Goal: Task Accomplishment & Management: Use online tool/utility

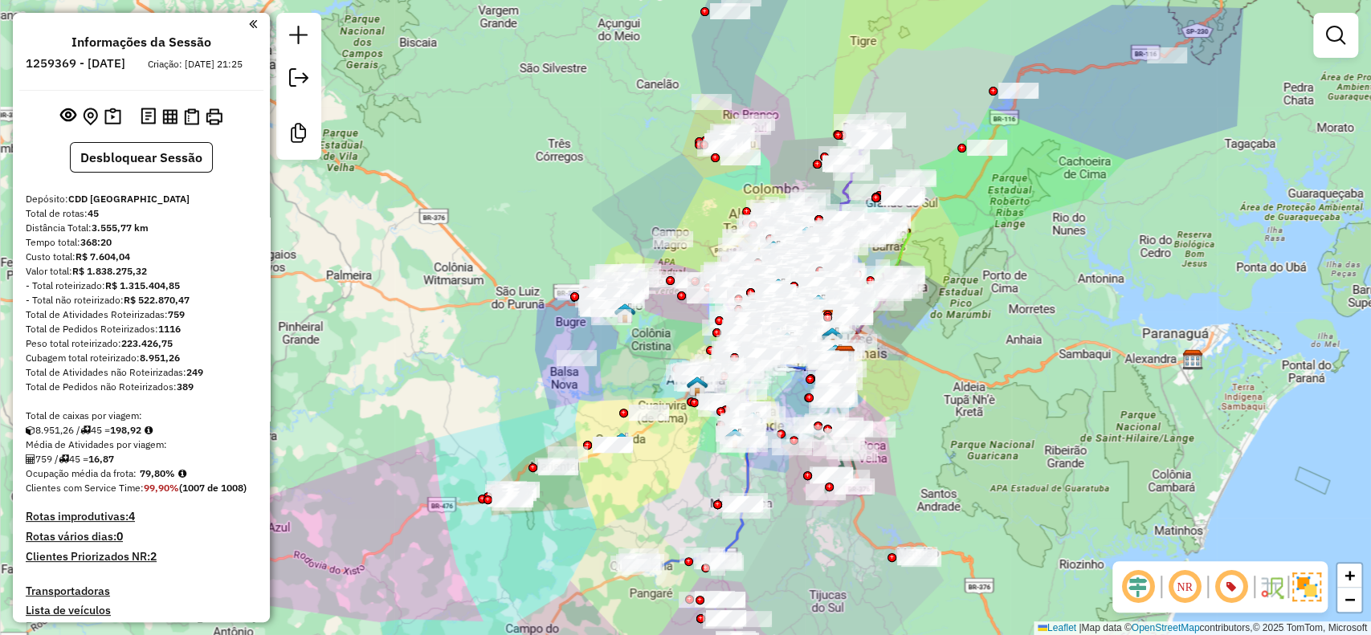
scroll to position [4074, 0]
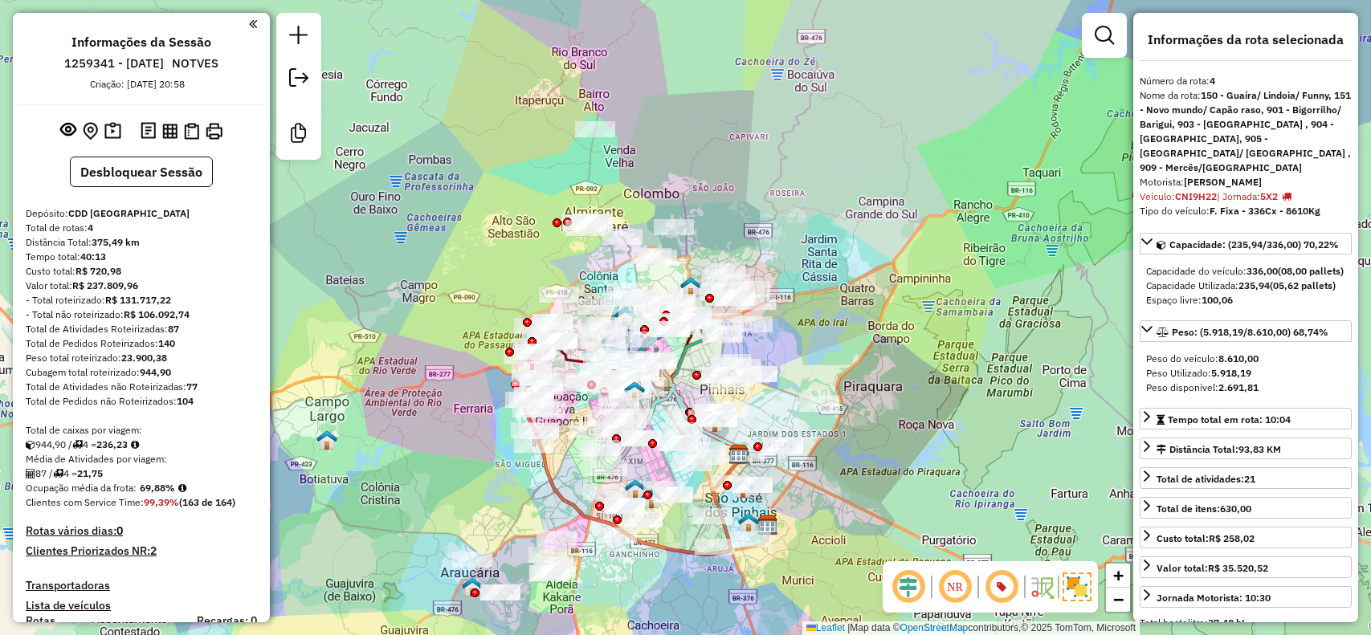
select select "**********"
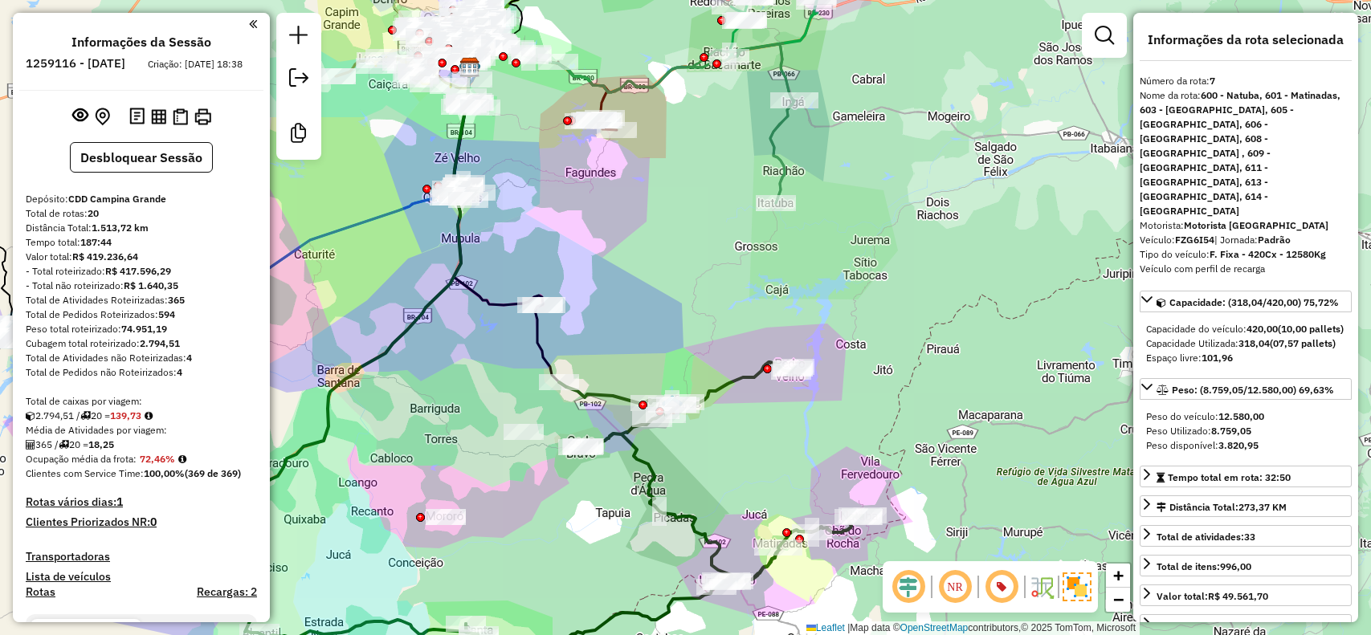
select select "**********"
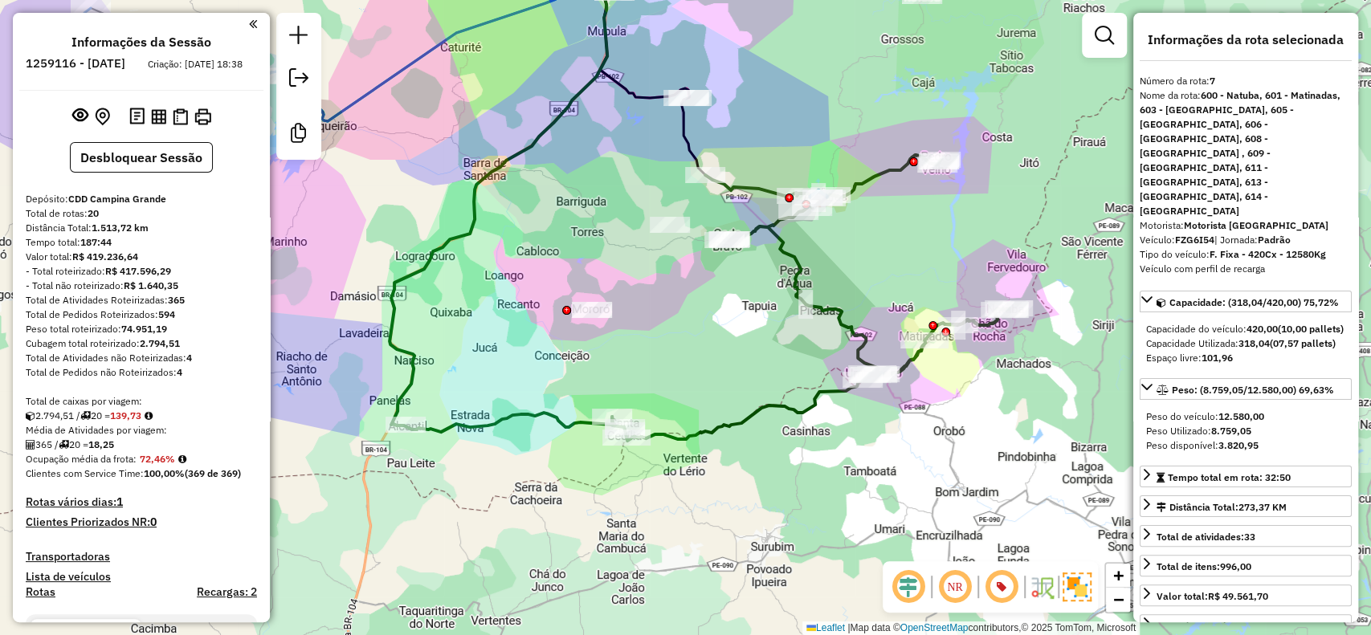
click at [135, 422] on strong "139,73" at bounding box center [125, 415] width 31 height 12
copy strong "139,73"
click at [1206, 234] on strong "FZG6I54" at bounding box center [1194, 240] width 39 height 12
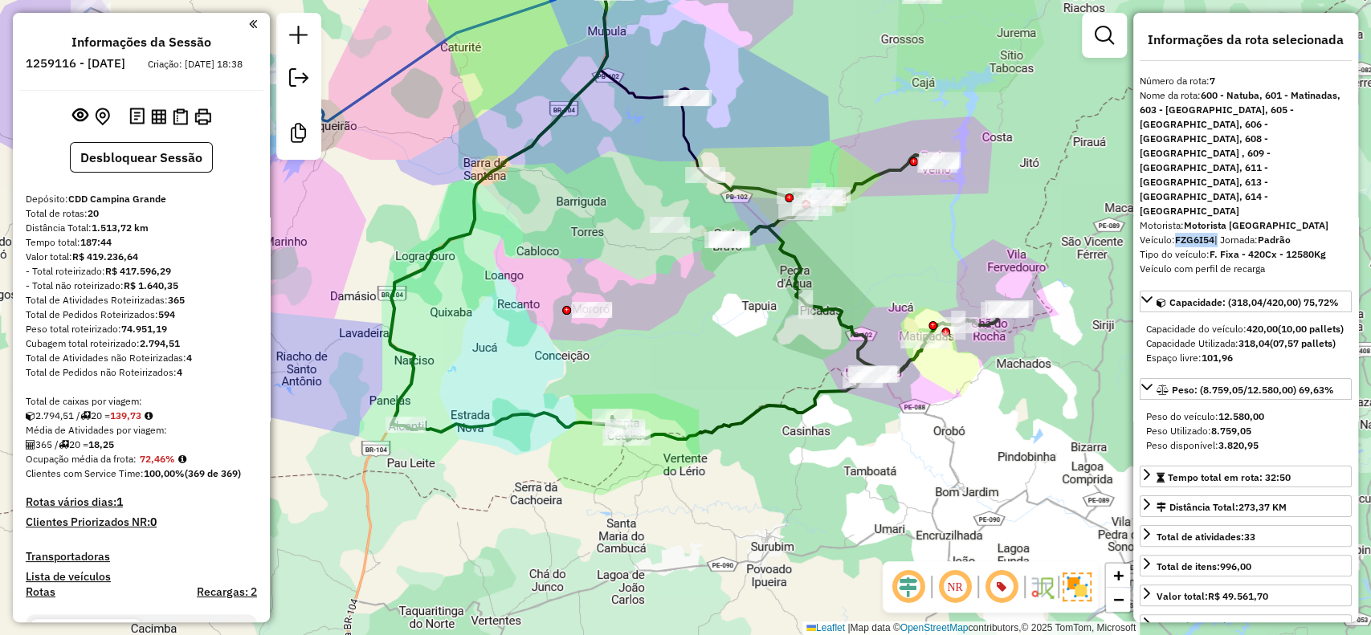
copy div "FZG6I54"
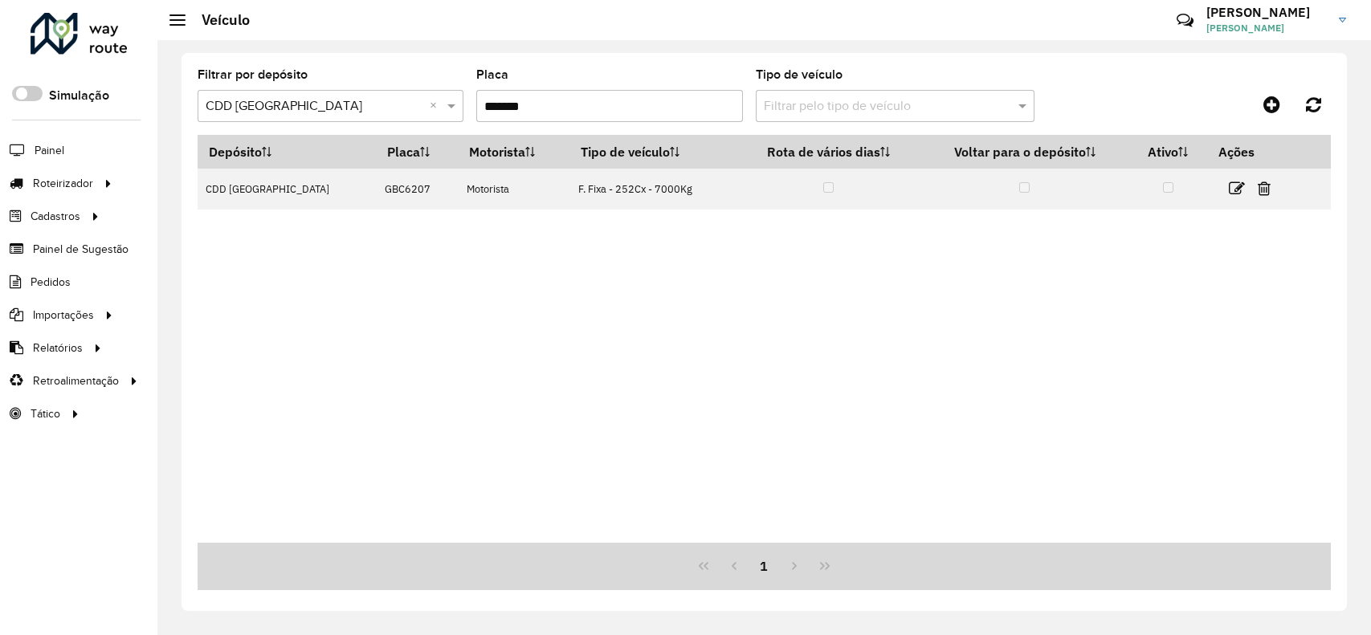
click at [77, 189] on span "Roteirizador" at bounding box center [63, 183] width 60 height 17
click at [251, 195] on link "Entregas" at bounding box center [267, 183] width 197 height 32
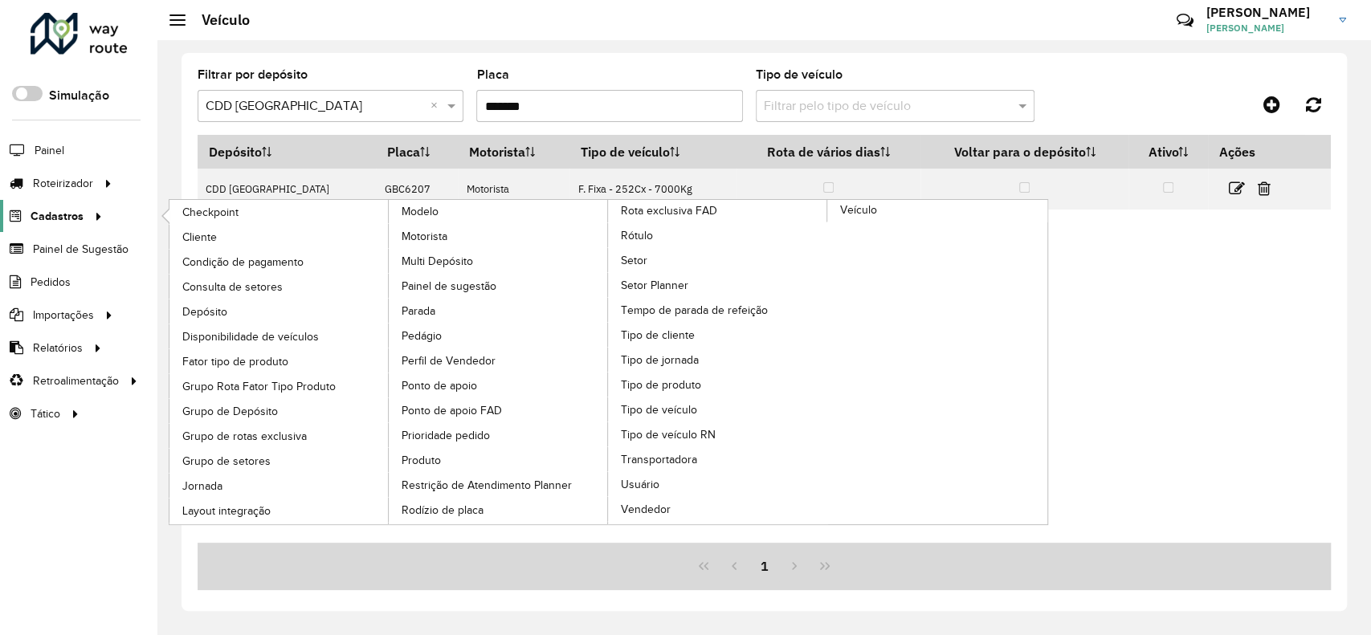
click at [92, 216] on icon at bounding box center [96, 215] width 14 height 24
click at [653, 480] on span "Usuário" at bounding box center [641, 484] width 40 height 17
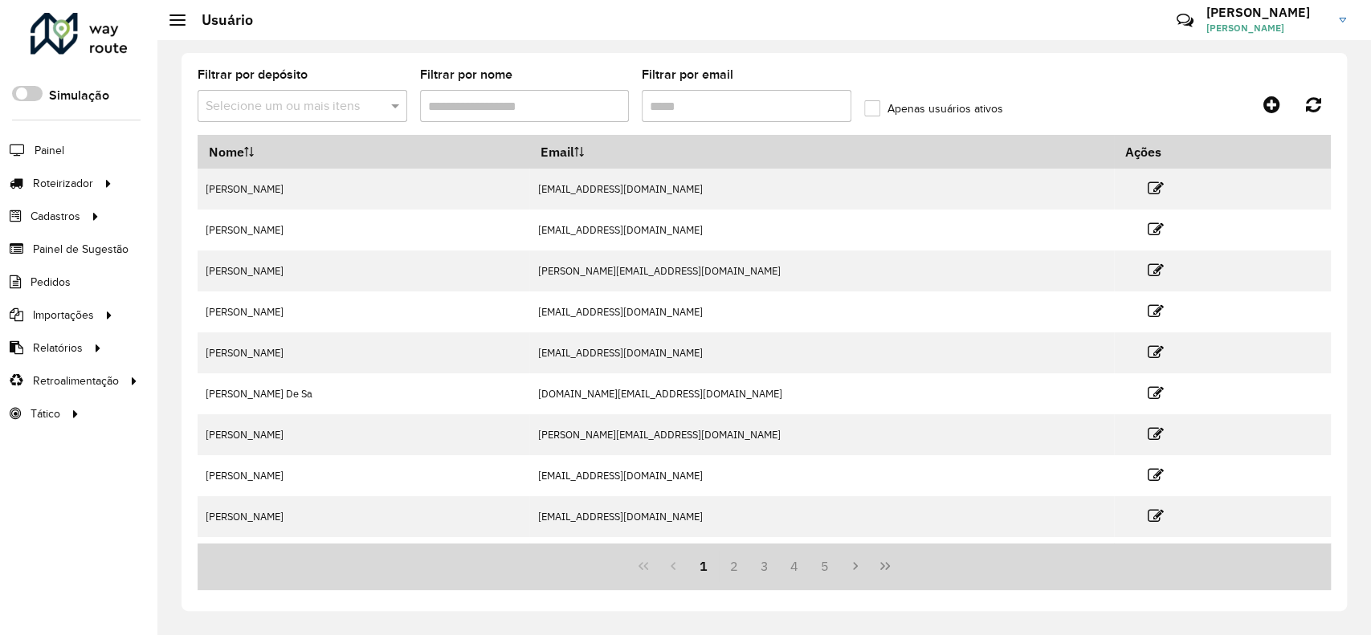
click at [551, 112] on input "Filtrar por nome" at bounding box center [525, 106] width 210 height 32
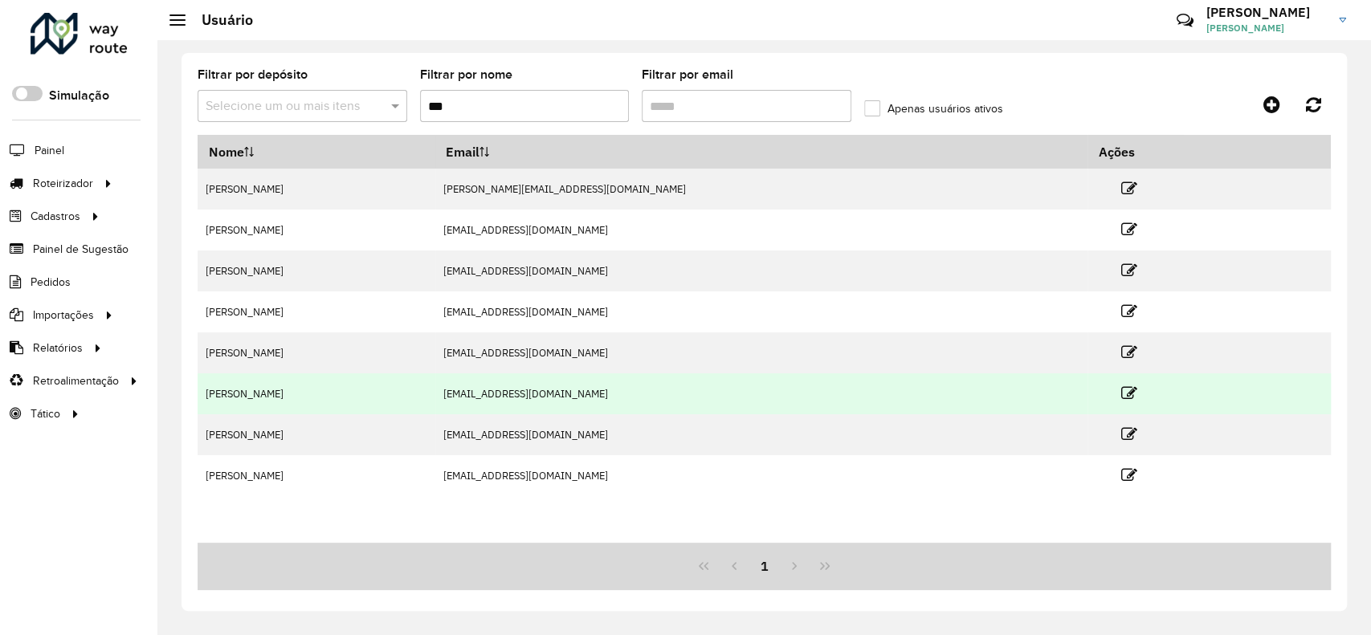
type input "***"
click at [435, 401] on td "MIRELA STEFANI MATTOS COREGIO" at bounding box center [317, 393] width 238 height 41
click at [1124, 387] on td at bounding box center [1135, 393] width 96 height 40
click at [1133, 396] on icon at bounding box center [1129, 393] width 16 height 16
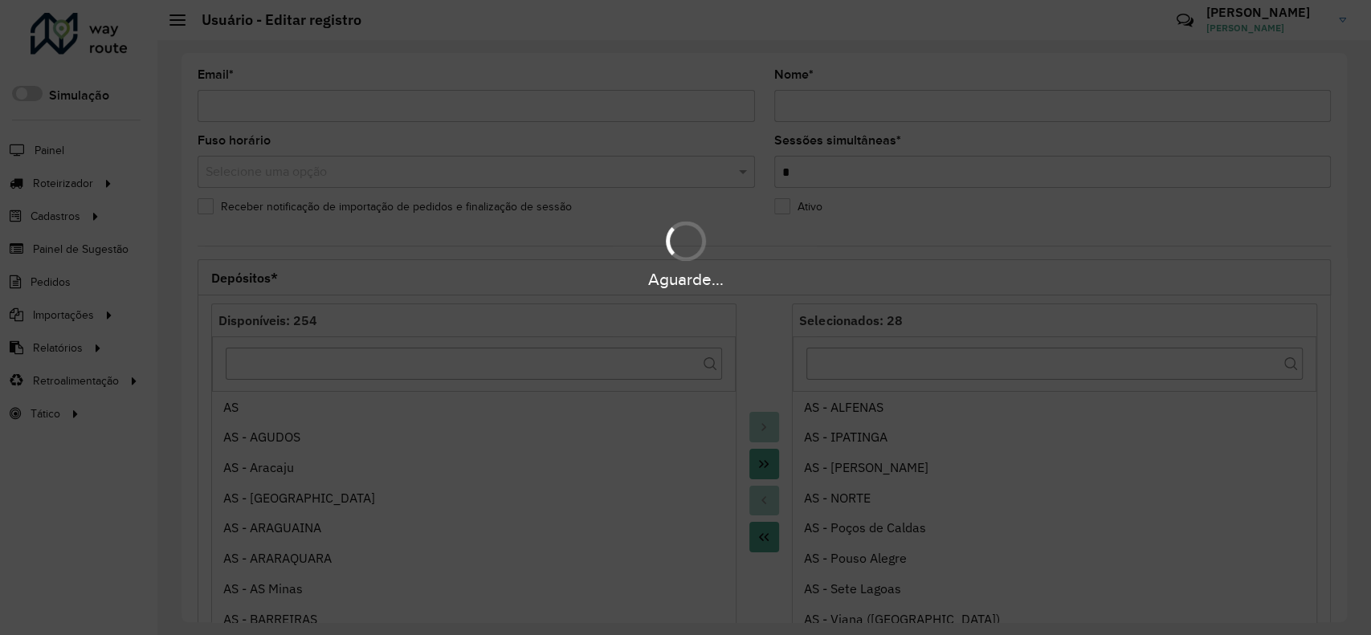
click at [658, 356] on div "Aguarde..." at bounding box center [685, 317] width 1371 height 635
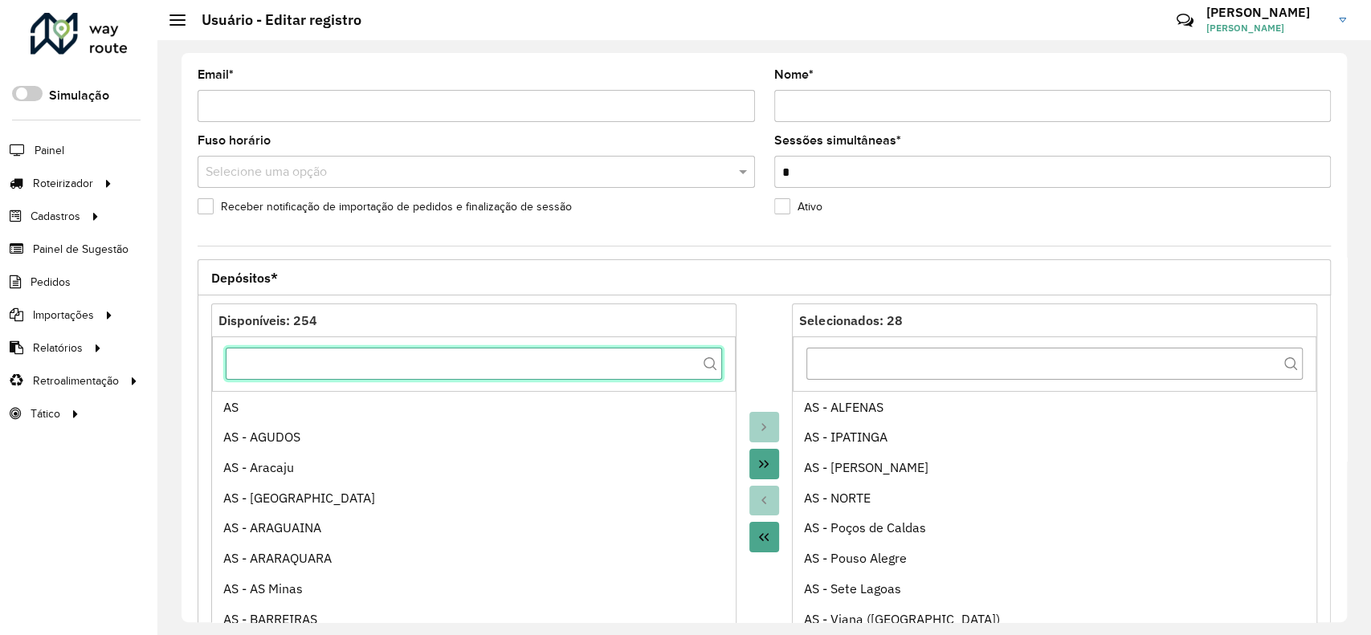
click at [658, 356] on input "text" at bounding box center [474, 364] width 496 height 32
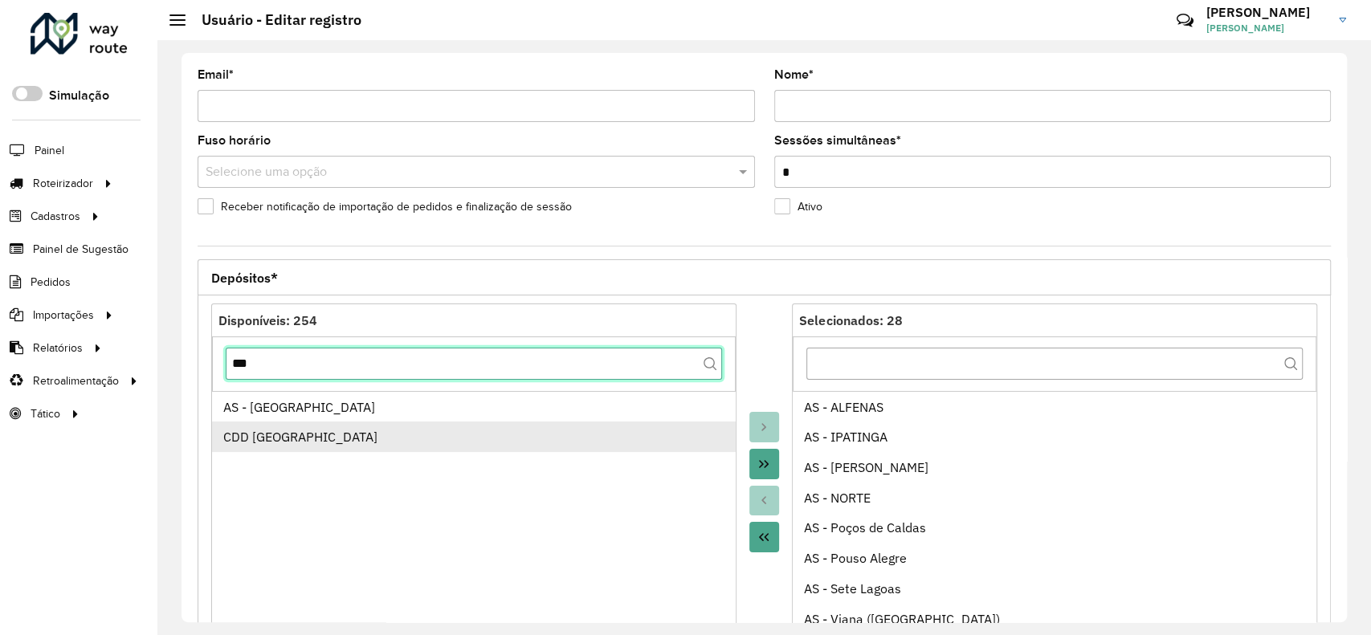
type input "***"
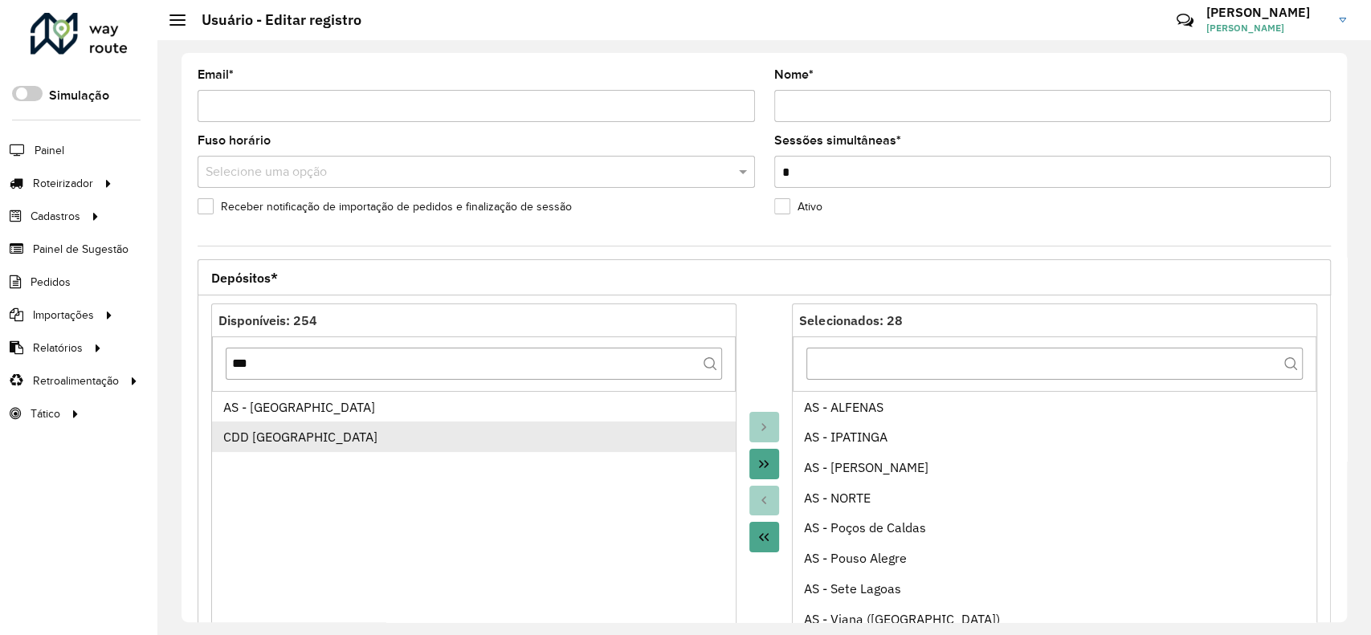
click at [424, 443] on div "CDD [GEOGRAPHIC_DATA]" at bounding box center [473, 436] width 501 height 19
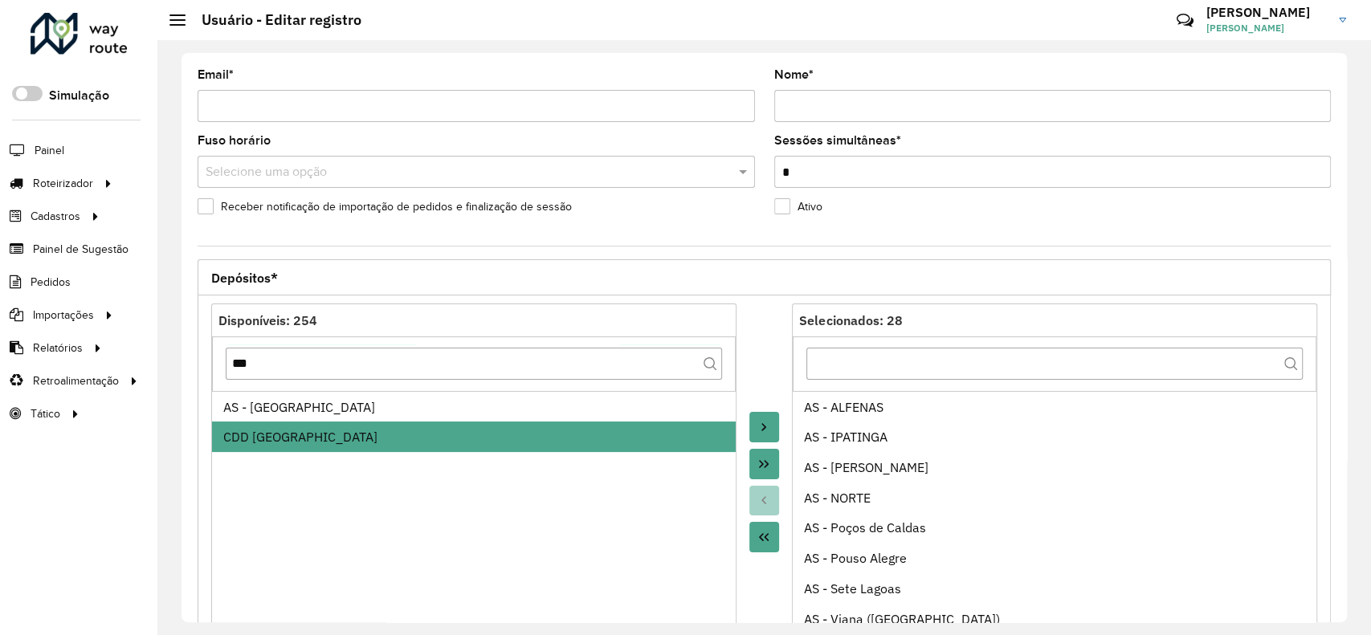
click at [774, 426] on button "Move to Target" at bounding box center [764, 427] width 31 height 31
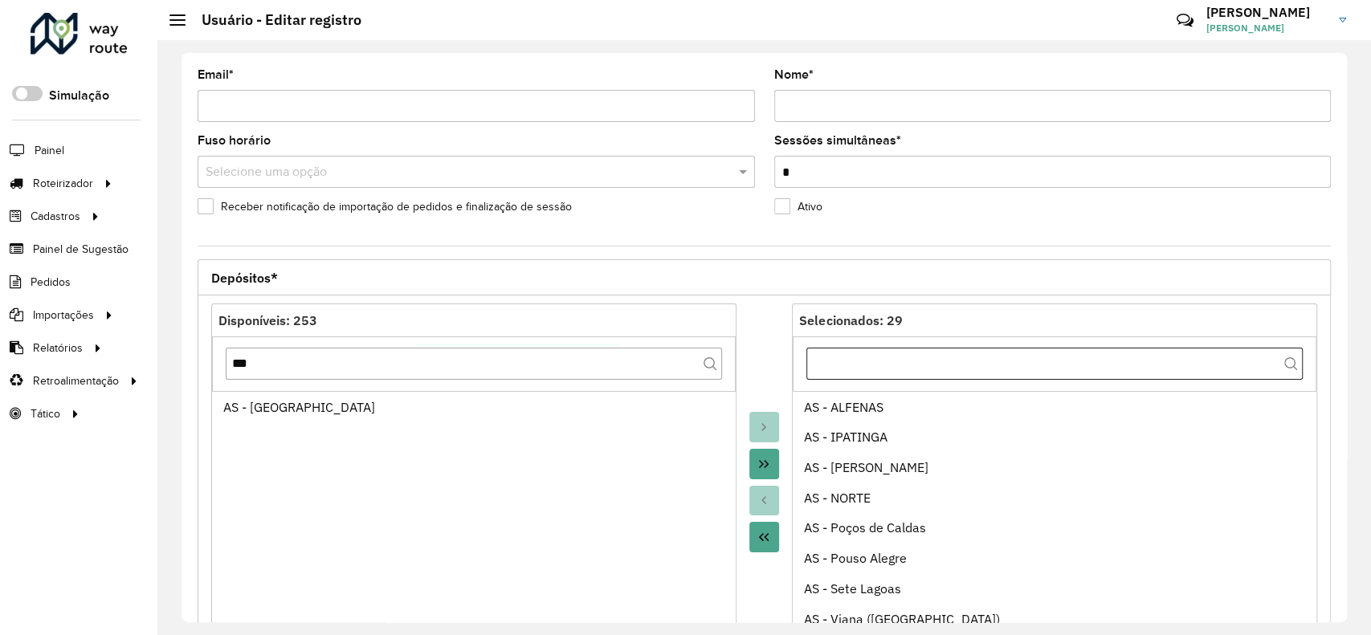
scroll to position [535, 0]
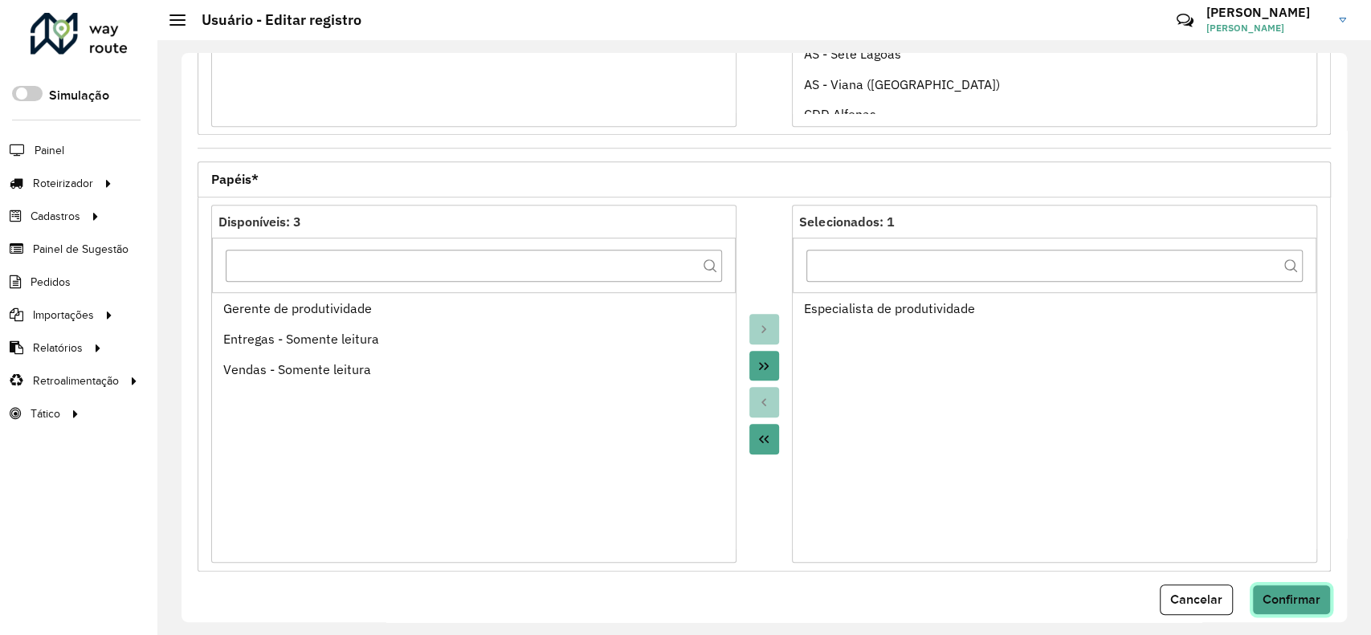
click at [1291, 597] on span "Confirmar" at bounding box center [1291, 600] width 58 height 14
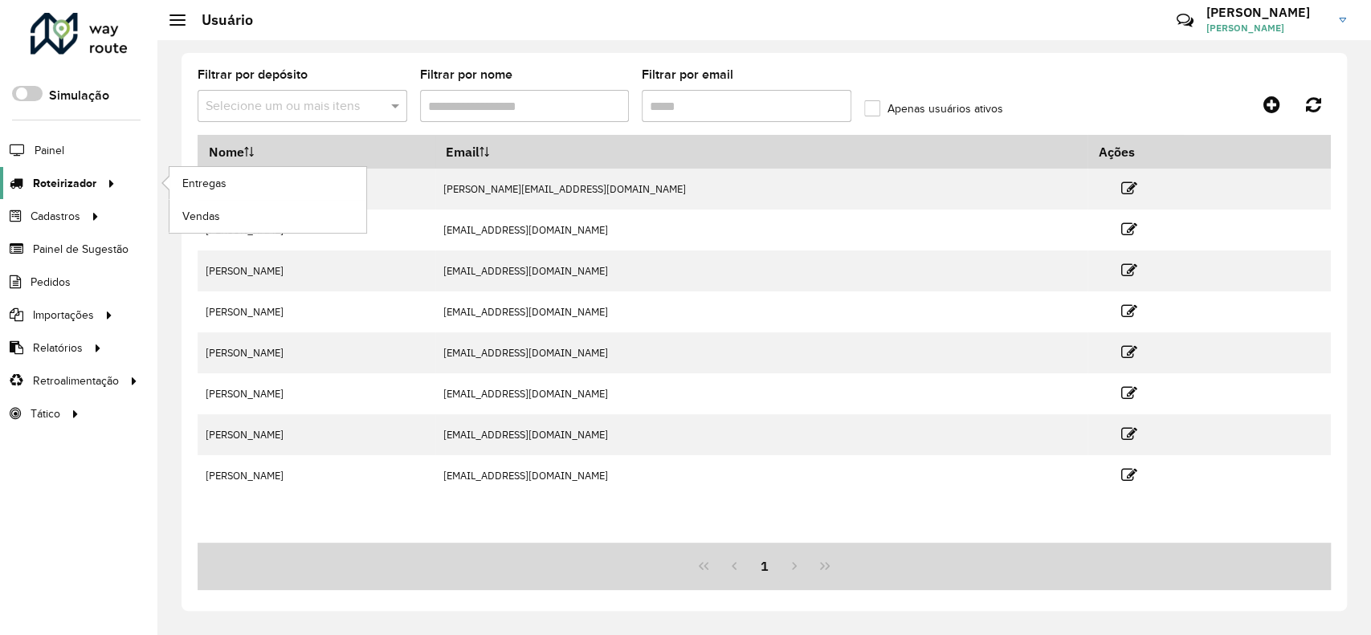
click at [83, 195] on link "Roteirizador" at bounding box center [60, 183] width 120 height 32
click at [220, 191] on link "Entregas" at bounding box center [267, 183] width 197 height 32
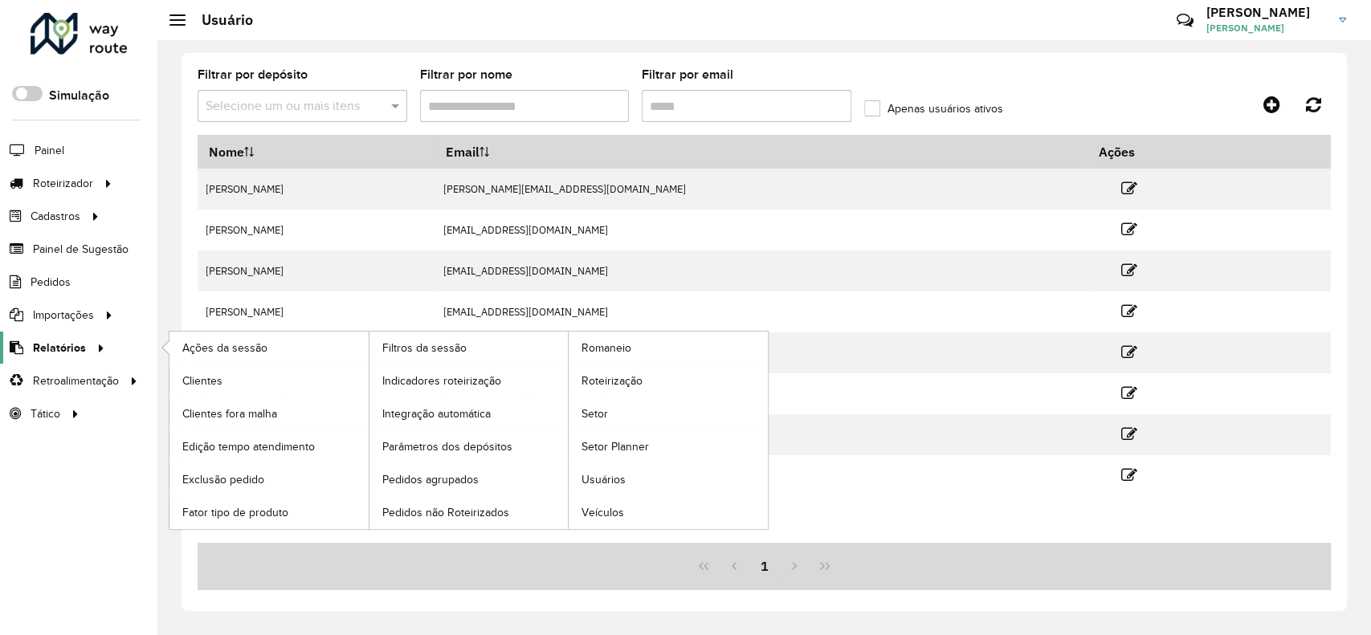
click at [61, 354] on span "Relatórios" at bounding box center [59, 348] width 53 height 17
click at [598, 380] on span "Roteirização" at bounding box center [613, 381] width 65 height 17
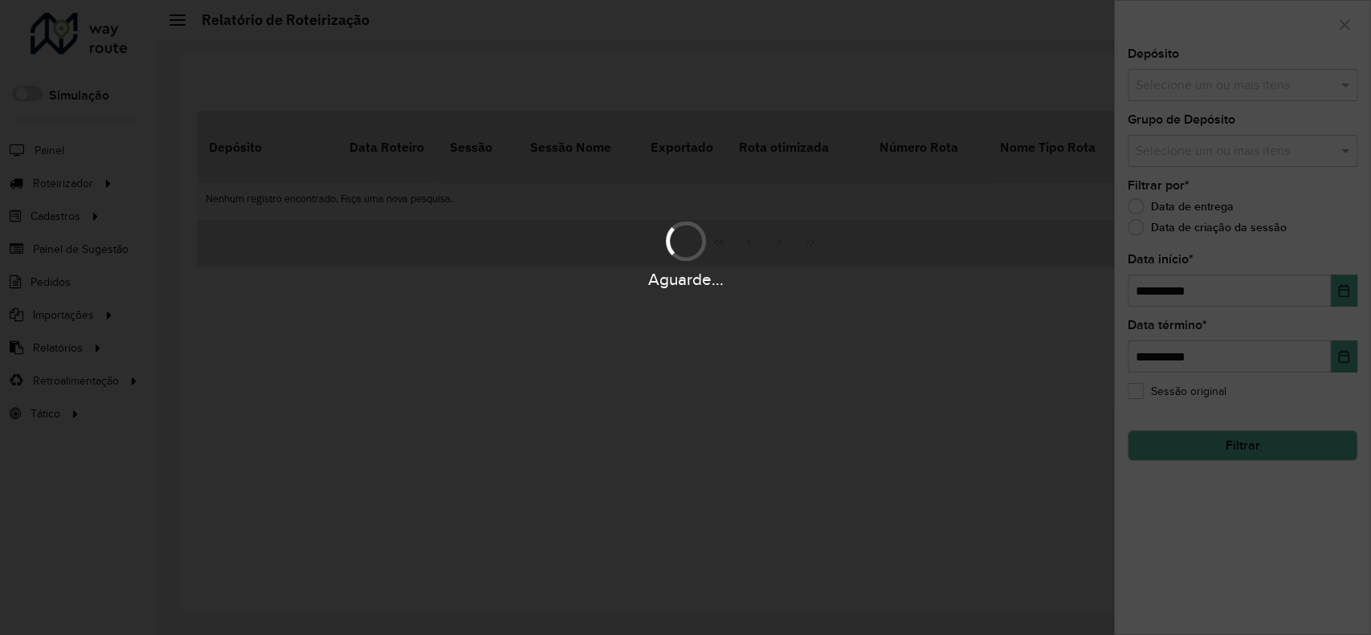
click at [1190, 84] on div "Aguarde..." at bounding box center [685, 317] width 1371 height 635
click at [1188, 84] on input "text" at bounding box center [1234, 85] width 206 height 19
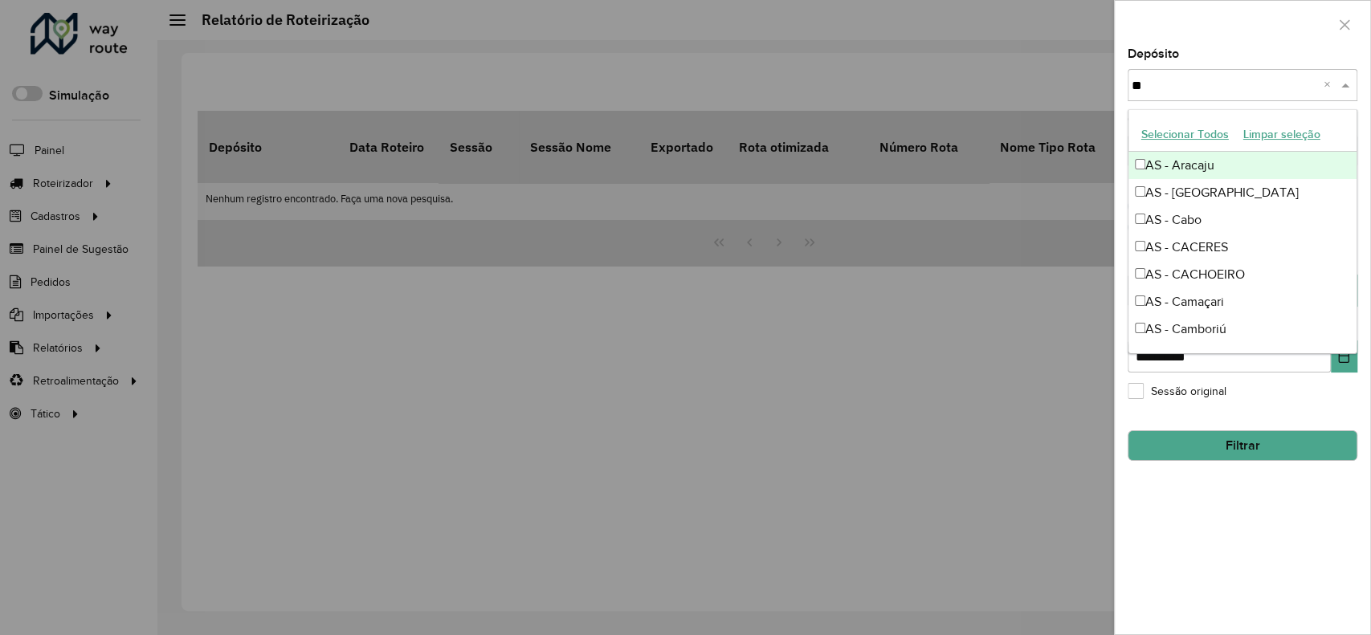
type input "***"
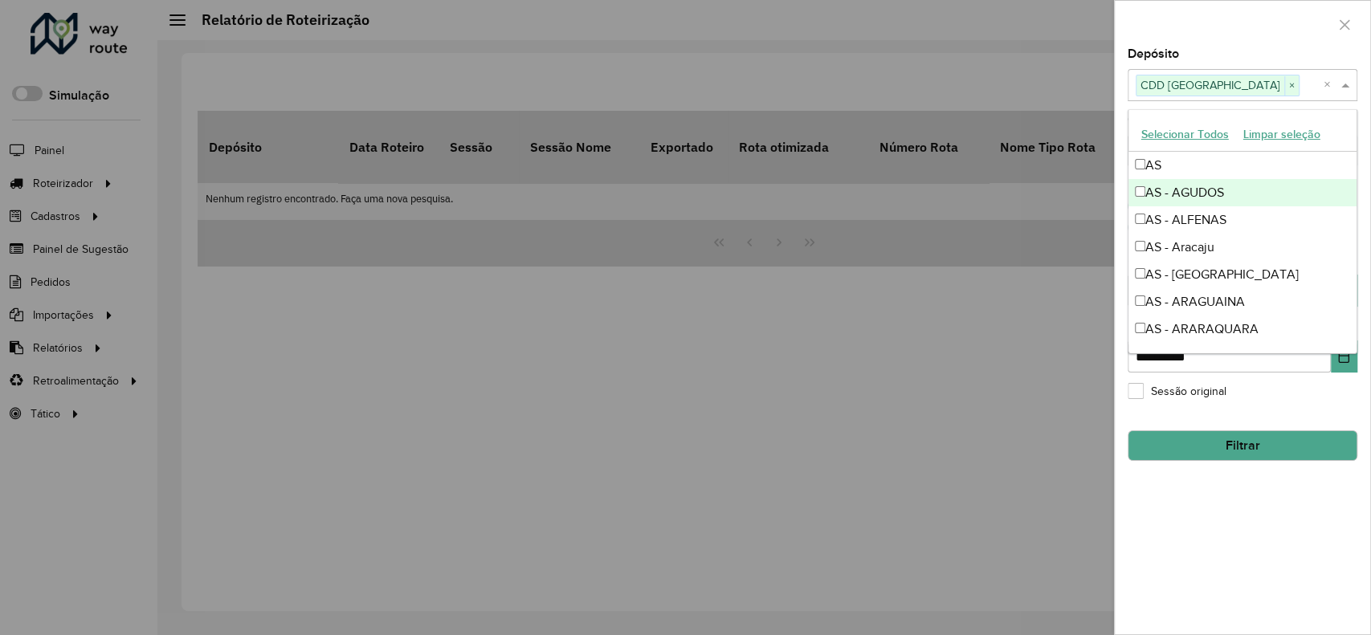
click at [1225, 6] on div at bounding box center [1241, 24] width 255 height 47
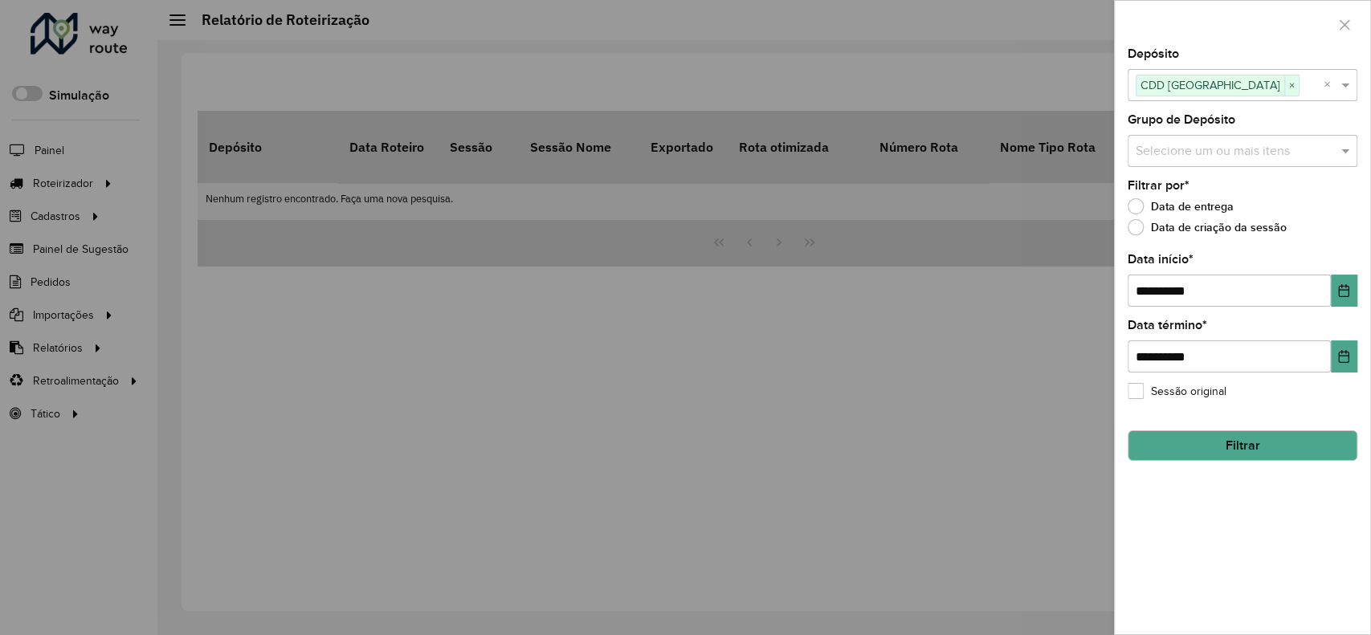
click at [1288, 446] on button "Filtrar" at bounding box center [1242, 445] width 230 height 31
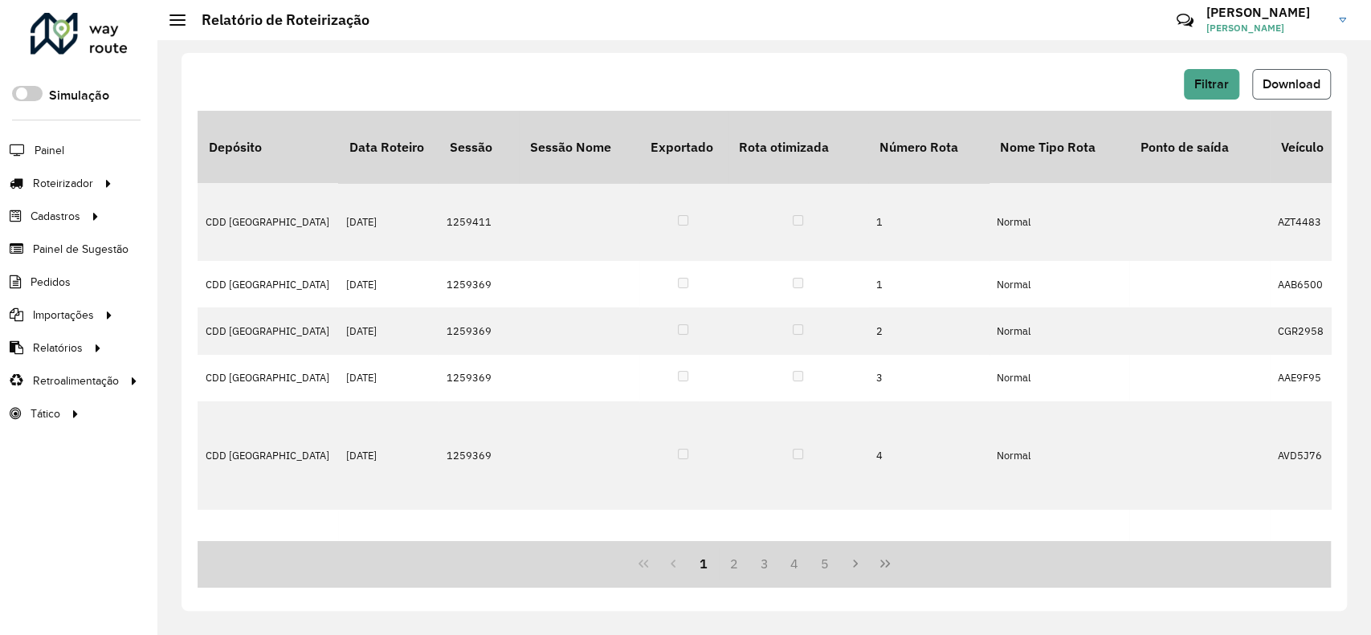
click at [1310, 74] on button "Download" at bounding box center [1291, 84] width 79 height 31
click at [129, 187] on li "Roteirizador Entregas Vendas" at bounding box center [78, 183] width 157 height 33
click at [214, 187] on span "Entregas" at bounding box center [205, 183] width 46 height 17
click at [79, 250] on span "Painel de Sugestão" at bounding box center [83, 249] width 100 height 17
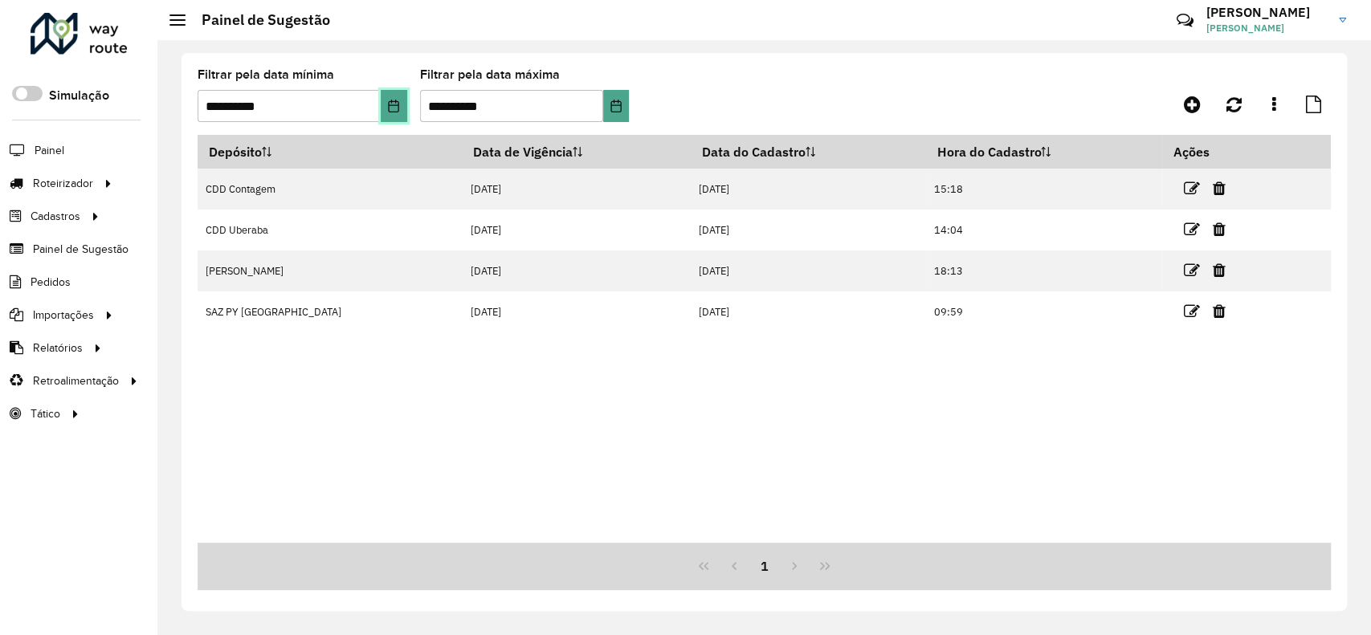
click at [391, 108] on icon "Choose Date" at bounding box center [393, 106] width 13 height 13
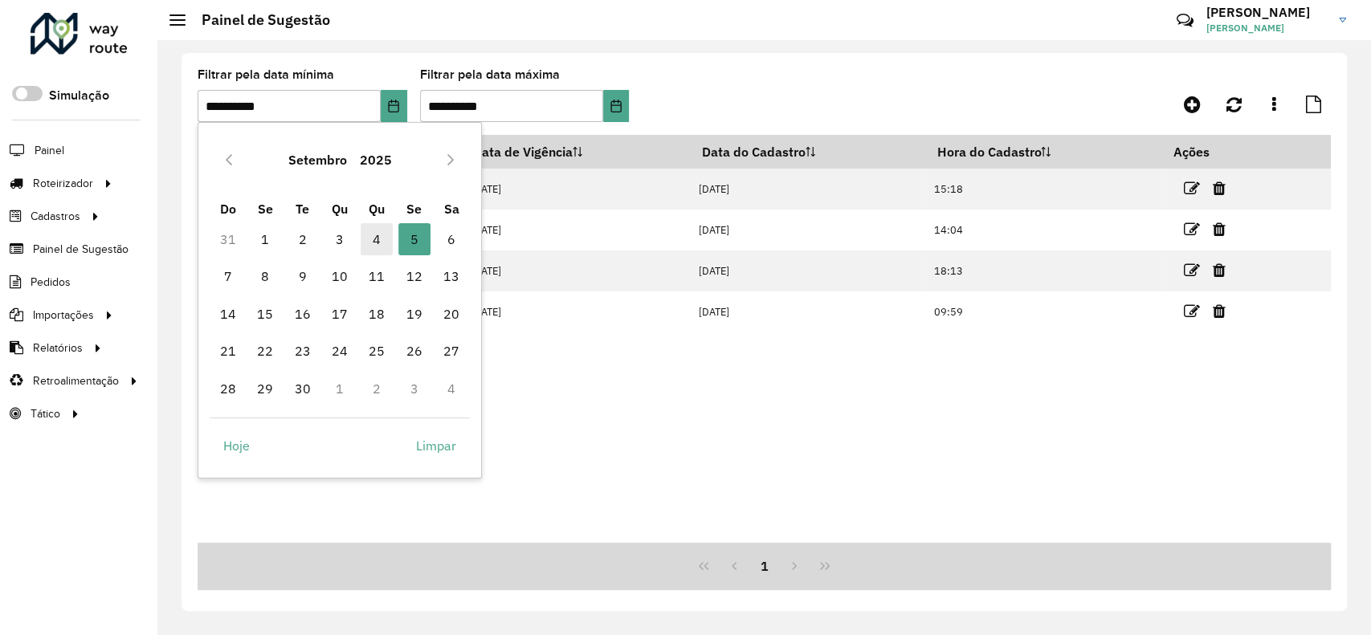
click at [380, 236] on span "4" at bounding box center [376, 239] width 32 height 32
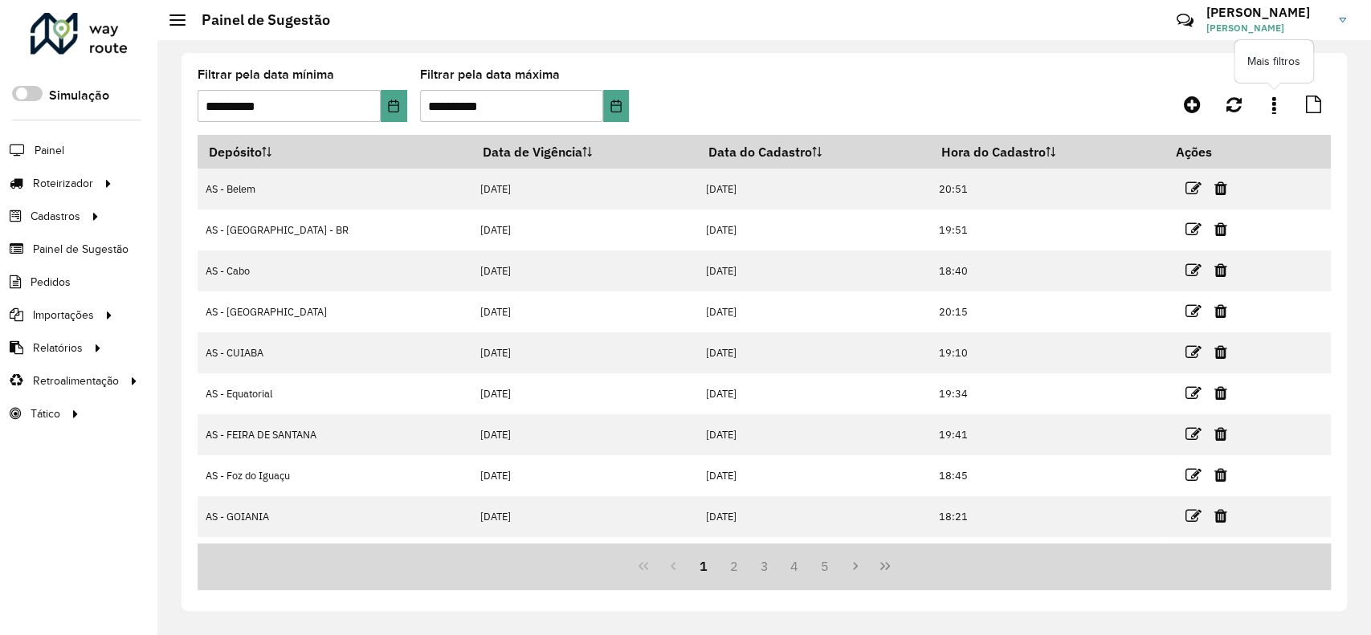
click at [1280, 113] on link at bounding box center [1273, 104] width 32 height 29
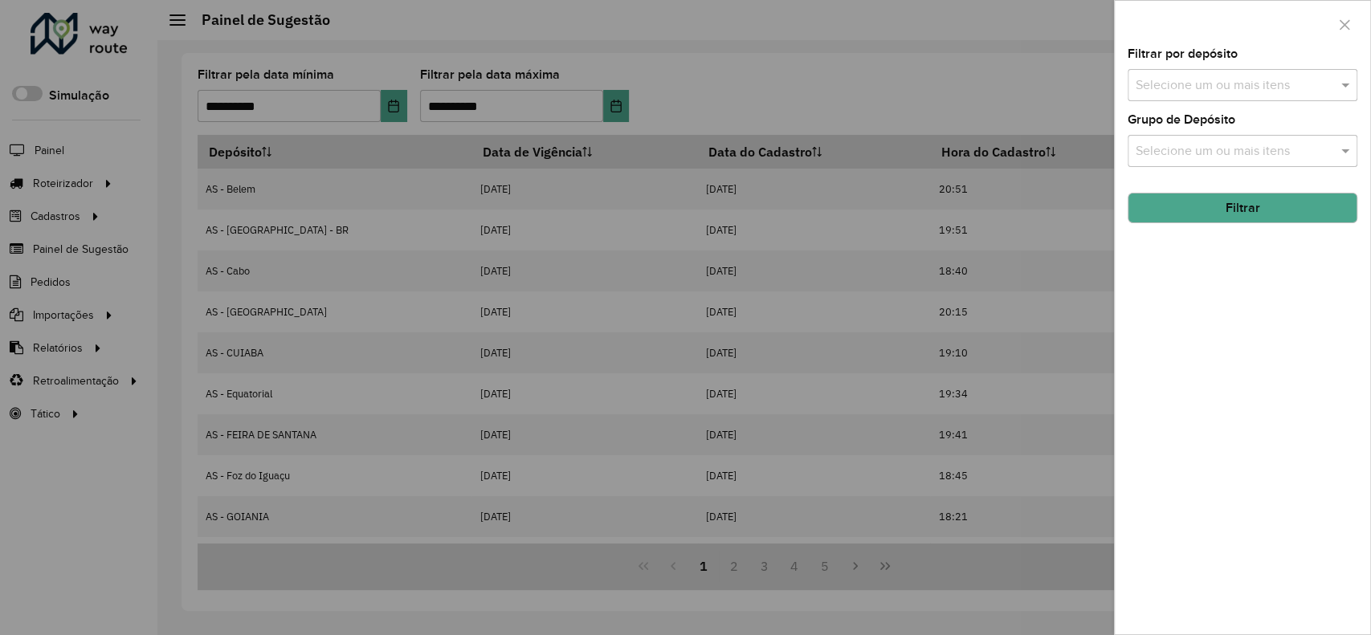
click at [1221, 90] on input "text" at bounding box center [1234, 85] width 206 height 19
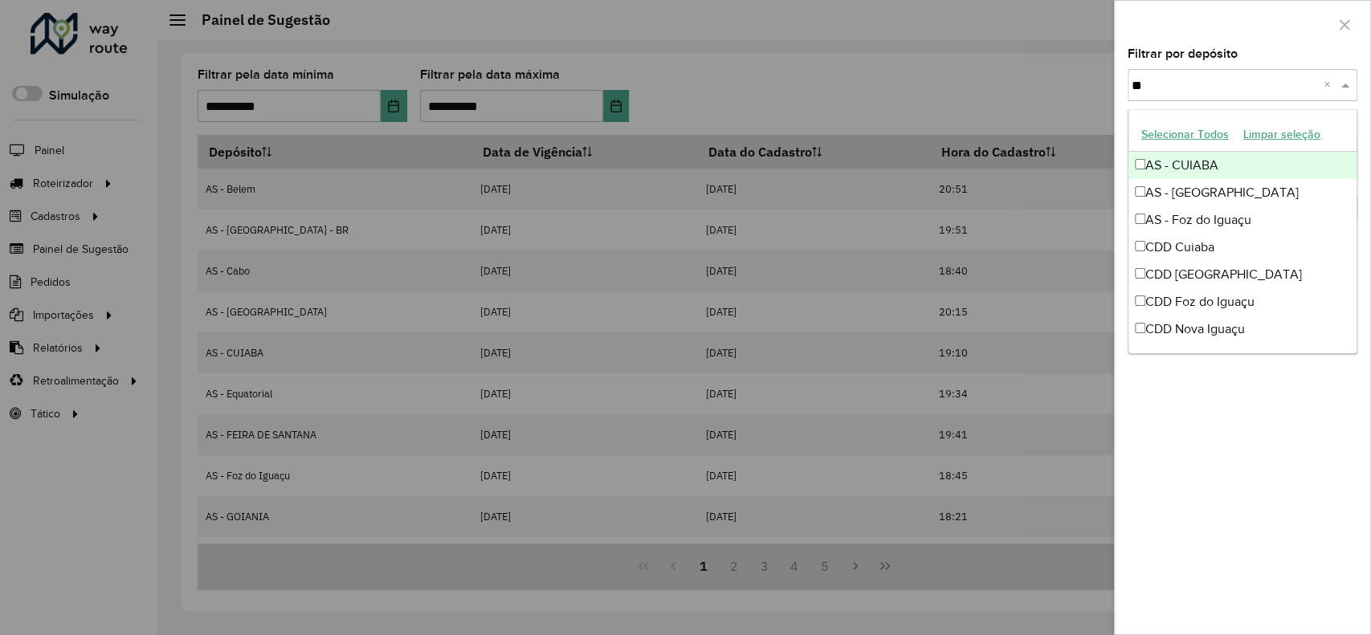
type input "***"
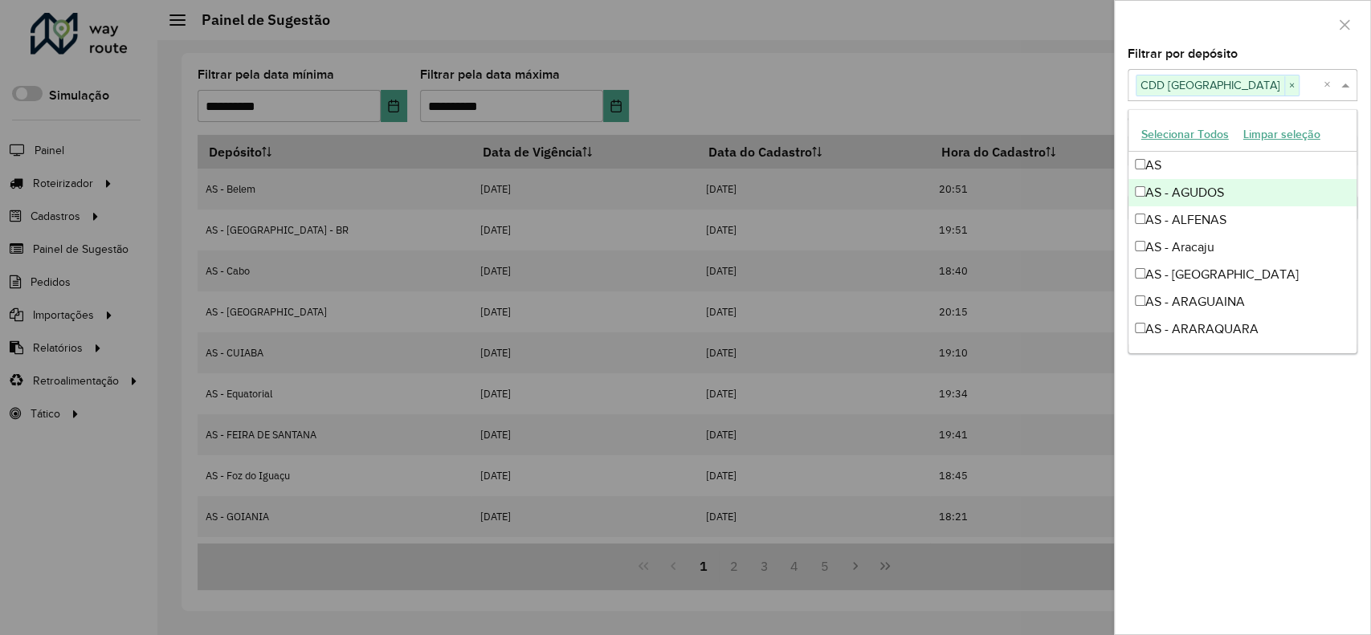
click at [1242, 46] on div at bounding box center [1241, 24] width 255 height 47
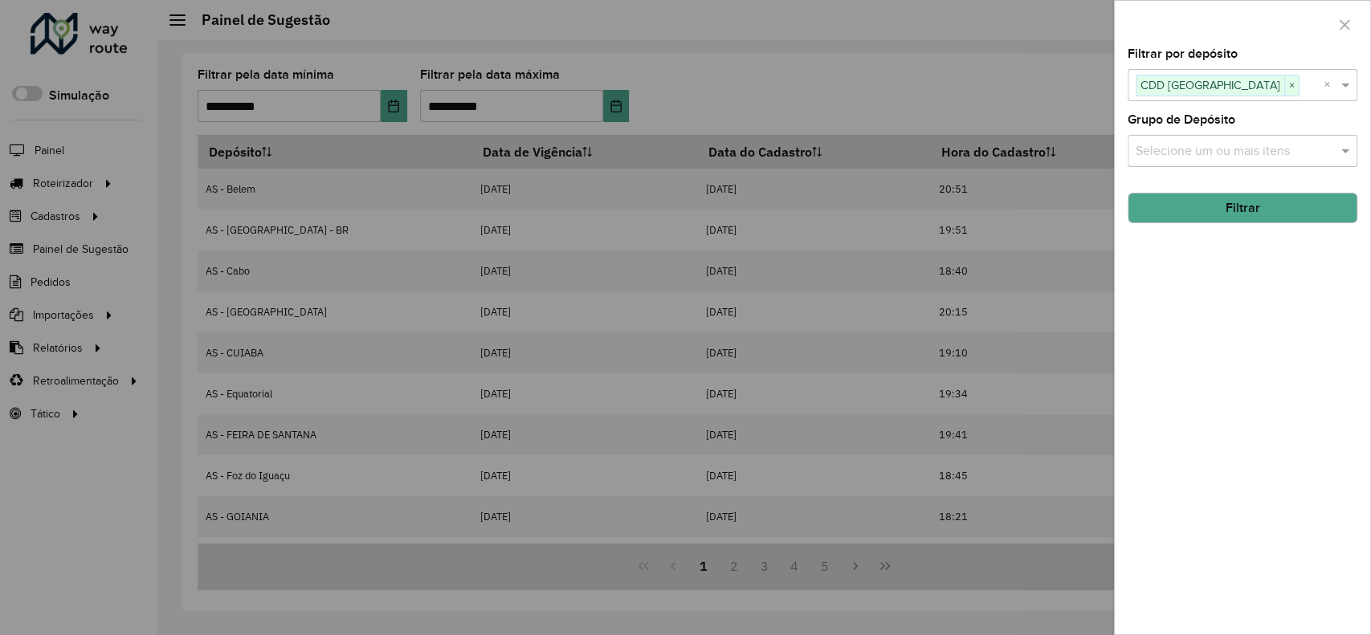
click at [1282, 221] on button "Filtrar" at bounding box center [1242, 208] width 230 height 31
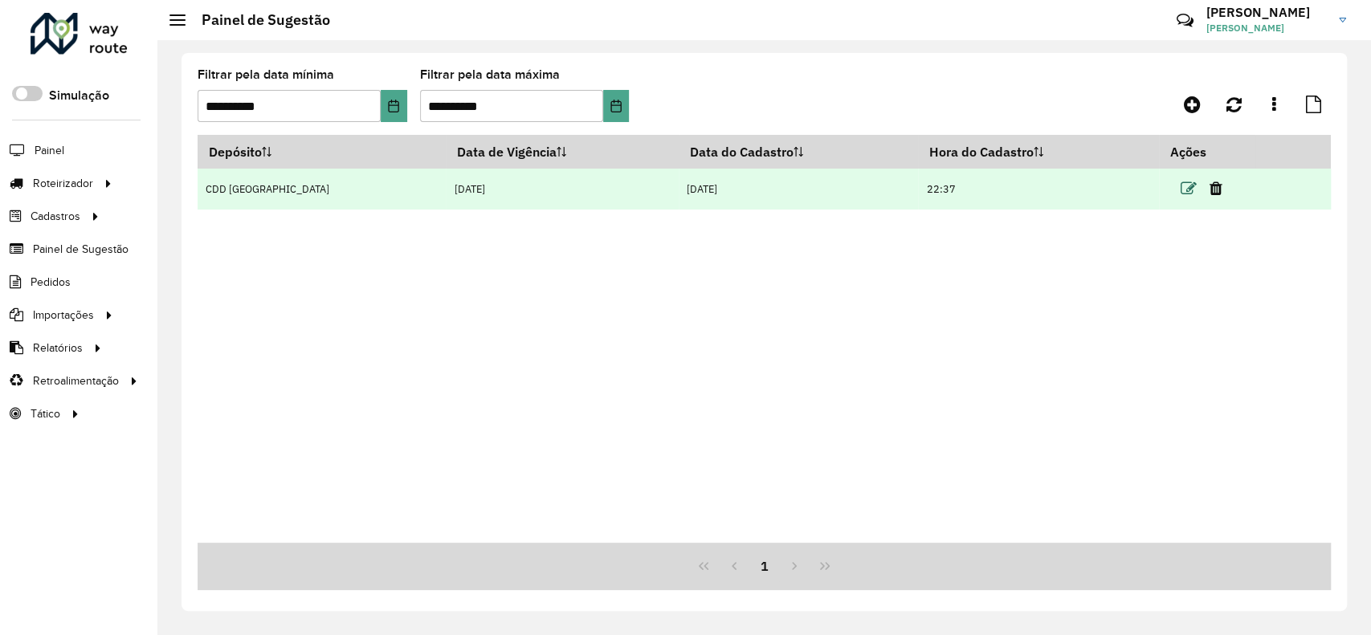
click at [1179, 194] on icon at bounding box center [1187, 189] width 16 height 16
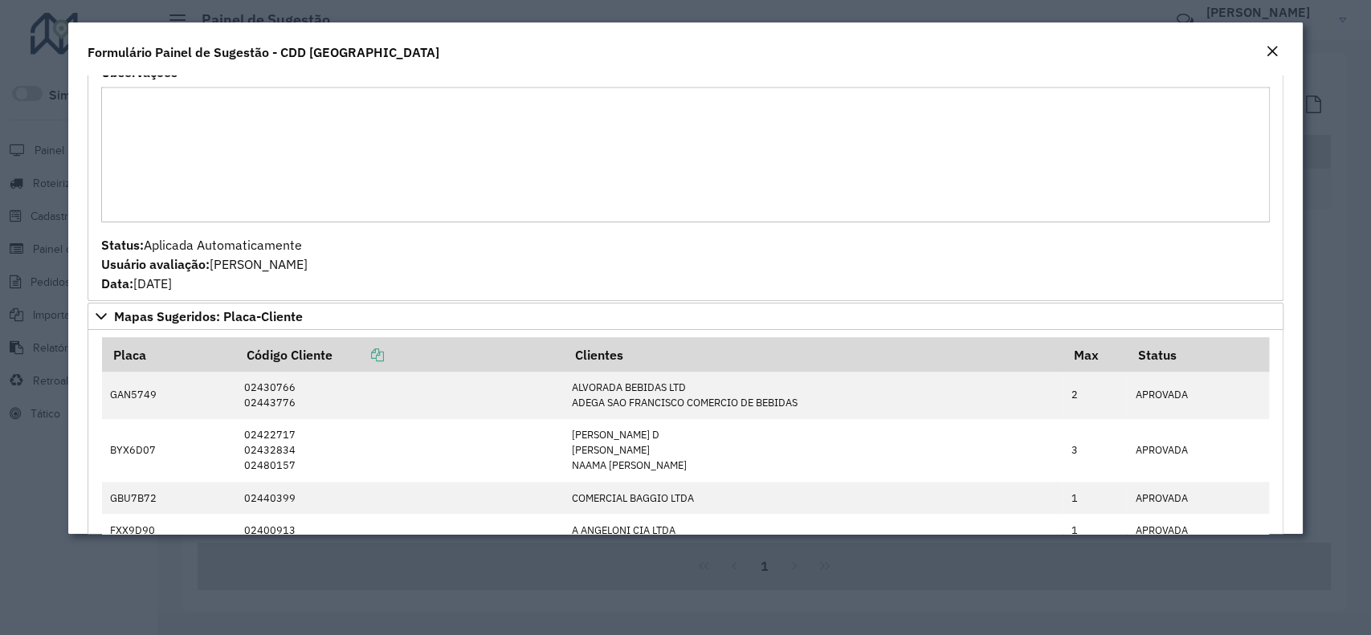
scroll to position [1391, 0]
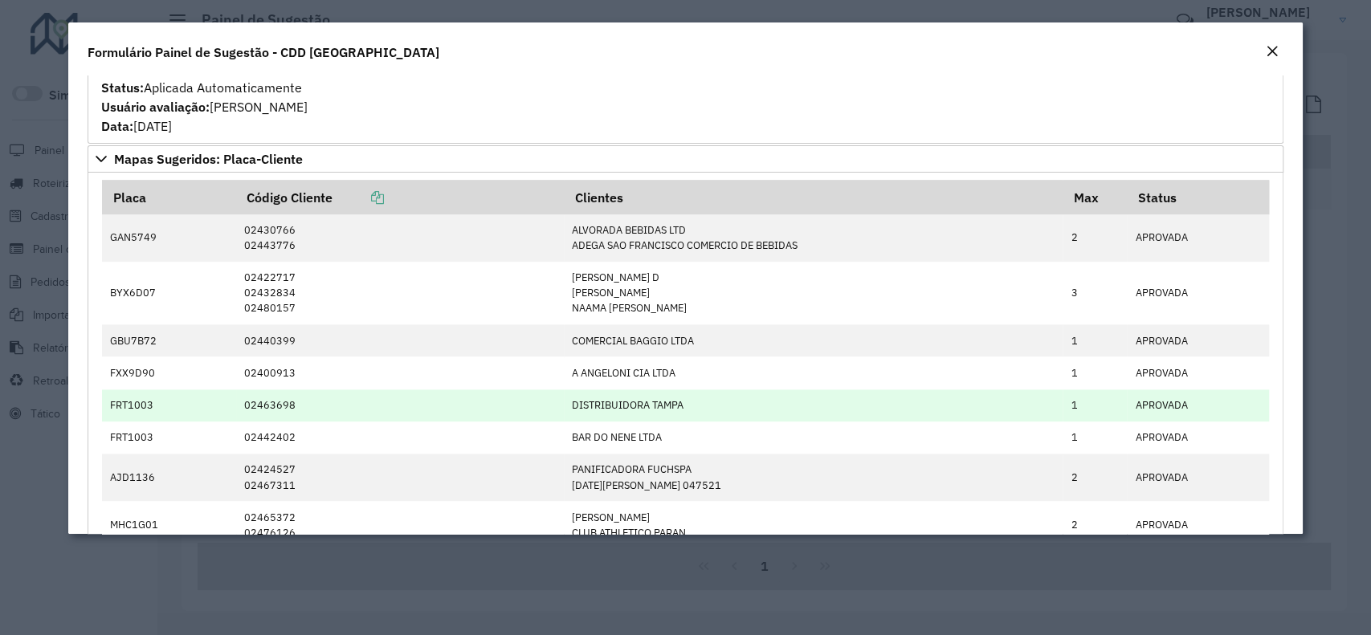
click at [257, 408] on td "02463698" at bounding box center [400, 405] width 328 height 32
copy td "02463698"
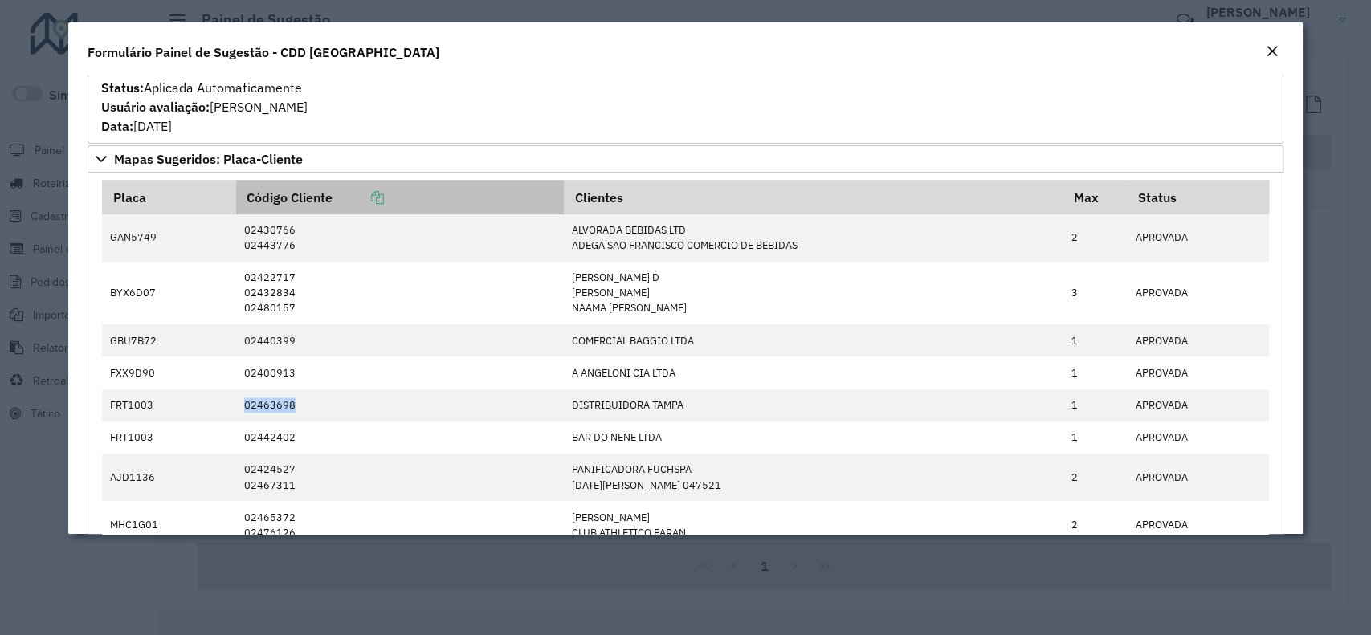
click at [377, 191] on icon at bounding box center [377, 197] width 13 height 13
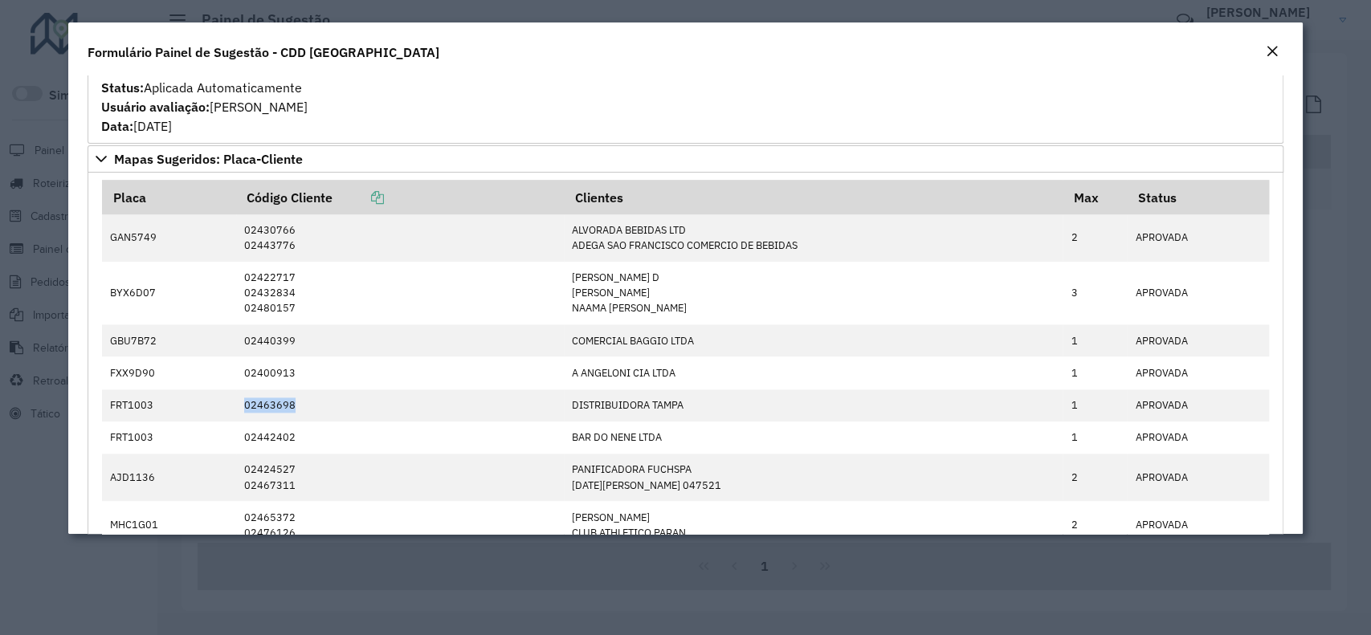
click at [1269, 45] on em "Close" at bounding box center [1271, 51] width 13 height 13
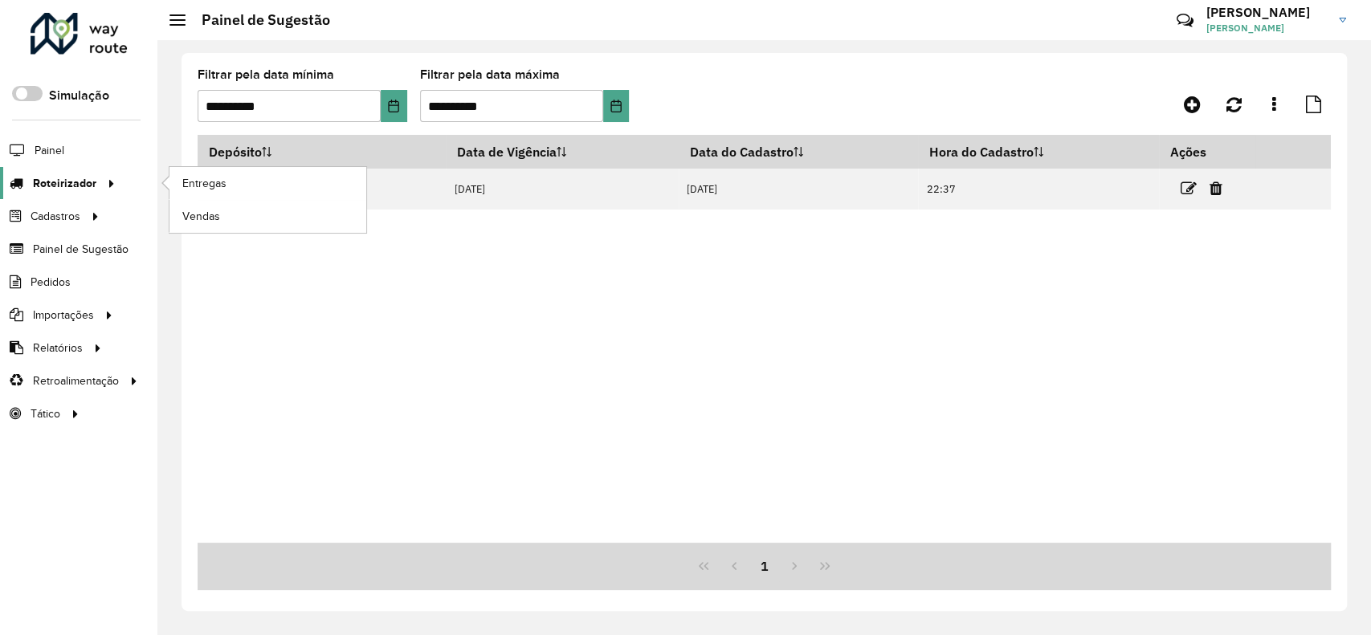
click at [96, 175] on div at bounding box center [108, 183] width 24 height 17
click at [242, 187] on link "Entregas" at bounding box center [267, 183] width 197 height 32
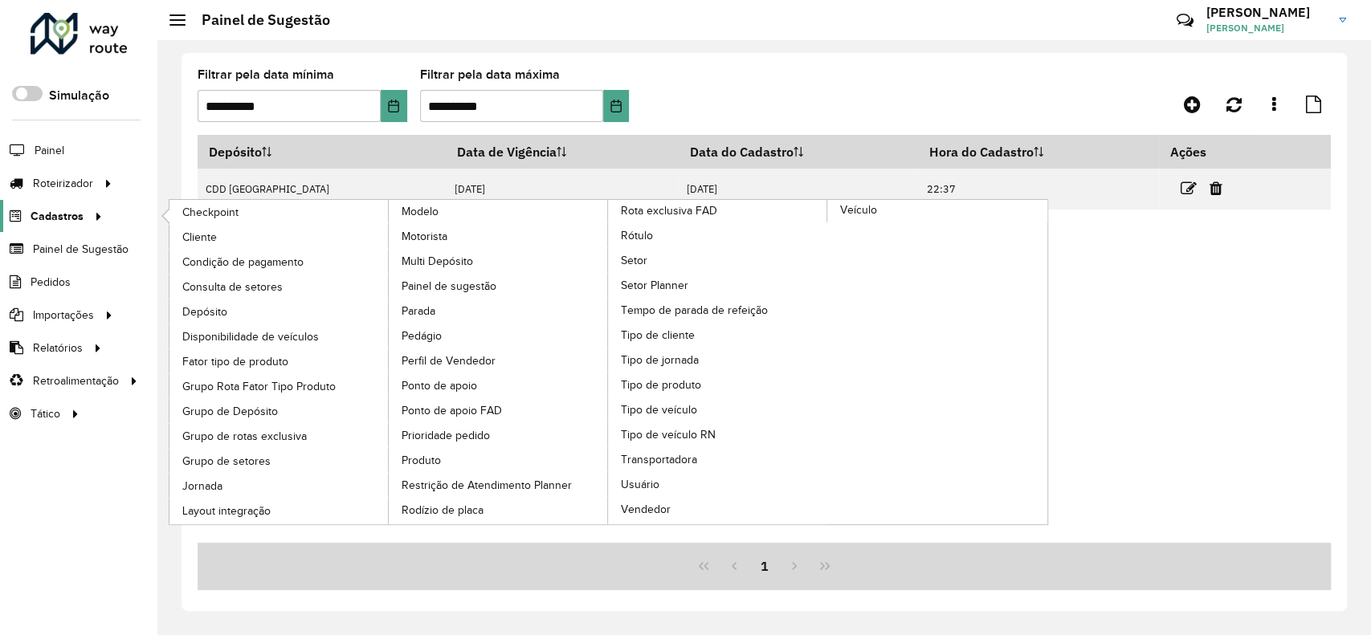
click at [81, 218] on span "Cadastros" at bounding box center [57, 216] width 53 height 17
click at [299, 291] on link "Consulta de setores" at bounding box center [279, 287] width 220 height 24
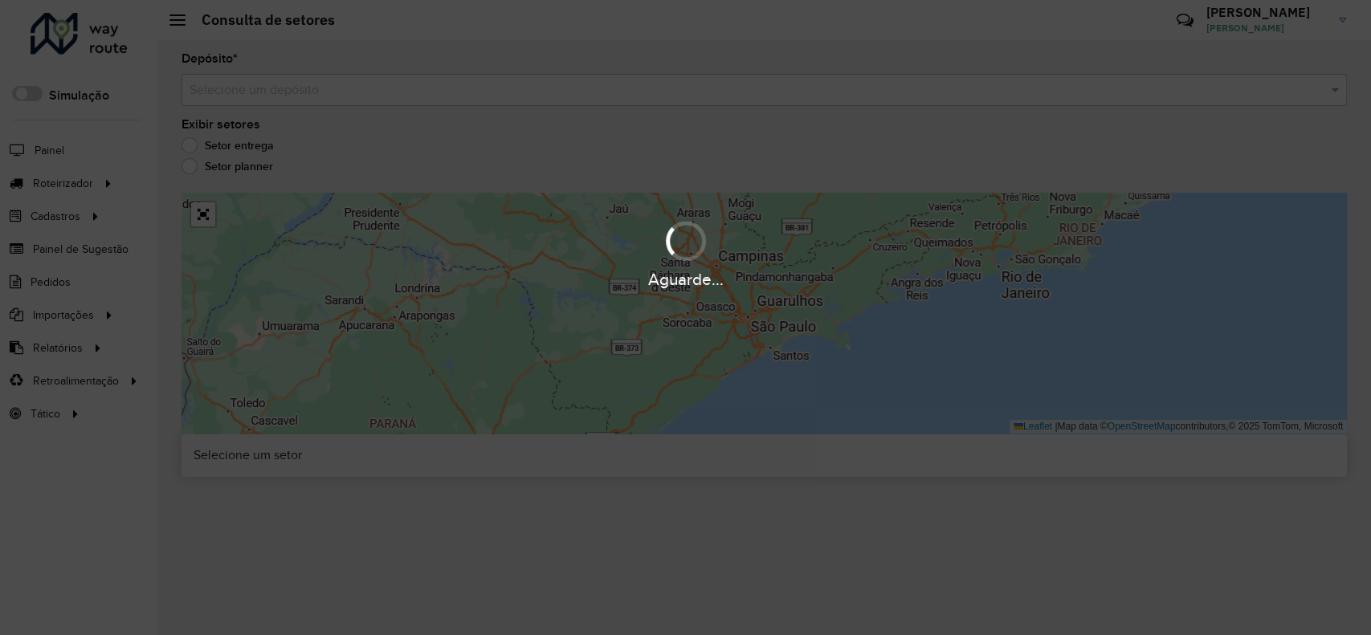
click at [258, 101] on div "Aguarde..." at bounding box center [685, 317] width 1371 height 635
click at [258, 100] on div "Aguarde..." at bounding box center [685, 317] width 1371 height 635
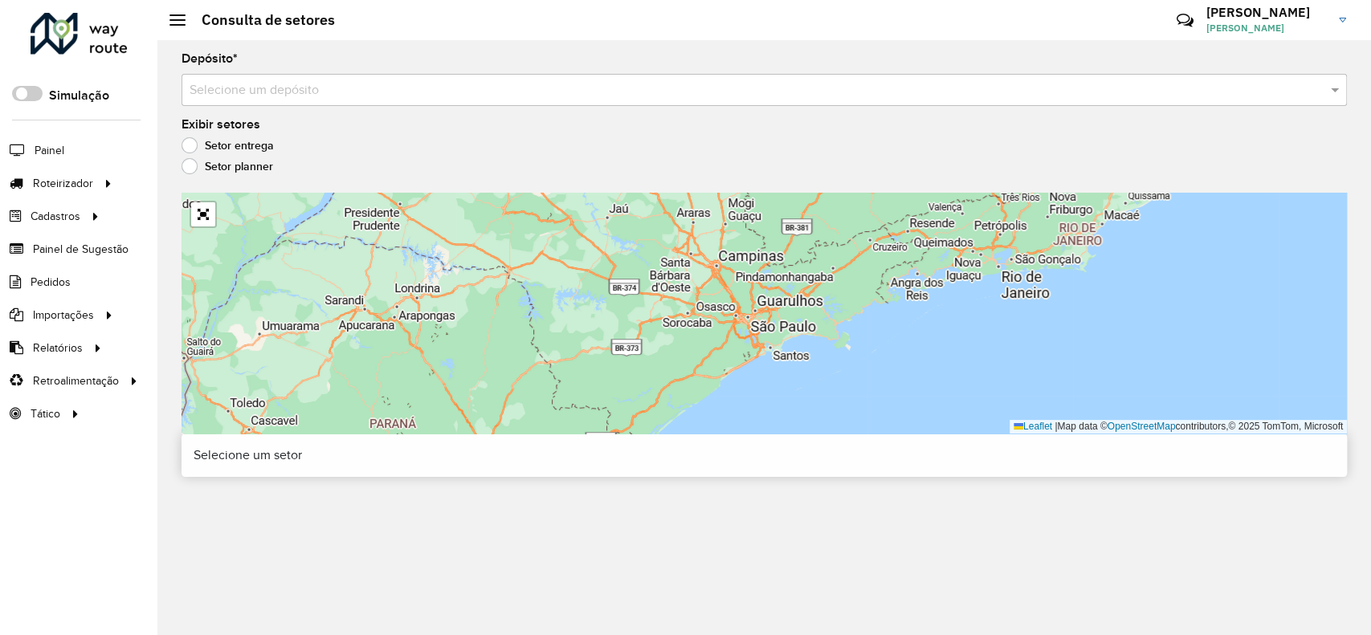
click at [258, 100] on div "Selecione um depósito" at bounding box center [763, 90] width 1165 height 32
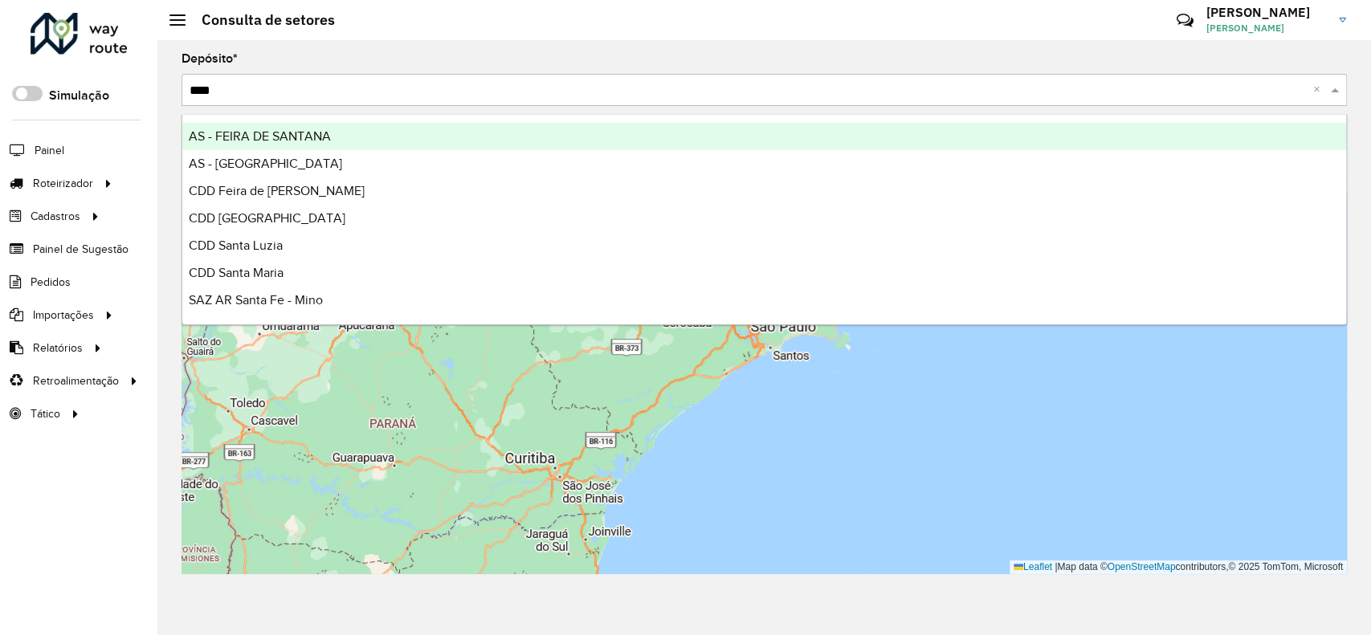
type input "*****"
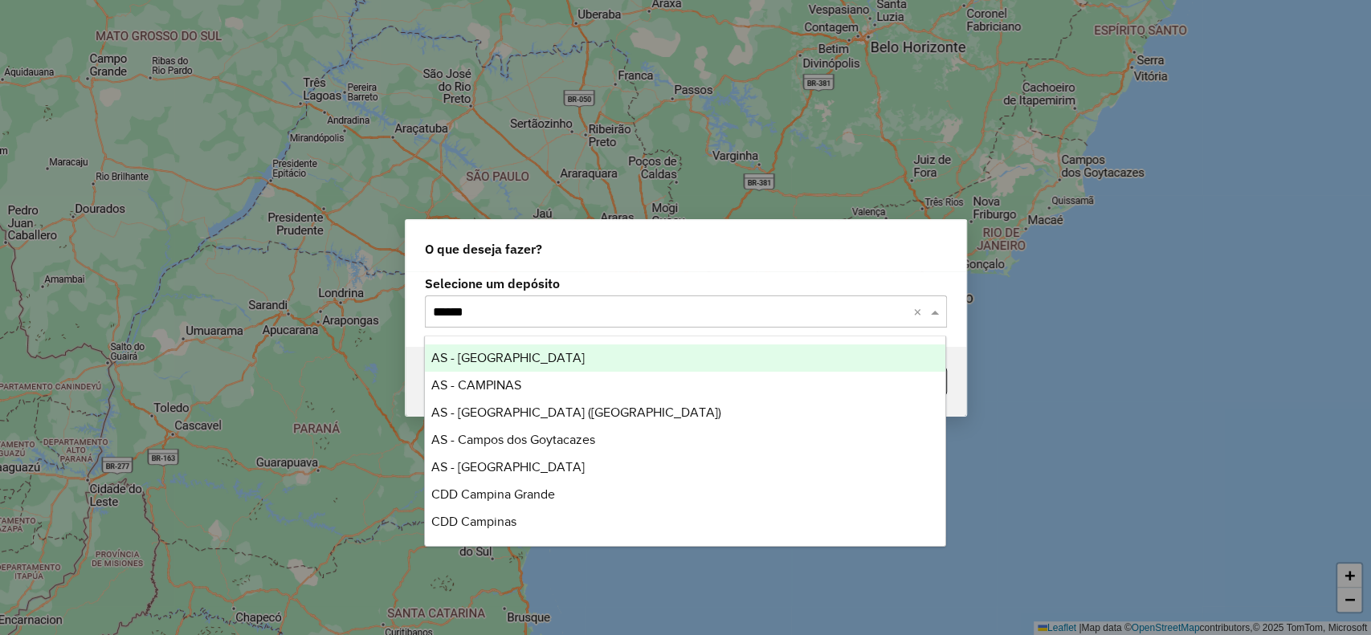
type input "*******"
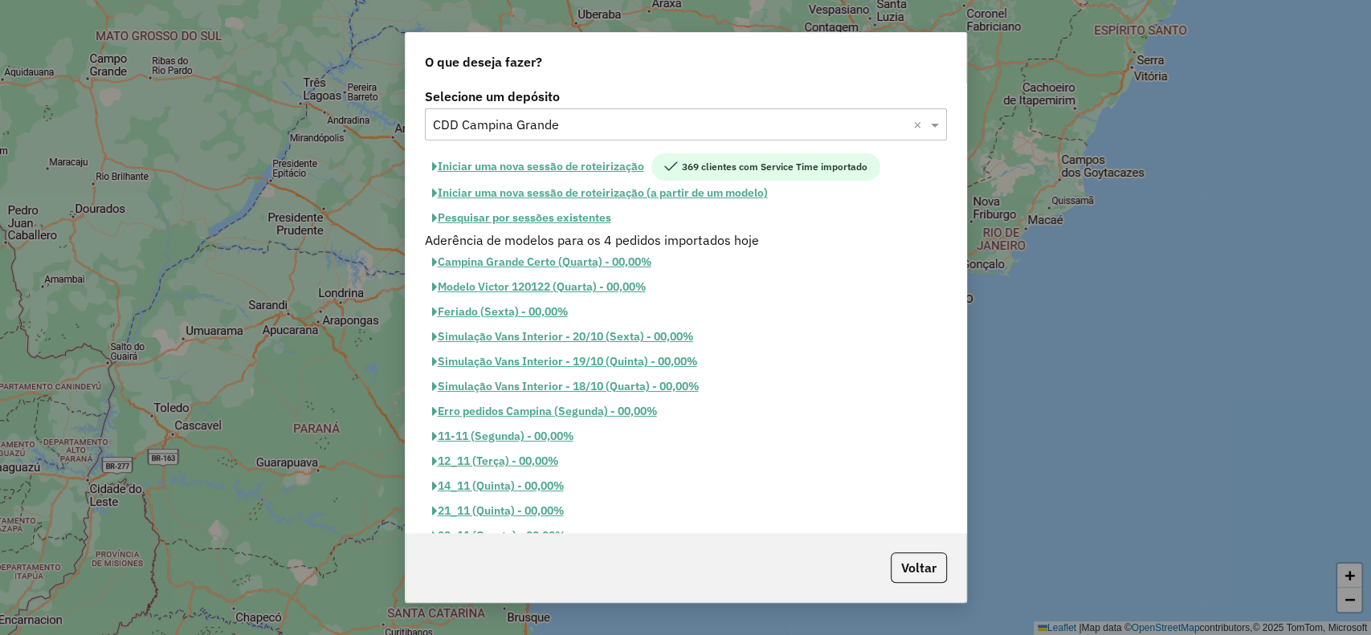
click at [629, 162] on button "Iniciar uma nova sessão de roteirização" at bounding box center [538, 166] width 226 height 27
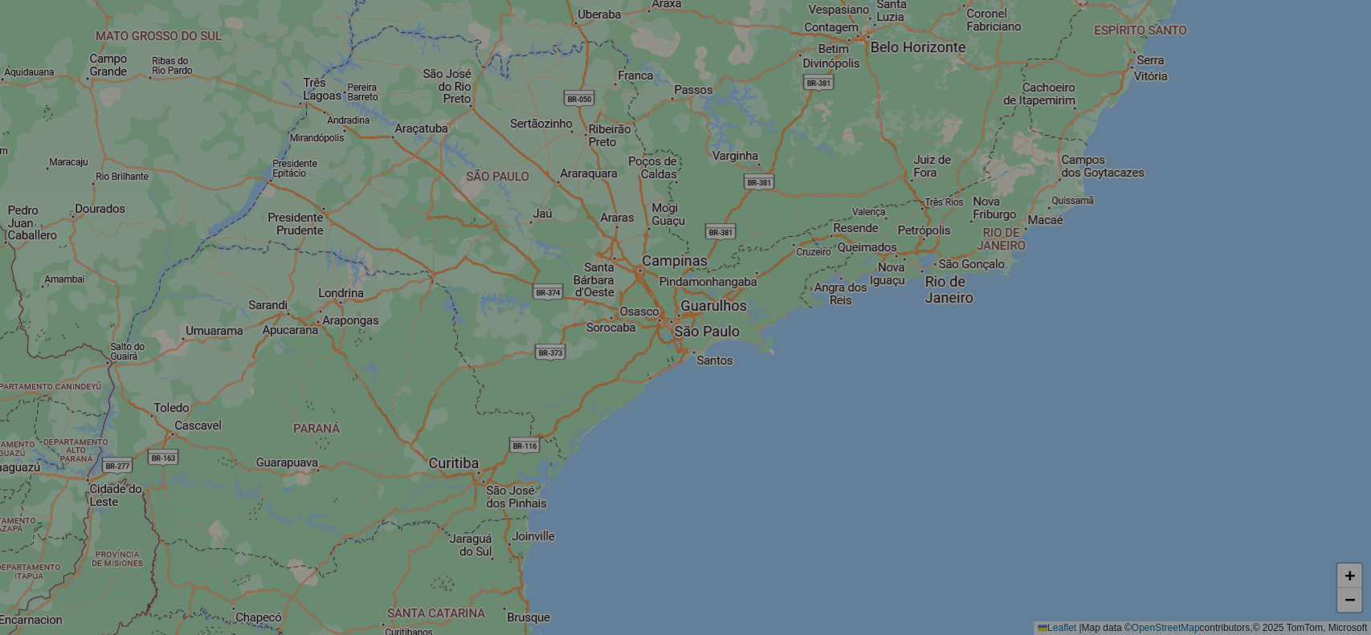
select select "*"
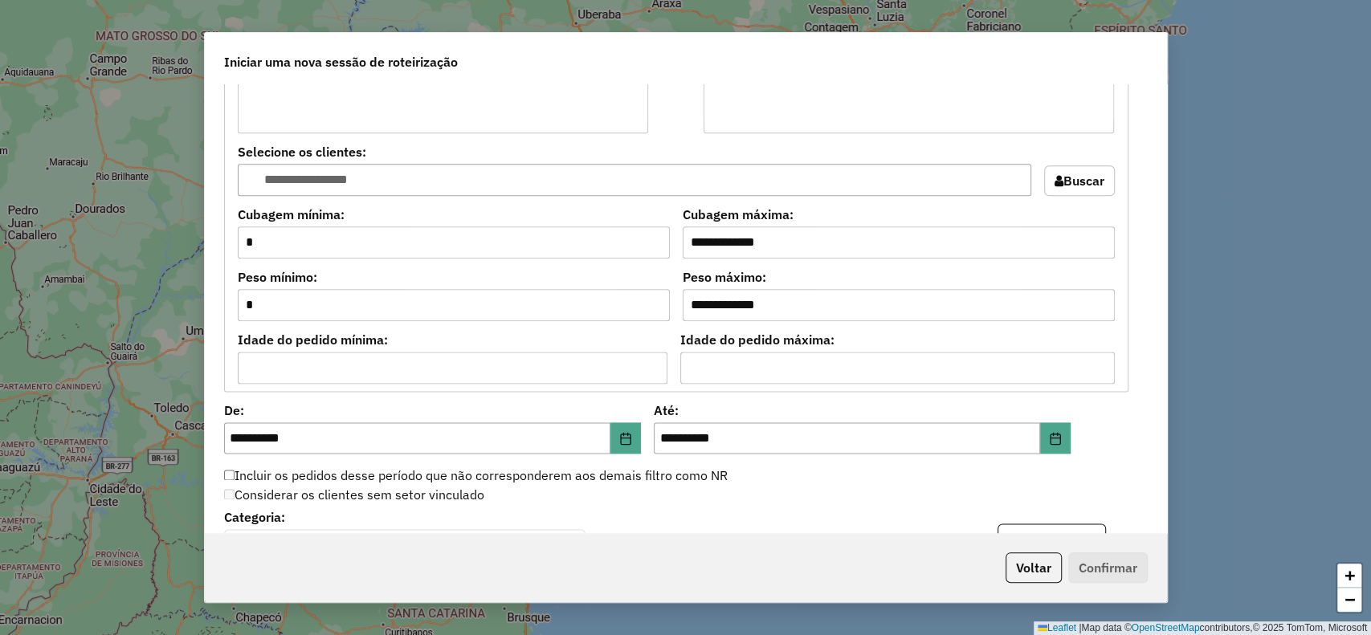
scroll to position [1391, 0]
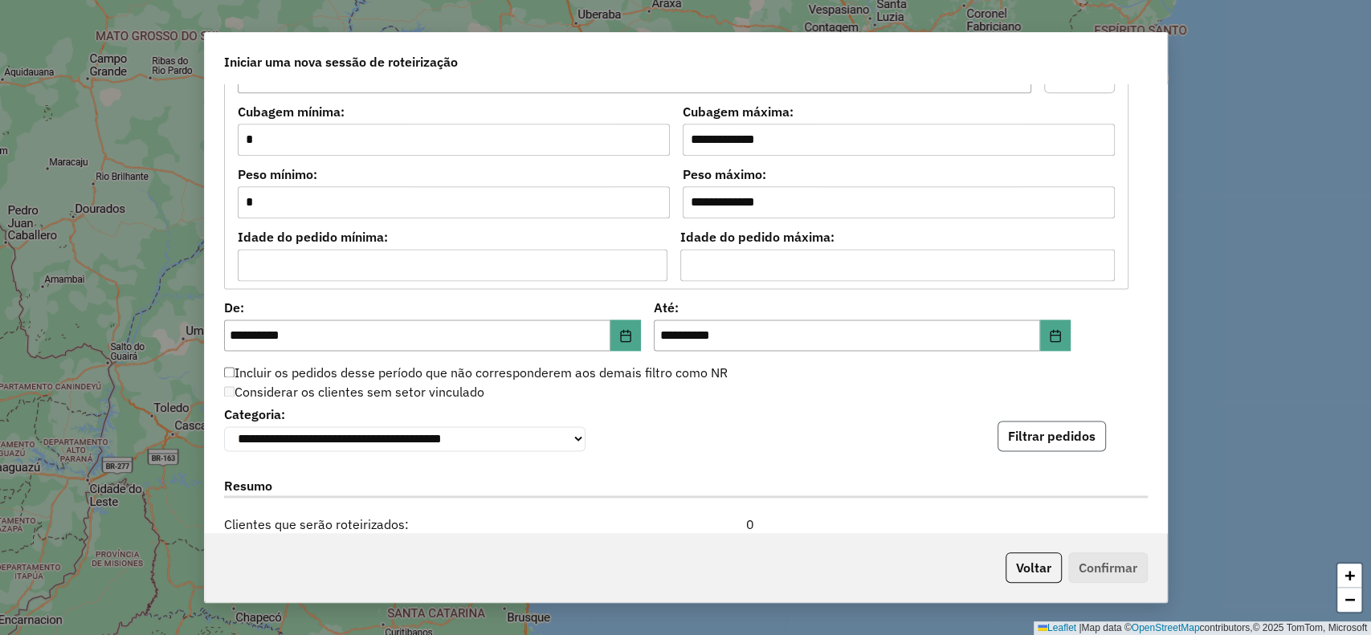
click at [1041, 432] on button "Filtrar pedidos" at bounding box center [1051, 436] width 108 height 31
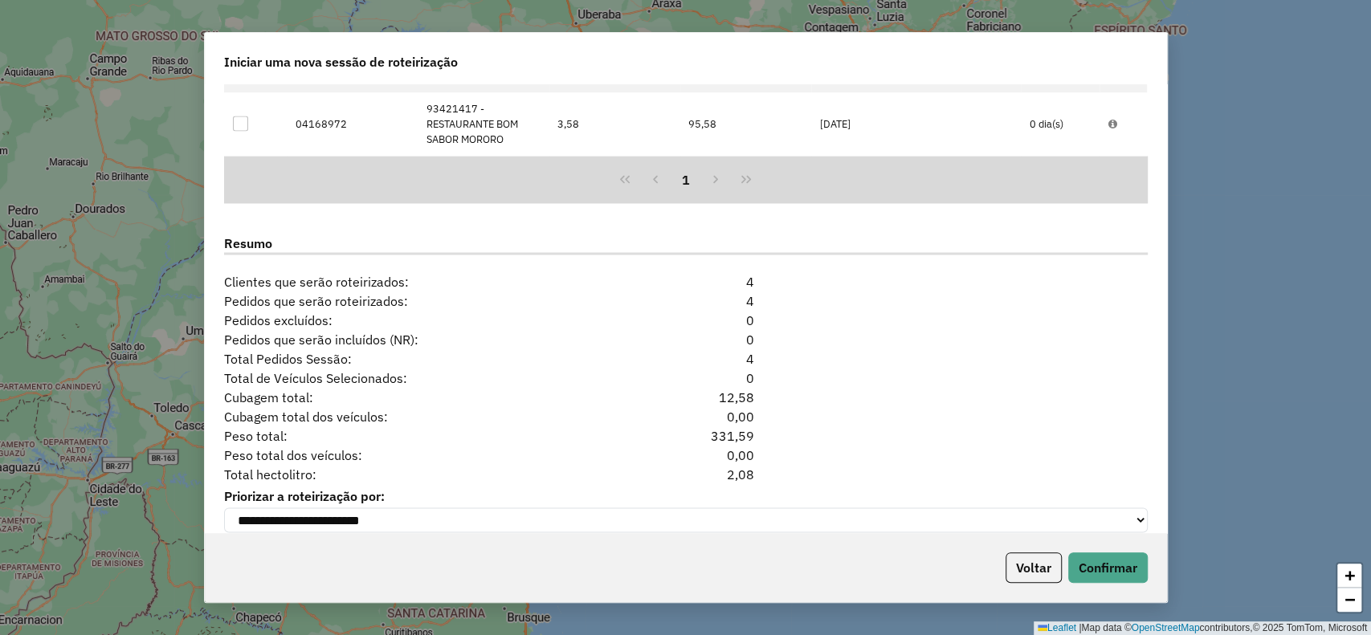
scroll to position [1989, 0]
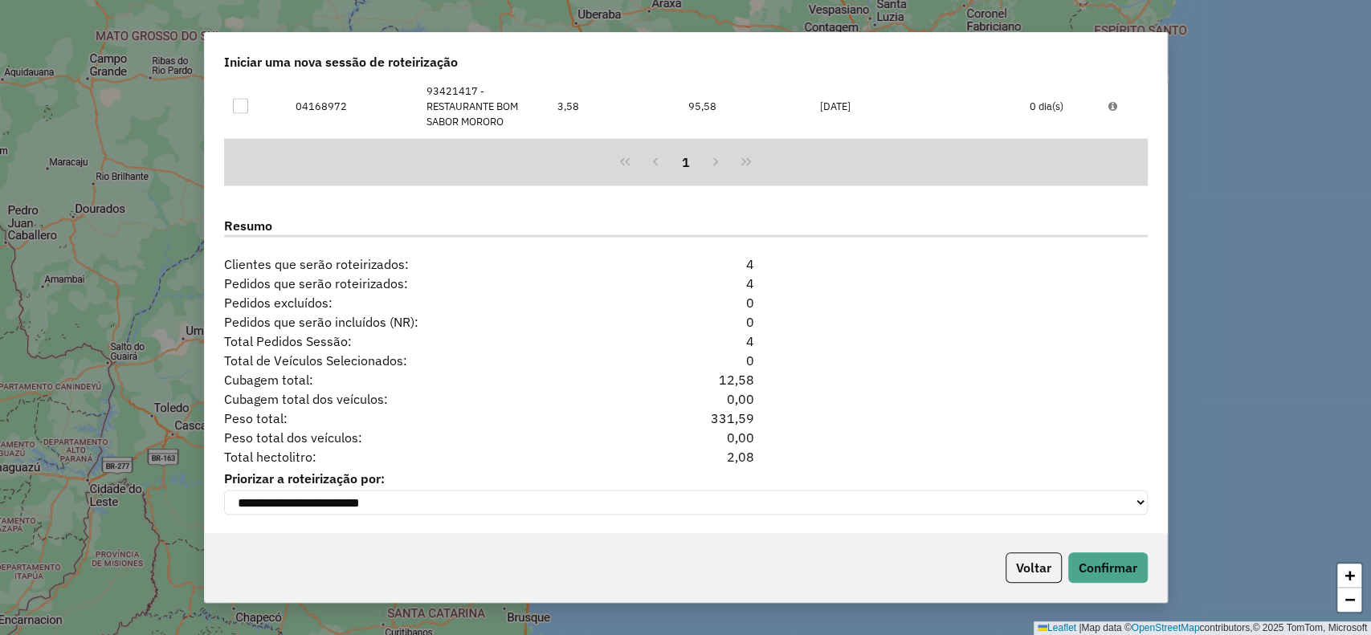
click at [739, 458] on div "2,08" at bounding box center [685, 455] width 157 height 19
copy div "2,08"
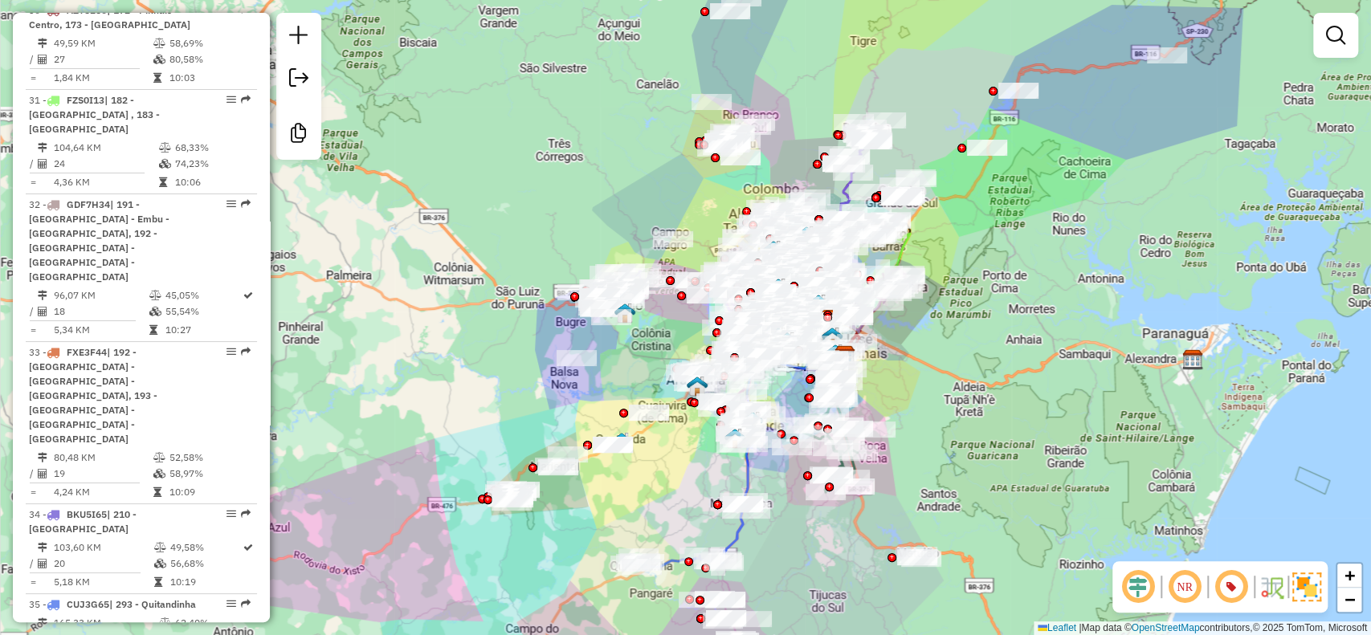
scroll to position [1273, 0]
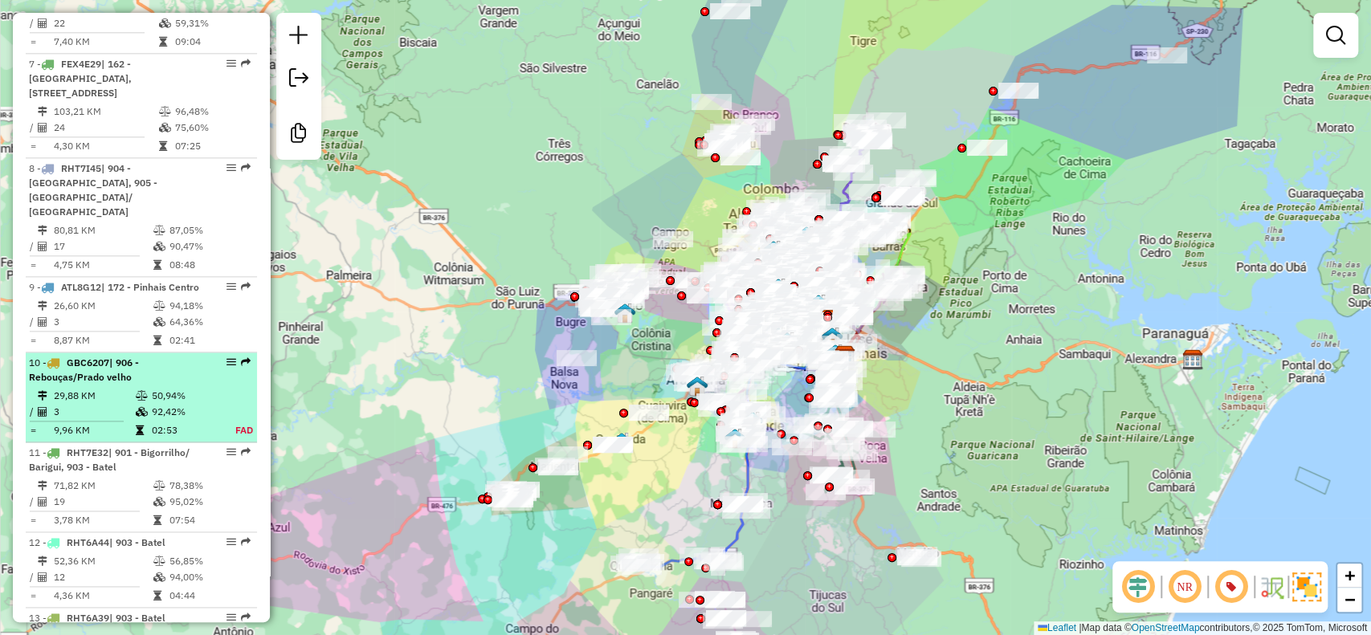
click at [116, 404] on td "3" at bounding box center [94, 412] width 82 height 16
select select "**********"
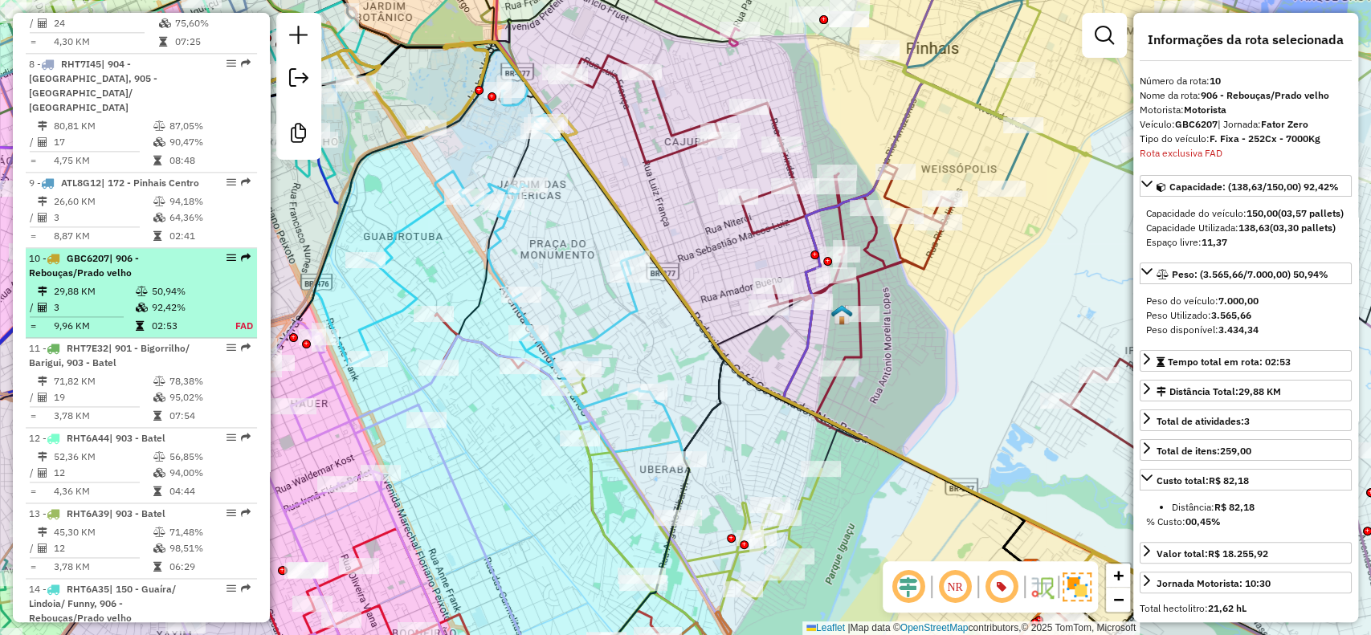
scroll to position [1567, 0]
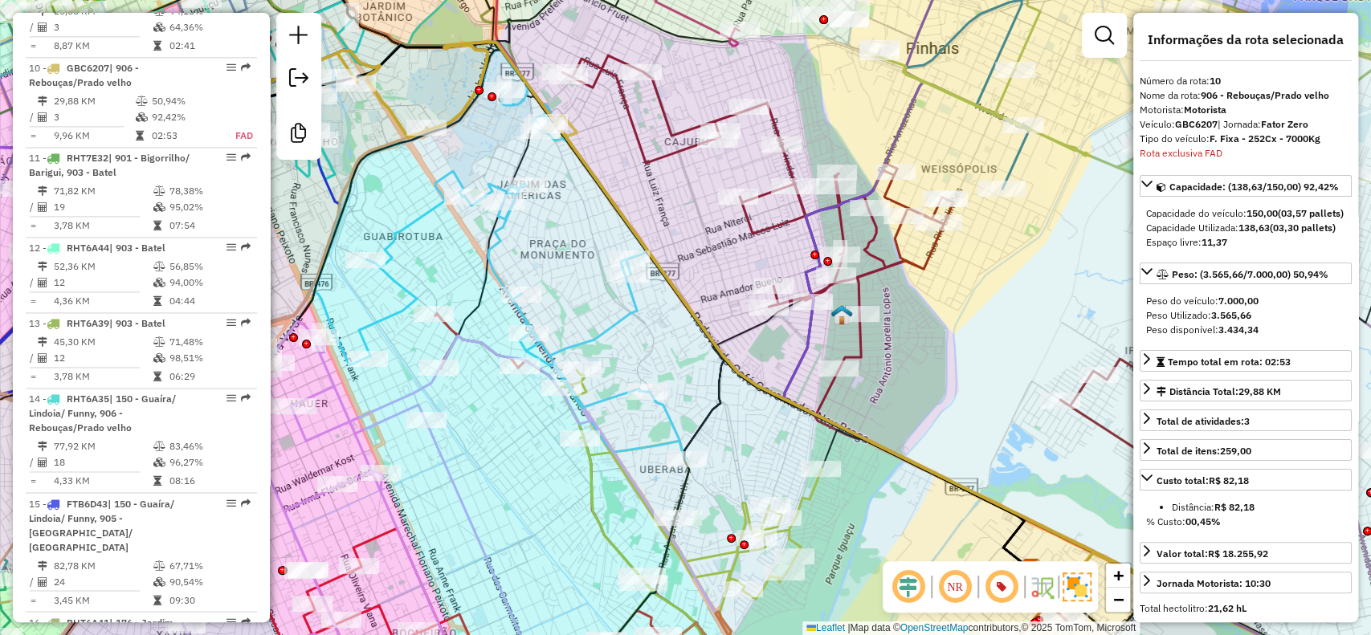
click at [1204, 120] on strong "GBC6207" at bounding box center [1196, 124] width 43 height 12
copy div "GBC6207"
click at [1281, 99] on strong "906 - Rebouças/Prado velho" at bounding box center [1264, 95] width 128 height 12
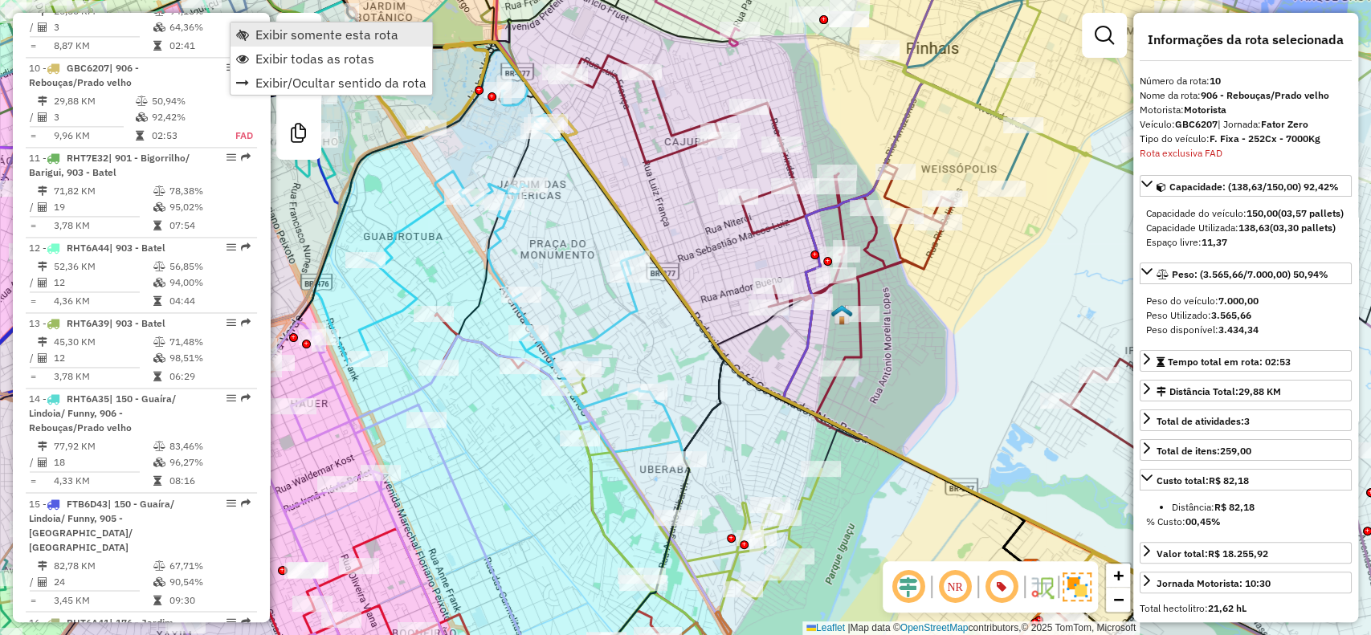
click at [283, 40] on span "Exibir somente esta rota" at bounding box center [326, 34] width 143 height 13
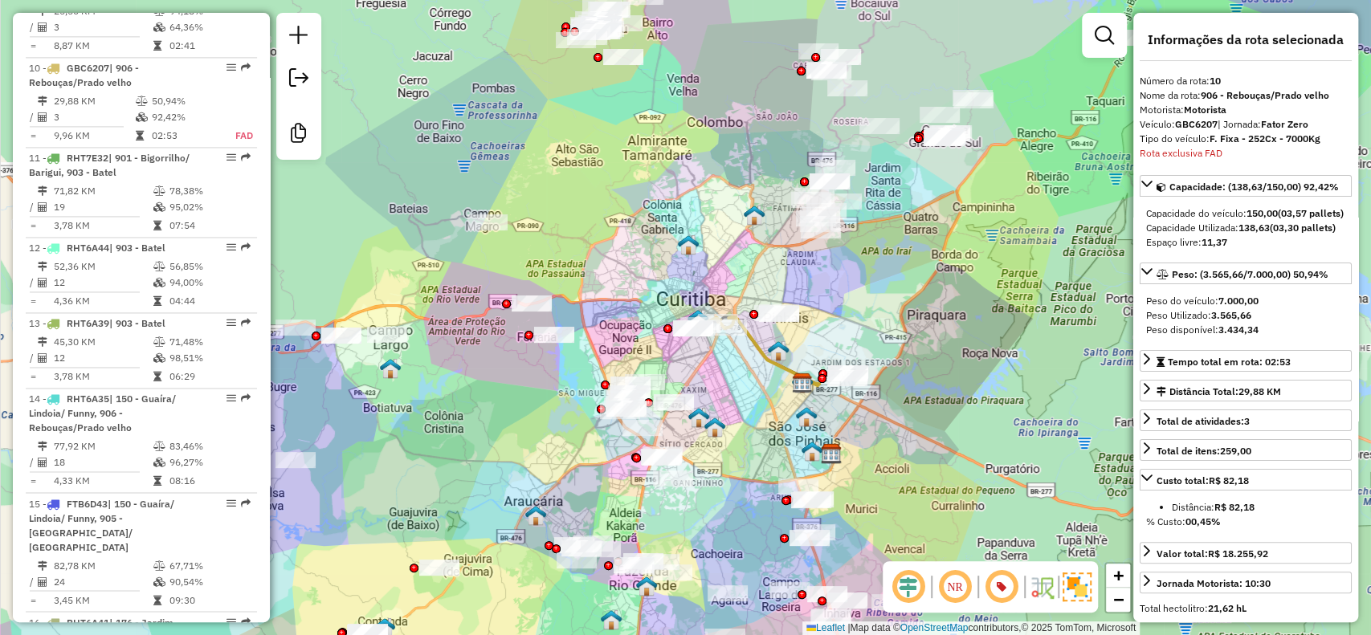
click at [952, 589] on em at bounding box center [954, 587] width 39 height 39
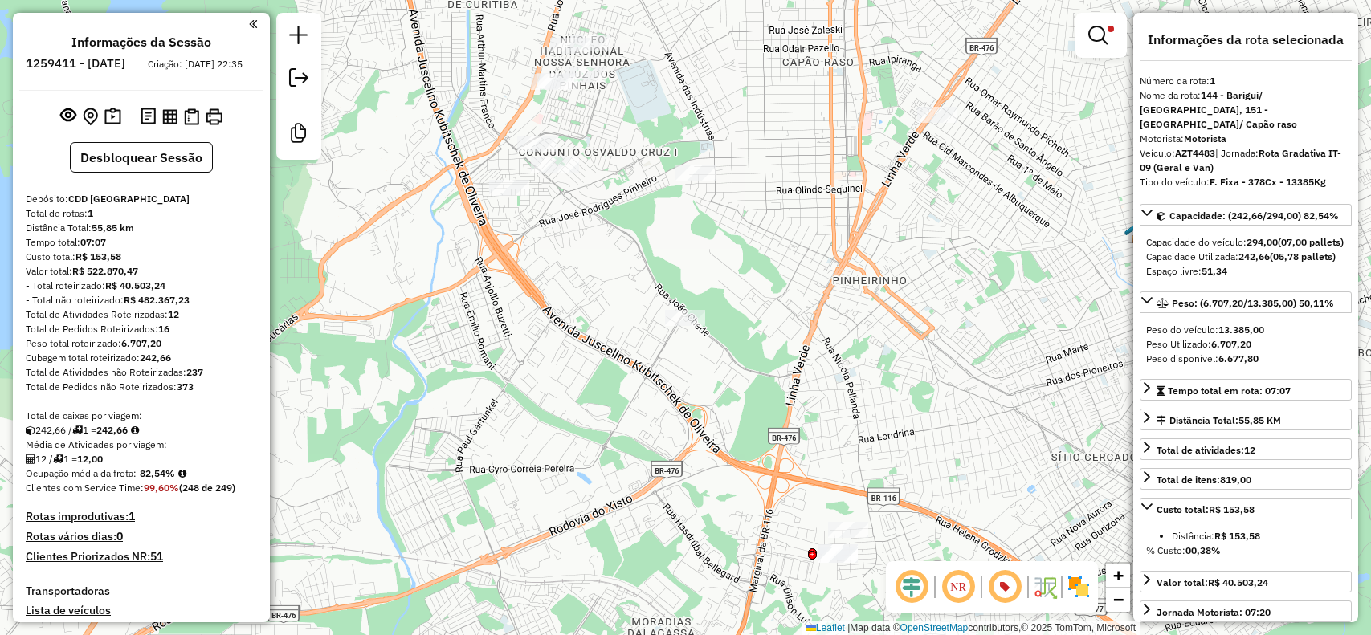
select select "**********"
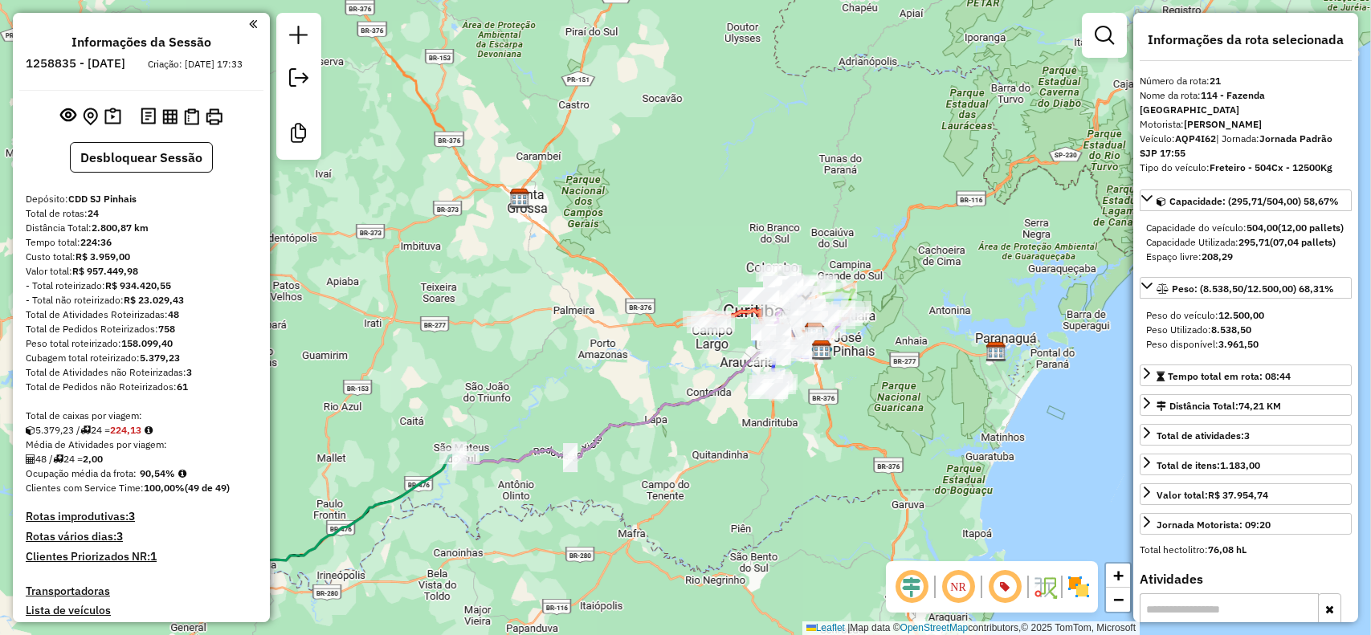
select select "**********"
click at [137, 436] on strong "224,13" at bounding box center [125, 430] width 31 height 12
copy strong "224,13"
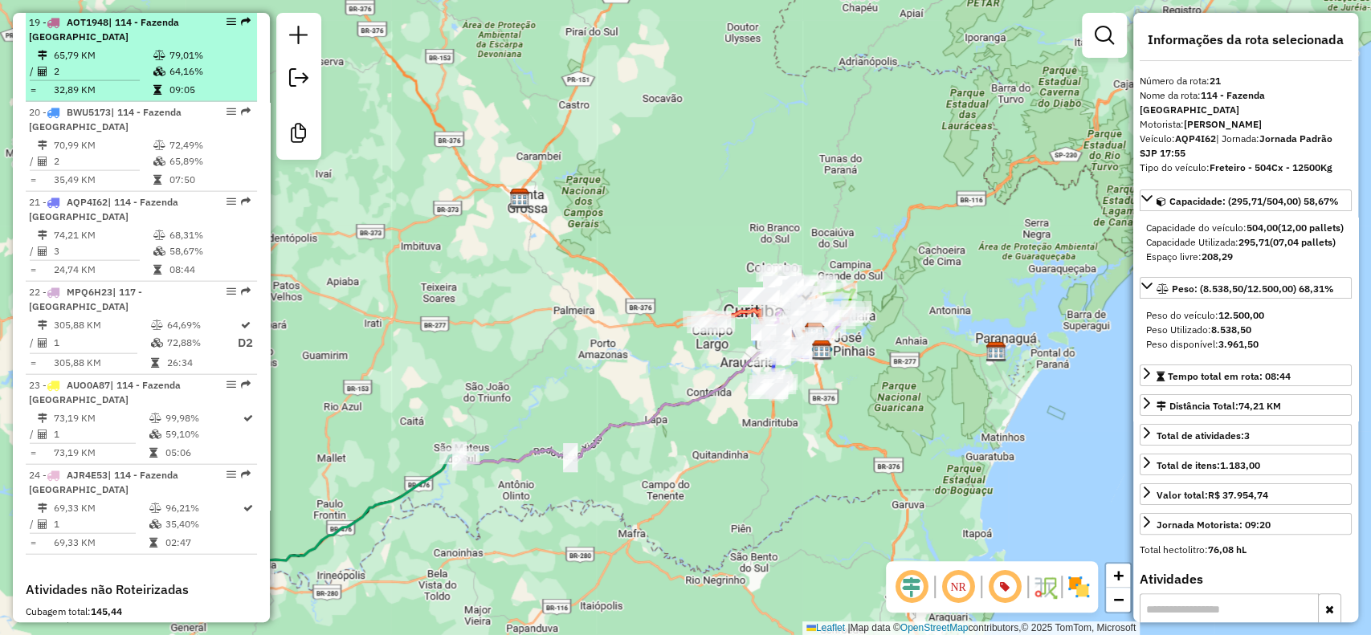
scroll to position [2462, 0]
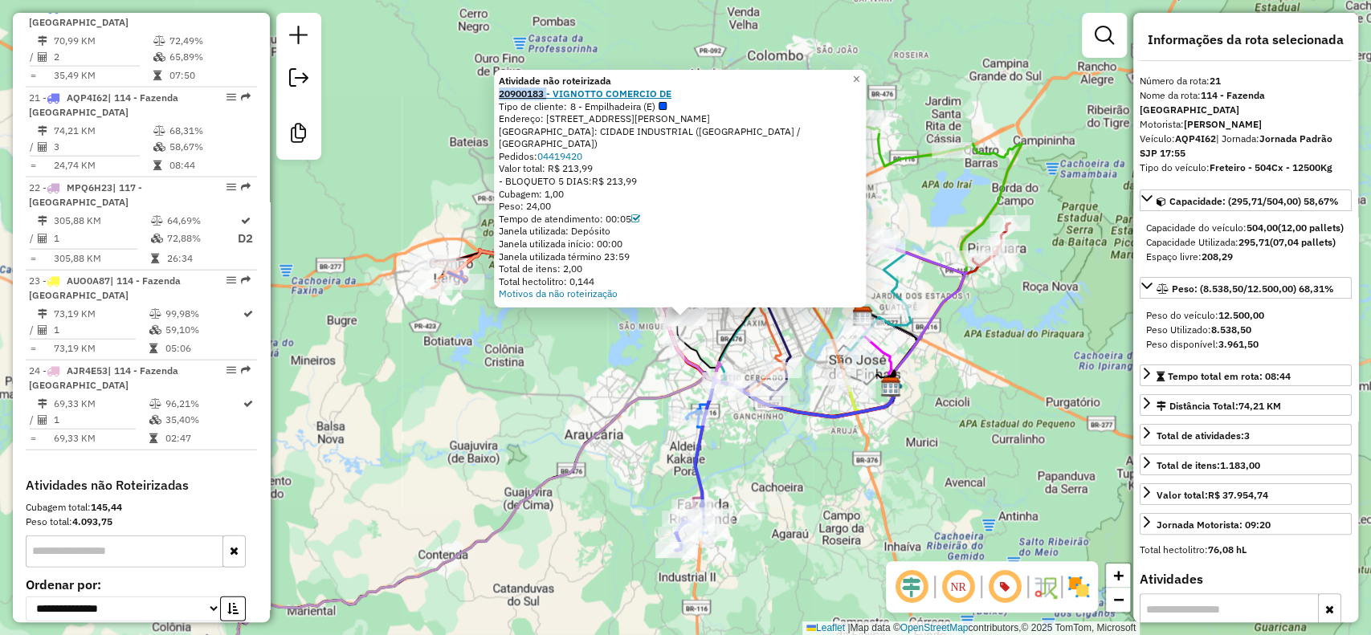
drag, startPoint x: 496, startPoint y: 107, endPoint x: 552, endPoint y: 107, distance: 56.2
click at [552, 107] on div "Atividade não roteirizada 20900183 - VIGNOTTO COMERCIO DE Tipo de cliente: 8 - …" at bounding box center [680, 189] width 372 height 238
copy strong "20900183"
click at [585, 498] on div "Atividade não roteirizada 20900183 - VIGNOTTO COMERCIO DE Tipo de cliente: 8 - …" at bounding box center [685, 317] width 1371 height 635
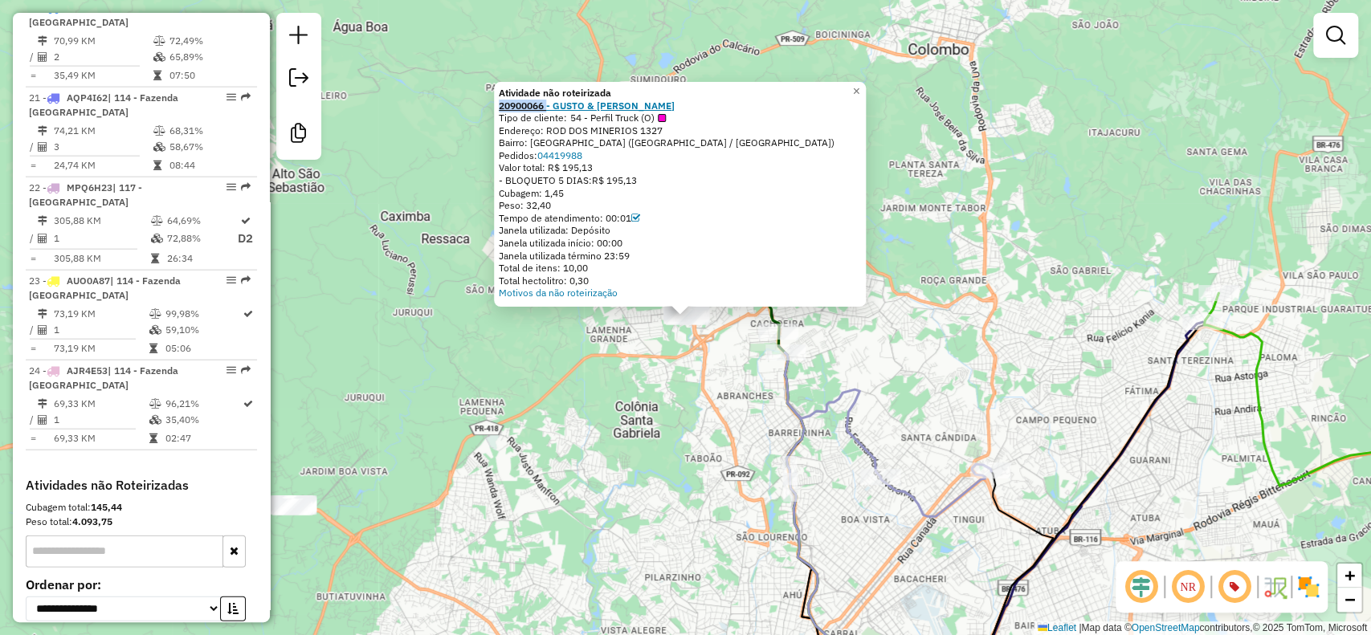
drag, startPoint x: 498, startPoint y: 106, endPoint x: 553, endPoint y: 103, distance: 55.5
click at [553, 103] on div "Atividade não roteirizada 20900066 - GUSTO & HENRI SUPERM Tipo de cliente: 54 -…" at bounding box center [680, 194] width 372 height 225
copy strong "20900066"
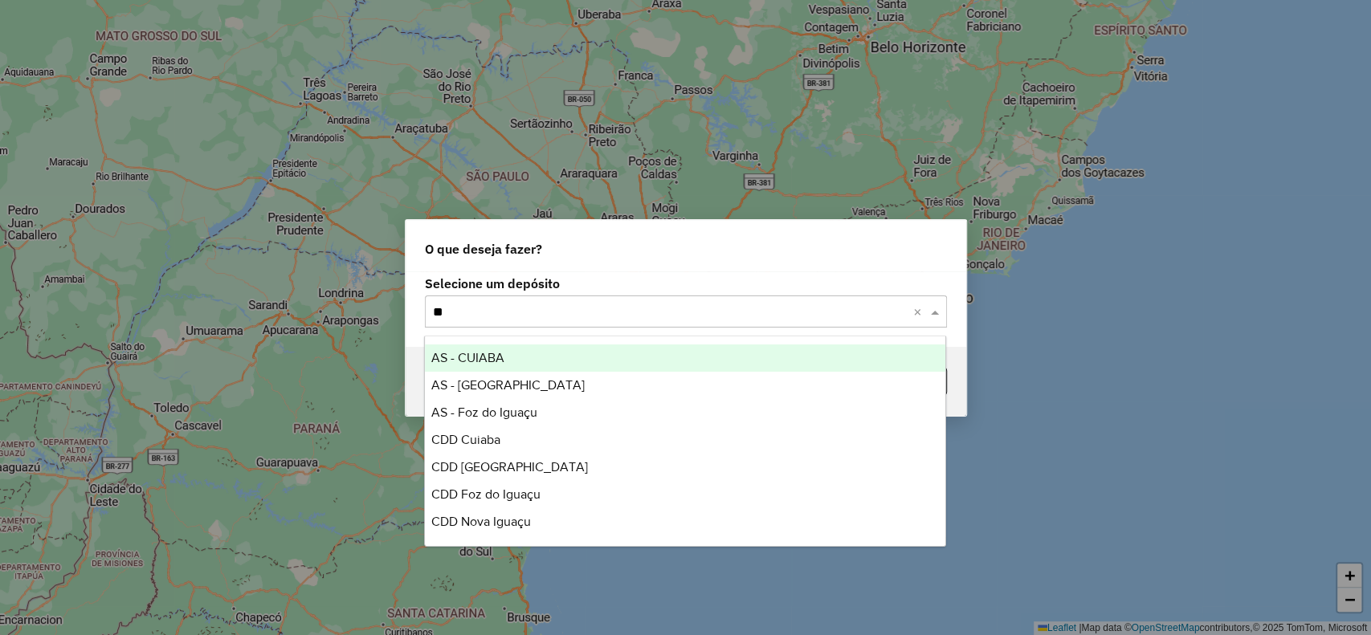
type input "***"
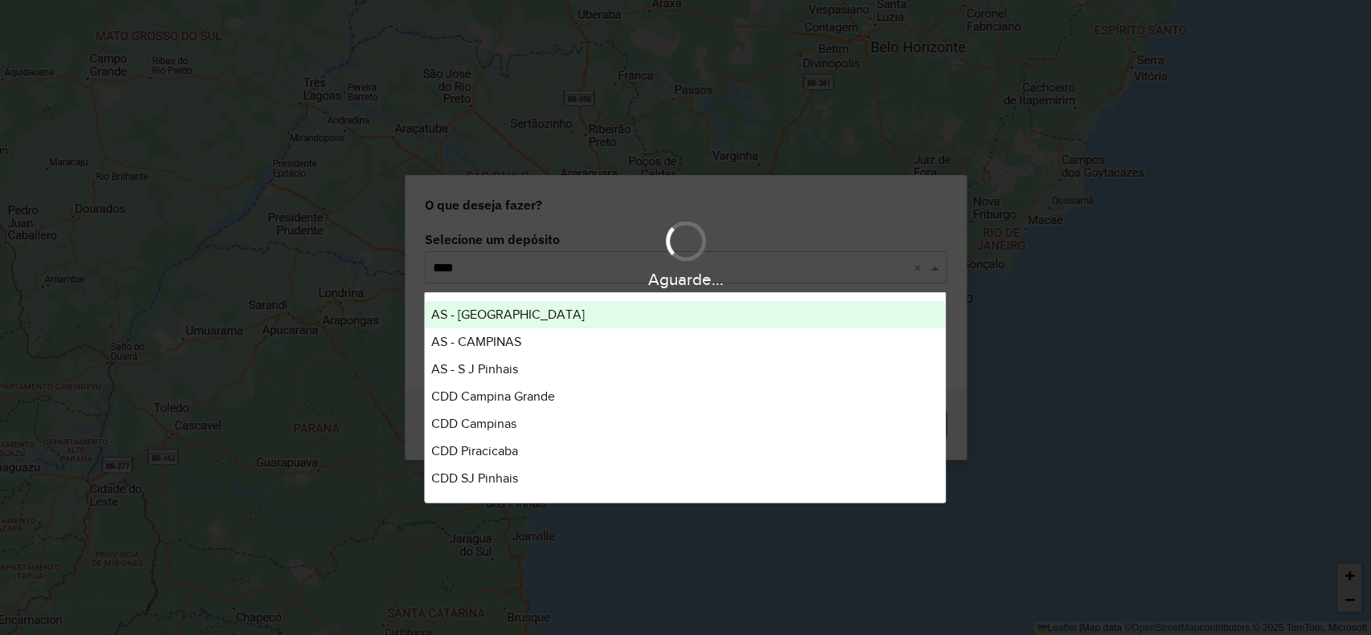
type input "*****"
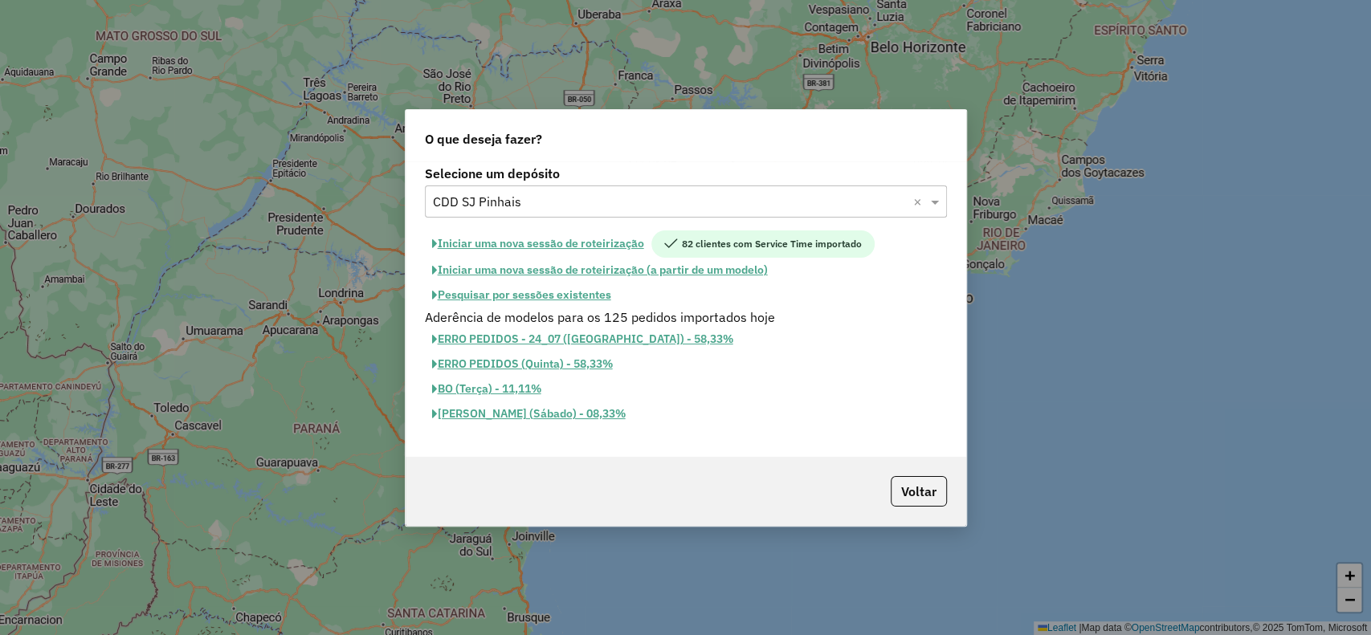
click at [557, 299] on button "Pesquisar por sessões existentes" at bounding box center [521, 295] width 193 height 25
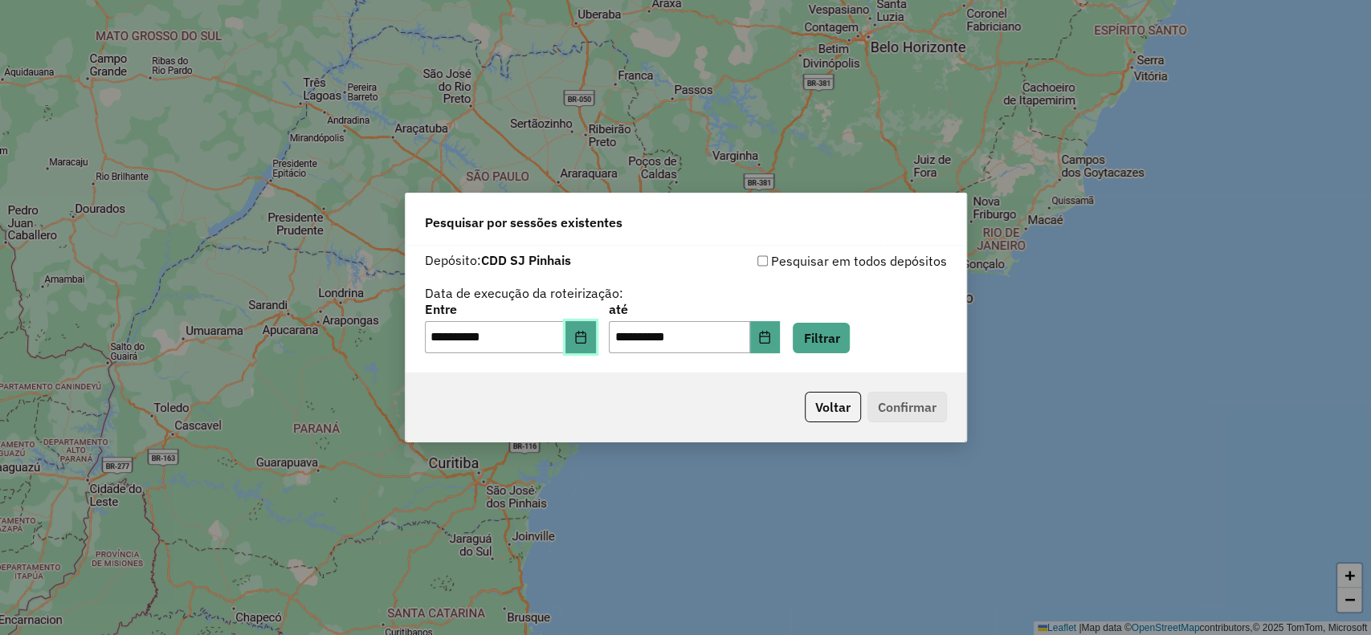
click at [593, 326] on button "Choose Date" at bounding box center [580, 337] width 31 height 32
click at [836, 328] on button "Filtrar" at bounding box center [820, 338] width 57 height 31
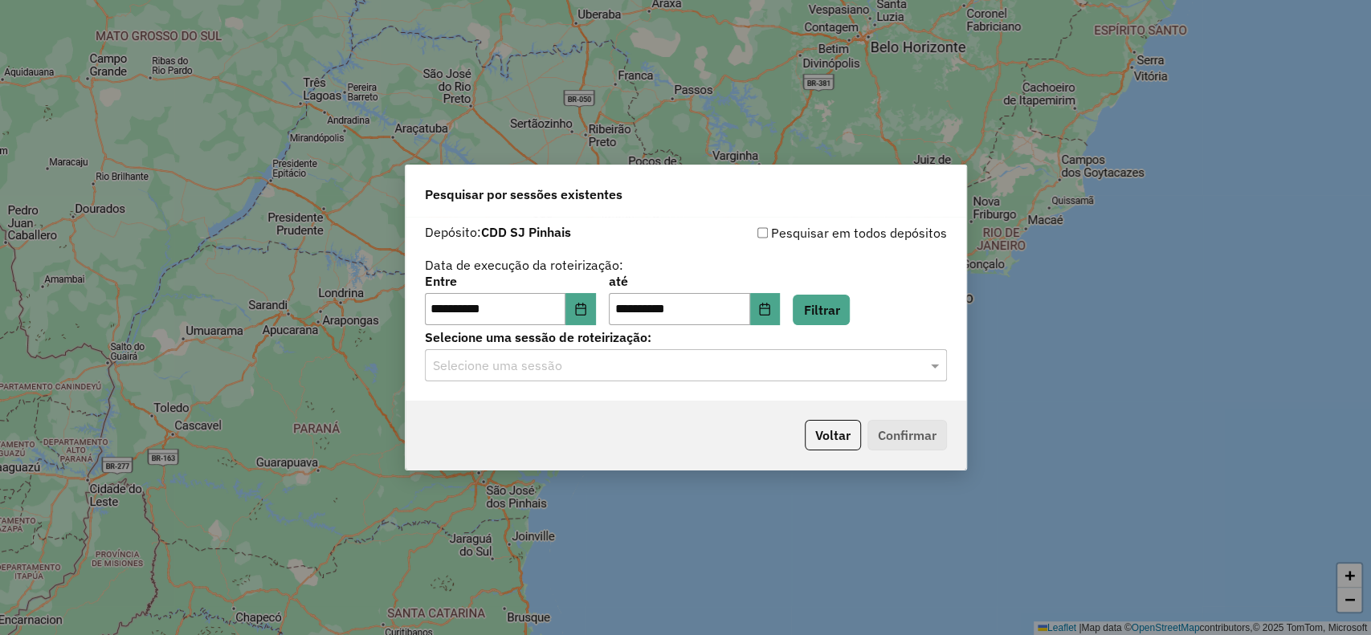
click at [495, 371] on input "text" at bounding box center [670, 365] width 474 height 19
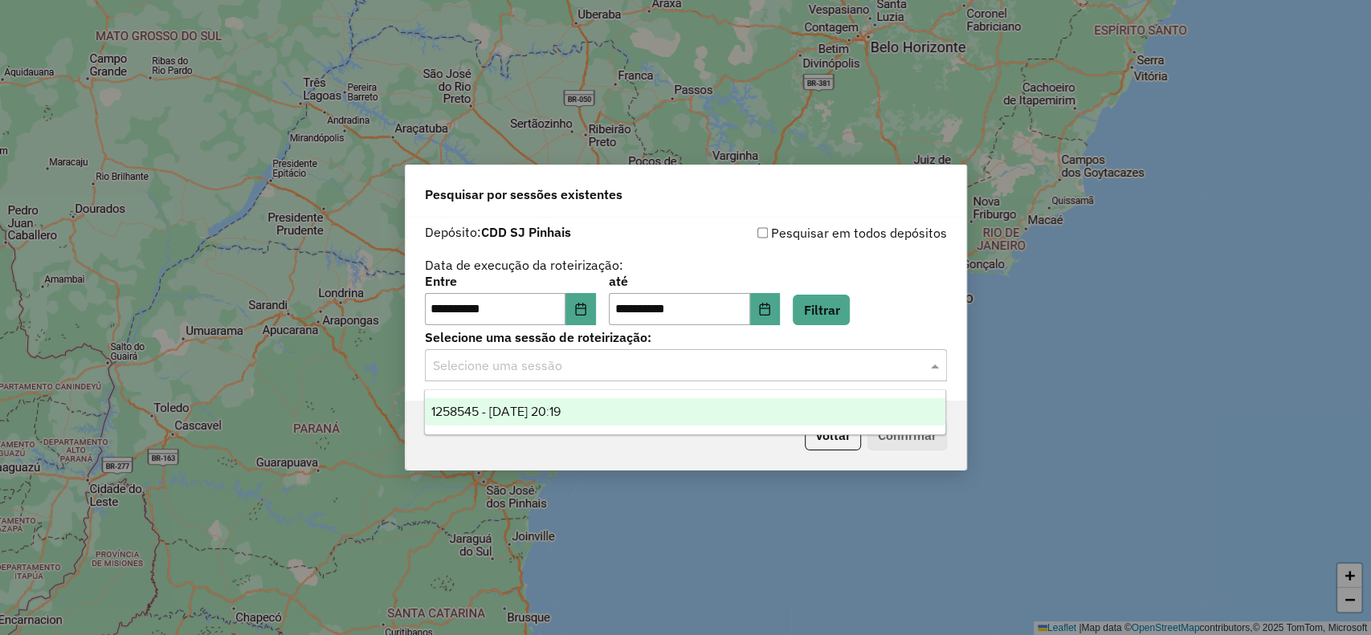
click at [520, 415] on span "1258545 - 03/09/2025 20:19" at bounding box center [495, 412] width 129 height 14
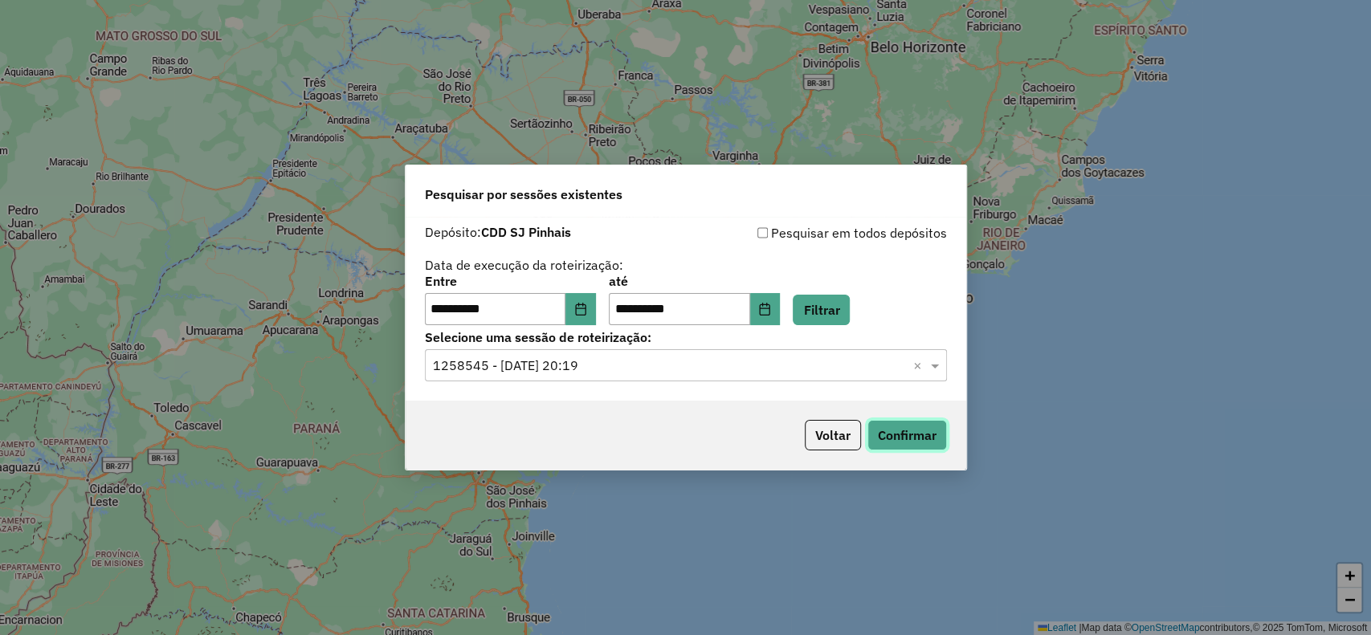
click at [900, 439] on button "Confirmar" at bounding box center [906, 435] width 79 height 31
click at [836, 440] on button "Voltar" at bounding box center [832, 435] width 56 height 31
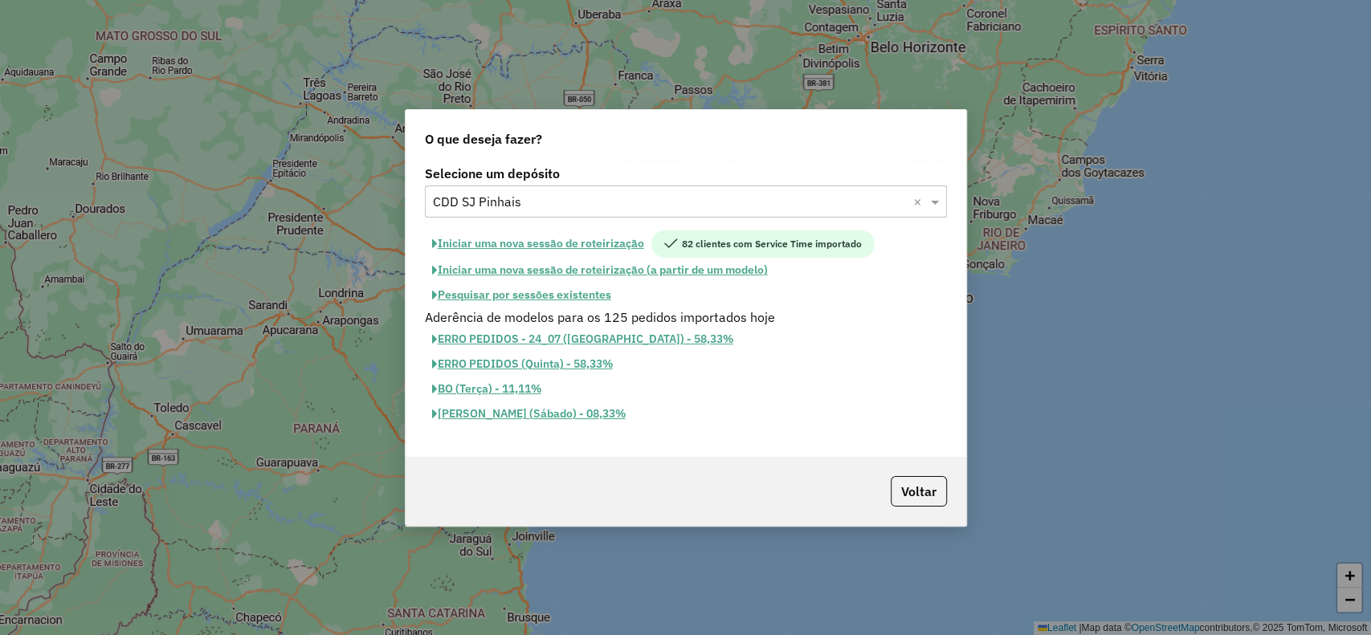
click at [597, 250] on button "Iniciar uma nova sessão de roteirização" at bounding box center [538, 243] width 226 height 27
select select "*"
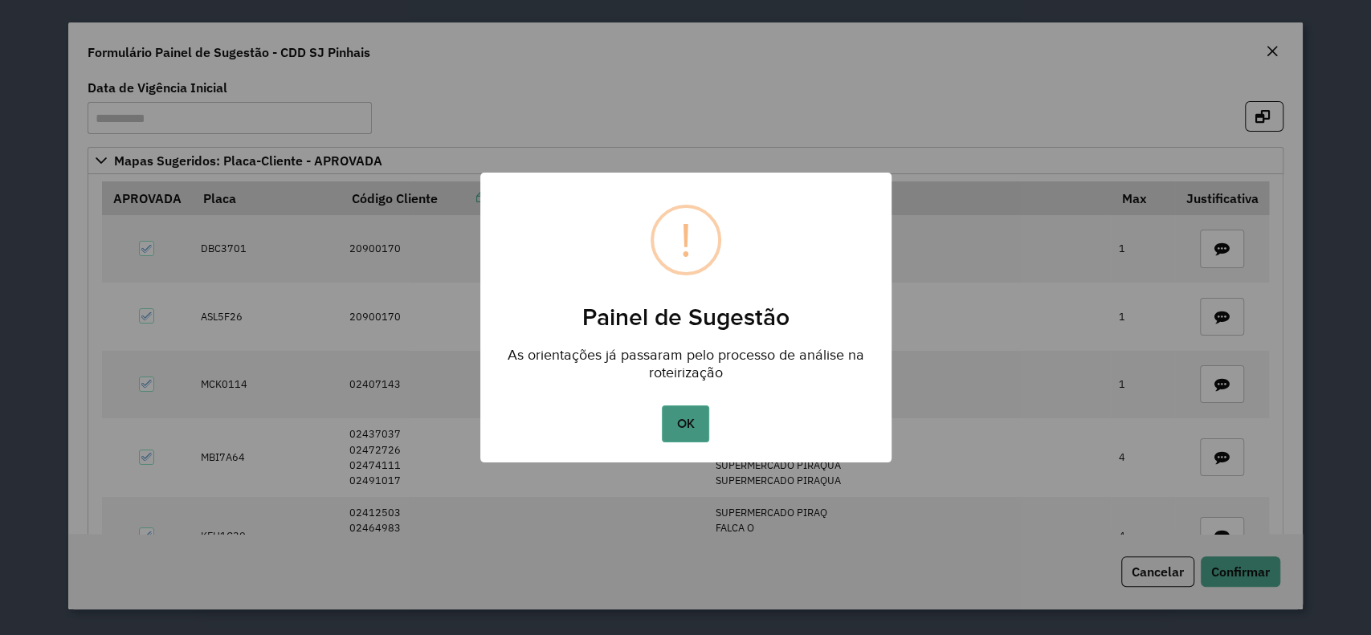
click at [681, 417] on button "OK" at bounding box center [685, 423] width 47 height 37
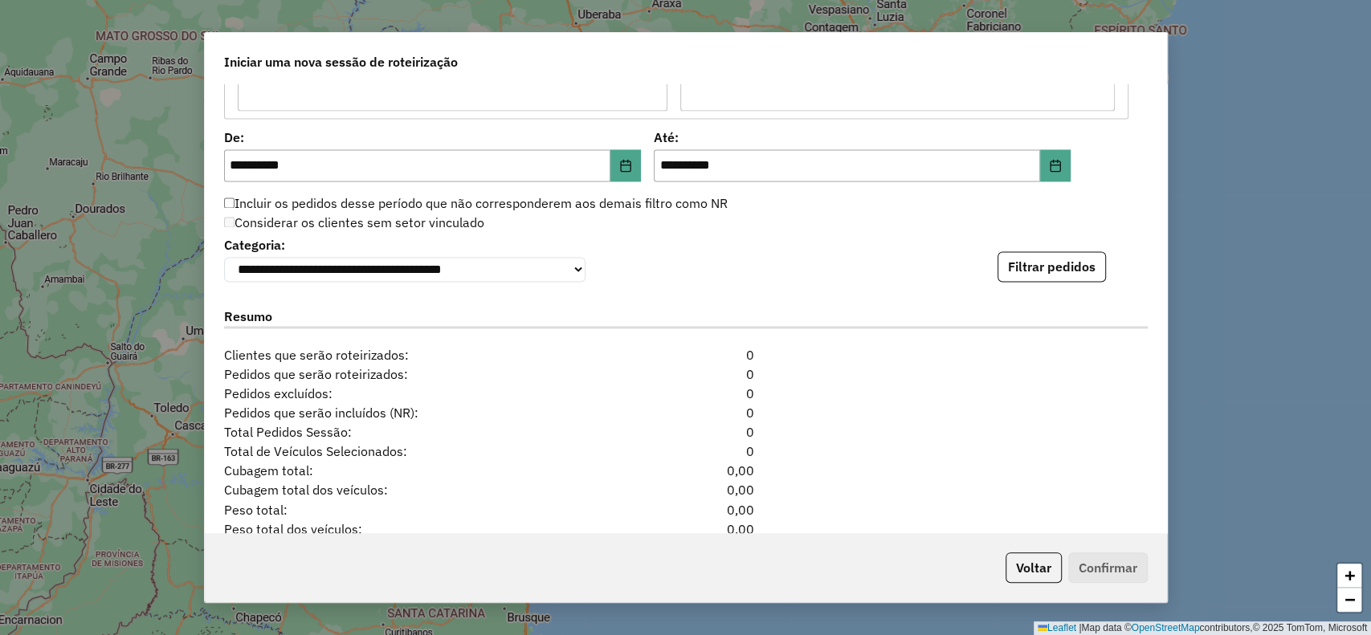
scroll to position [1609, 0]
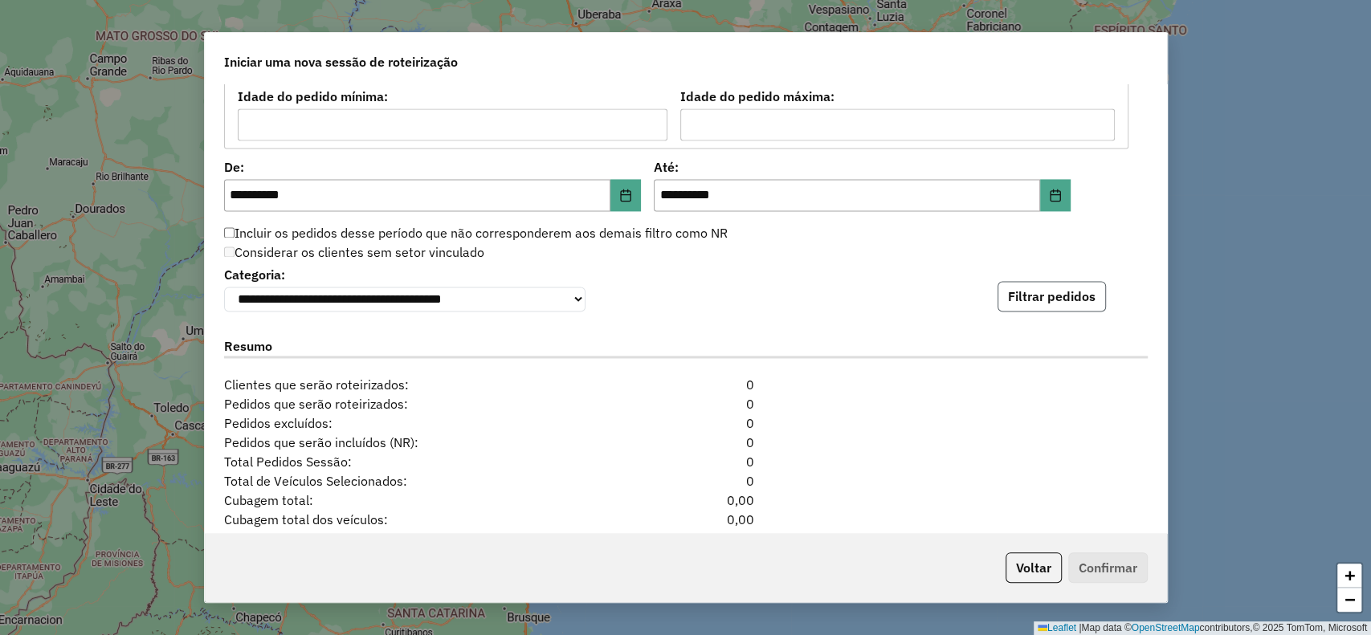
click at [1021, 308] on button "Filtrar pedidos" at bounding box center [1051, 296] width 108 height 31
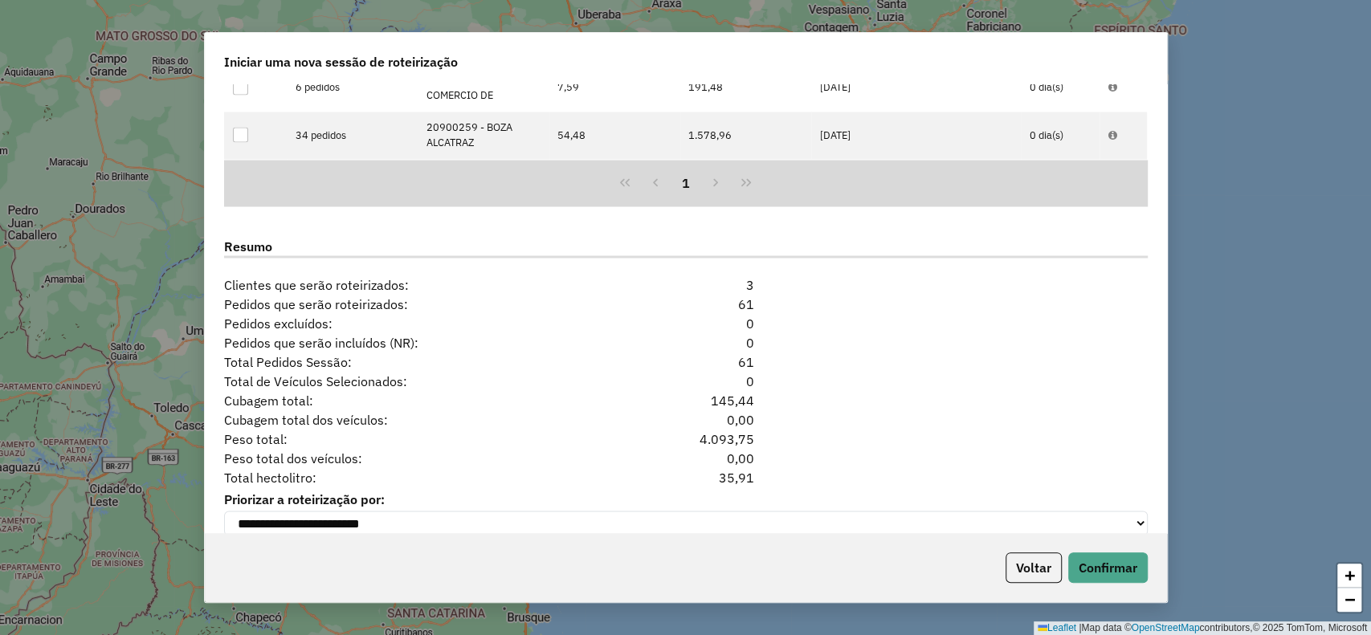
scroll to position [2002, 0]
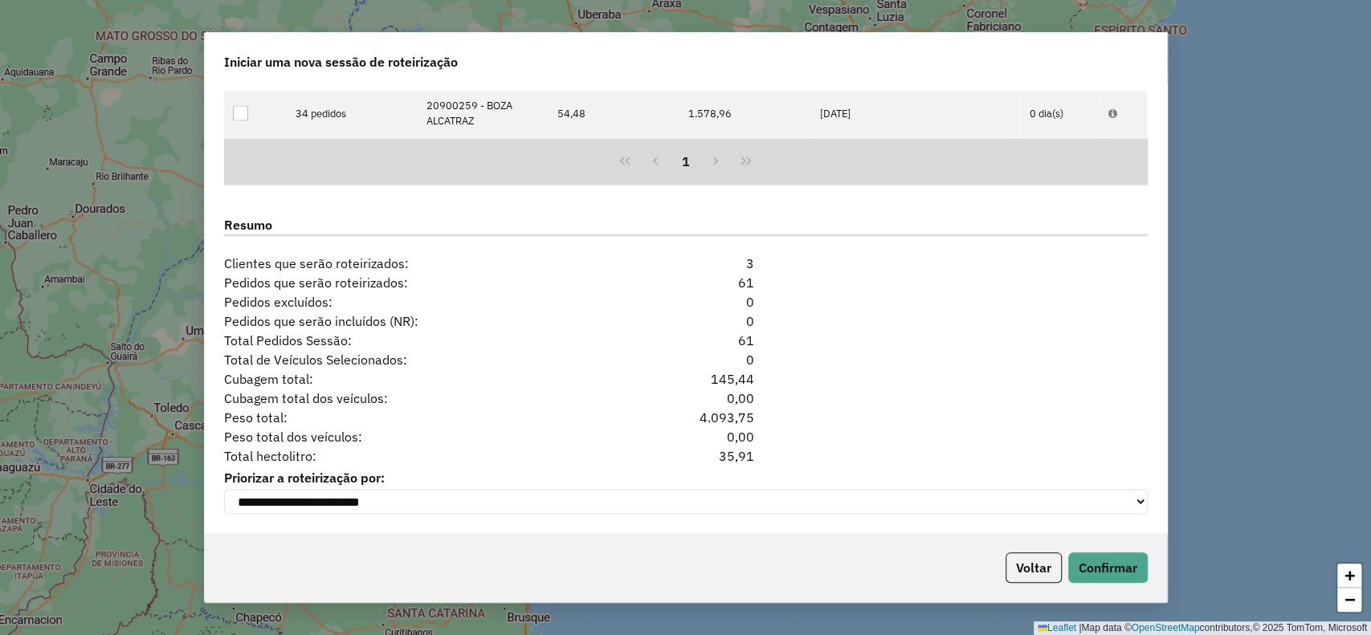
click at [737, 450] on div "35,91" at bounding box center [685, 455] width 157 height 19
copy div "35,91"
click at [1005, 568] on button "Voltar" at bounding box center [1033, 567] width 56 height 31
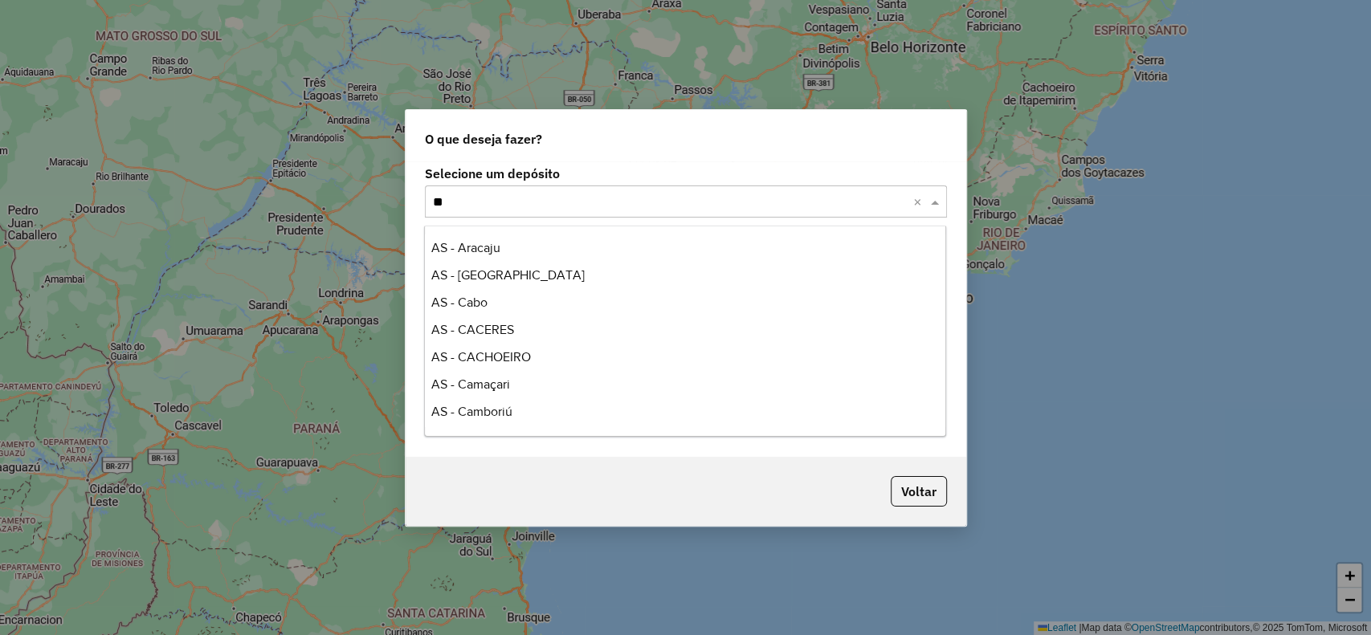
scroll to position [80, 0]
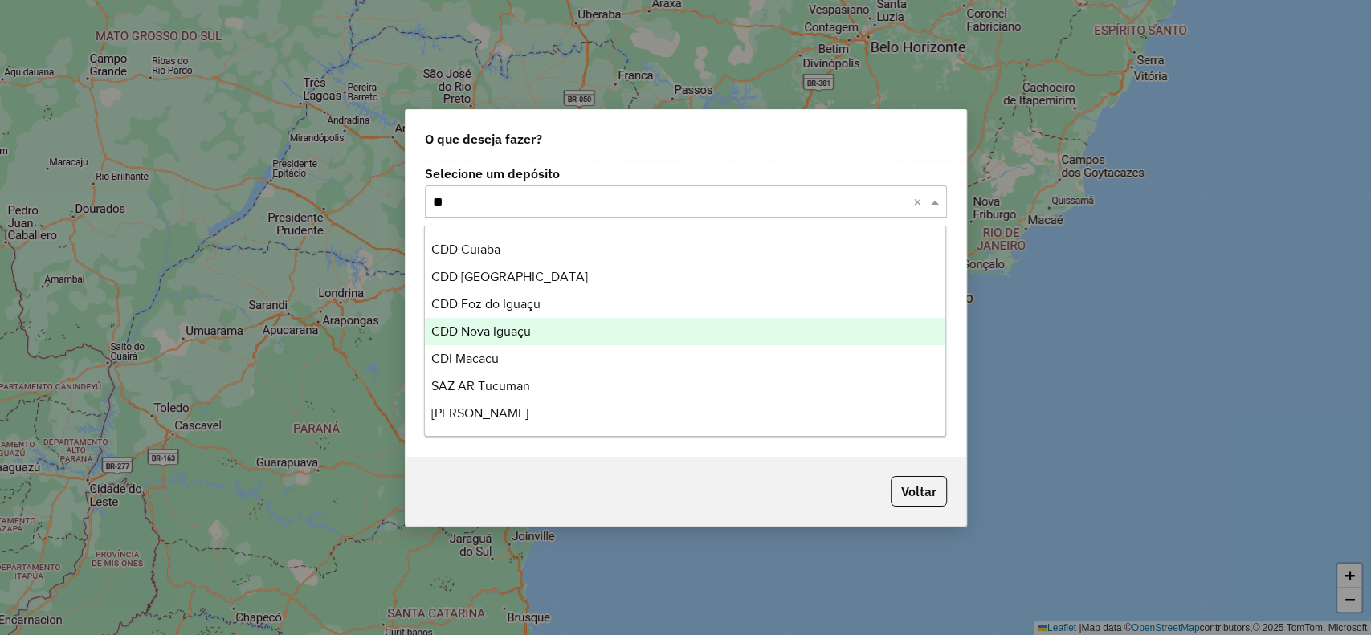
type input "***"
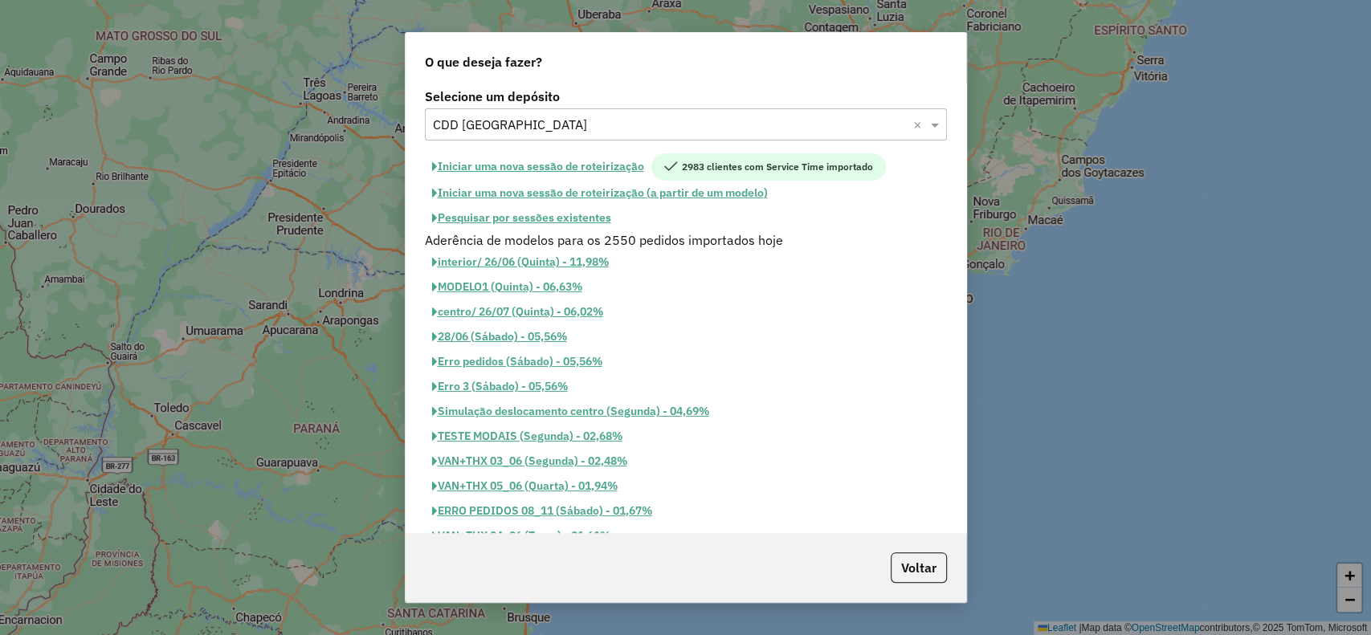
click at [613, 164] on button "Iniciar uma nova sessão de roteirização" at bounding box center [538, 166] width 226 height 27
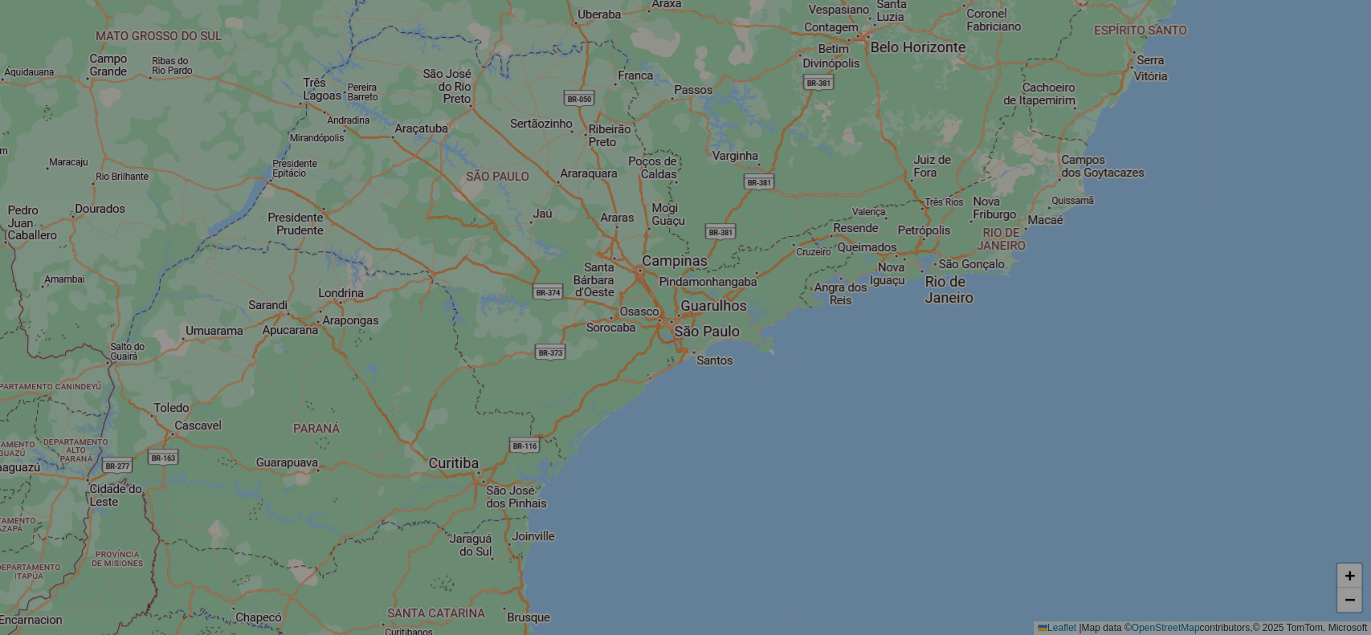
select select "*"
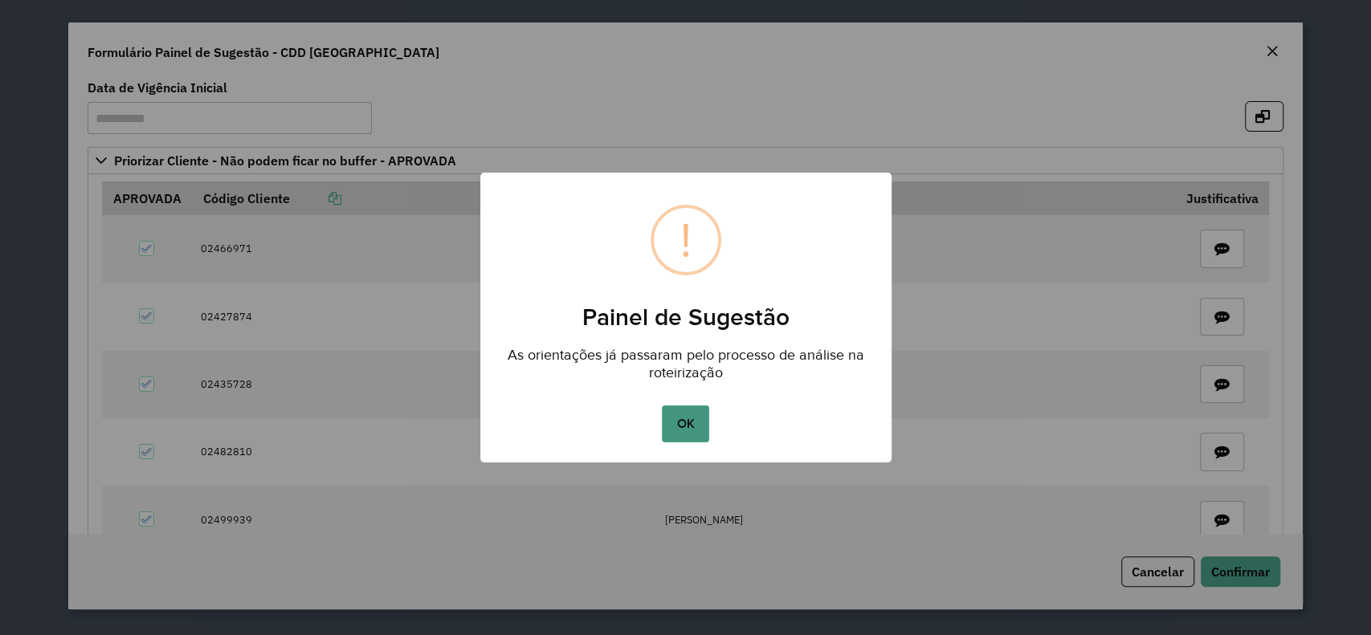
click at [690, 414] on button "OK" at bounding box center [685, 423] width 47 height 37
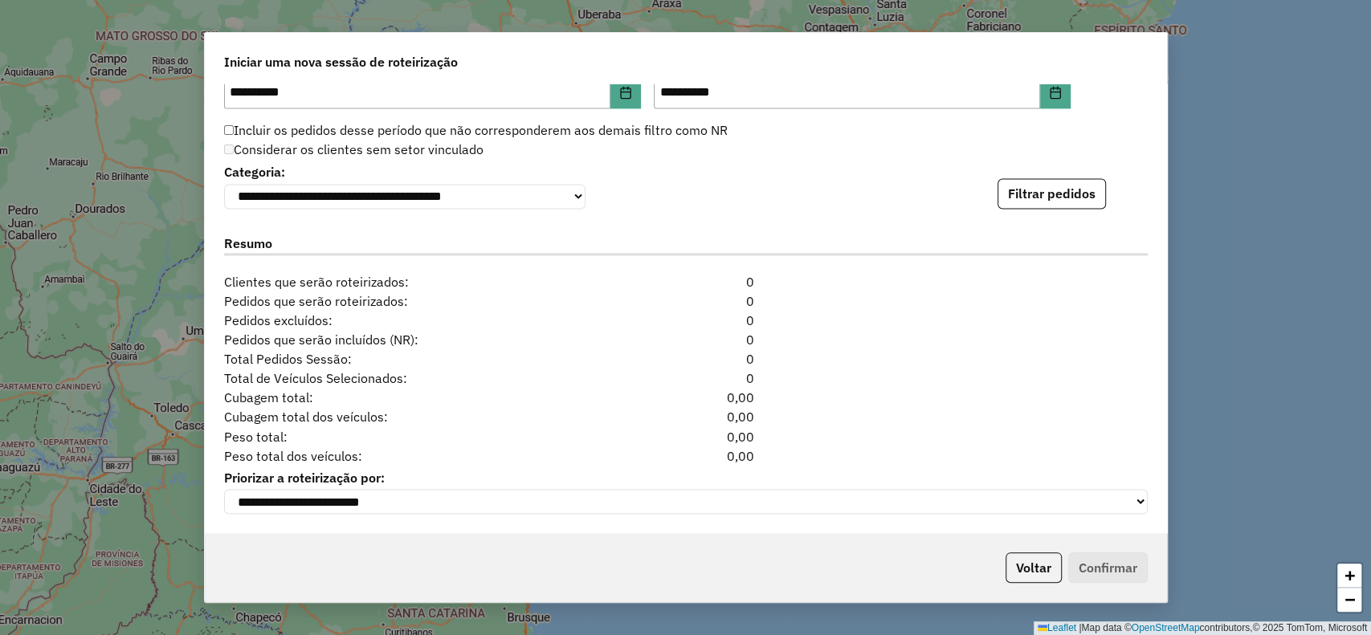
scroll to position [1716, 0]
click at [1033, 194] on button "Filtrar pedidos" at bounding box center [1051, 193] width 108 height 31
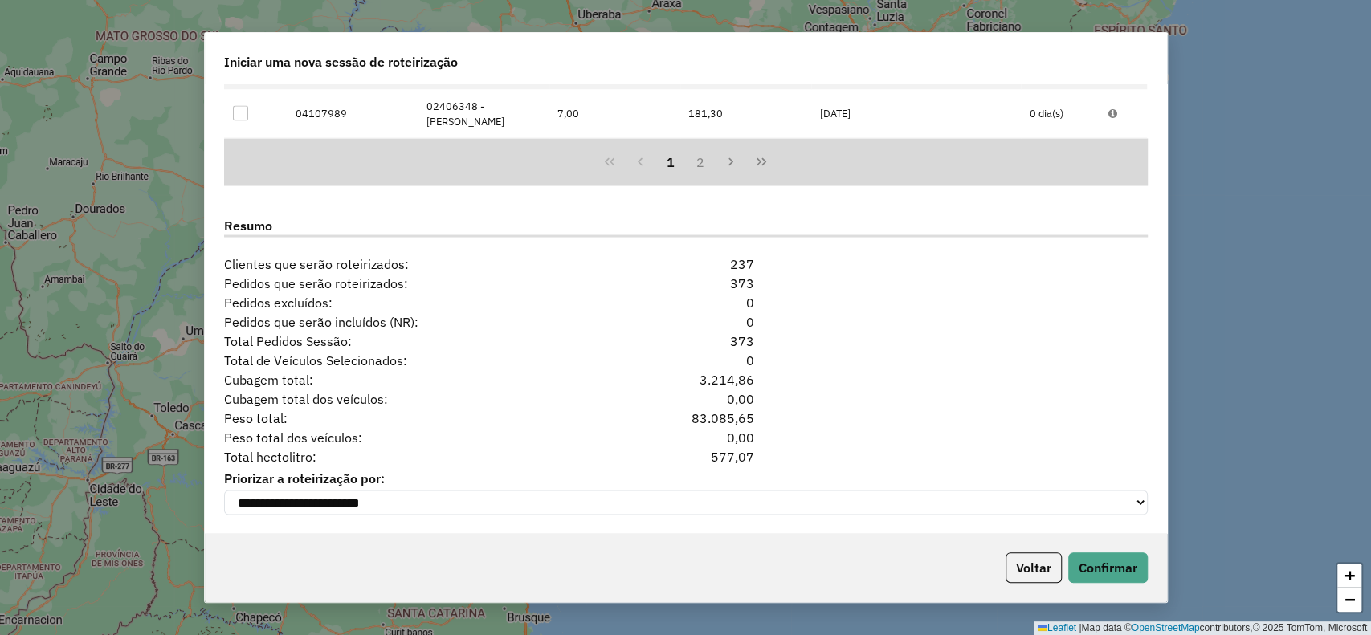
scroll to position [2067, 0]
click at [729, 458] on div "577,07" at bounding box center [685, 455] width 157 height 19
copy div "577,07"
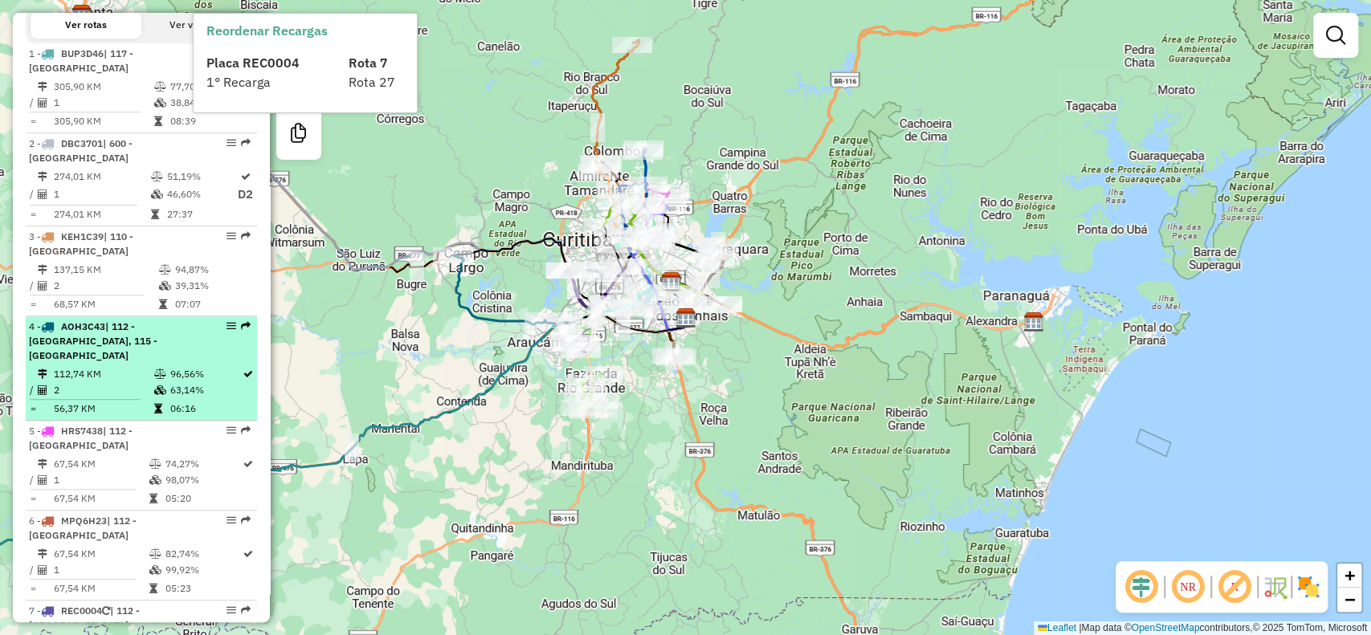
scroll to position [1070, 0]
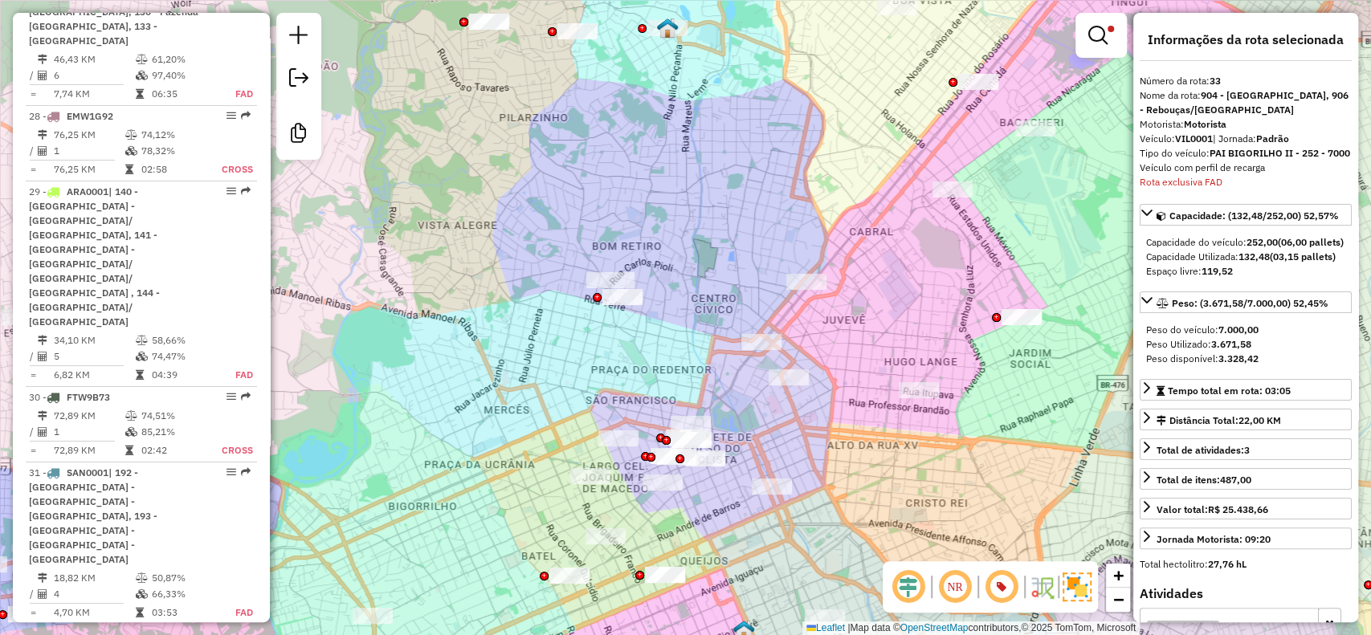
scroll to position [4012, 0]
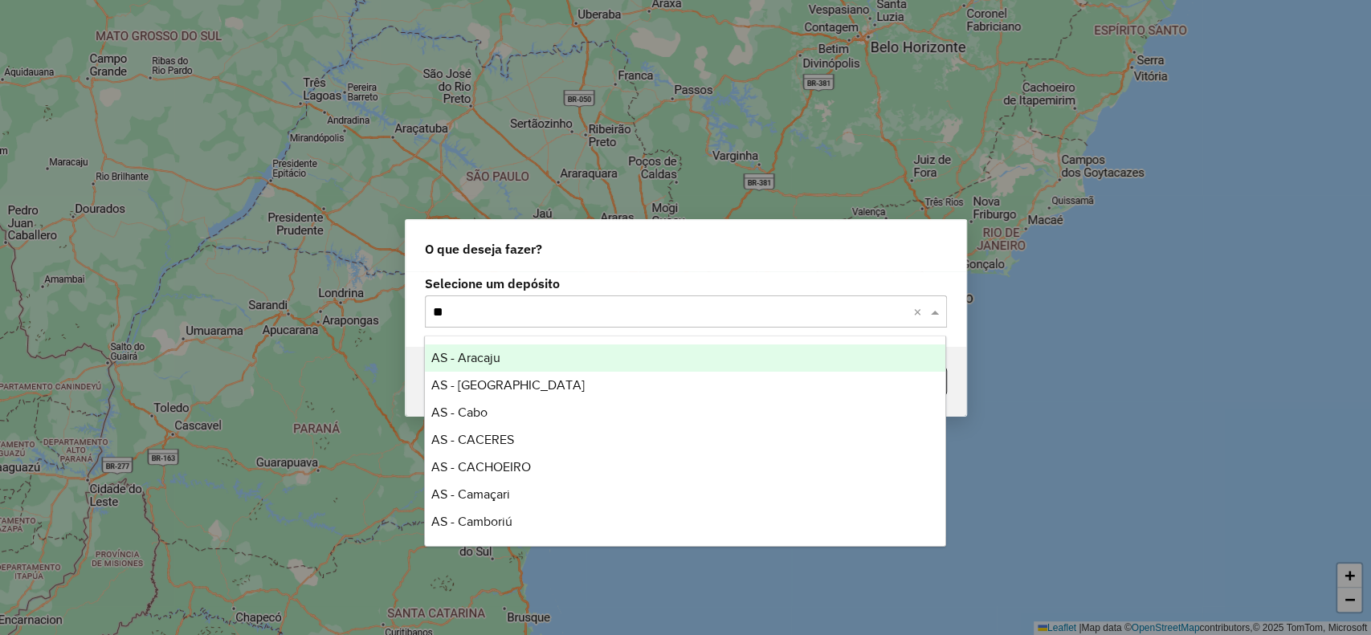
type input "***"
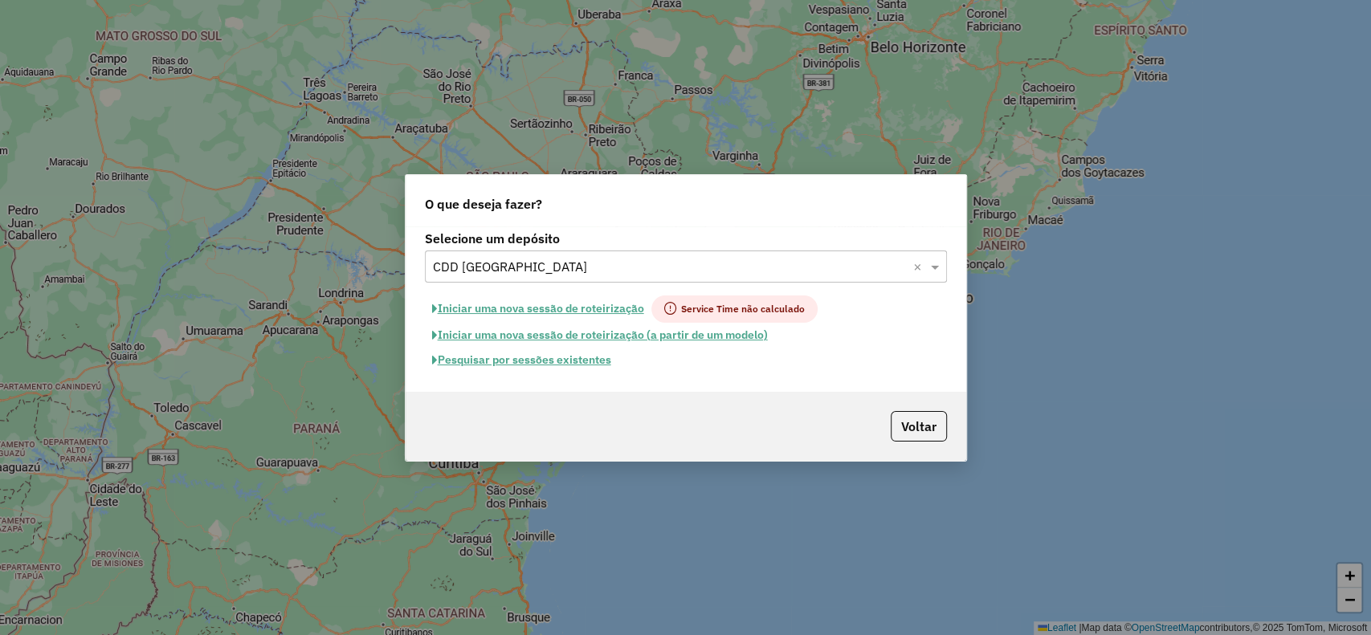
click at [591, 301] on button "Iniciar uma nova sessão de roteirização" at bounding box center [538, 308] width 226 height 27
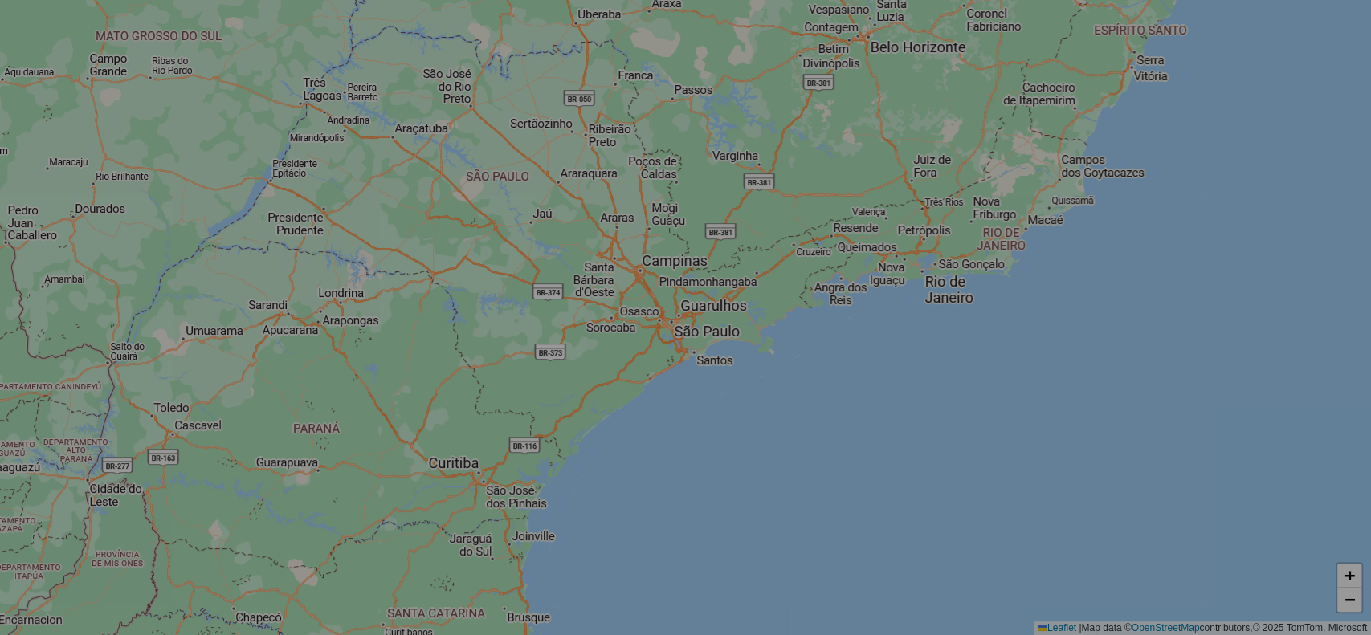
select select "*"
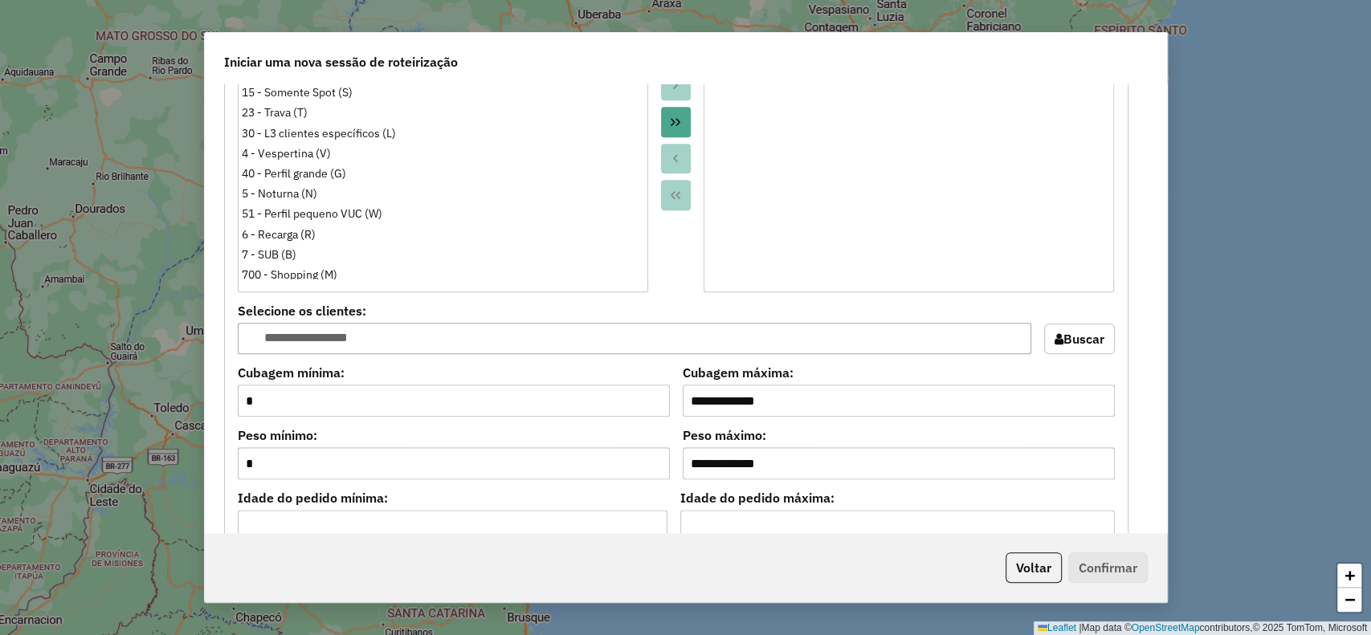
scroll to position [1685, 0]
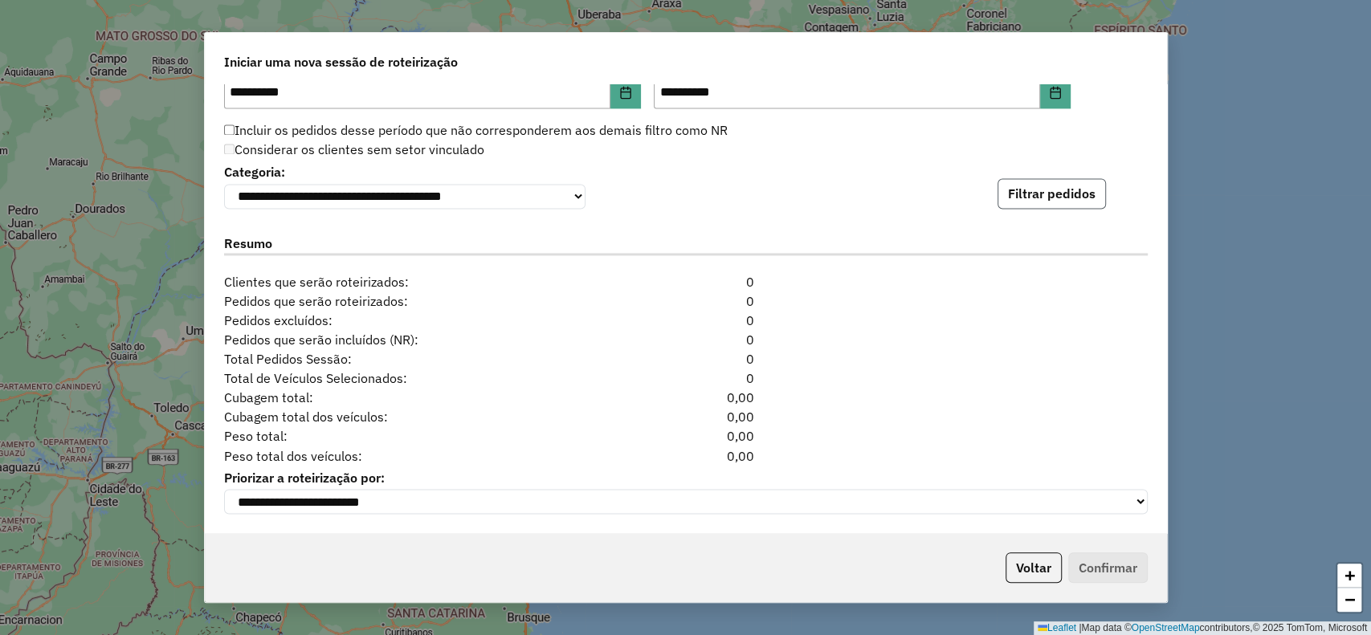
click at [1061, 189] on button "Filtrar pedidos" at bounding box center [1051, 193] width 108 height 31
click at [619, 88] on icon "Choose Date" at bounding box center [625, 92] width 13 height 13
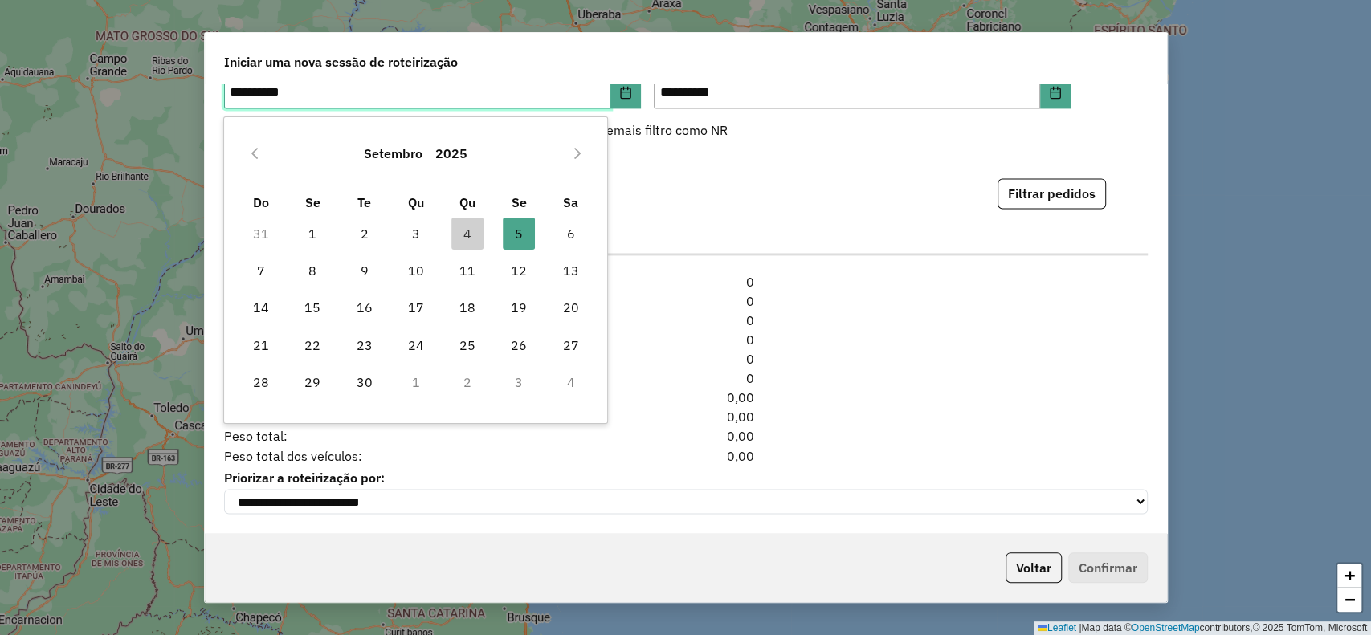
scroll to position [1671, 0]
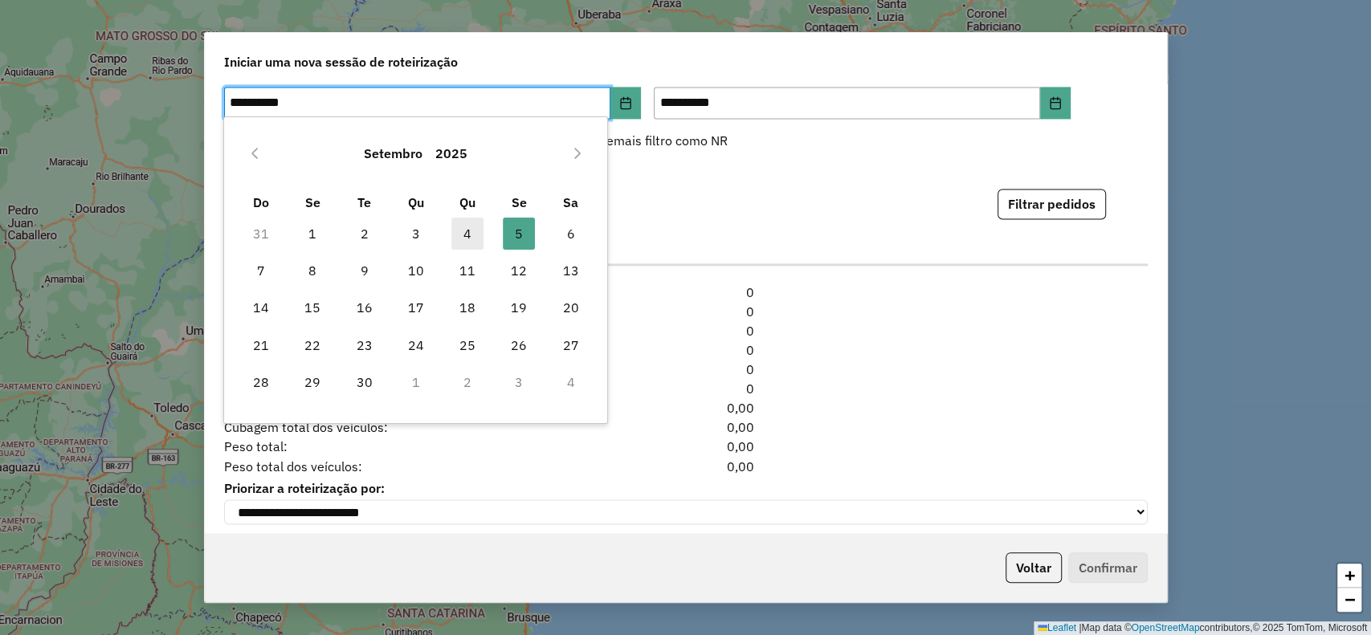
click at [478, 222] on span "4" at bounding box center [467, 234] width 32 height 32
type input "**********"
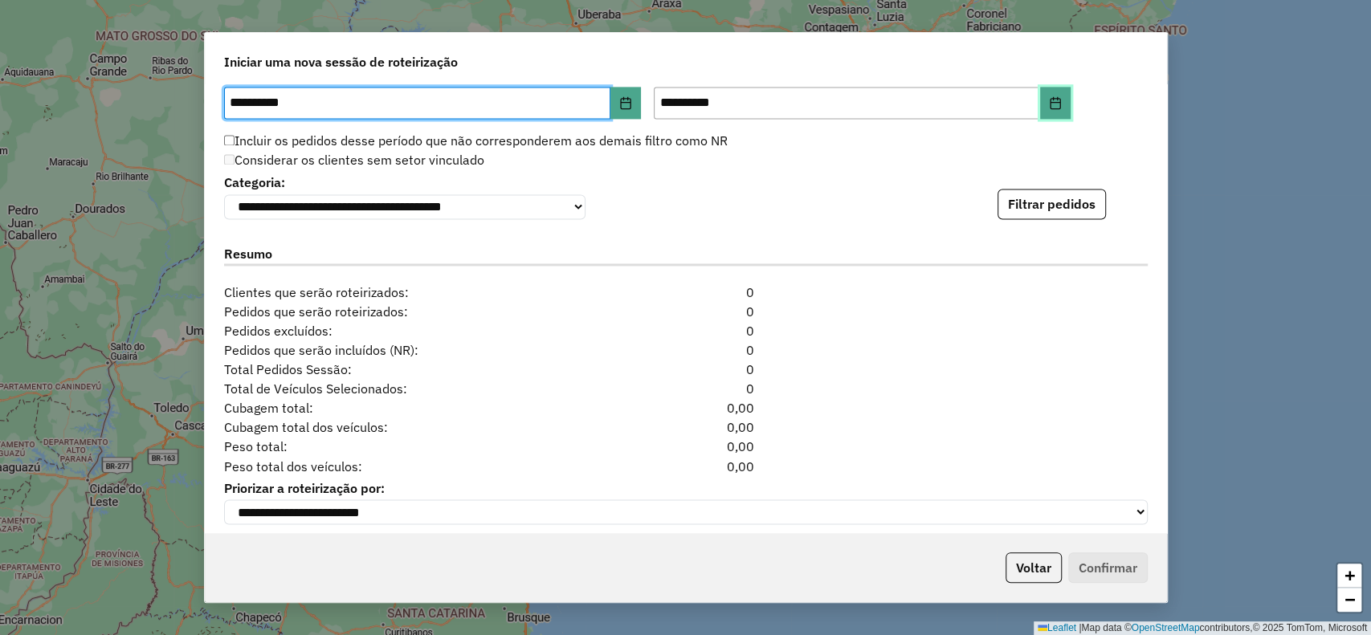
click at [1050, 108] on button "Choose Date" at bounding box center [1055, 103] width 31 height 32
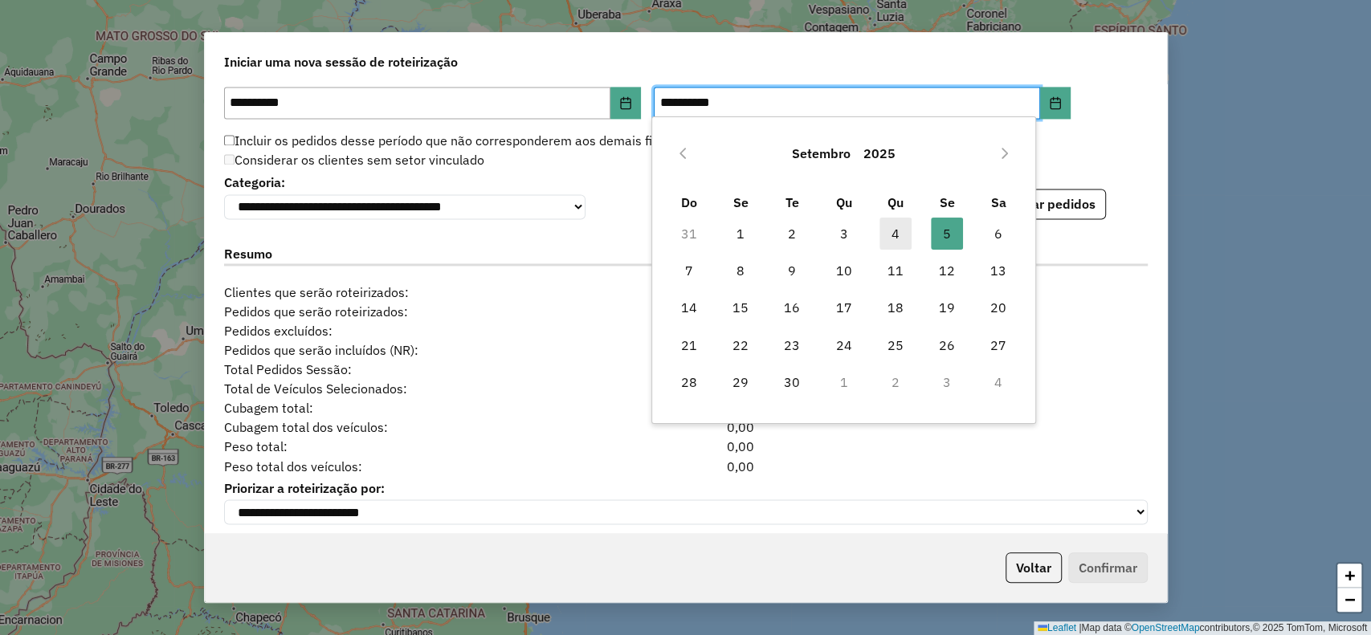
click at [903, 240] on span "4" at bounding box center [895, 234] width 32 height 32
type input "**********"
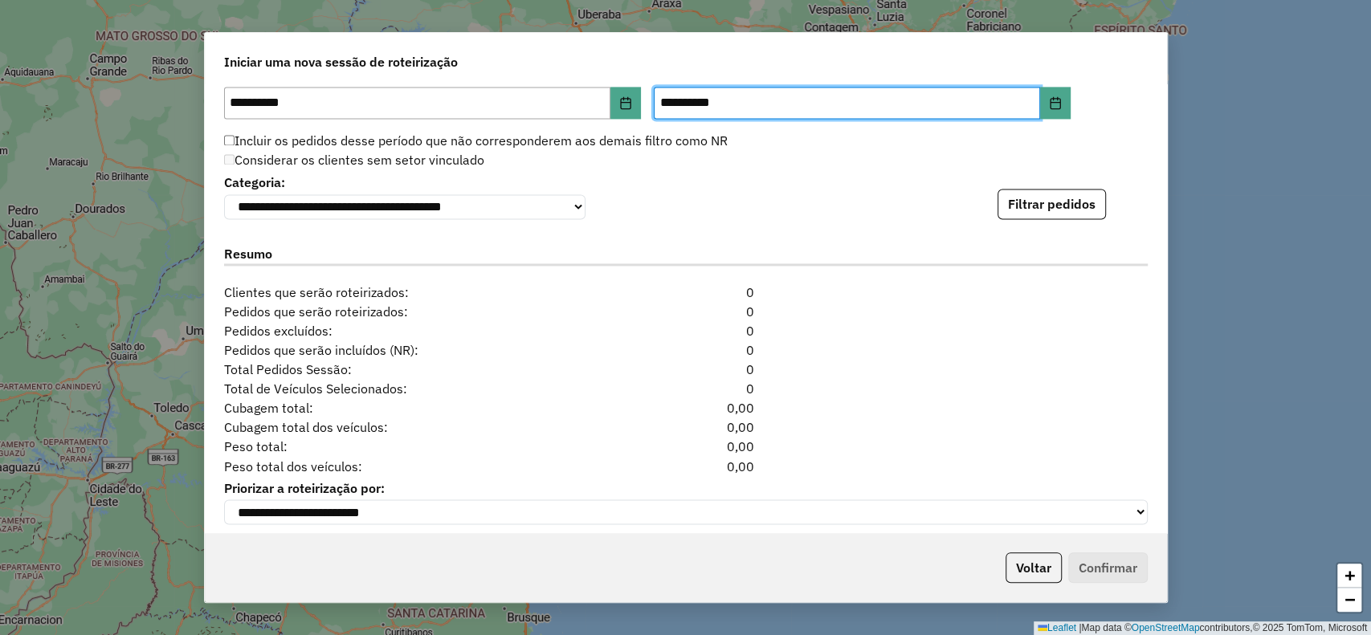
click at [1072, 186] on div "**********" at bounding box center [685, 194] width 923 height 49
click at [1072, 201] on button "Filtrar pedidos" at bounding box center [1051, 204] width 108 height 31
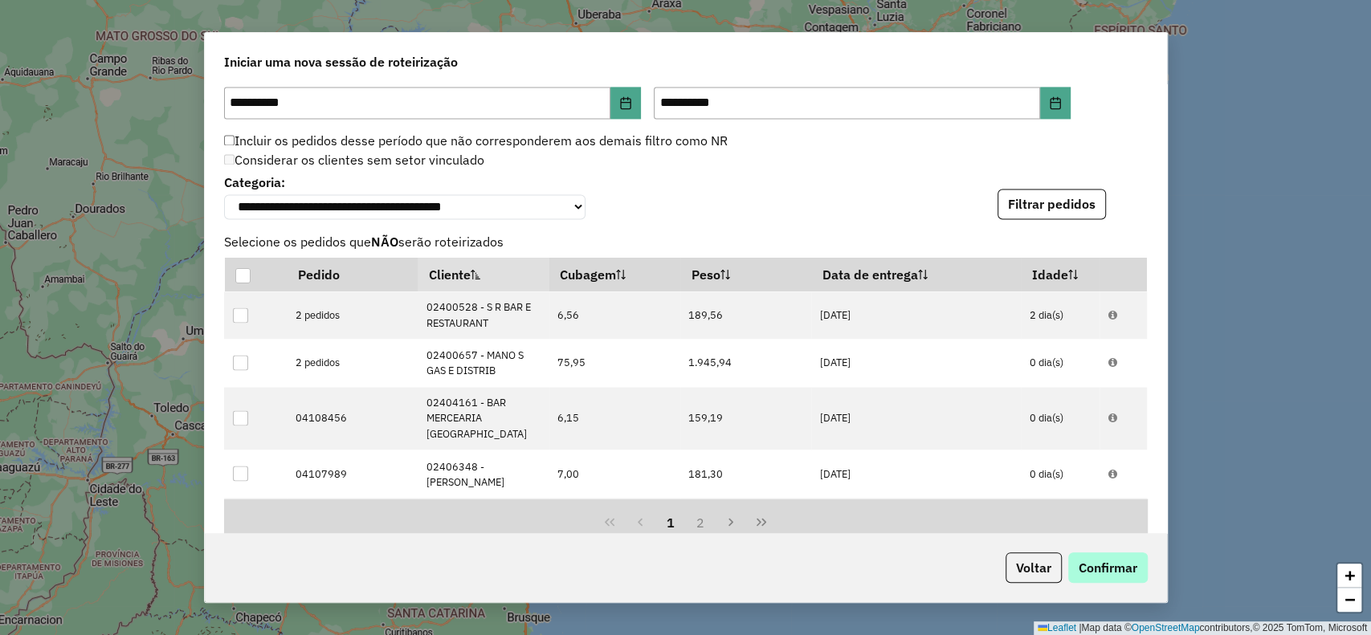
scroll to position [107, 0]
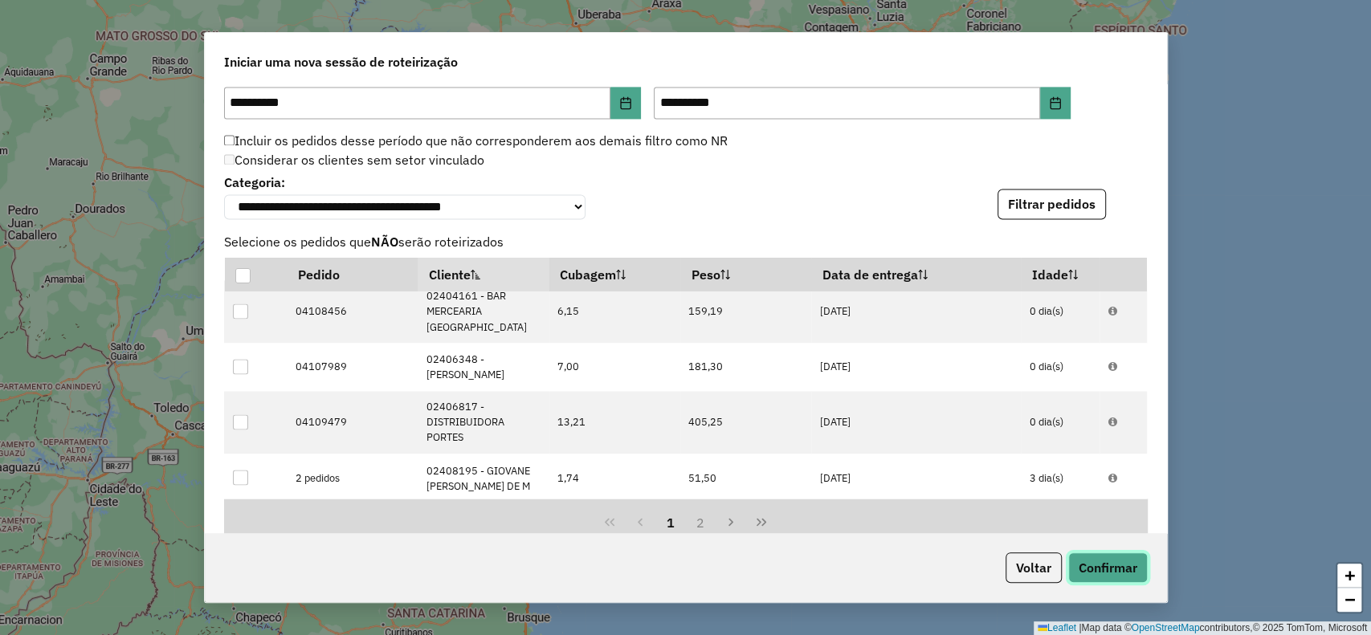
drag, startPoint x: 1118, startPoint y: 563, endPoint x: 867, endPoint y: 518, distance: 255.3
click at [1118, 564] on button "Confirmar" at bounding box center [1107, 567] width 79 height 31
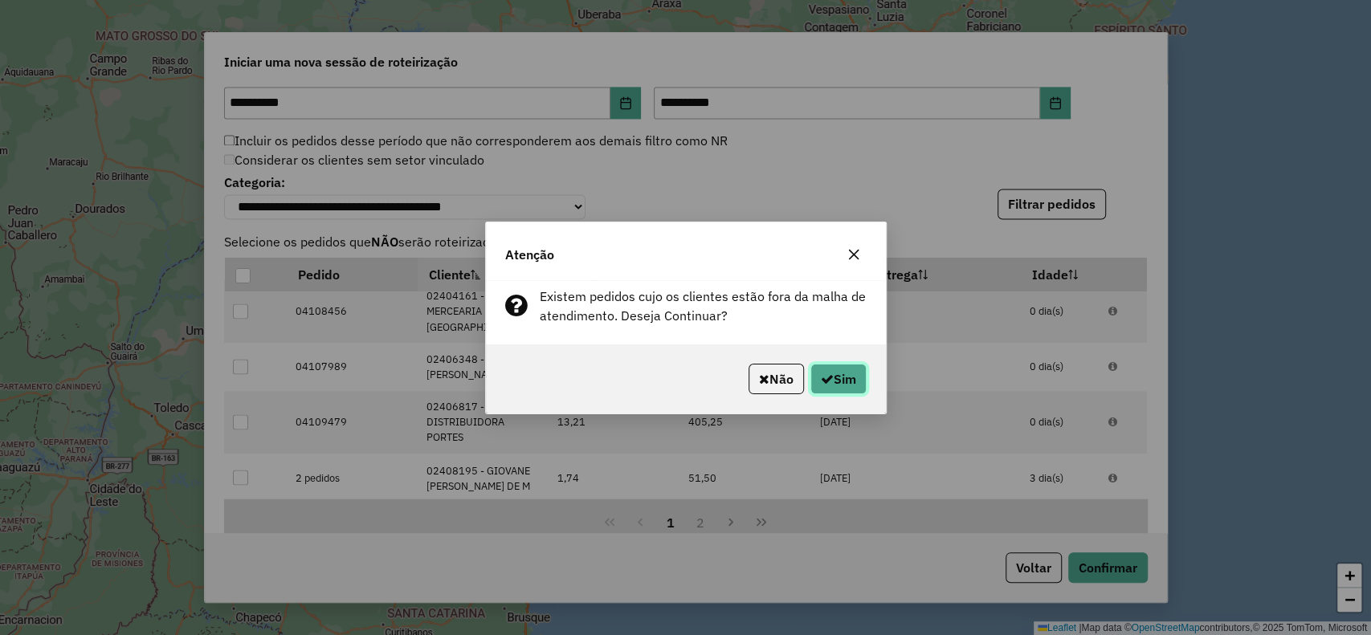
click at [839, 381] on button "Sim" at bounding box center [838, 379] width 56 height 31
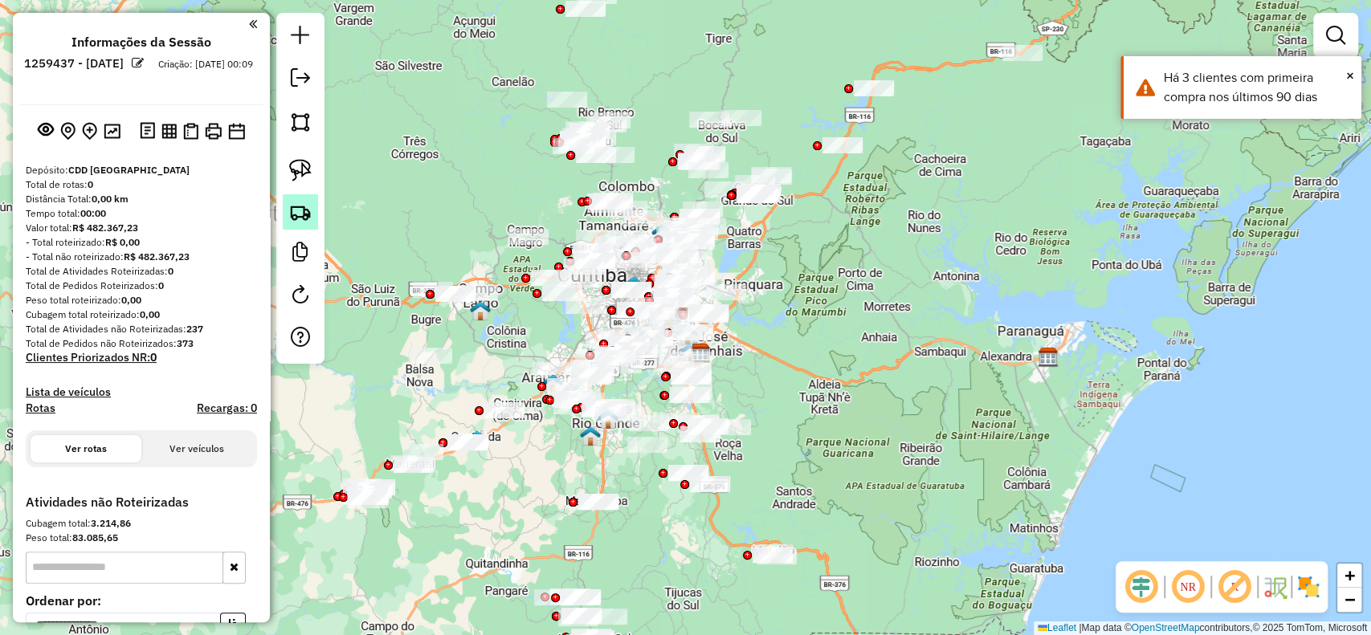
click at [300, 210] on img at bounding box center [300, 212] width 22 height 22
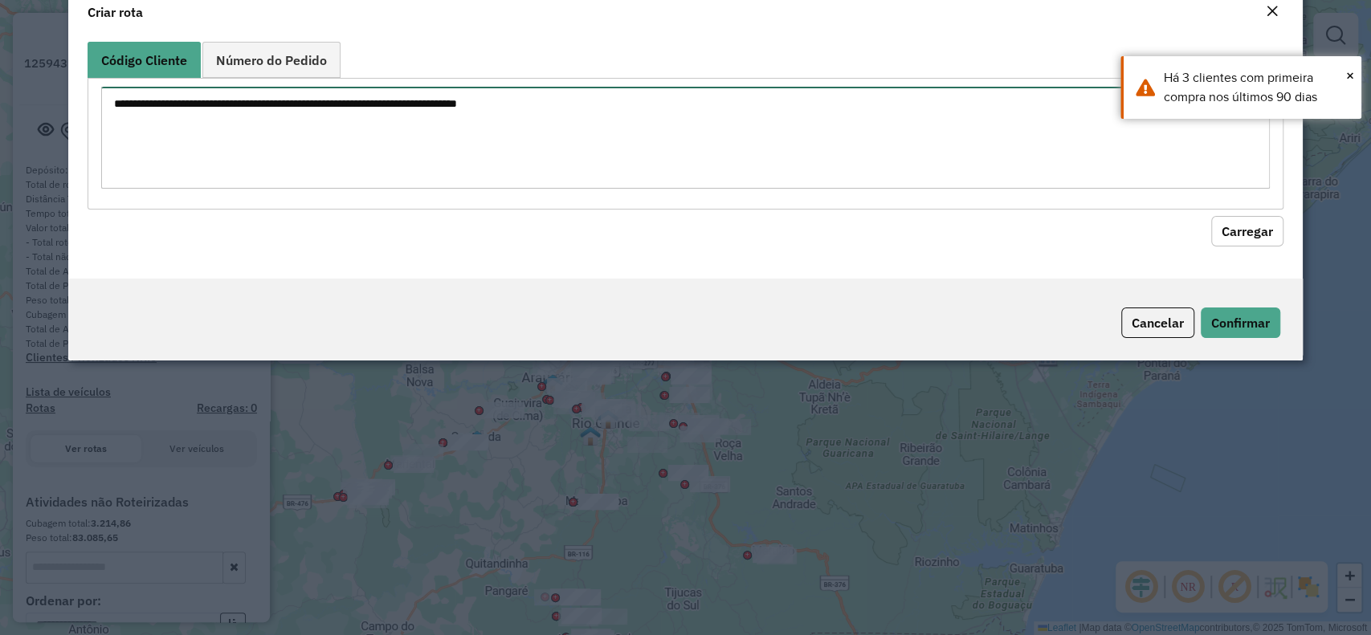
click at [495, 171] on textarea at bounding box center [684, 138] width 1167 height 102
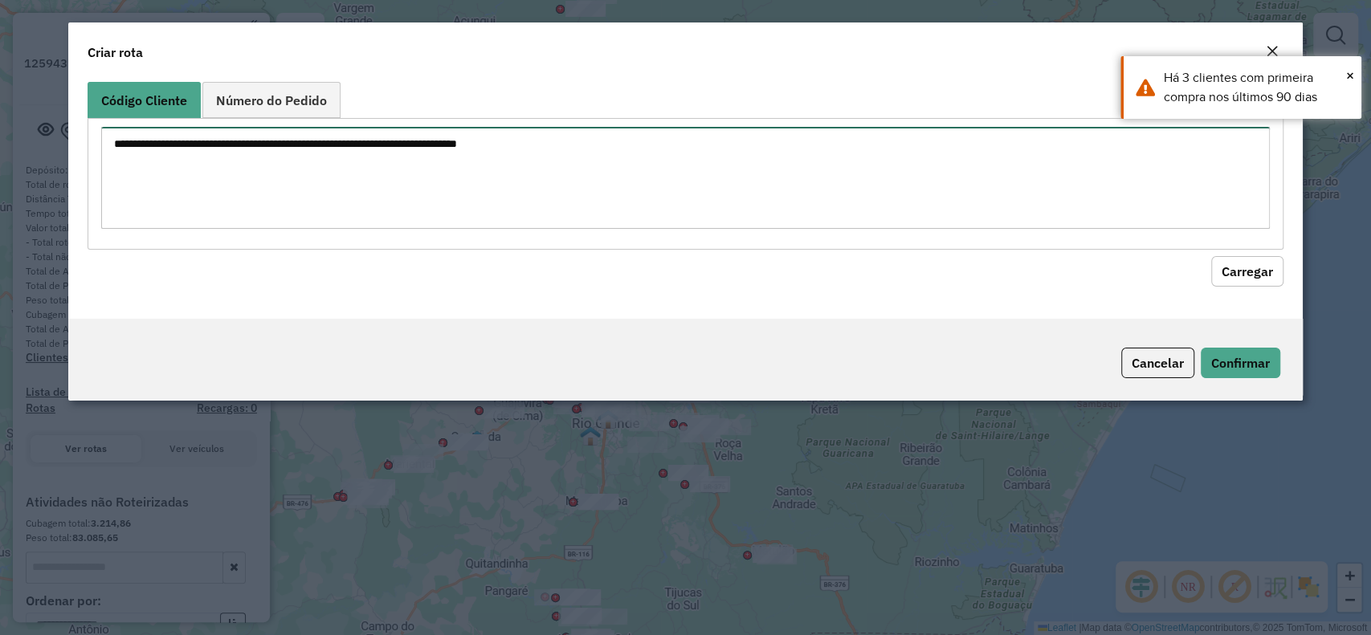
paste textarea "******"
type textarea "******"
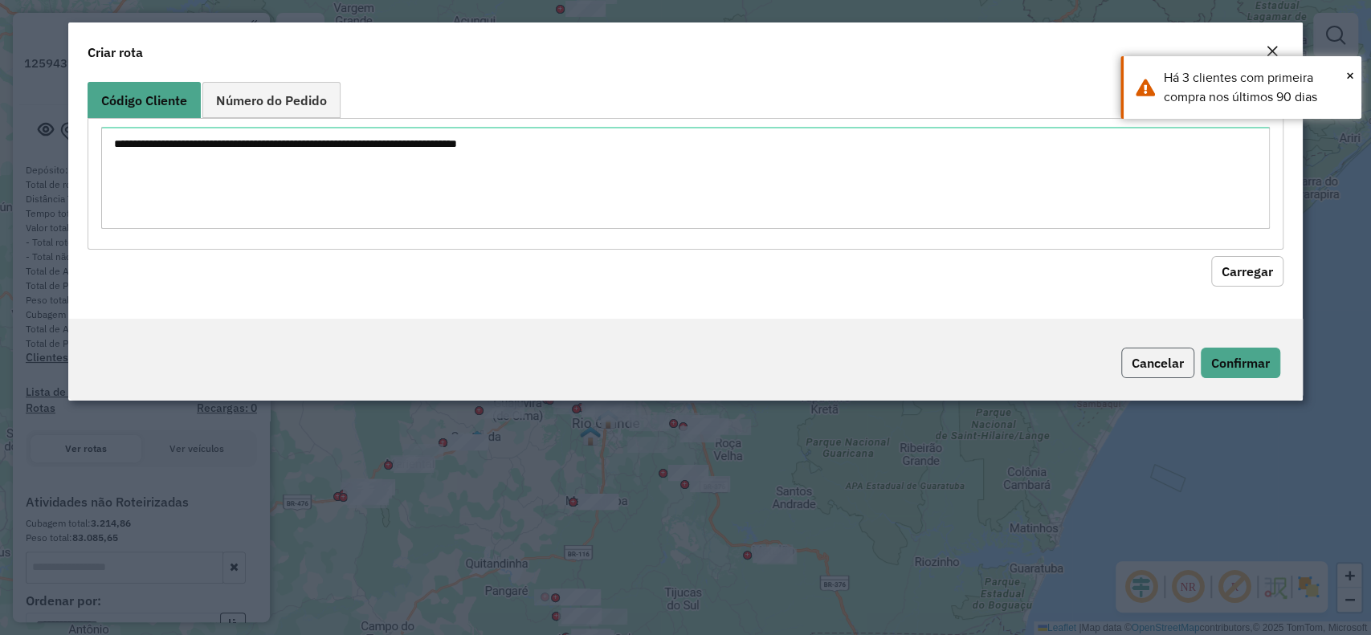
drag, startPoint x: 1137, startPoint y: 356, endPoint x: 1090, endPoint y: 325, distance: 56.1
click at [1137, 356] on button "Cancelar" at bounding box center [1157, 363] width 73 height 31
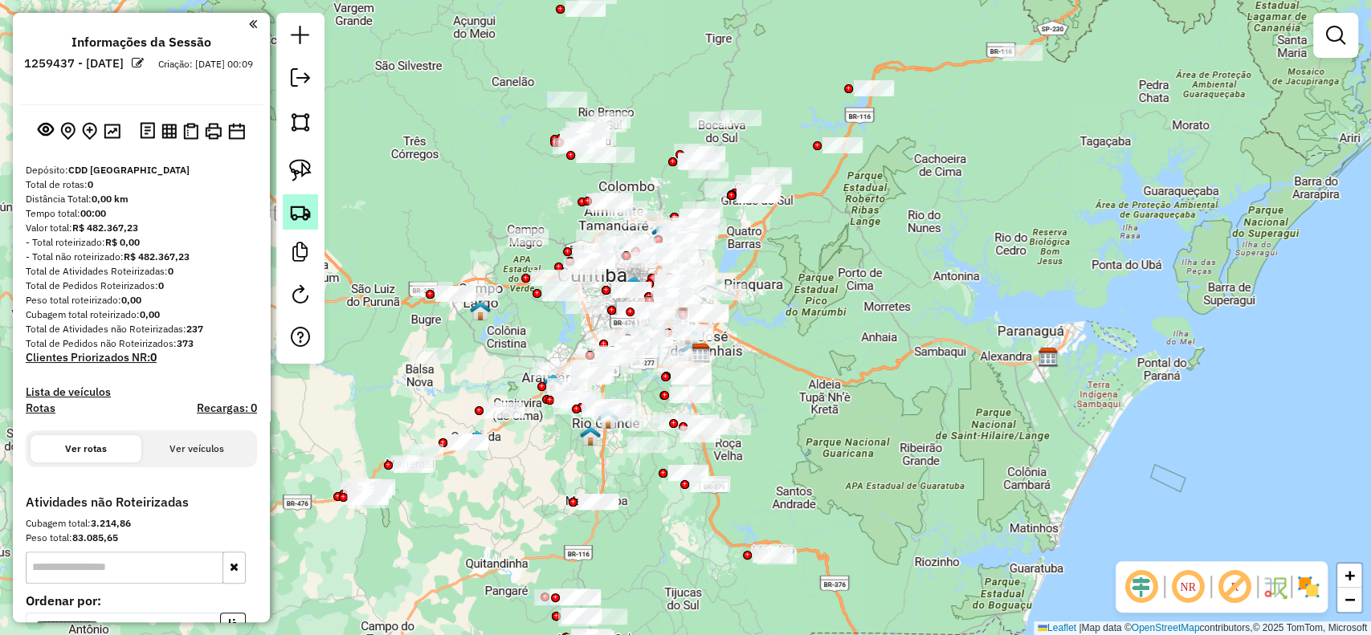
click at [303, 218] on img at bounding box center [300, 212] width 22 height 22
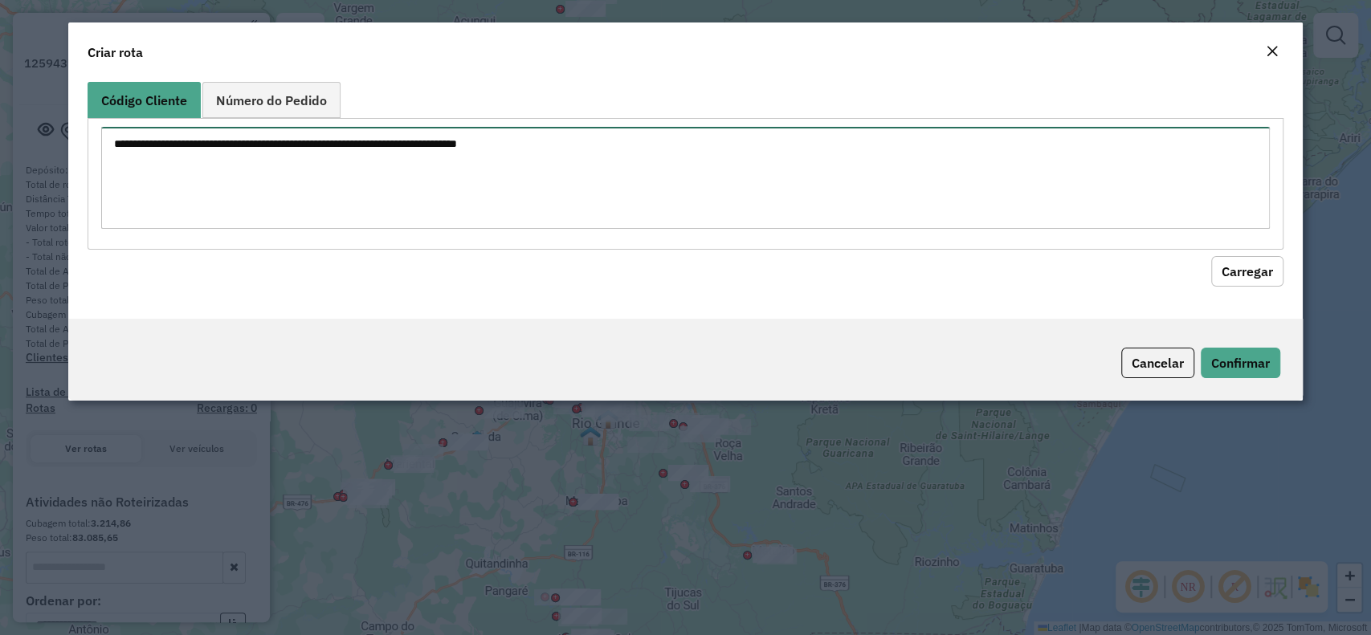
click at [630, 173] on textarea at bounding box center [684, 178] width 1167 height 102
paste textarea "********"
type textarea "********"
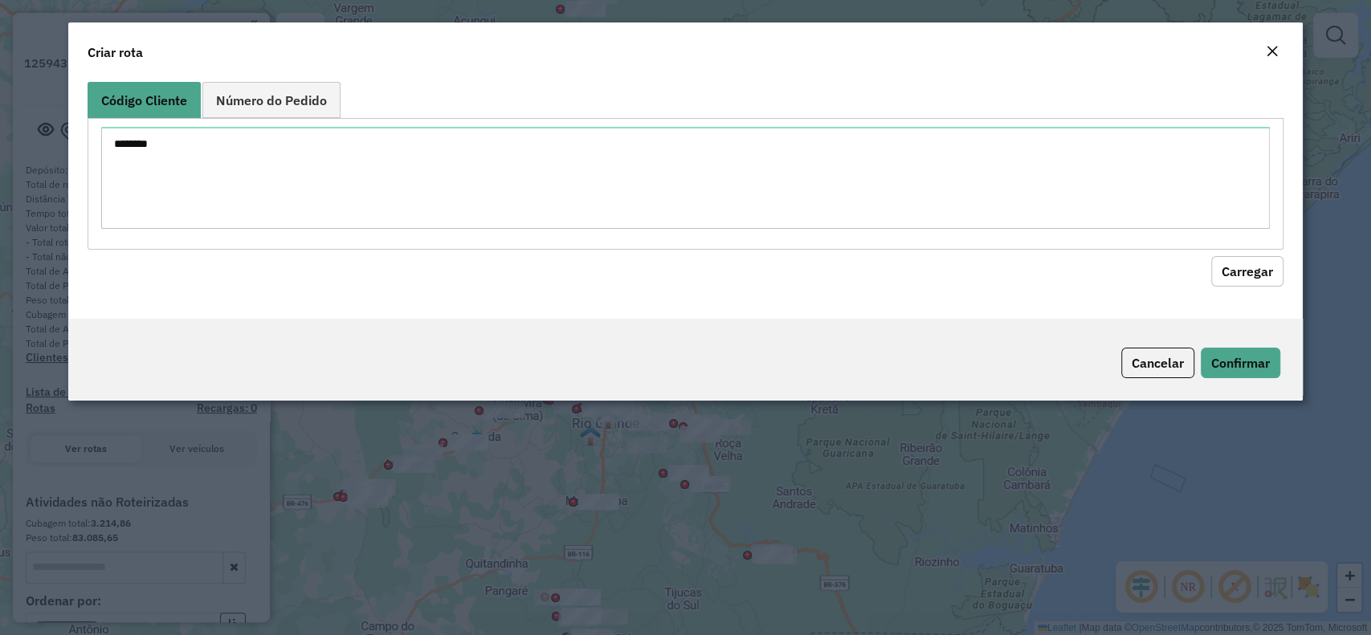
click at [1258, 286] on div "Código Cliente Número do Pedido ******** Carregar" at bounding box center [684, 196] width 1233 height 243
click at [1242, 275] on button "Carregar" at bounding box center [1247, 271] width 72 height 31
click at [1240, 275] on button "Carregar" at bounding box center [1247, 271] width 72 height 31
click at [1143, 361] on button "Cancelar" at bounding box center [1157, 363] width 73 height 31
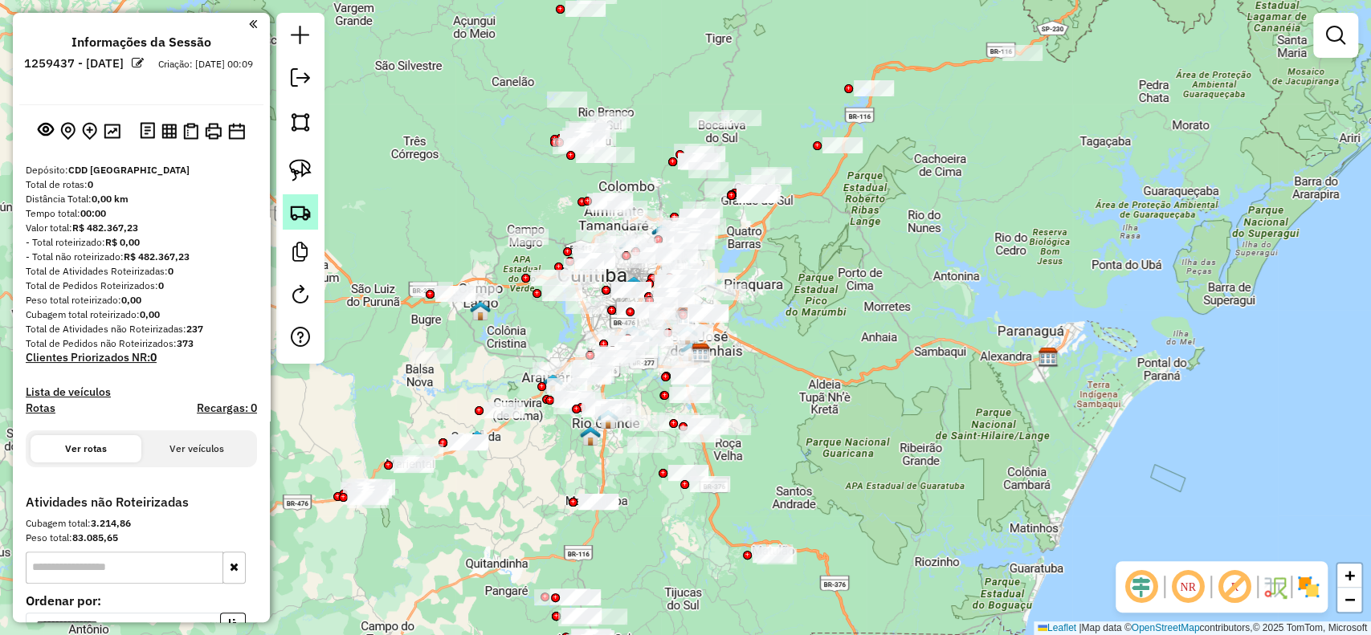
click at [302, 229] on link at bounding box center [300, 211] width 35 height 35
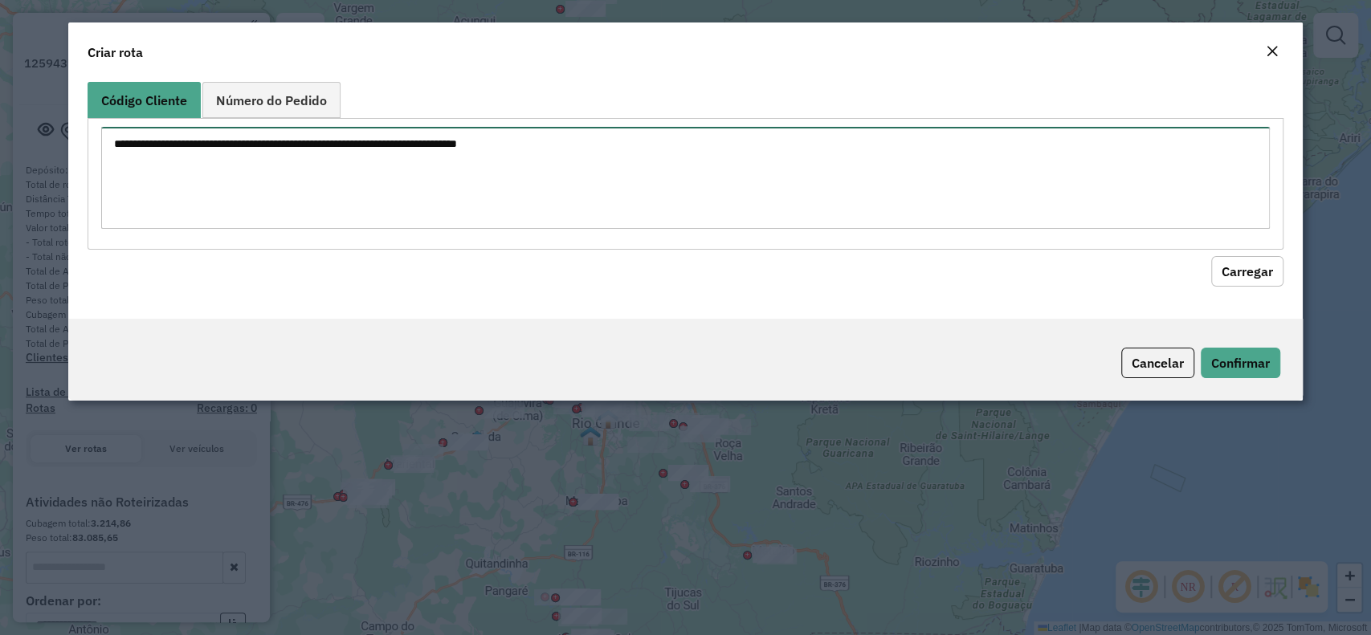
click at [677, 158] on textarea at bounding box center [684, 178] width 1167 height 102
paste textarea "******** ******** ******** ******** ******** ******** ******** ******** *******…"
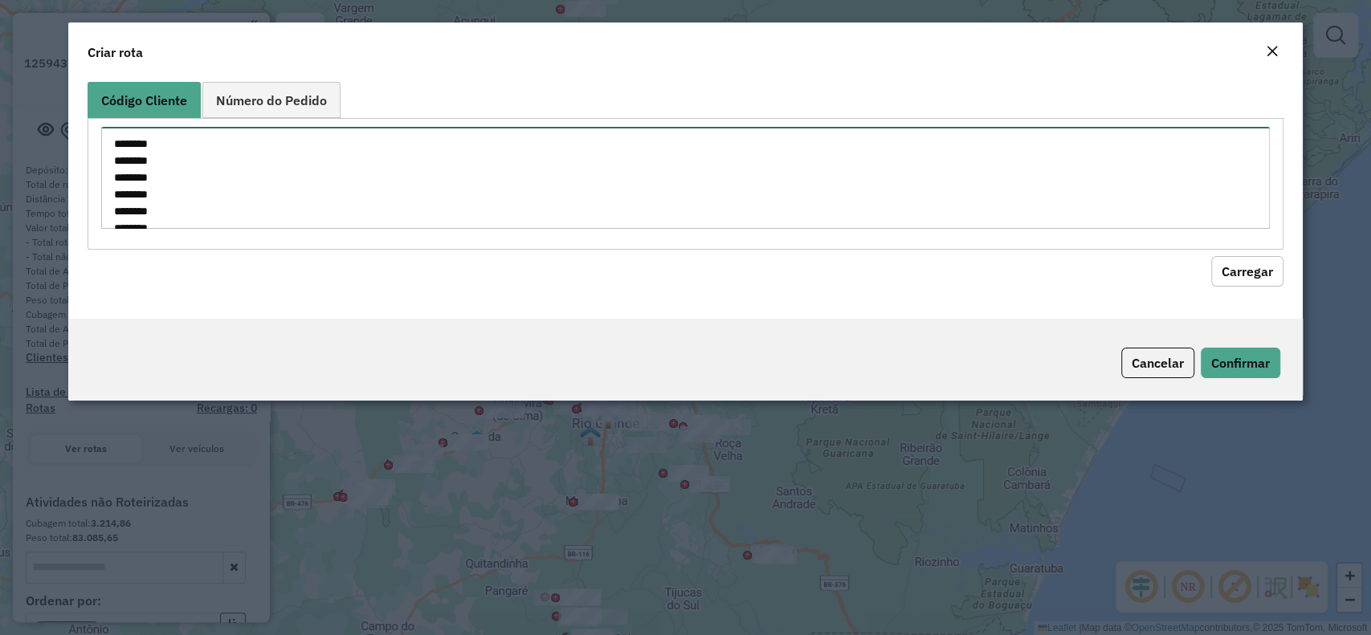
scroll to position [192, 0]
type textarea "******** ******** ******** ******** ******** ******** ******** ******** *******…"
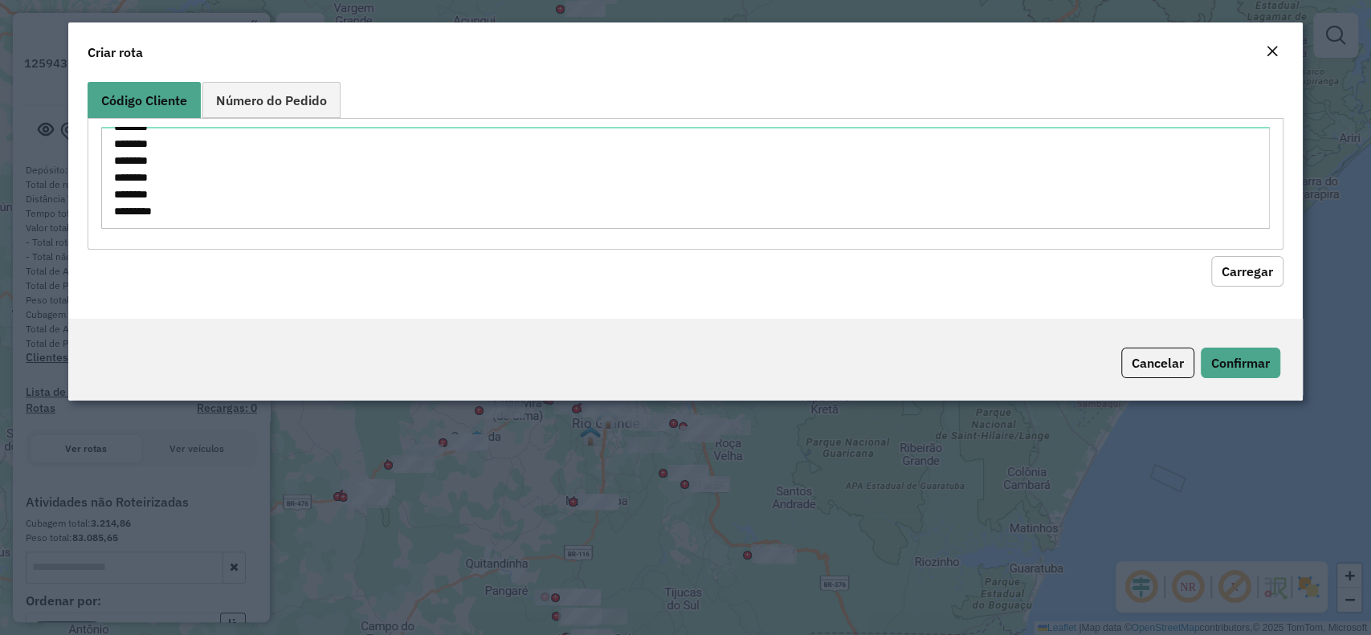
click at [1227, 279] on button "Carregar" at bounding box center [1247, 271] width 72 height 31
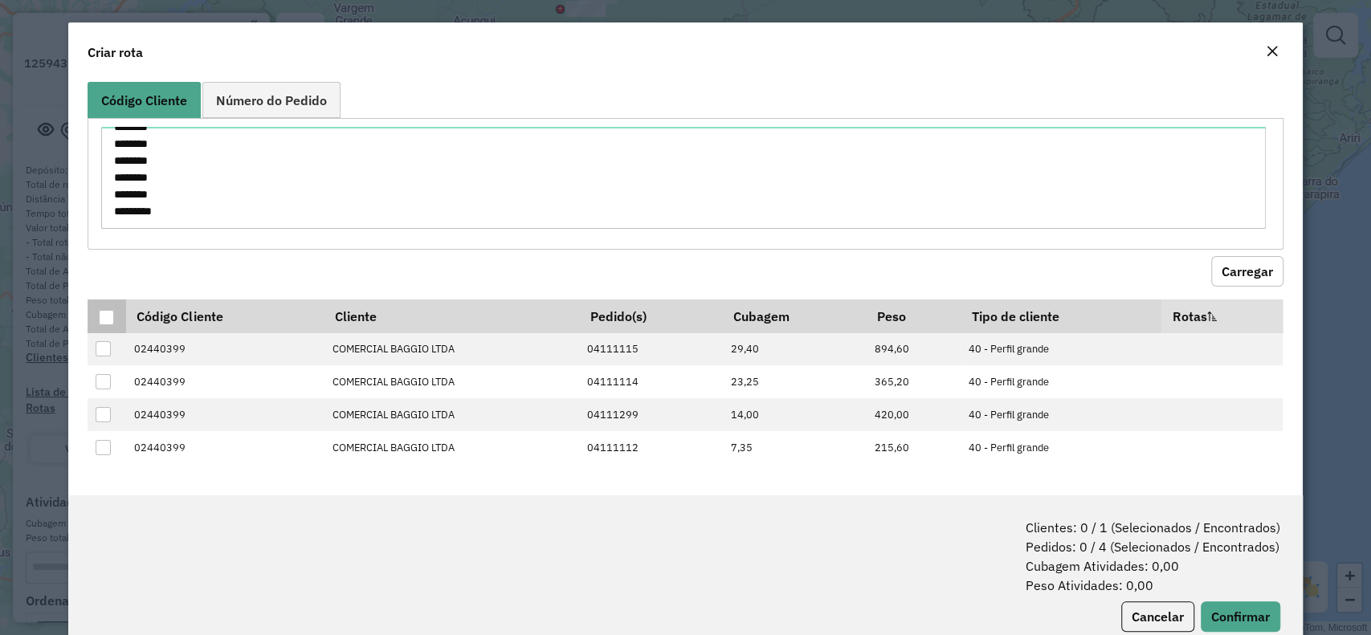
click at [108, 326] on th at bounding box center [107, 316] width 38 height 34
click at [106, 318] on div at bounding box center [106, 317] width 15 height 15
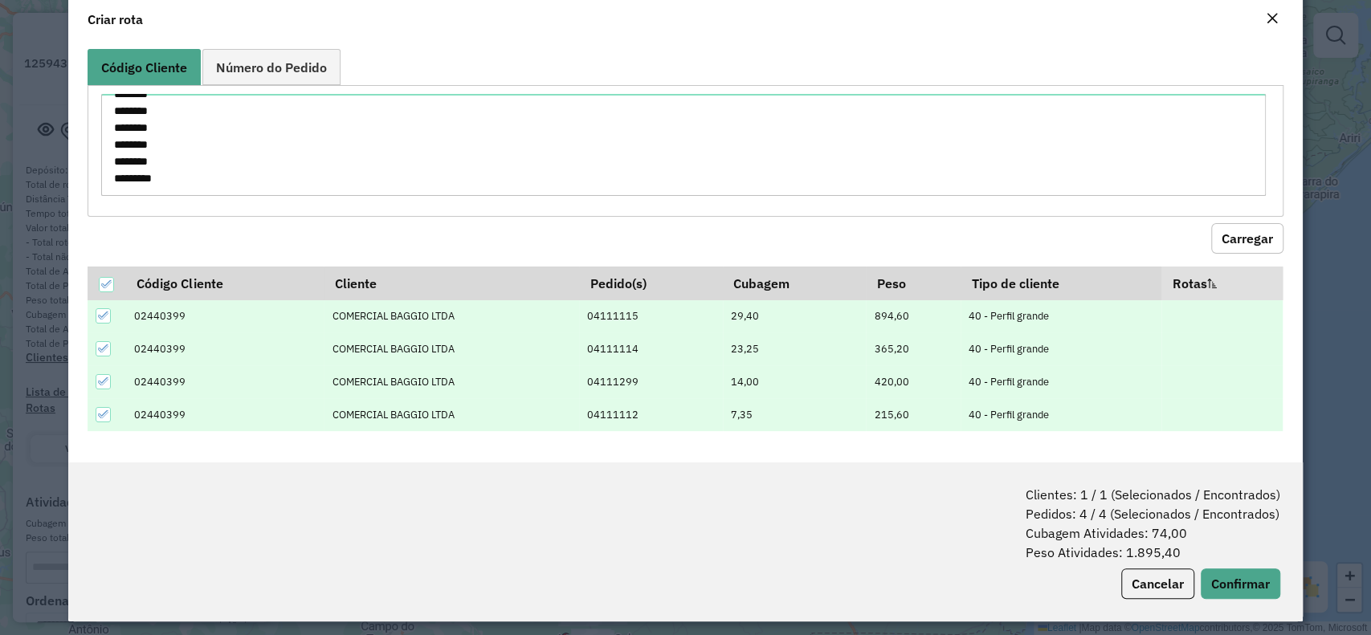
scroll to position [40, 0]
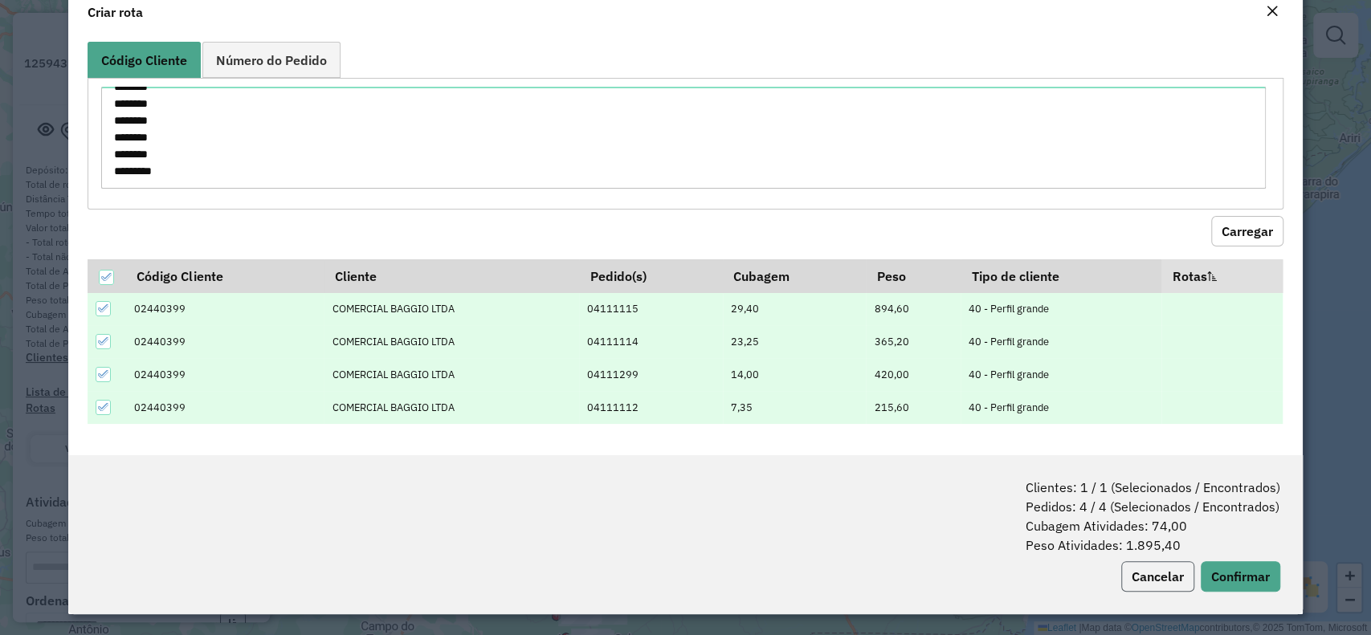
click at [1144, 584] on button "Cancelar" at bounding box center [1157, 576] width 73 height 31
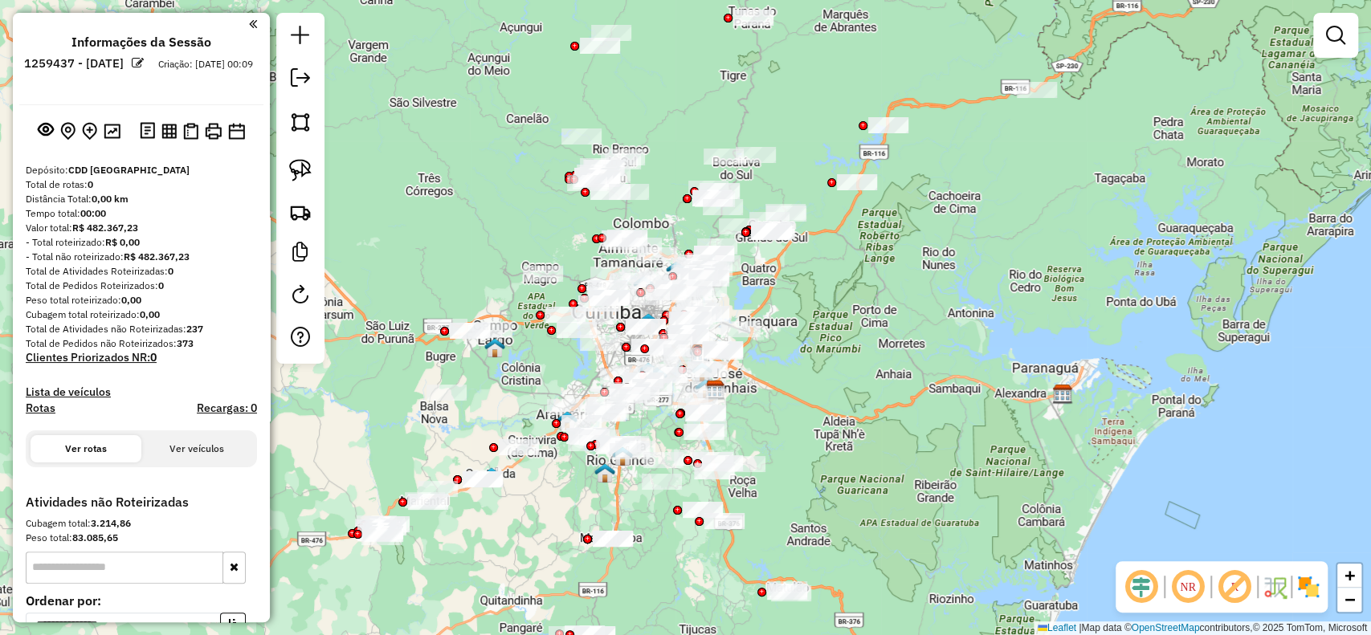
drag, startPoint x: 895, startPoint y: 325, endPoint x: 1041, endPoint y: 276, distance: 153.4
click at [910, 363] on div "Janela de atendimento Grade de atendimento Capacidade Transportadoras Veículos …" at bounding box center [685, 317] width 1371 height 635
click at [1333, 36] on em at bounding box center [1335, 35] width 19 height 19
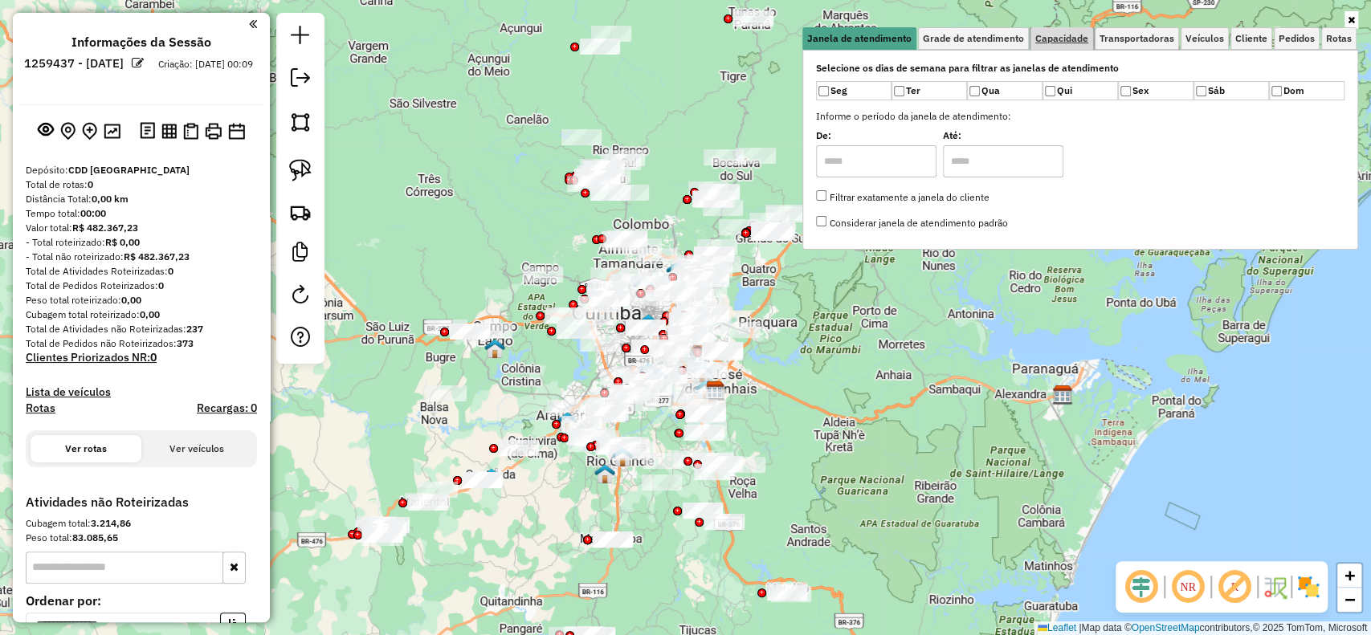
click at [1069, 34] on span "Capacidade" at bounding box center [1061, 39] width 53 height 10
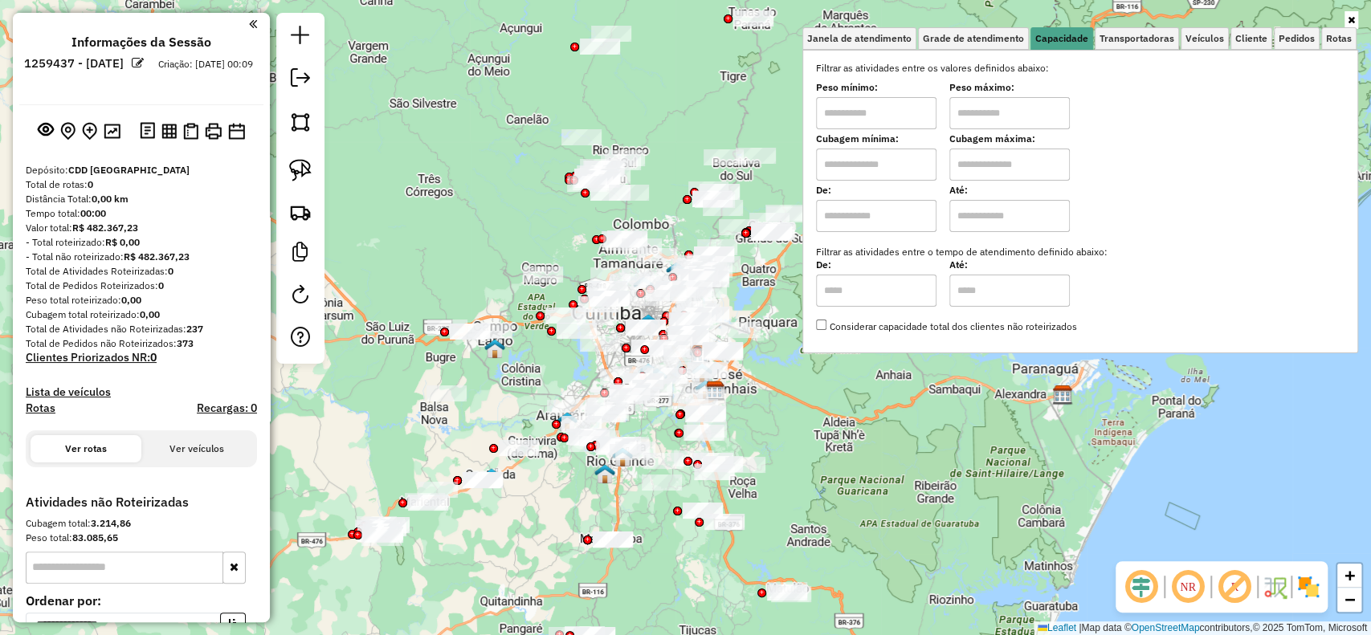
click at [877, 181] on div "Filtrar as atividades entre os valores definidos abaixo: Peso mínimo: Peso máxi…" at bounding box center [1080, 197] width 528 height 273
click at [874, 172] on input "text" at bounding box center [876, 165] width 120 height 32
type input "*****"
click at [989, 162] on input "text" at bounding box center [1009, 165] width 120 height 32
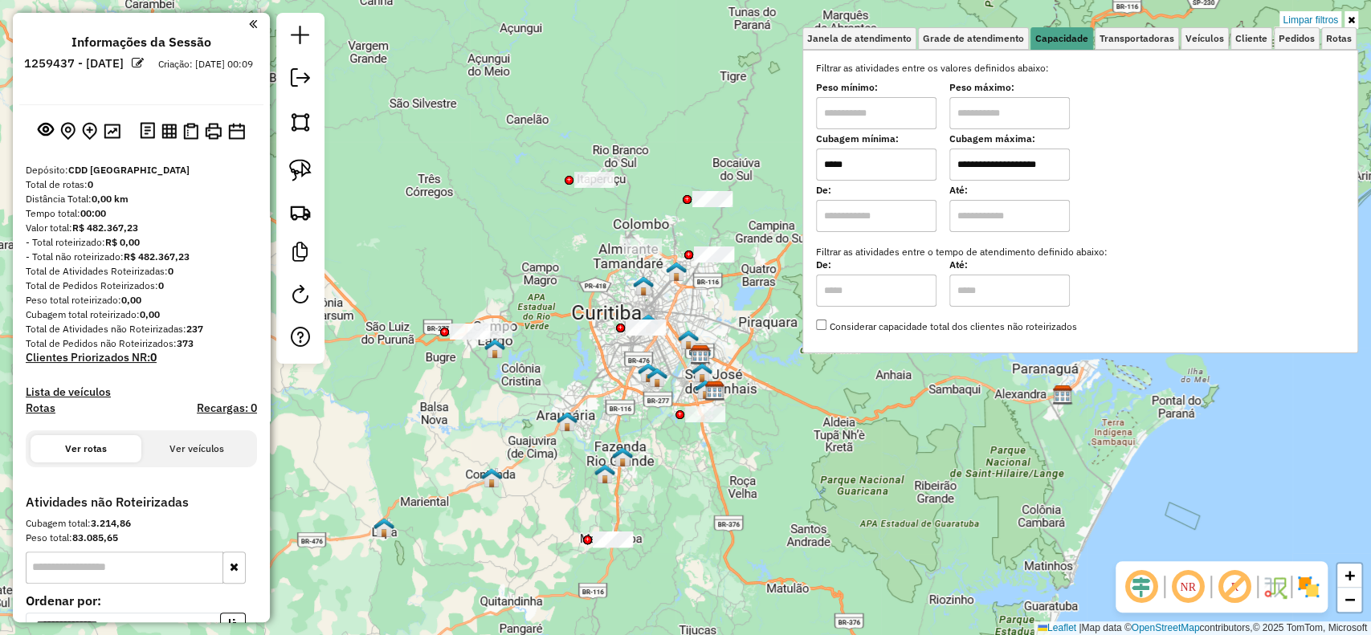
type input "**********"
click at [745, 556] on div "**********" at bounding box center [685, 317] width 1371 height 635
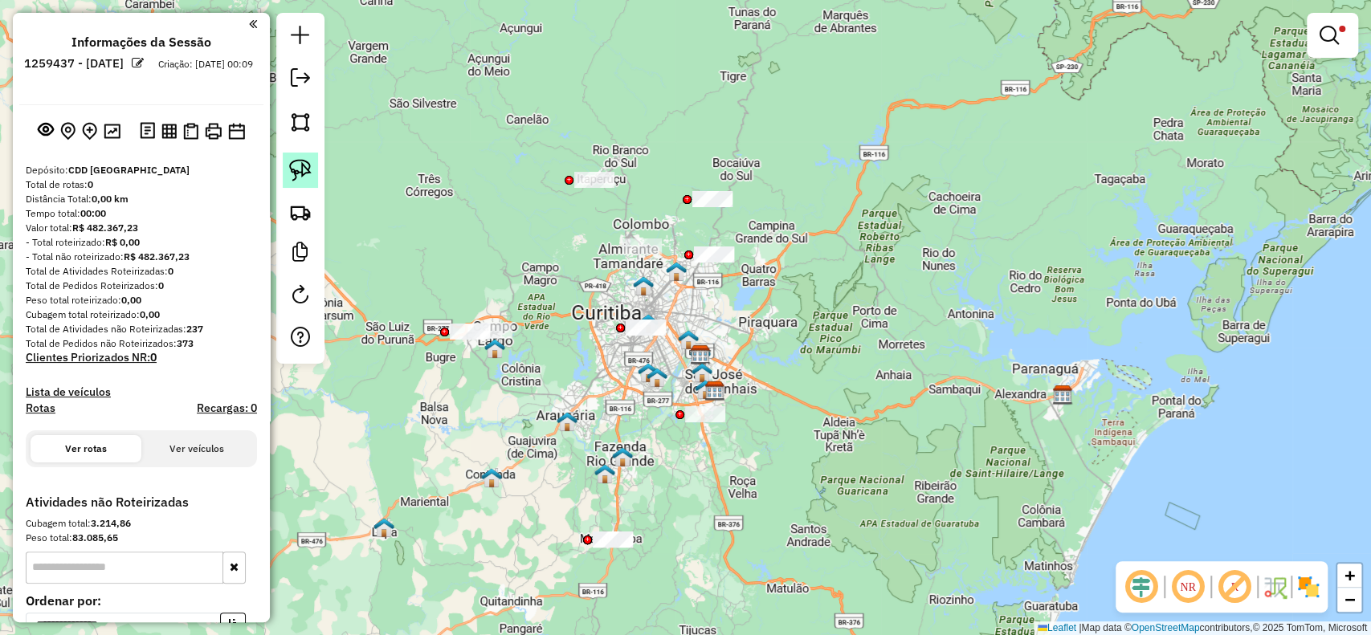
click at [302, 158] on link at bounding box center [300, 170] width 35 height 35
drag, startPoint x: 715, startPoint y: 347, endPoint x: 798, endPoint y: 505, distance: 178.9
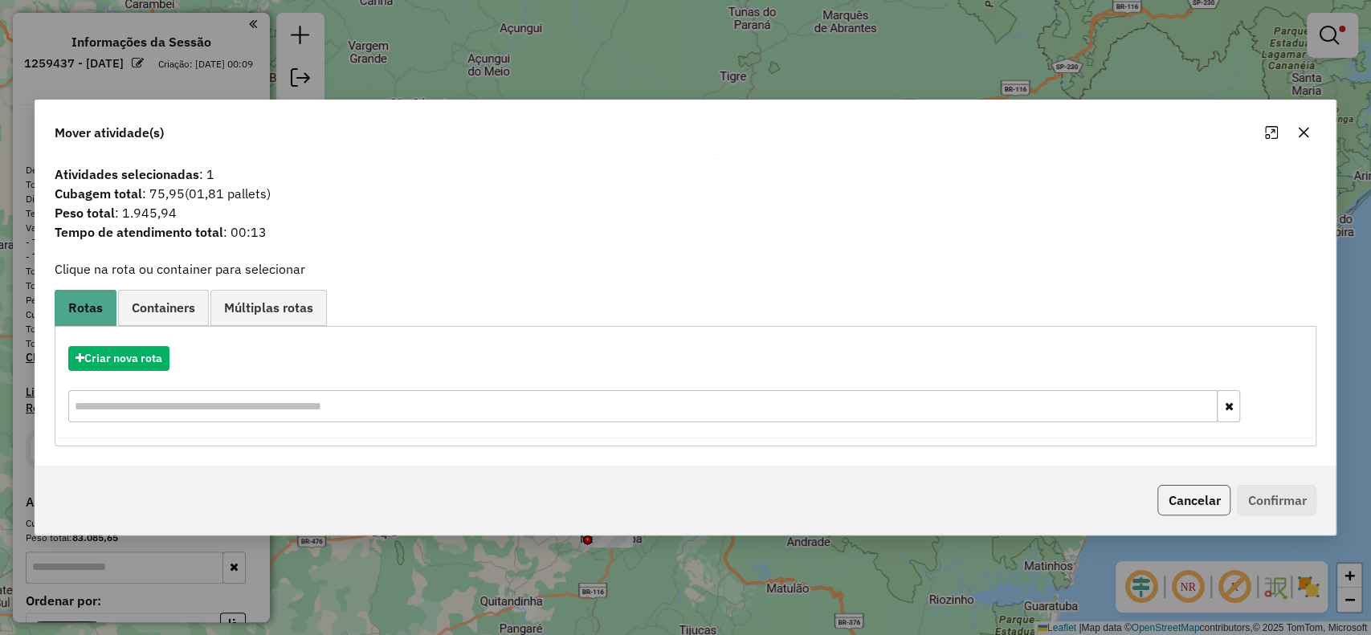
click at [1182, 503] on button "Cancelar" at bounding box center [1193, 500] width 73 height 31
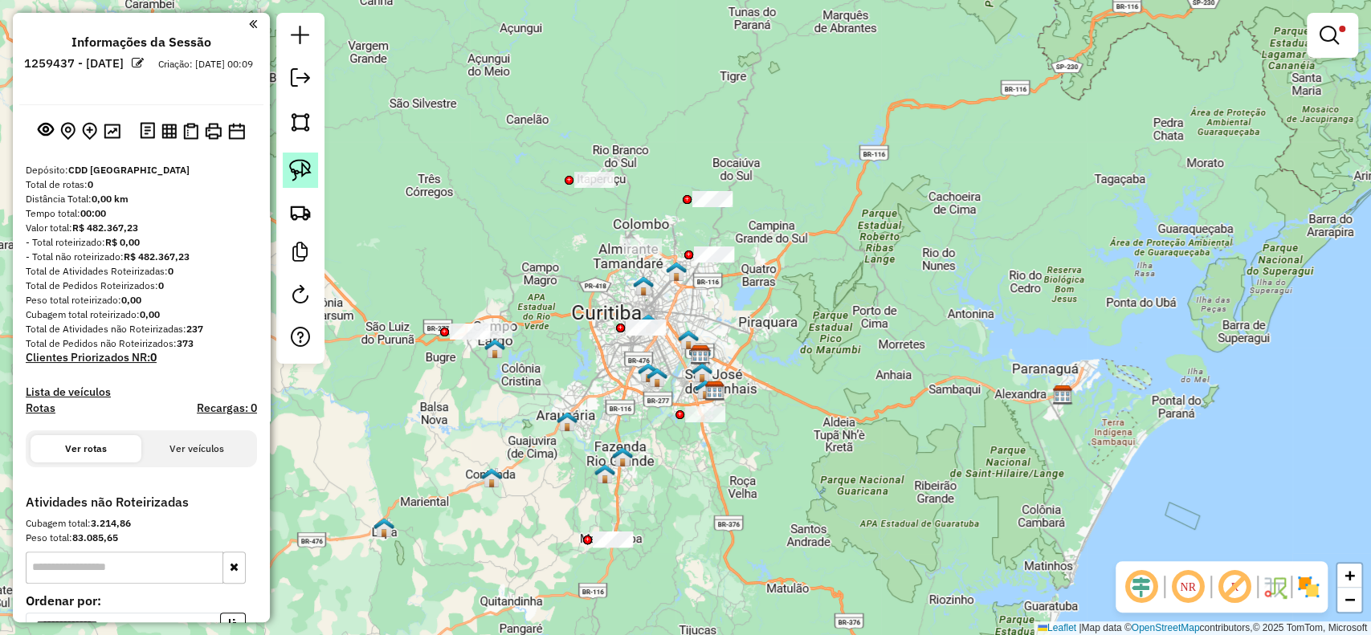
click at [302, 171] on img at bounding box center [300, 170] width 22 height 22
drag, startPoint x: 593, startPoint y: 492, endPoint x: 667, endPoint y: 568, distance: 105.6
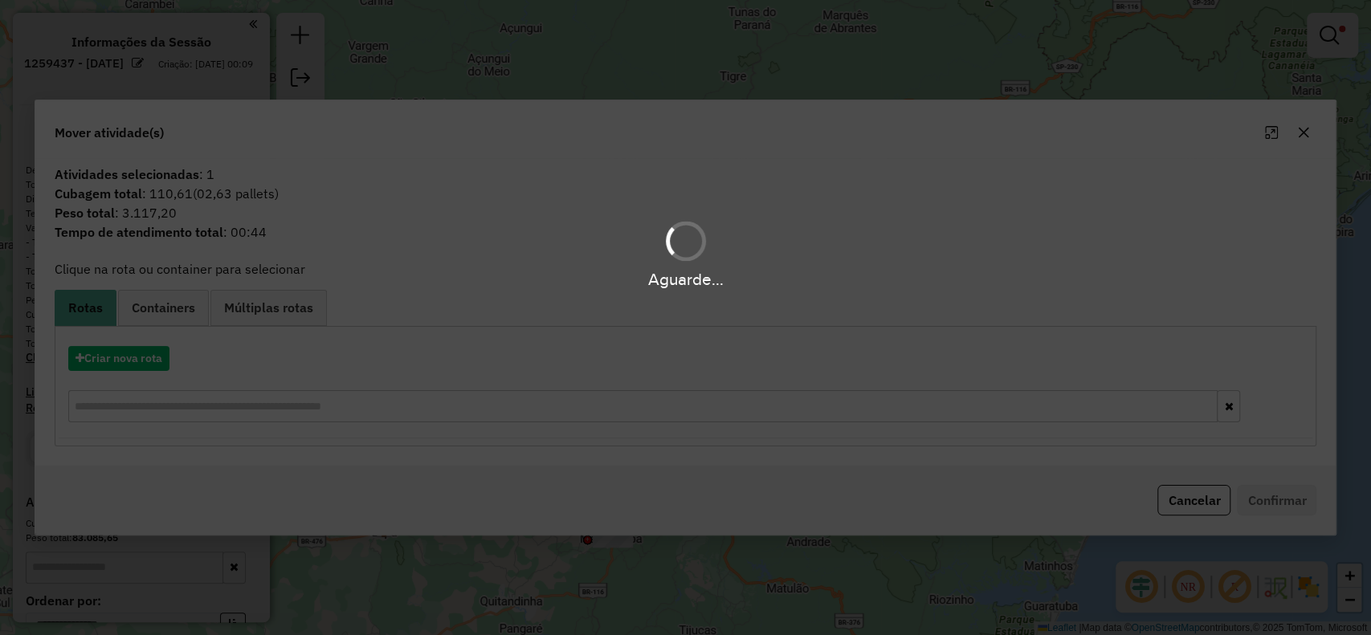
click at [135, 377] on div "Aguarde..." at bounding box center [685, 317] width 1371 height 635
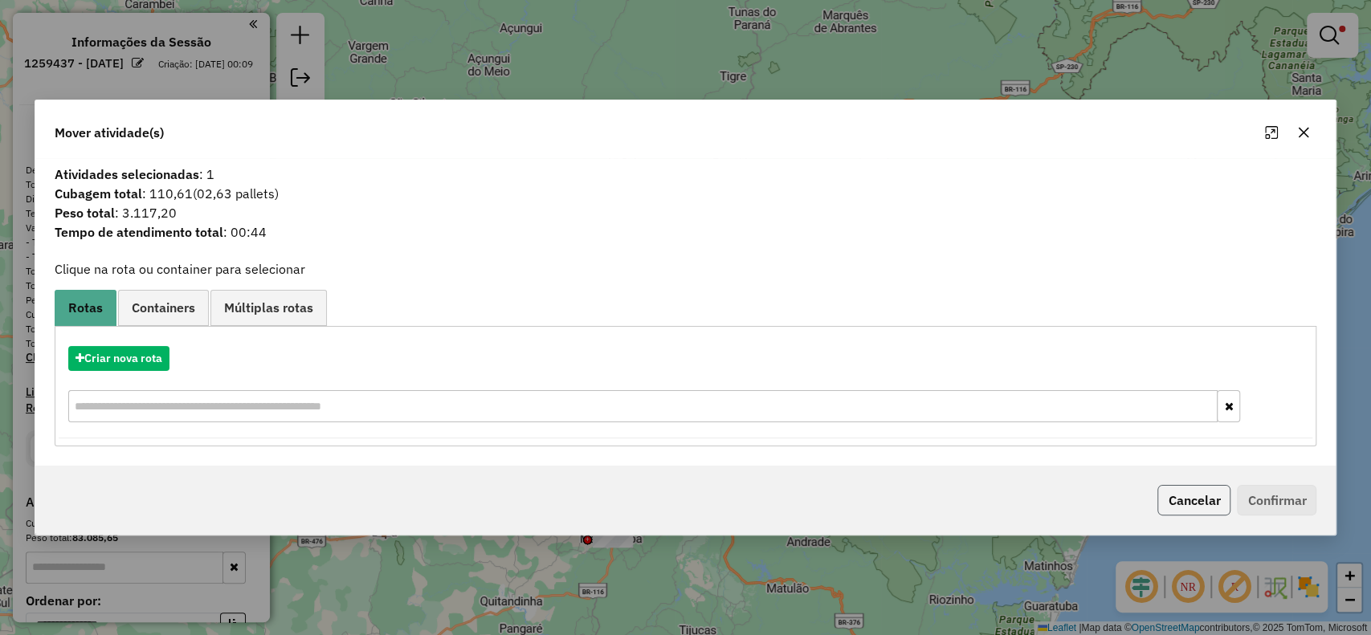
click at [1207, 494] on button "Cancelar" at bounding box center [1193, 500] width 73 height 31
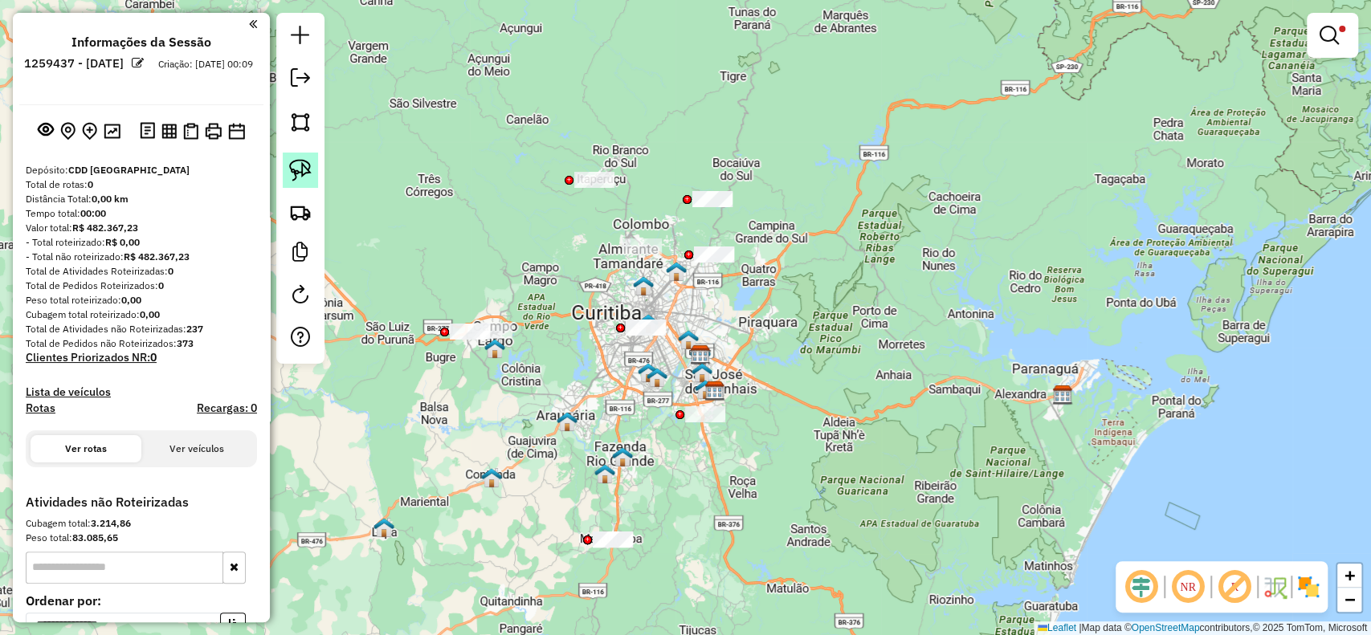
click at [292, 169] on img at bounding box center [300, 170] width 22 height 22
drag, startPoint x: 488, startPoint y: 296, endPoint x: 583, endPoint y: 351, distance: 109.3
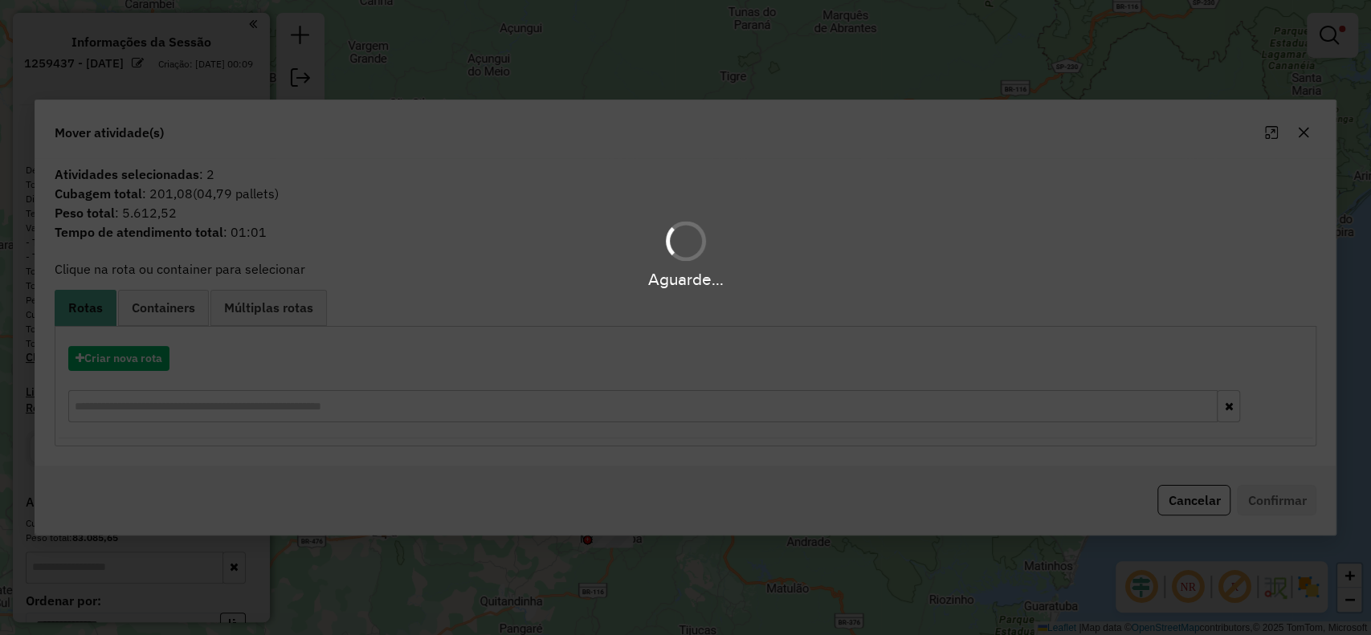
click at [124, 385] on div "Aguarde..." at bounding box center [685, 317] width 1371 height 635
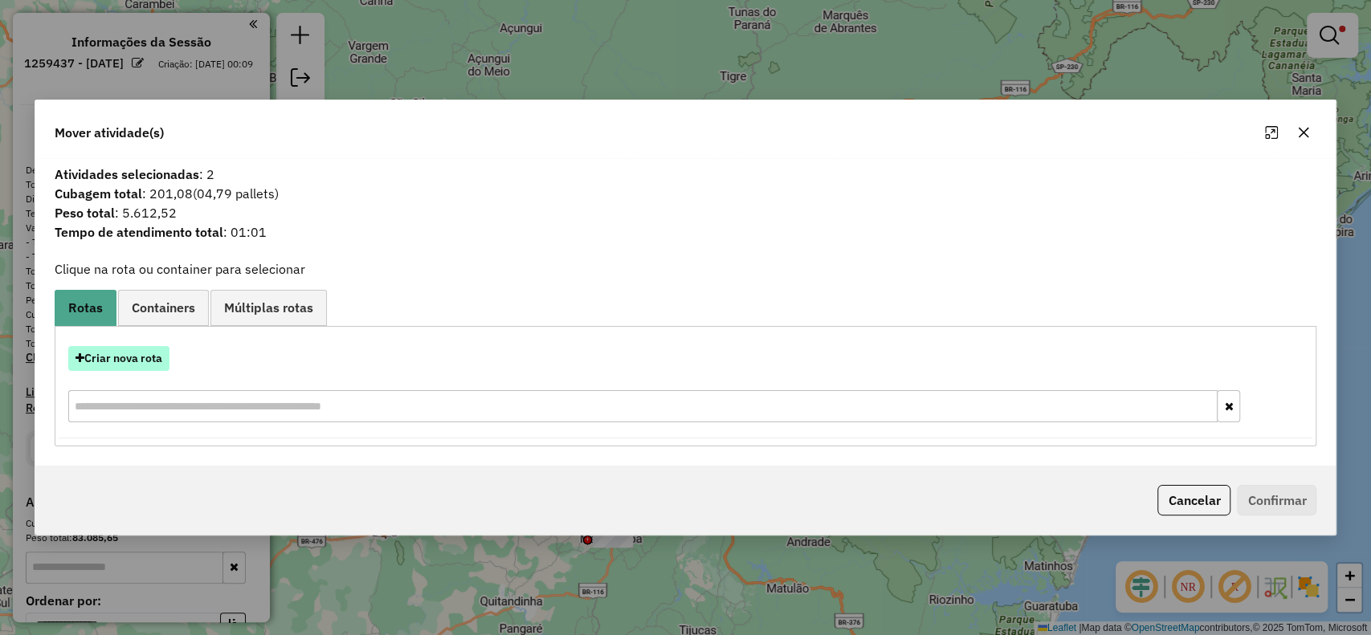
click at [129, 363] on button "Criar nova rota" at bounding box center [118, 358] width 101 height 25
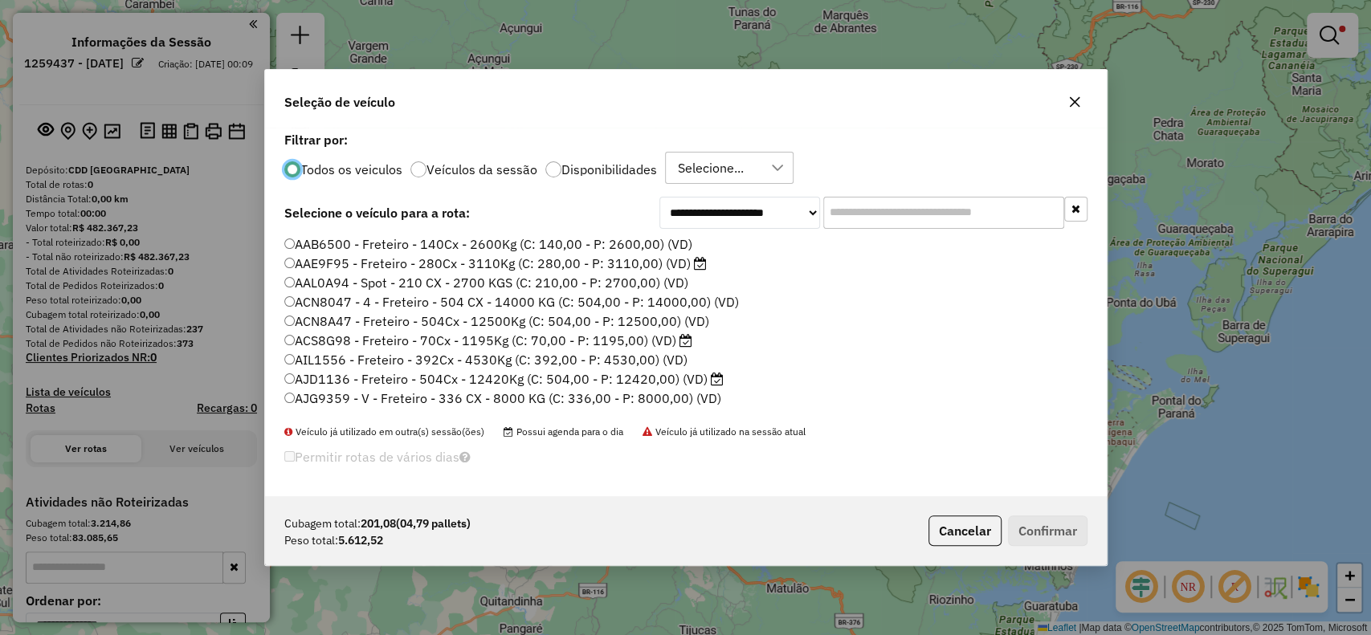
click at [888, 210] on input "text" at bounding box center [943, 213] width 241 height 32
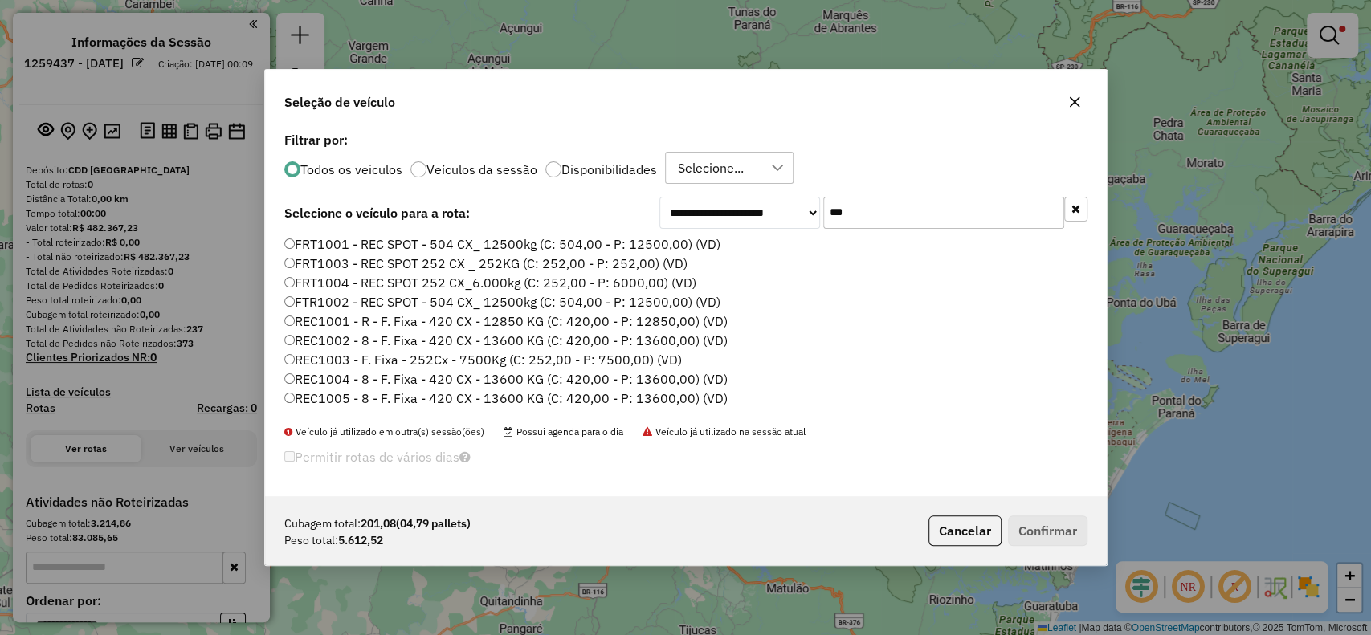
type input "***"
click at [495, 316] on label "REC1001 - R - F. Fixa - 420 CX - 12850 KG (C: 420,00 - P: 12850,00) (VD)" at bounding box center [505, 321] width 443 height 19
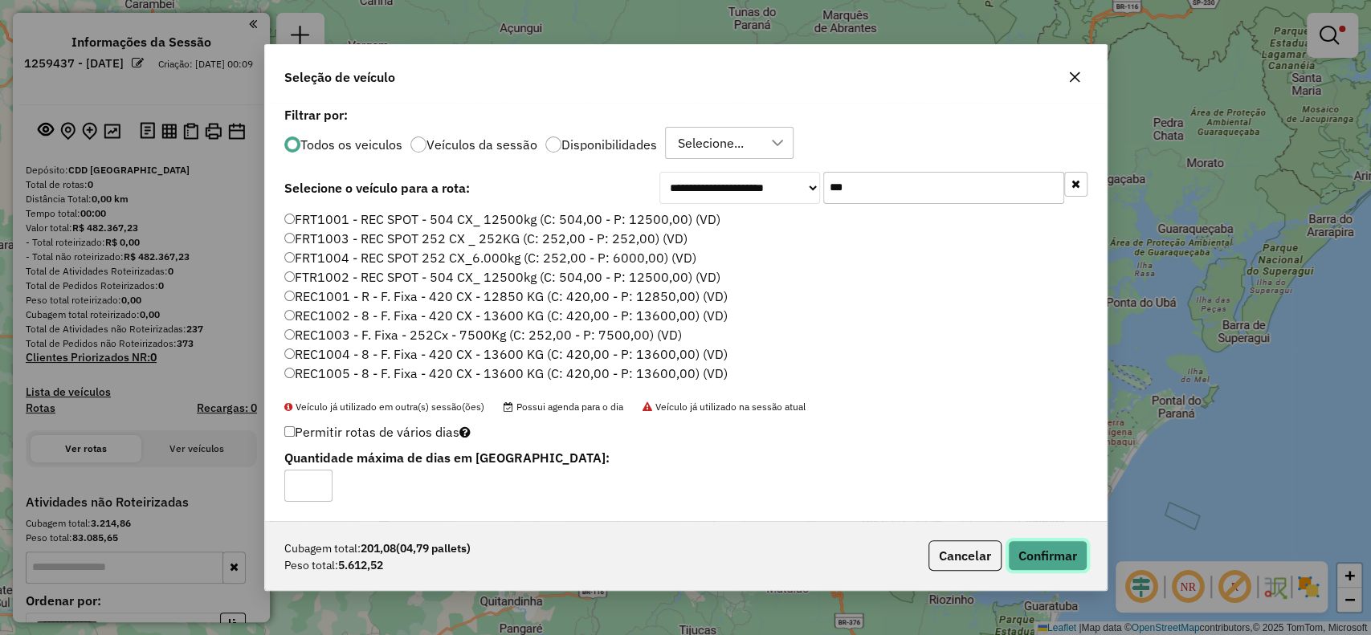
click at [1041, 555] on button "Confirmar" at bounding box center [1047, 555] width 79 height 31
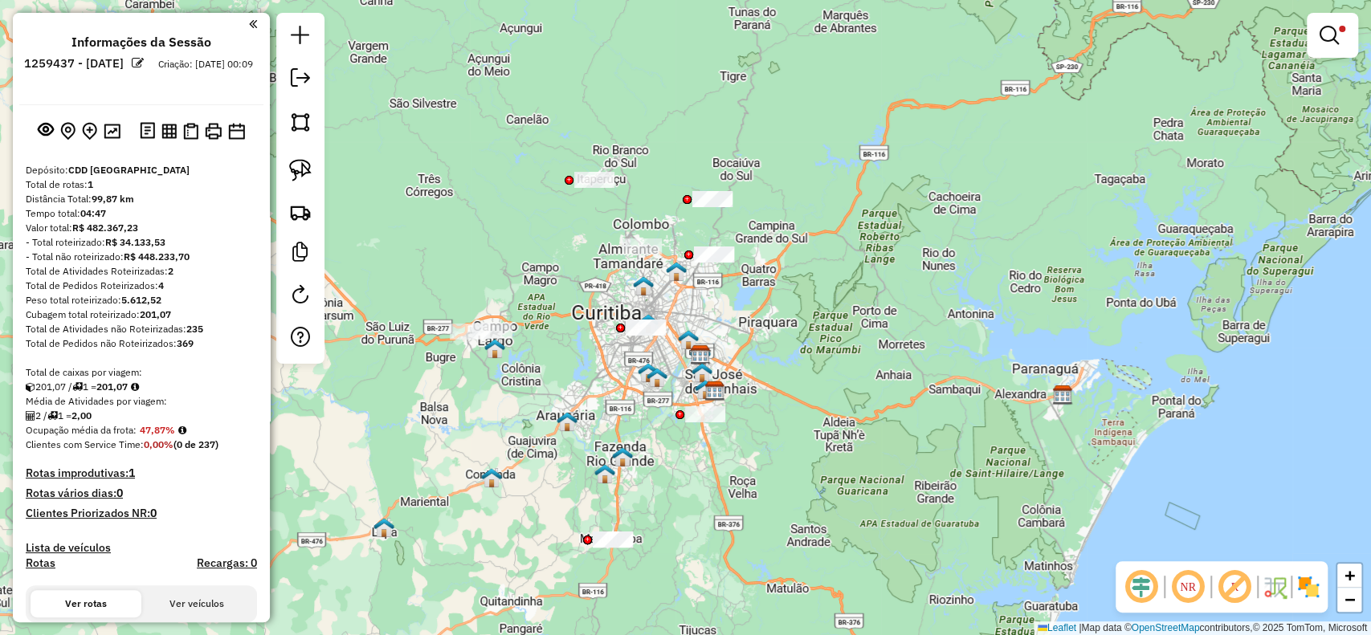
scroll to position [428, 0]
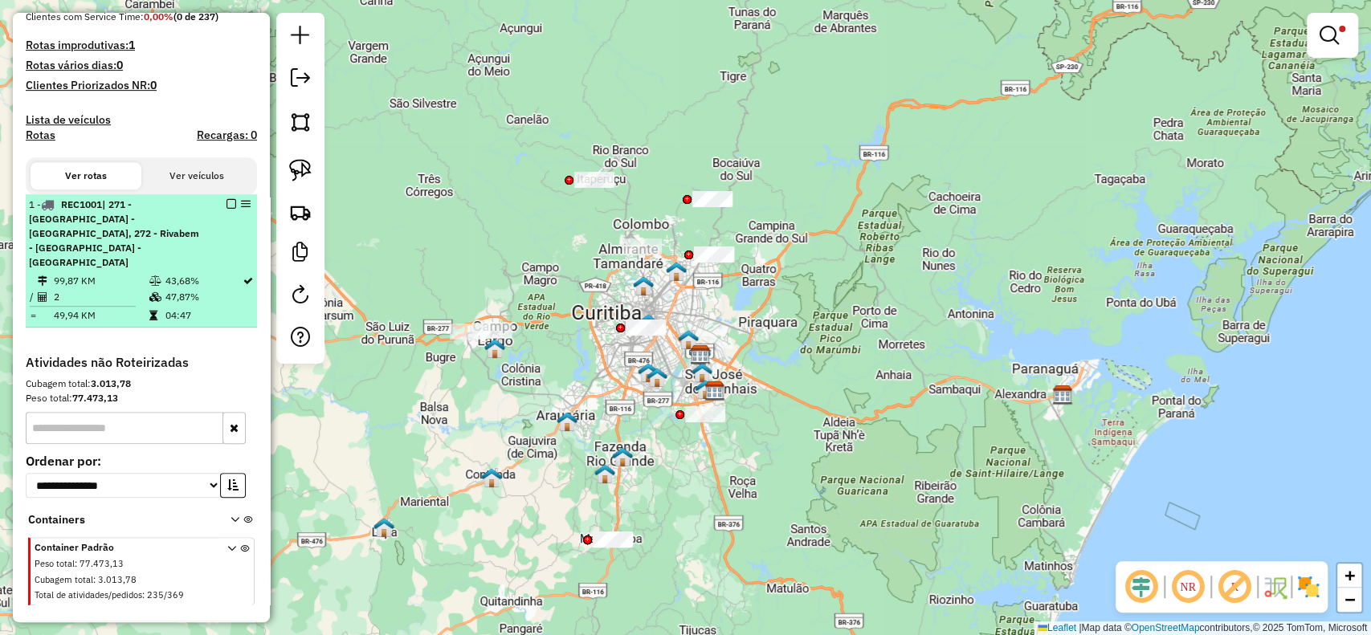
click at [228, 198] on div "1 - REC1001 | 271 - Campo Magro - Aguas claras, 272 - Rivabem - Ouro verde - Sa…" at bounding box center [141, 234] width 225 height 72
select select "**********"
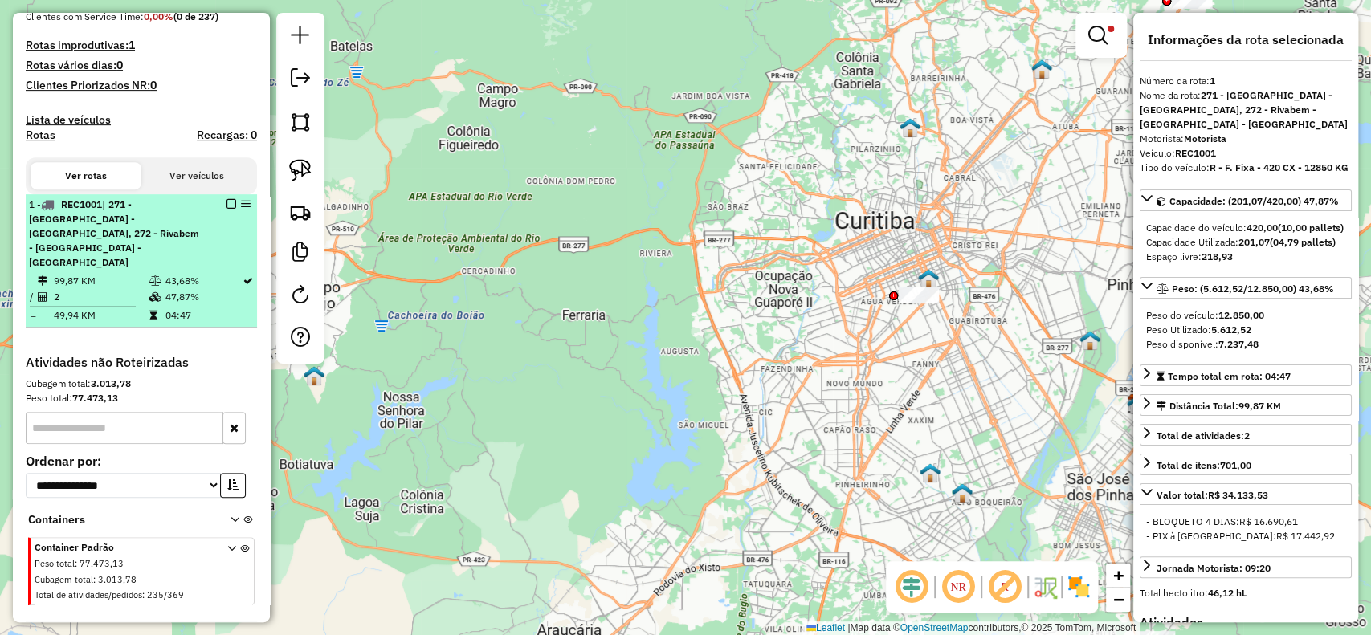
click at [226, 202] on em at bounding box center [231, 204] width 10 height 10
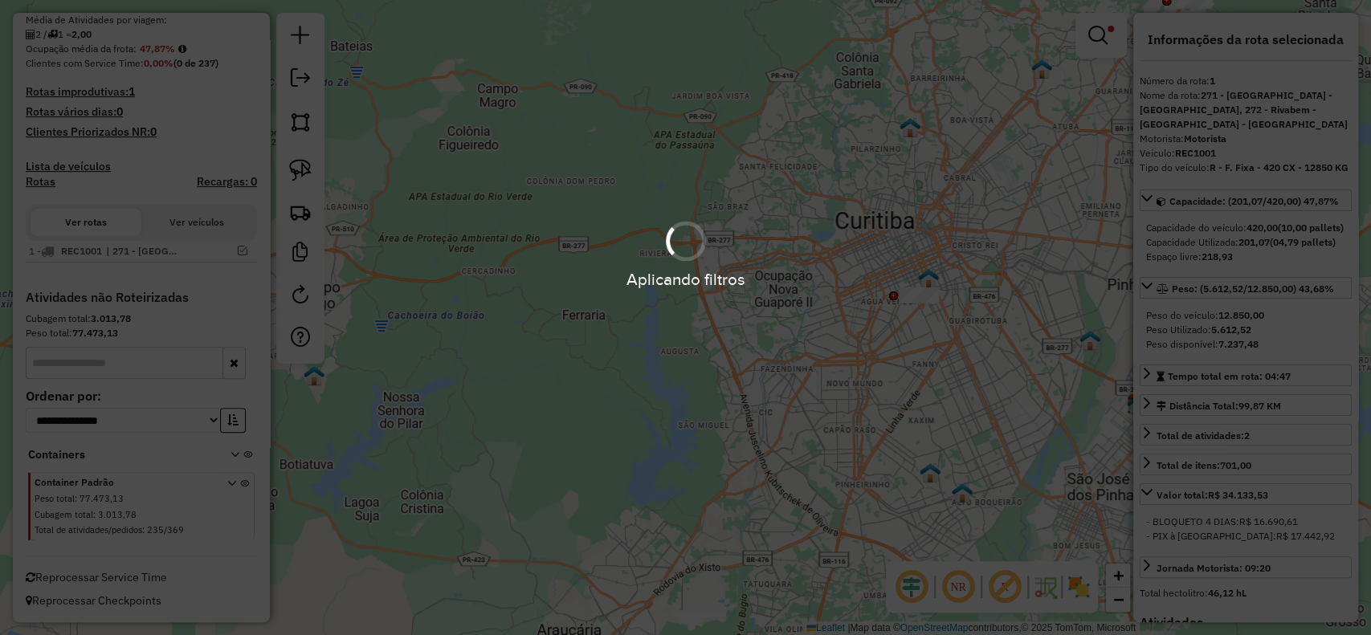
scroll to position [380, 0]
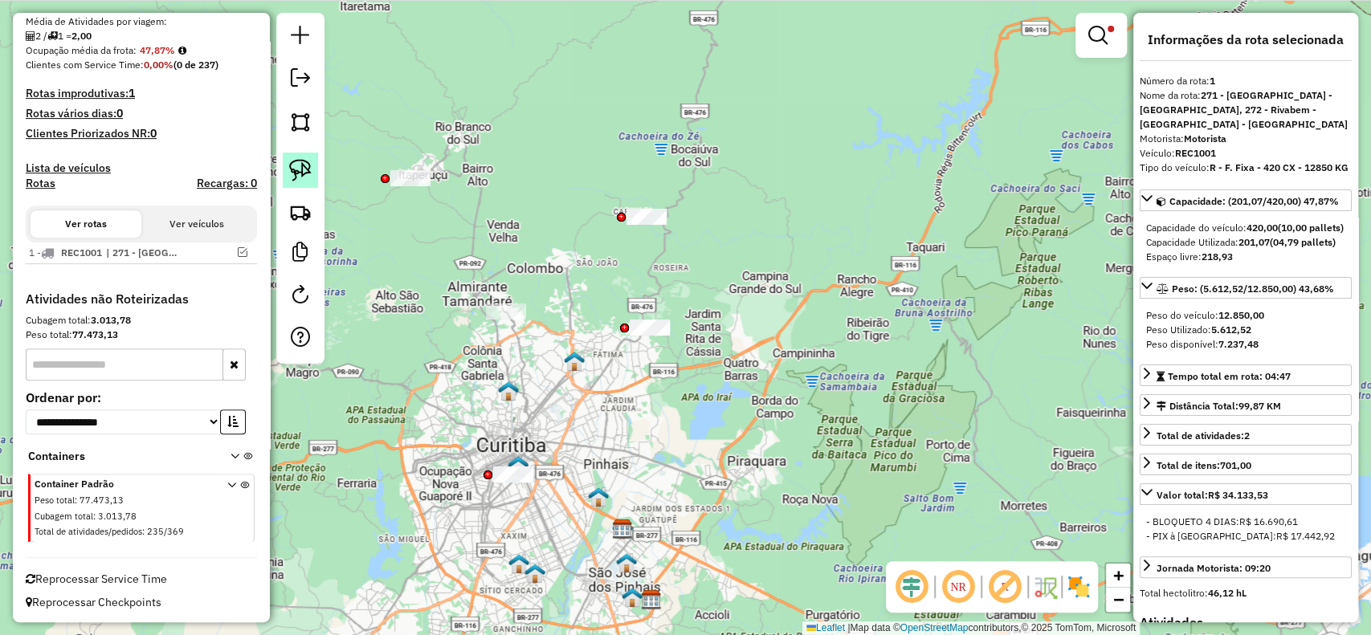
click at [303, 165] on img at bounding box center [300, 170] width 22 height 22
drag, startPoint x: 724, startPoint y: 278, endPoint x: 692, endPoint y: 461, distance: 185.9
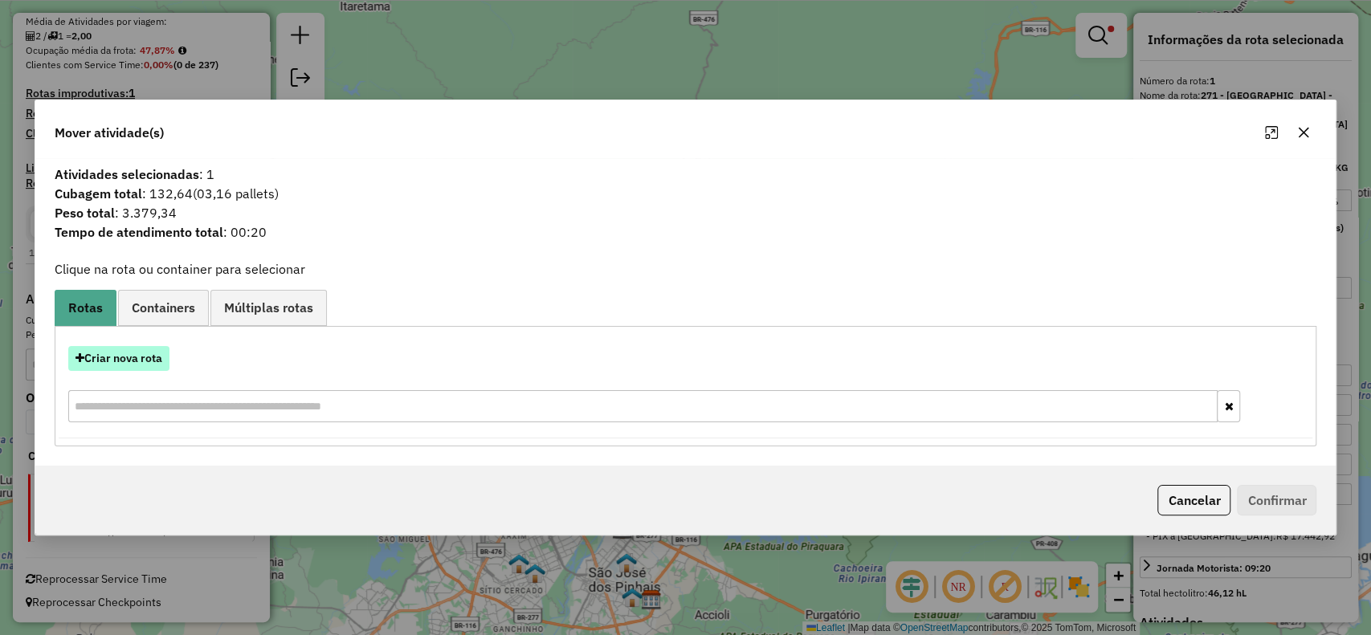
click at [140, 360] on button "Criar nova rota" at bounding box center [118, 358] width 101 height 25
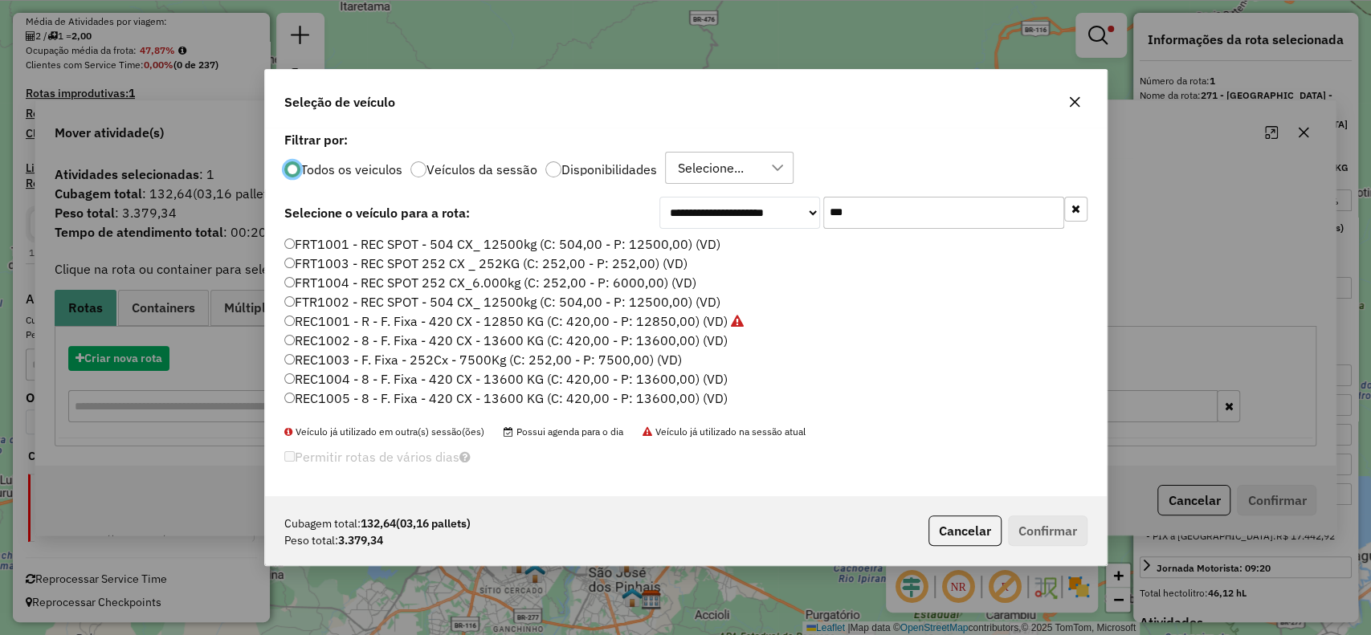
scroll to position [8, 5]
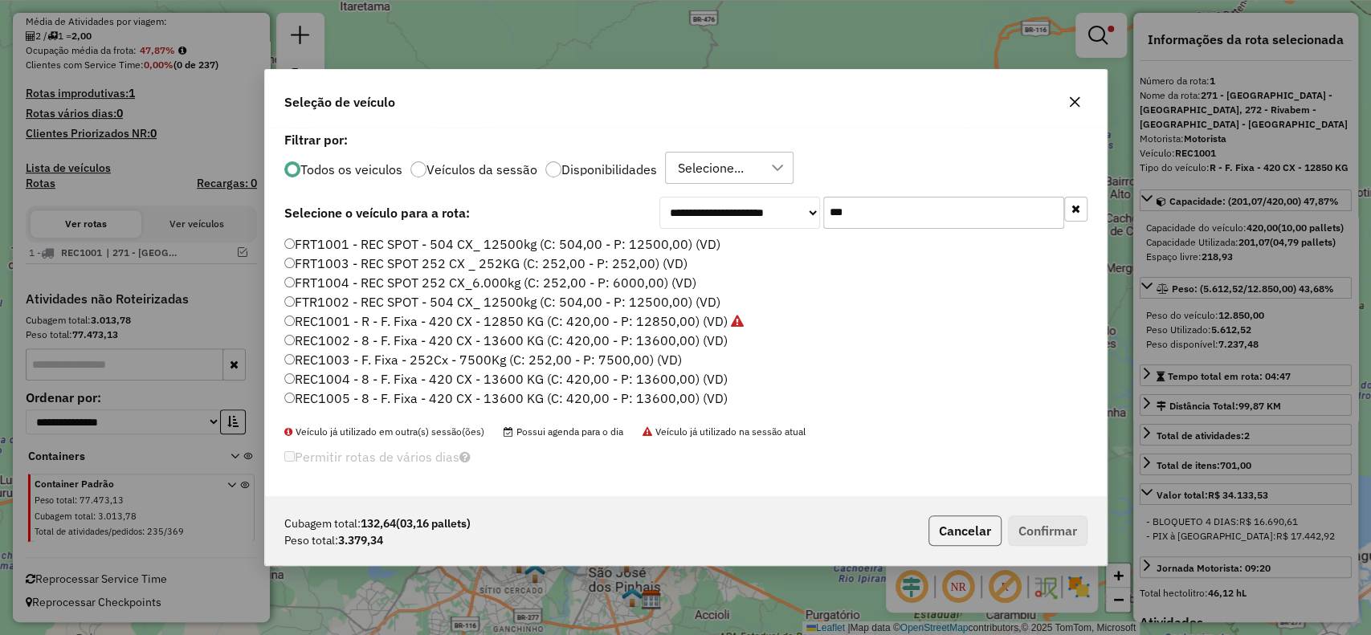
click at [969, 534] on button "Cancelar" at bounding box center [964, 530] width 73 height 31
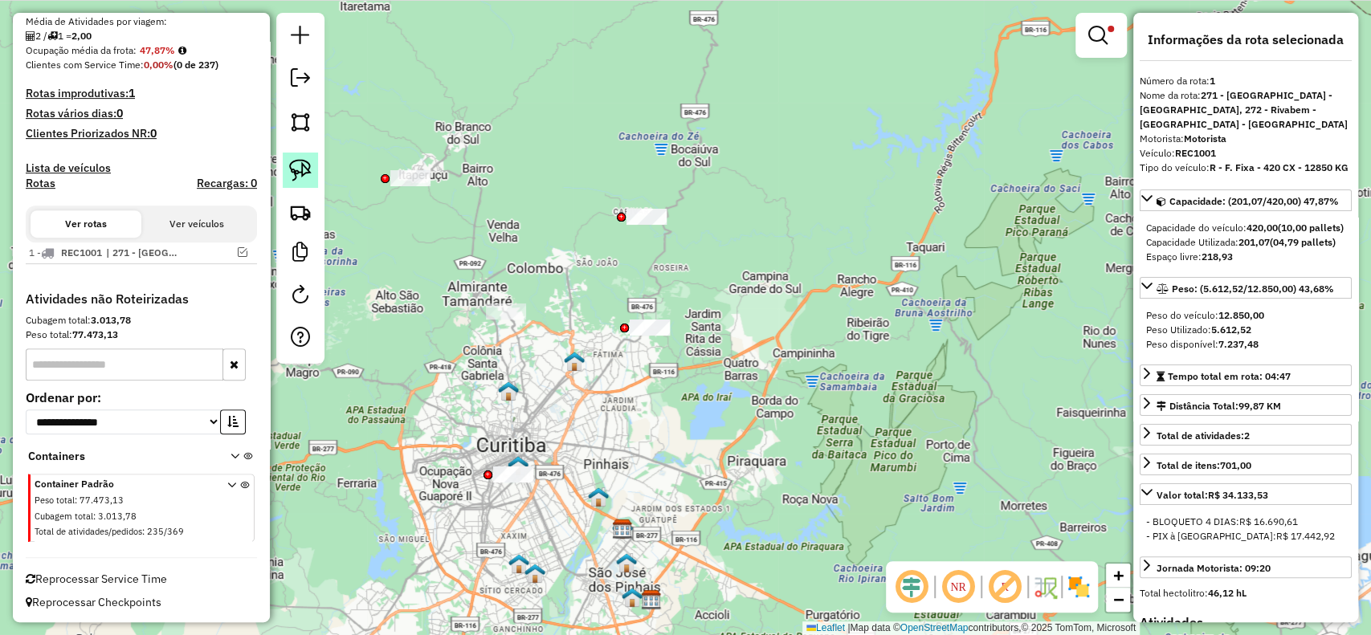
click at [303, 181] on img at bounding box center [300, 170] width 22 height 22
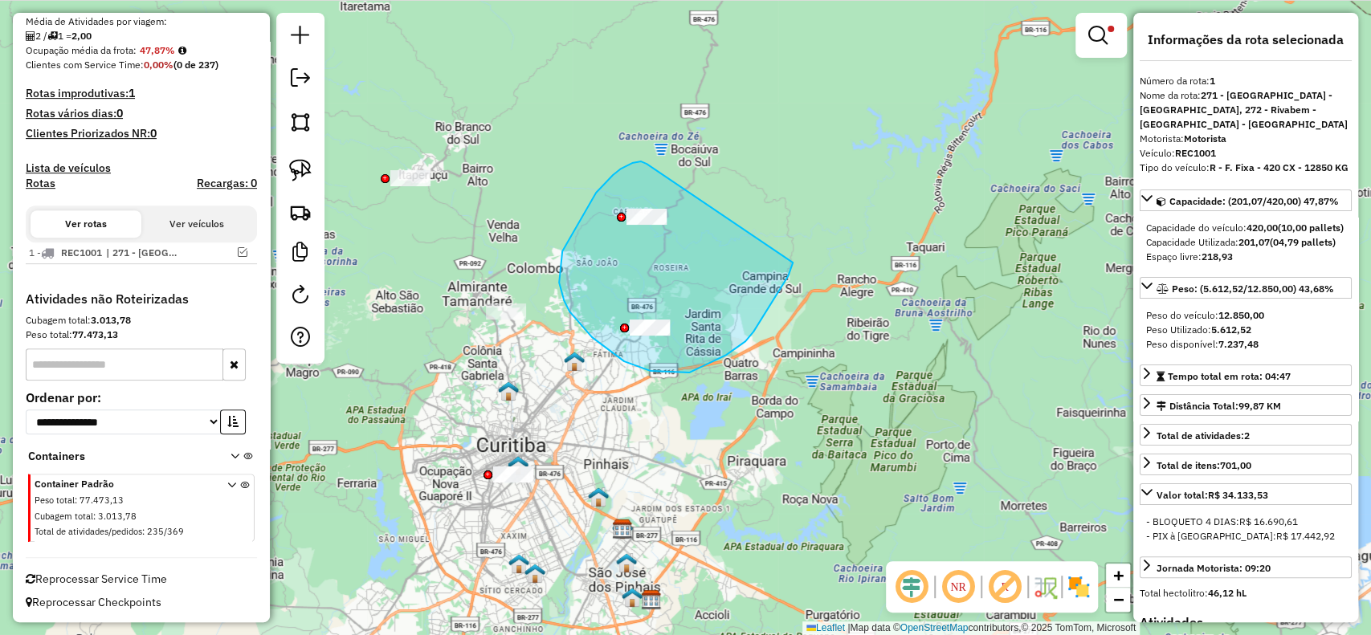
drag, startPoint x: 621, startPoint y: 169, endPoint x: 748, endPoint y: 259, distance: 156.6
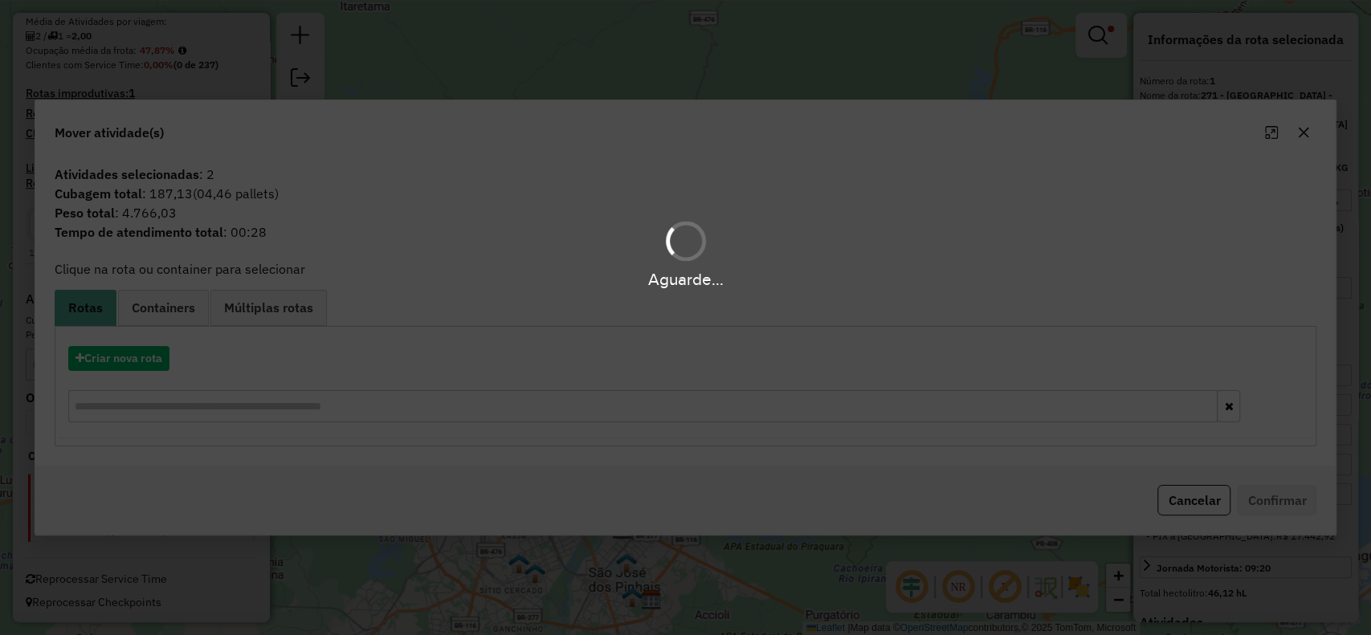
click at [104, 333] on div "Aguarde..." at bounding box center [685, 317] width 1371 height 635
click at [108, 363] on div "Aguarde..." at bounding box center [685, 317] width 1371 height 635
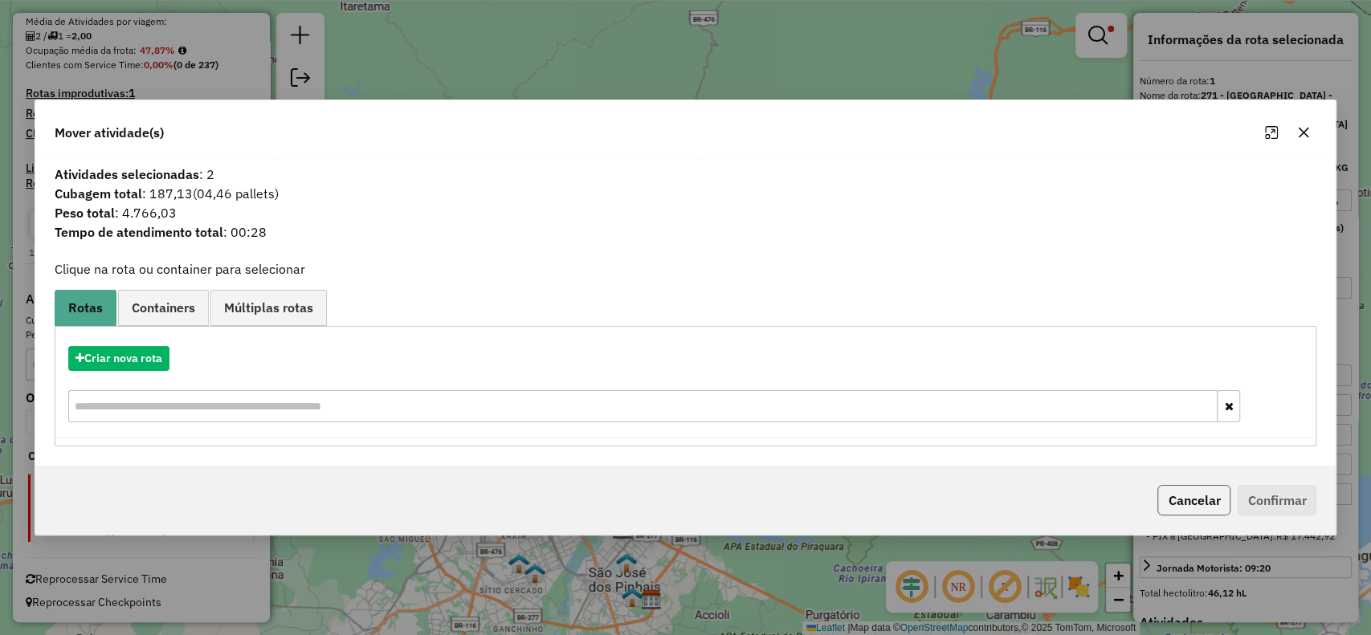
click at [1216, 506] on button "Cancelar" at bounding box center [1193, 500] width 73 height 31
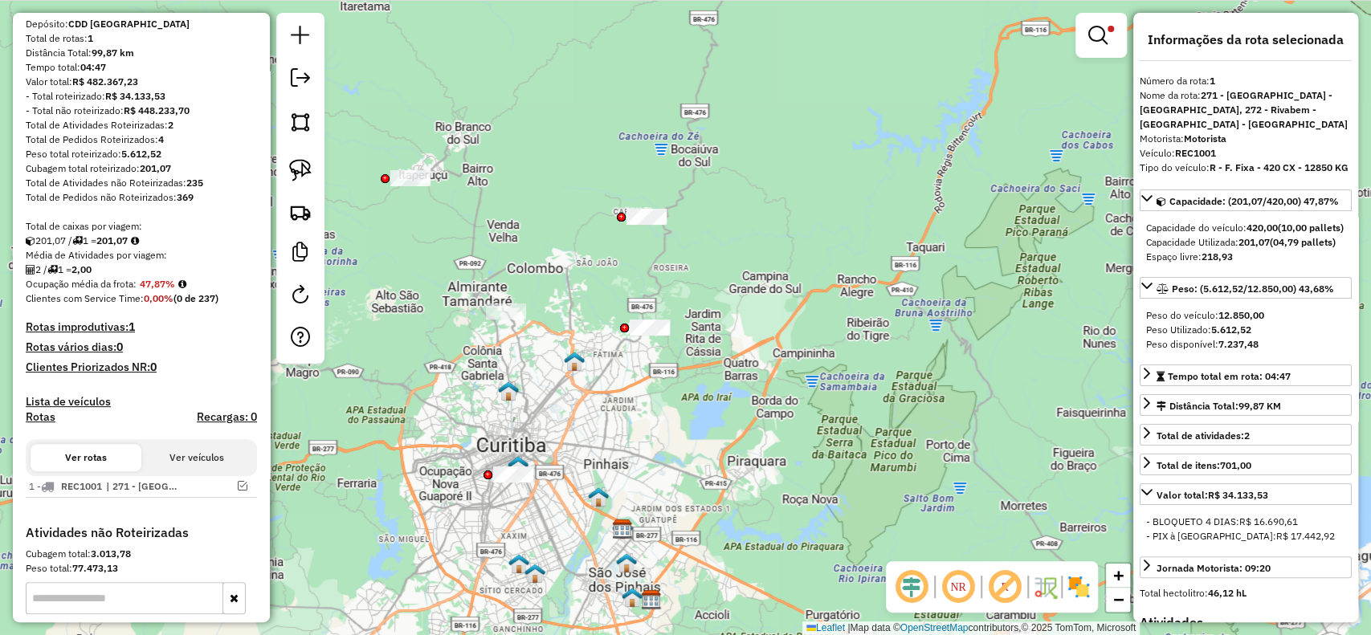
scroll to position [0, 0]
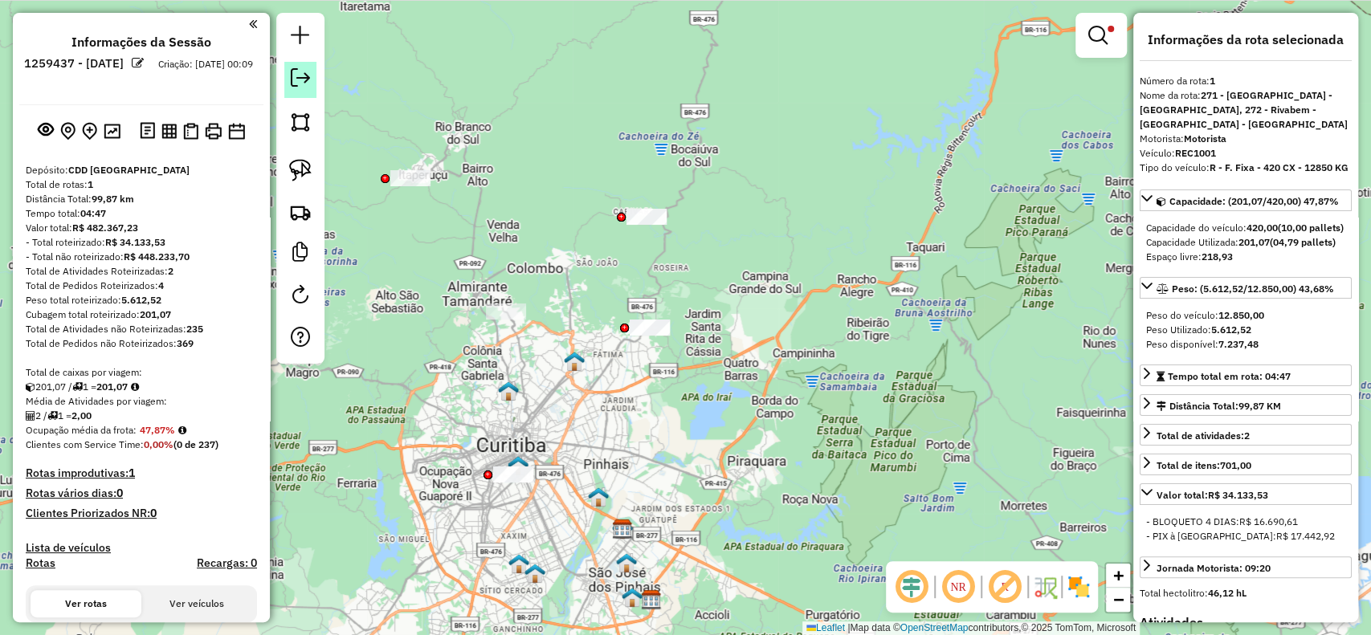
click at [293, 81] on em at bounding box center [300, 77] width 19 height 19
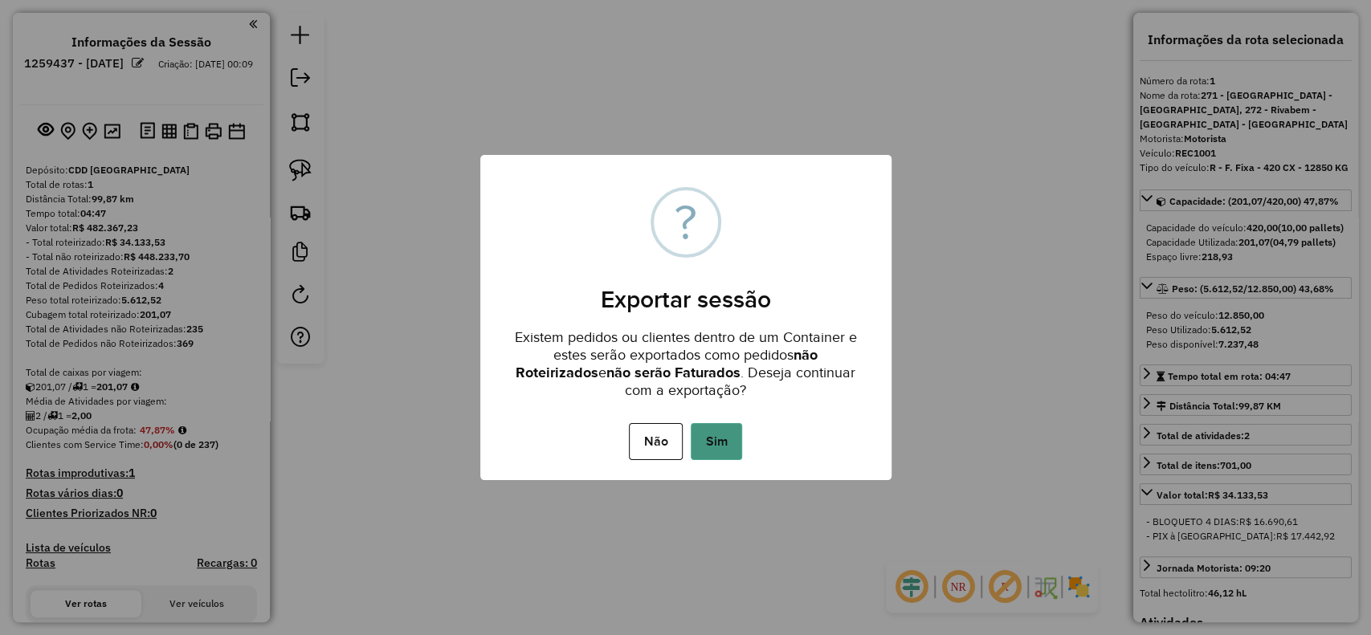
click at [700, 453] on button "Sim" at bounding box center [715, 441] width 51 height 37
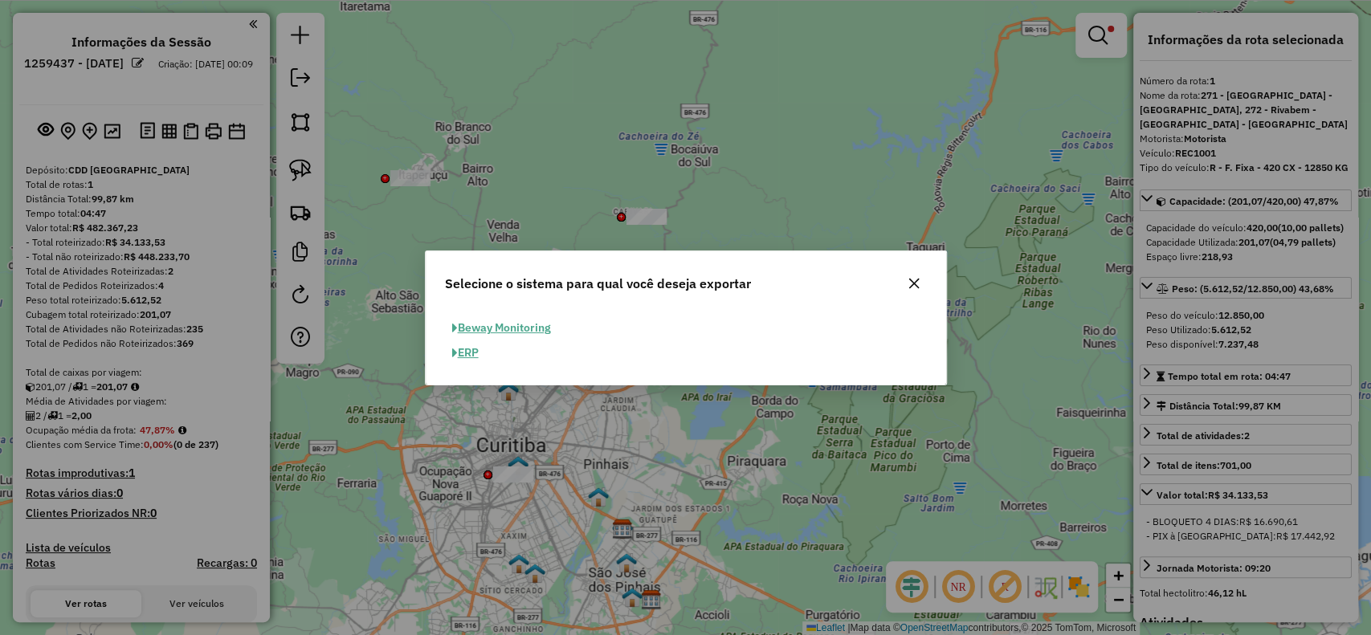
click at [481, 351] on button "ERP" at bounding box center [465, 352] width 41 height 25
select select "**"
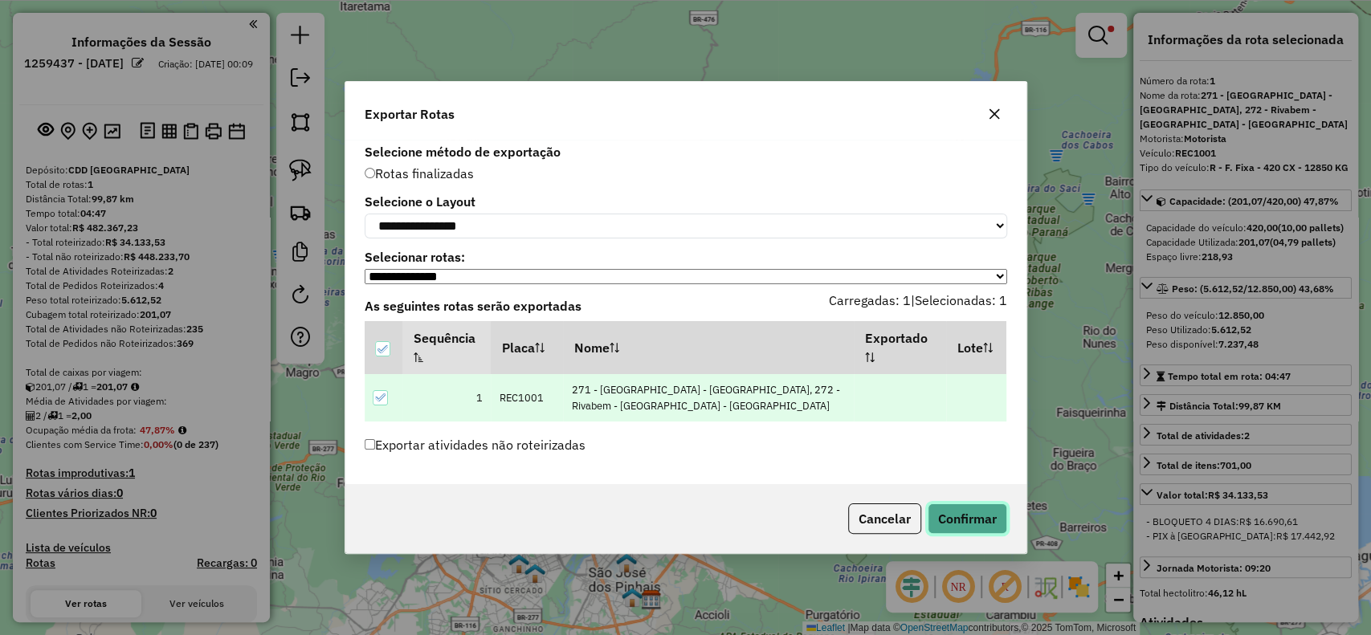
click at [998, 523] on button "Confirmar" at bounding box center [966, 518] width 79 height 31
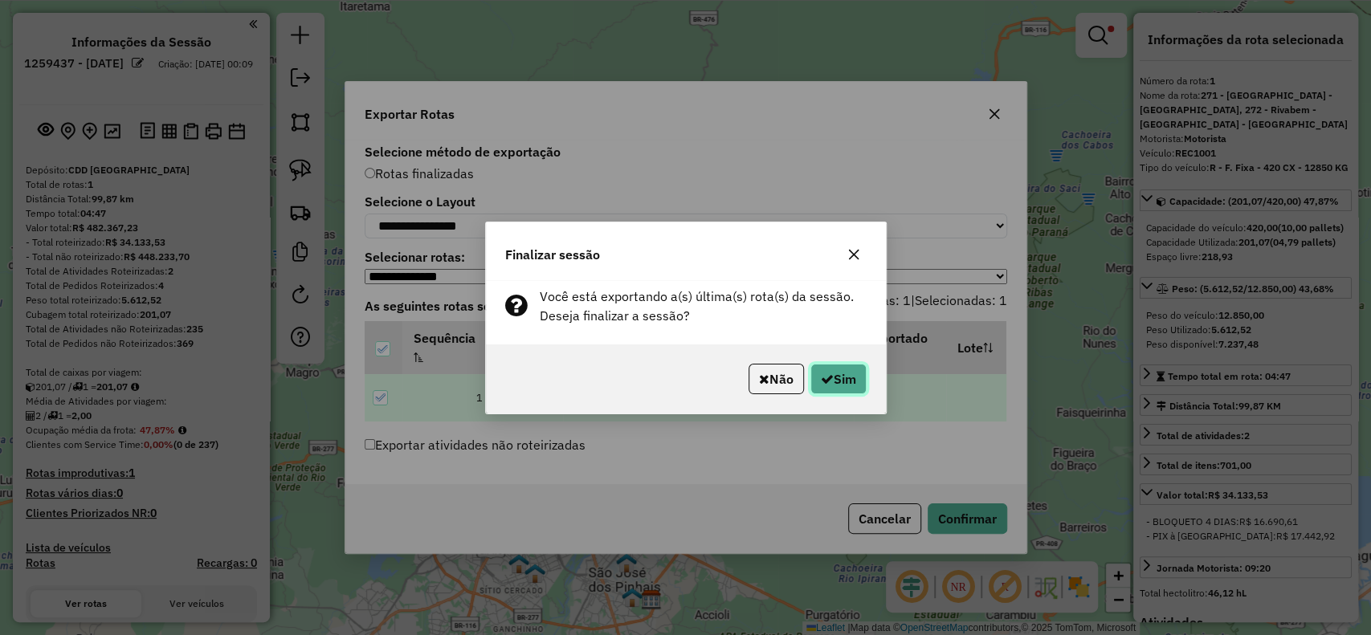
click at [825, 373] on icon "button" at bounding box center [827, 379] width 13 height 13
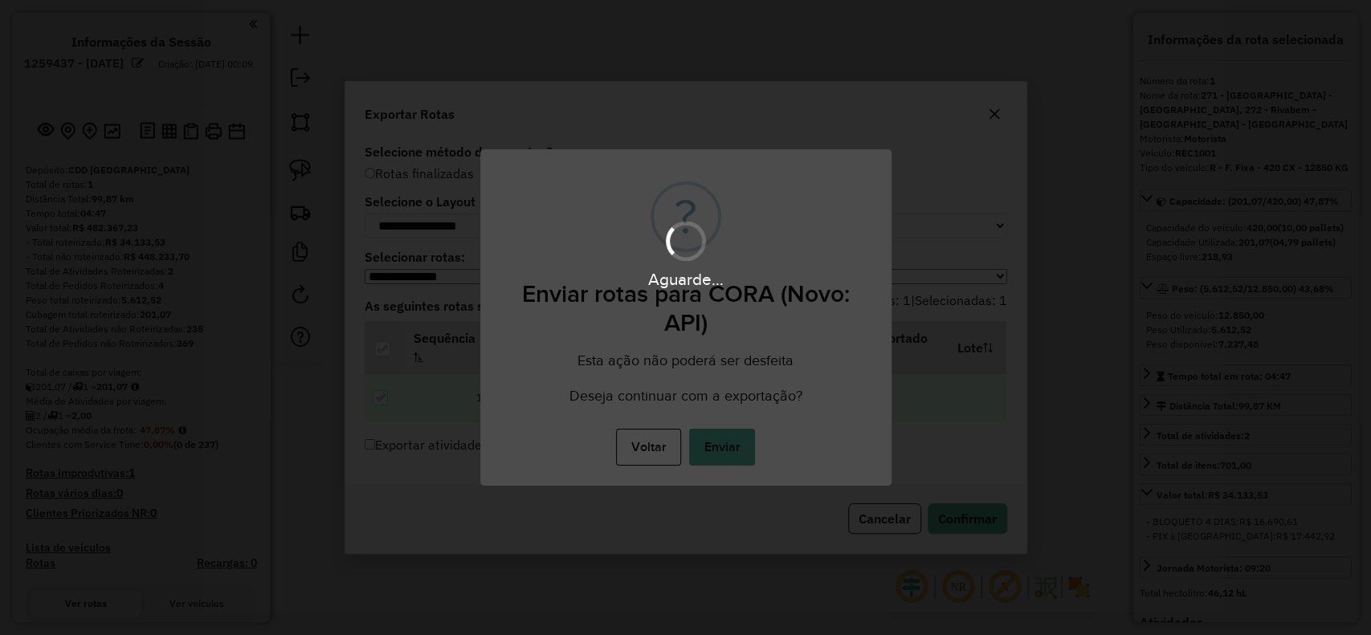
click at [718, 450] on button "Enviar" at bounding box center [722, 447] width 66 height 37
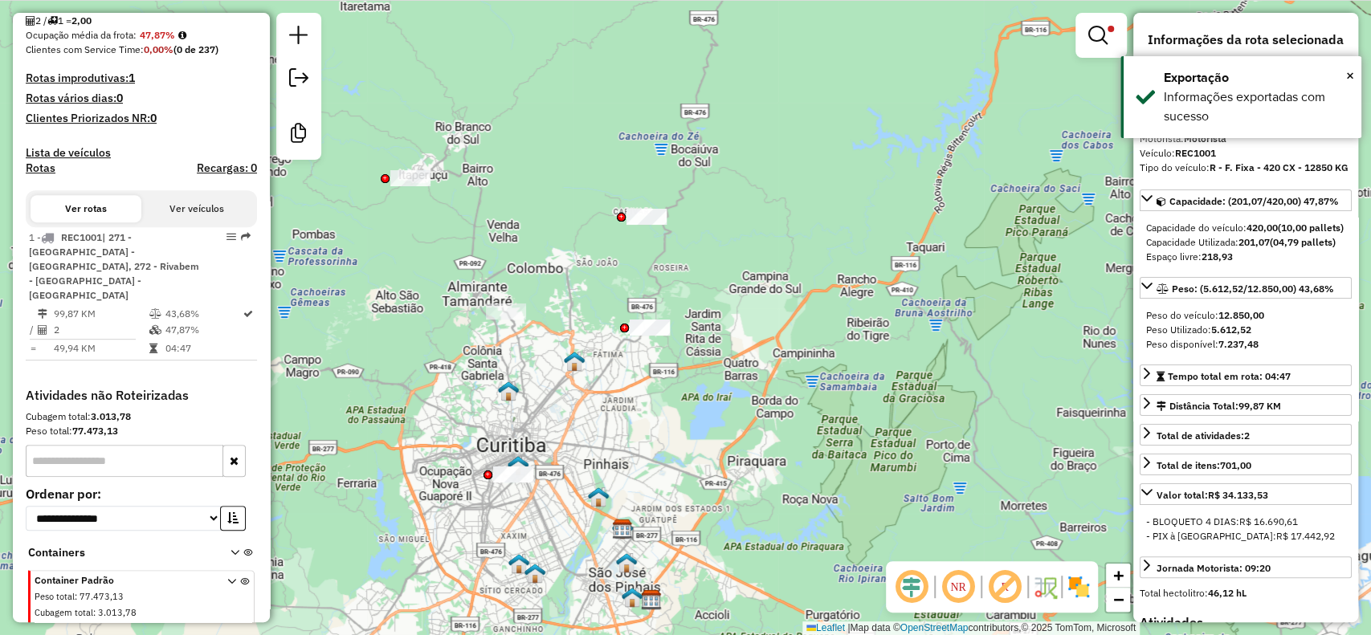
scroll to position [426, 0]
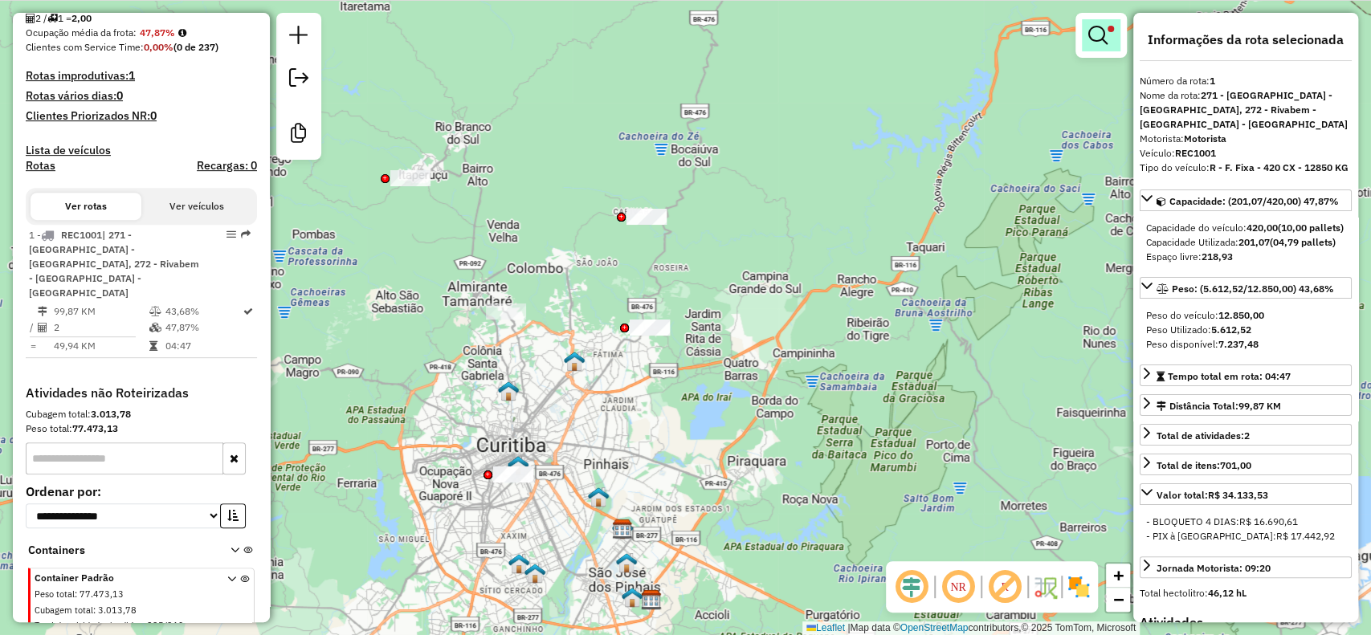
click at [1106, 49] on link at bounding box center [1100, 35] width 39 height 32
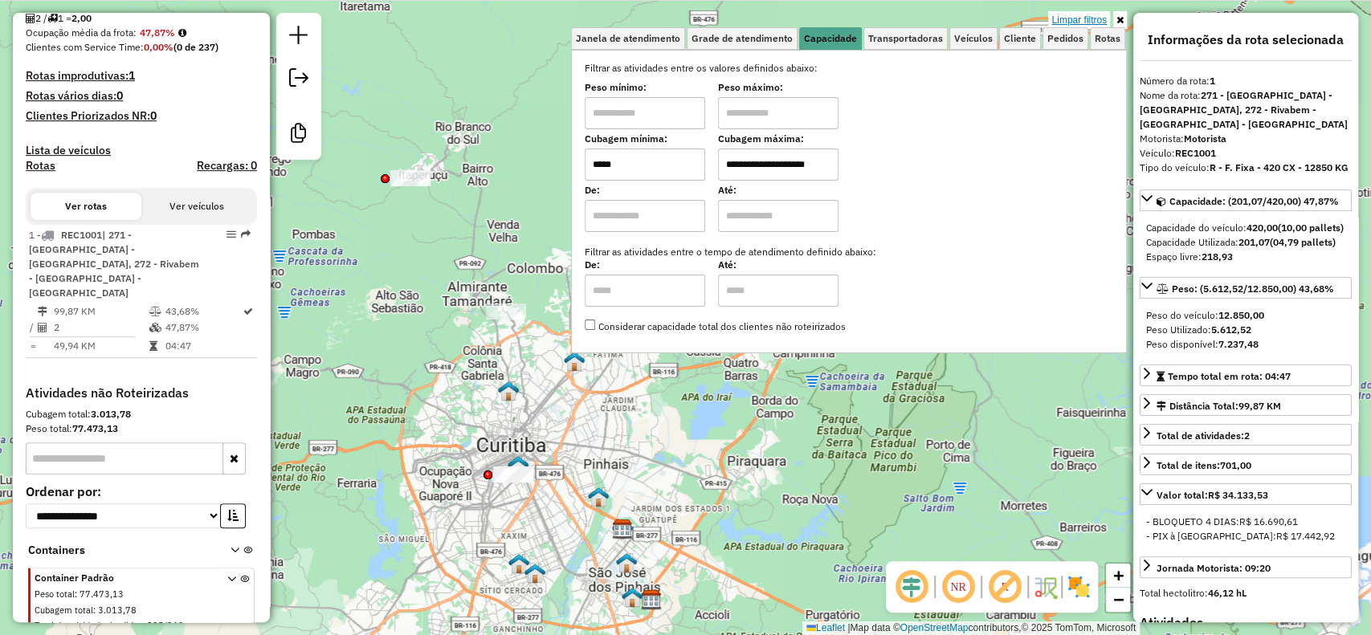
click at [1082, 19] on link "Limpar filtros" at bounding box center [1079, 20] width 62 height 18
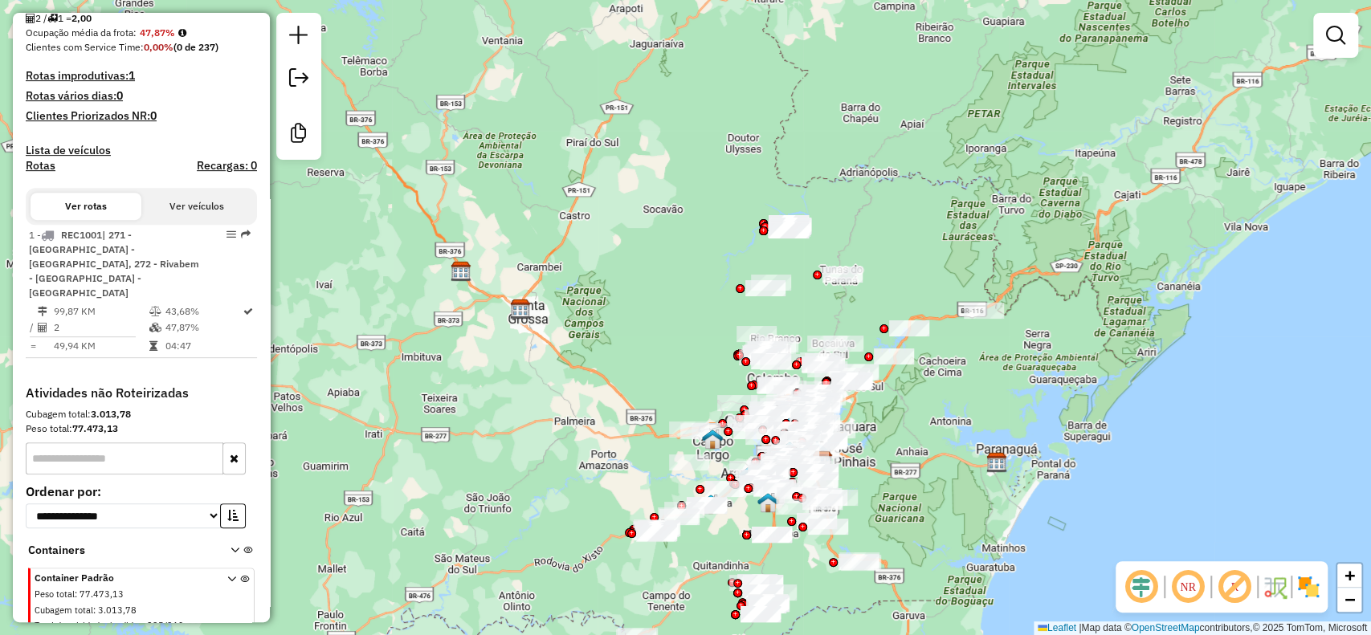
click at [1240, 588] on em at bounding box center [1234, 587] width 39 height 39
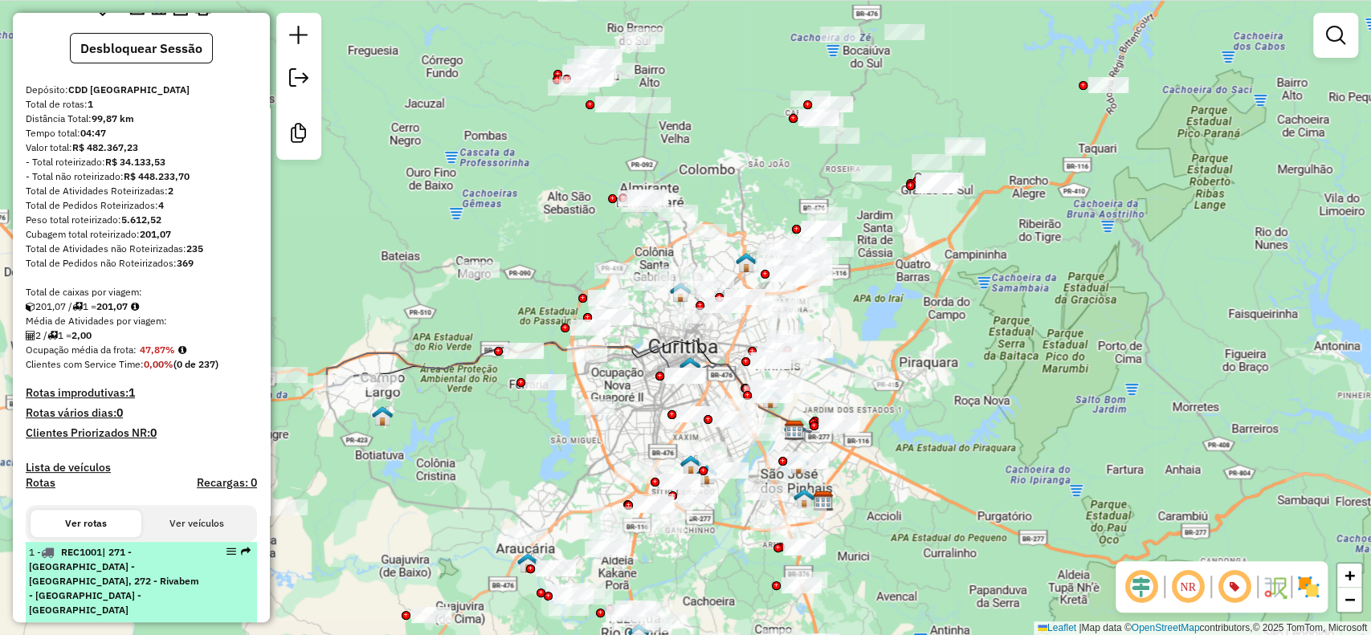
scroll to position [0, 0]
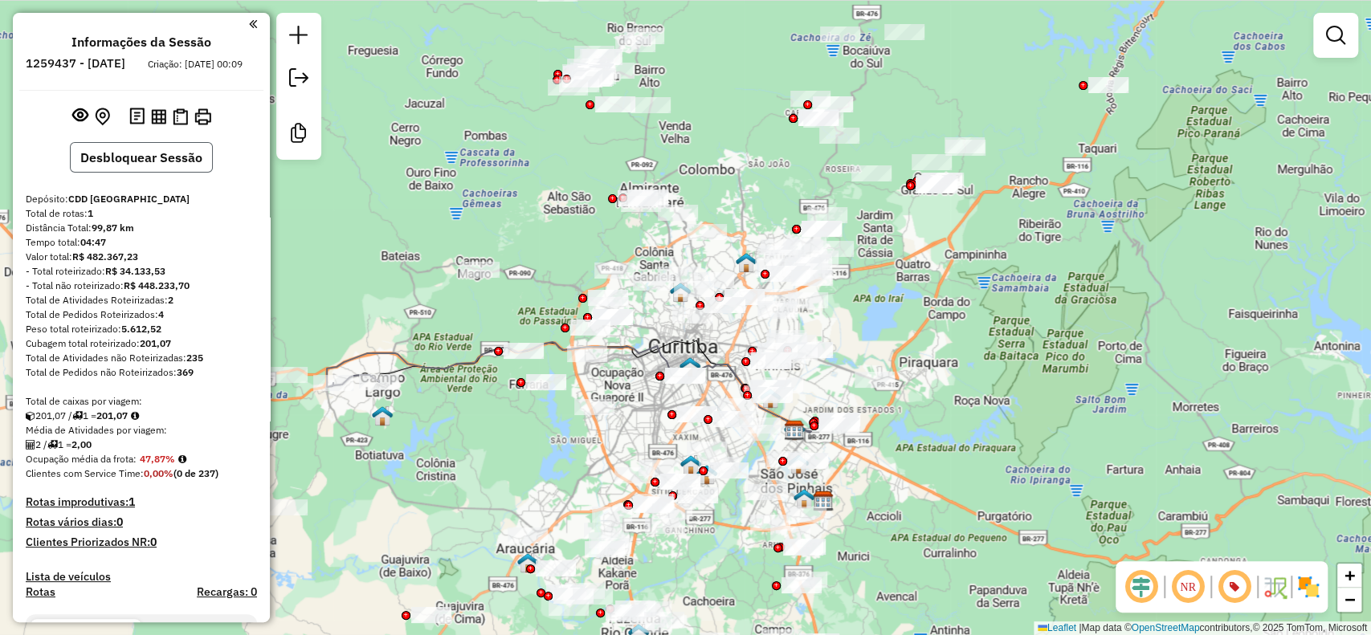
click at [186, 173] on button "Desbloquear Sessão" at bounding box center [141, 157] width 143 height 31
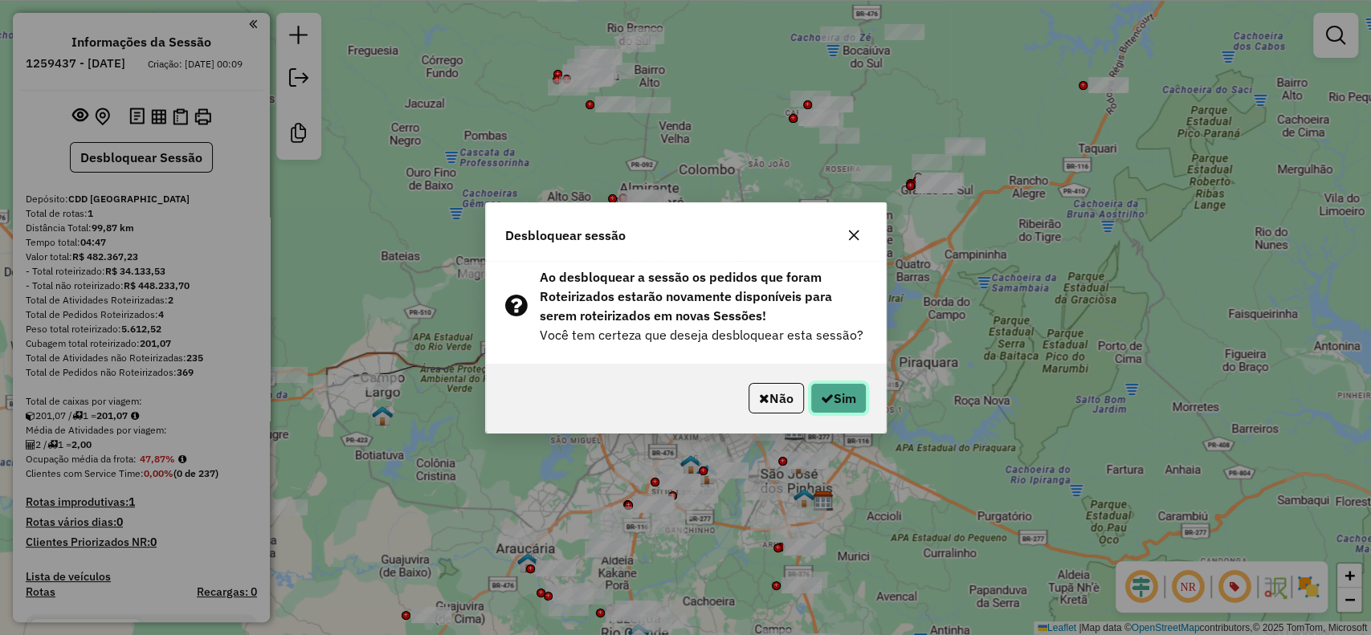
click at [826, 390] on button "Sim" at bounding box center [838, 398] width 56 height 31
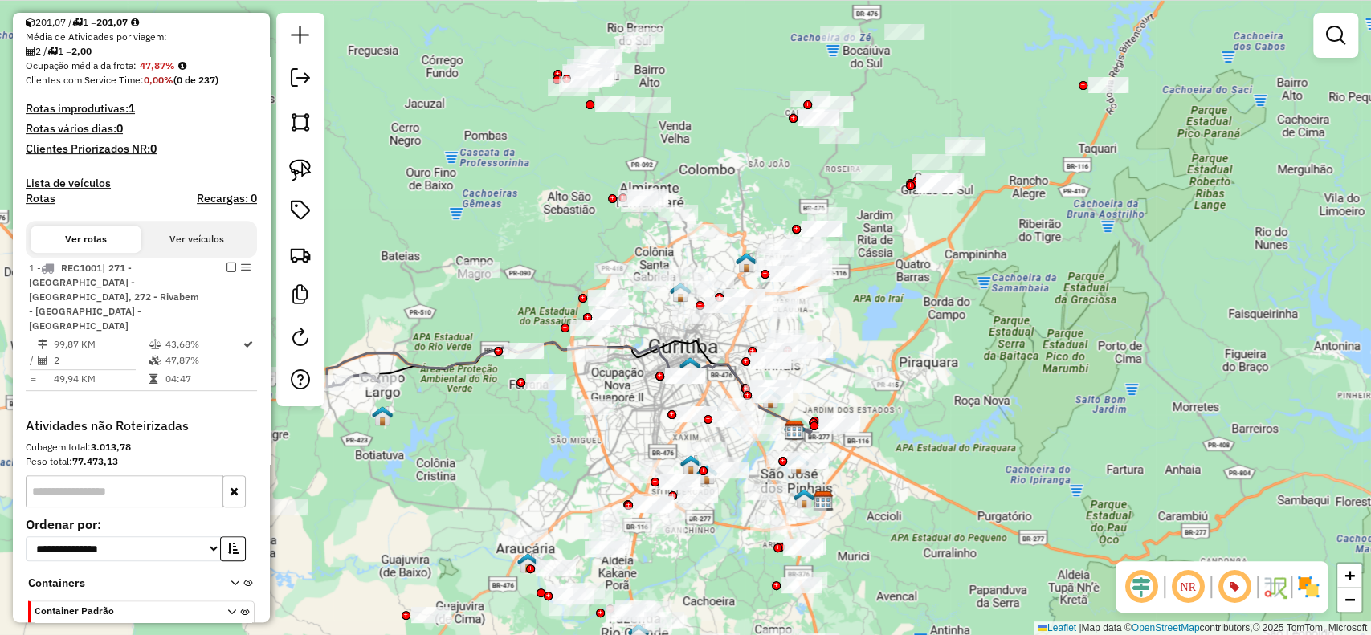
scroll to position [428, 0]
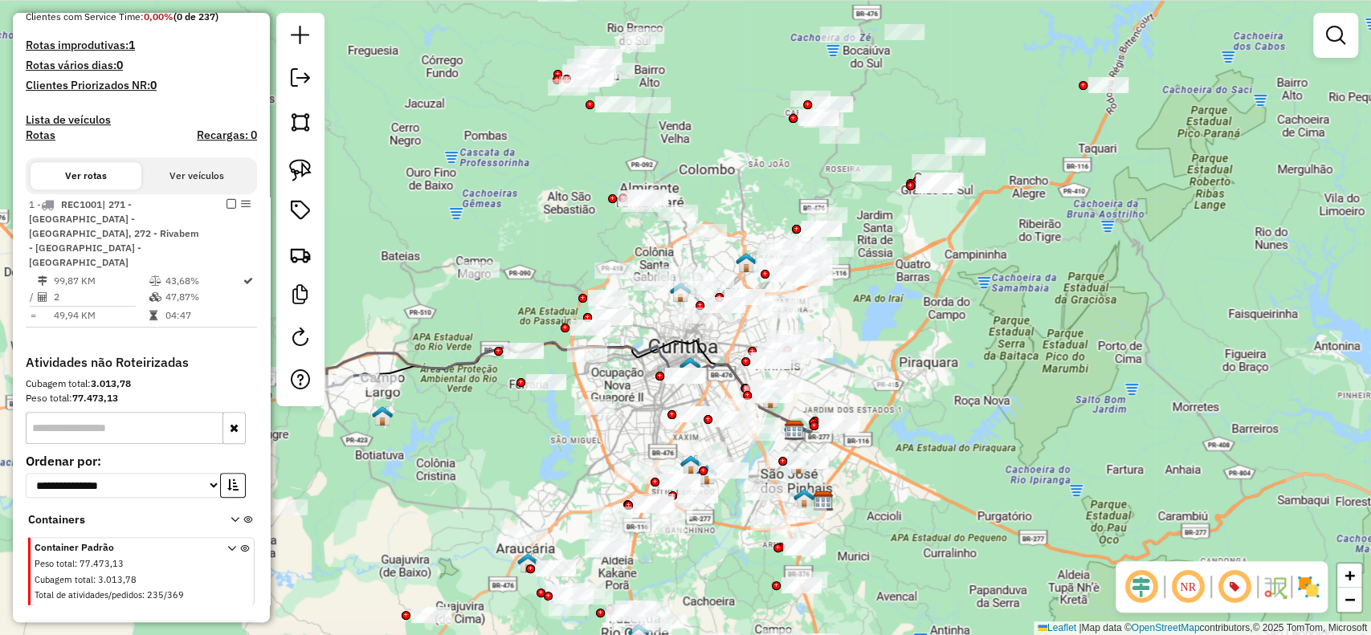
click at [226, 202] on em at bounding box center [231, 204] width 10 height 10
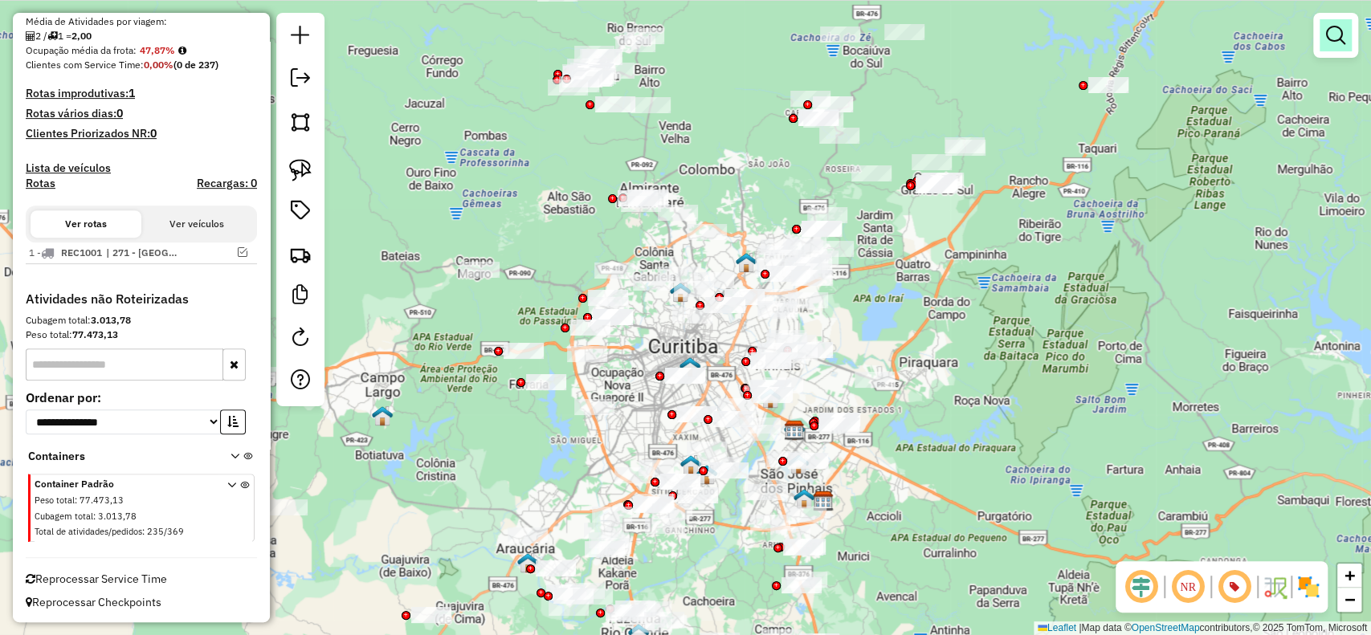
click at [1330, 50] on link at bounding box center [1335, 35] width 32 height 32
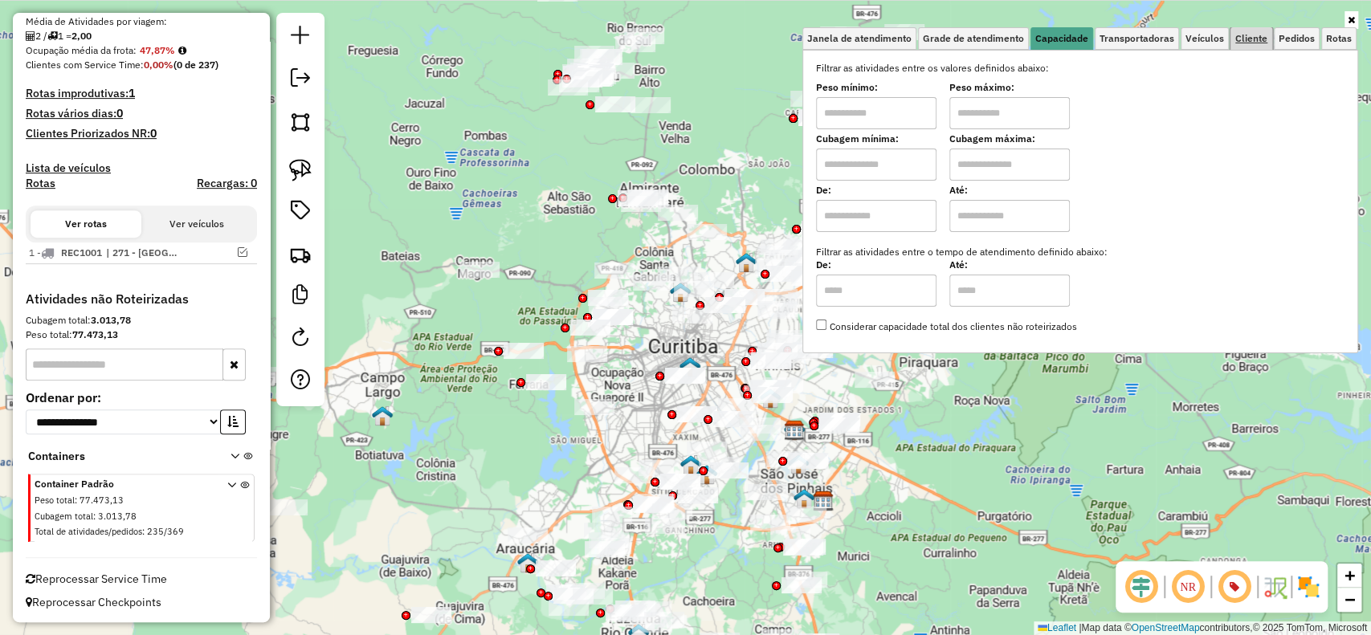
click at [1265, 36] on span "Cliente" at bounding box center [1251, 39] width 32 height 10
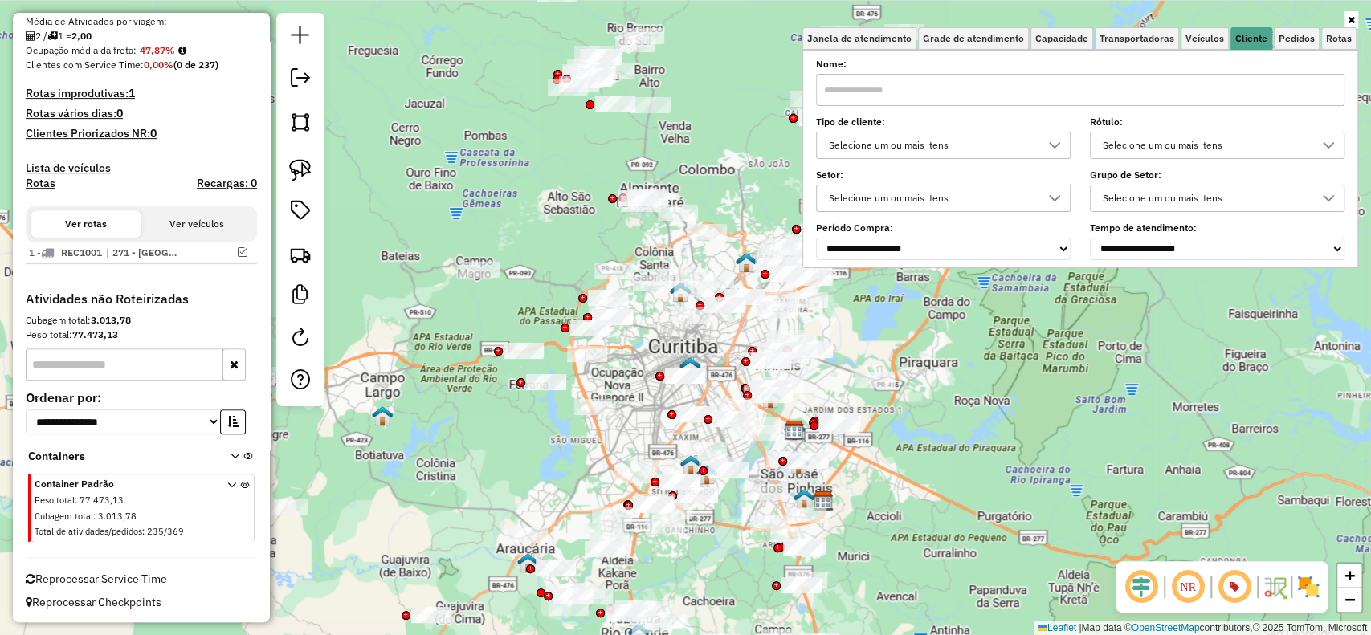
click at [968, 142] on div "Selecione um ou mais itens" at bounding box center [931, 145] width 216 height 26
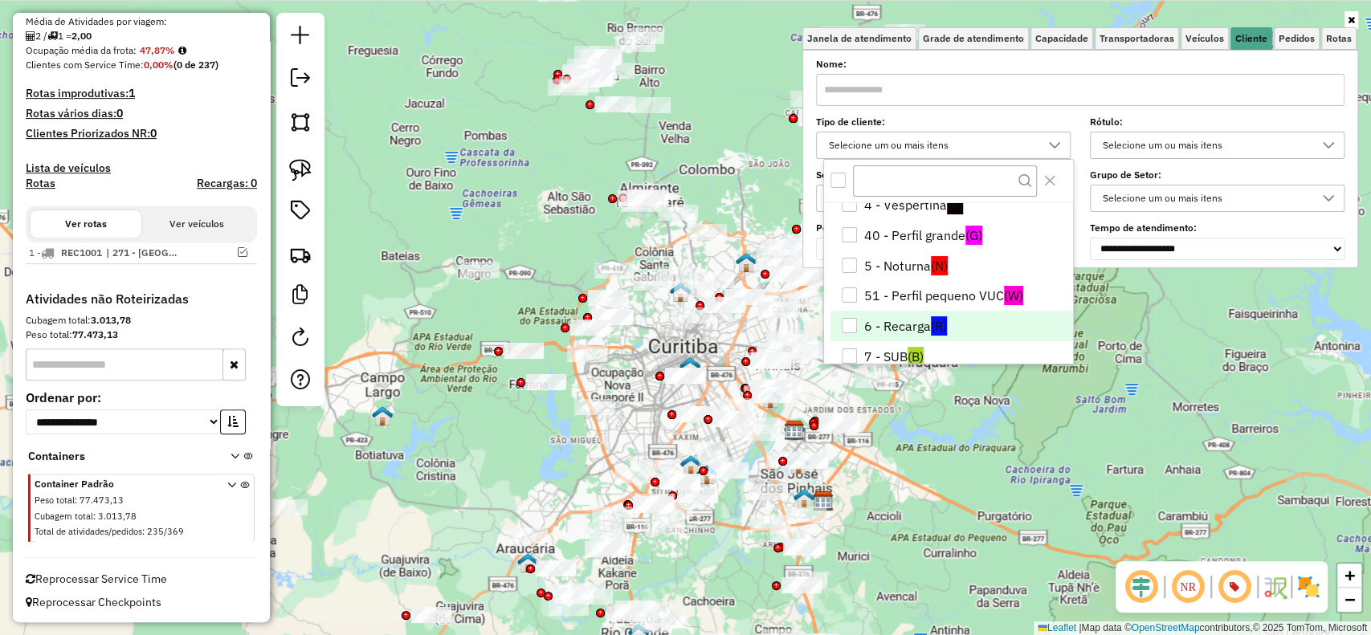
scroll to position [214, 0]
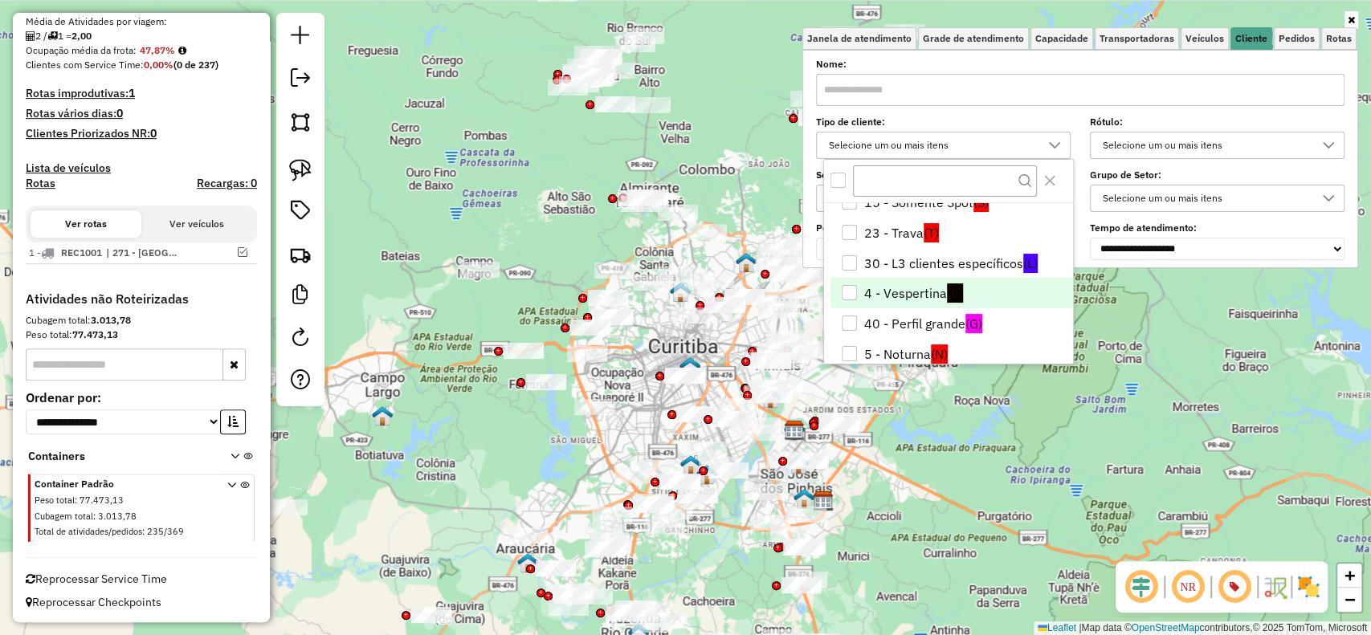
click at [970, 297] on li "4 - Vespertina (V)" at bounding box center [951, 293] width 242 height 31
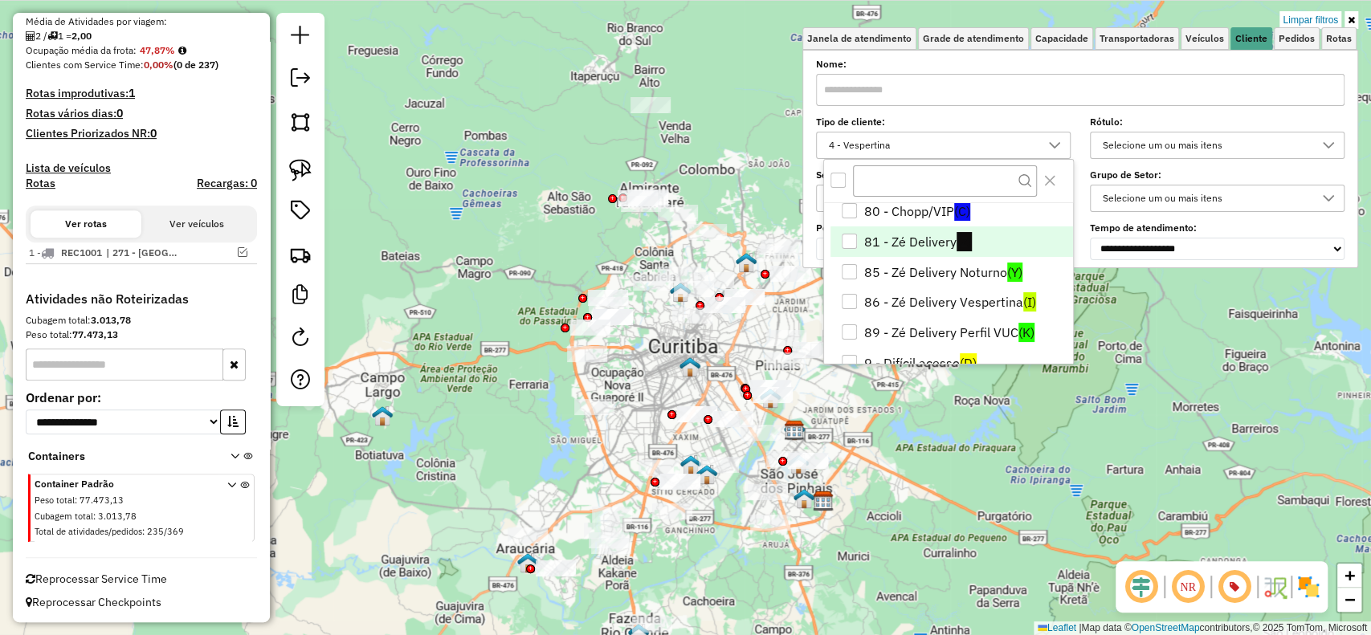
scroll to position [427, 0]
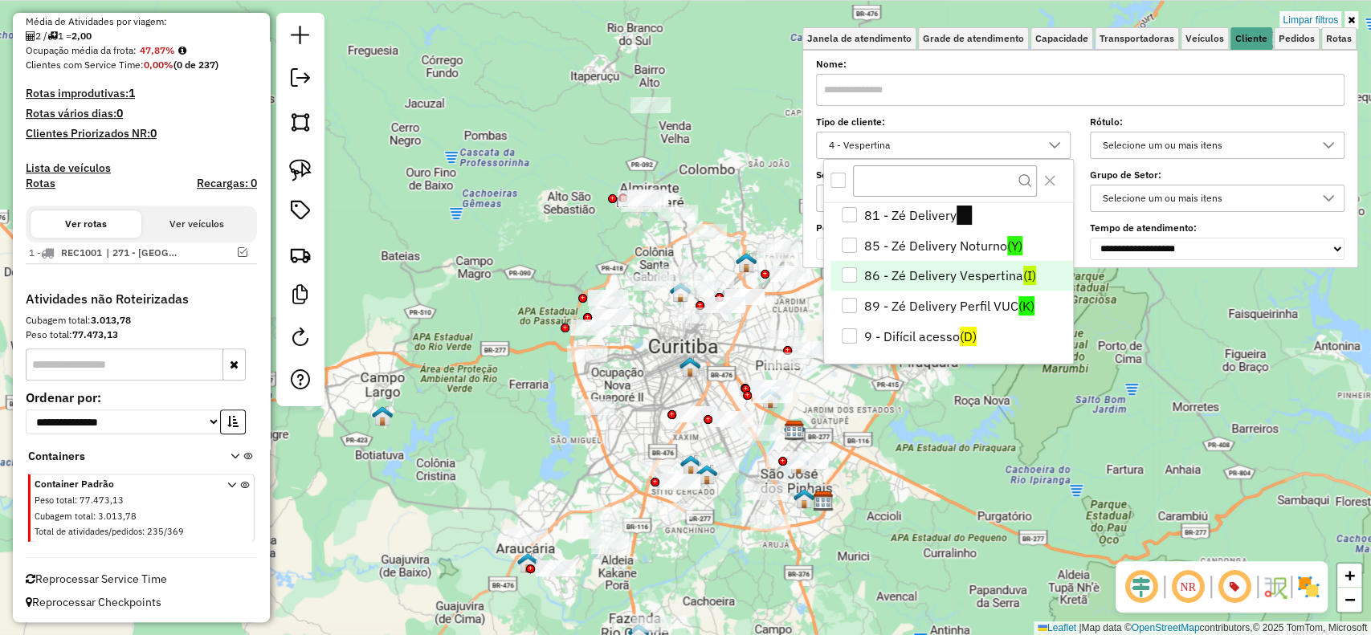
click at [1009, 274] on li "86 - Zé Delivery Vespertina (I)" at bounding box center [951, 276] width 242 height 31
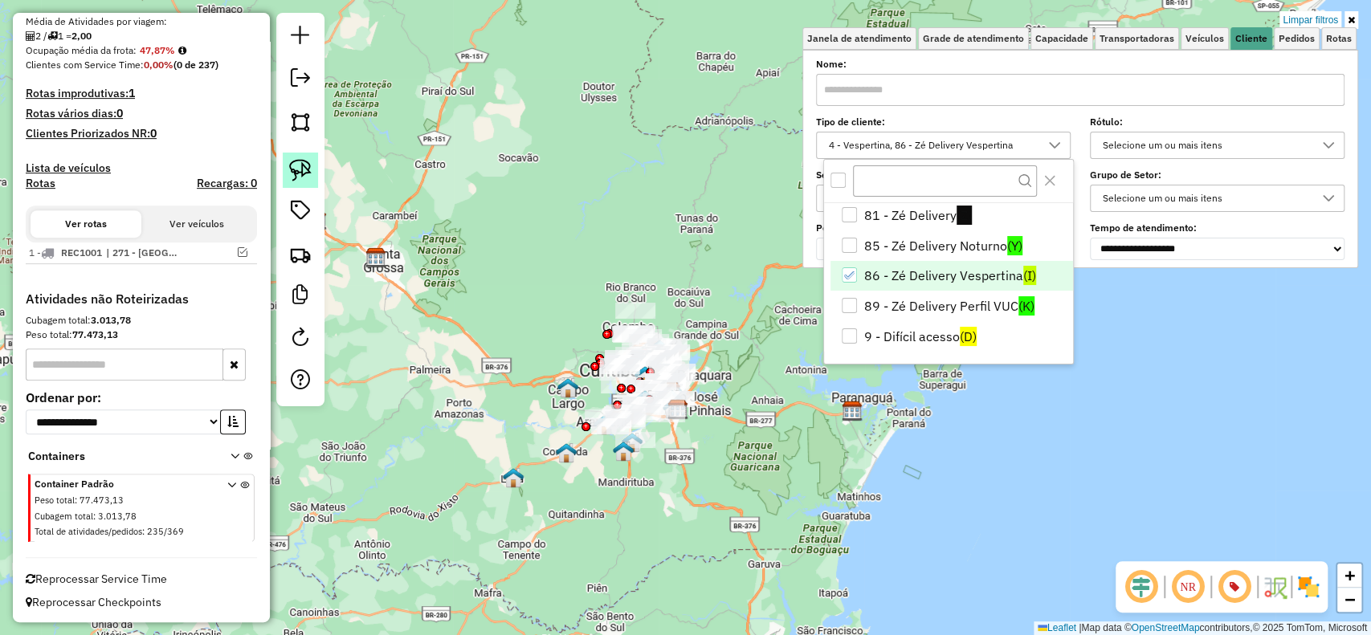
click at [300, 169] on img at bounding box center [300, 170] width 22 height 22
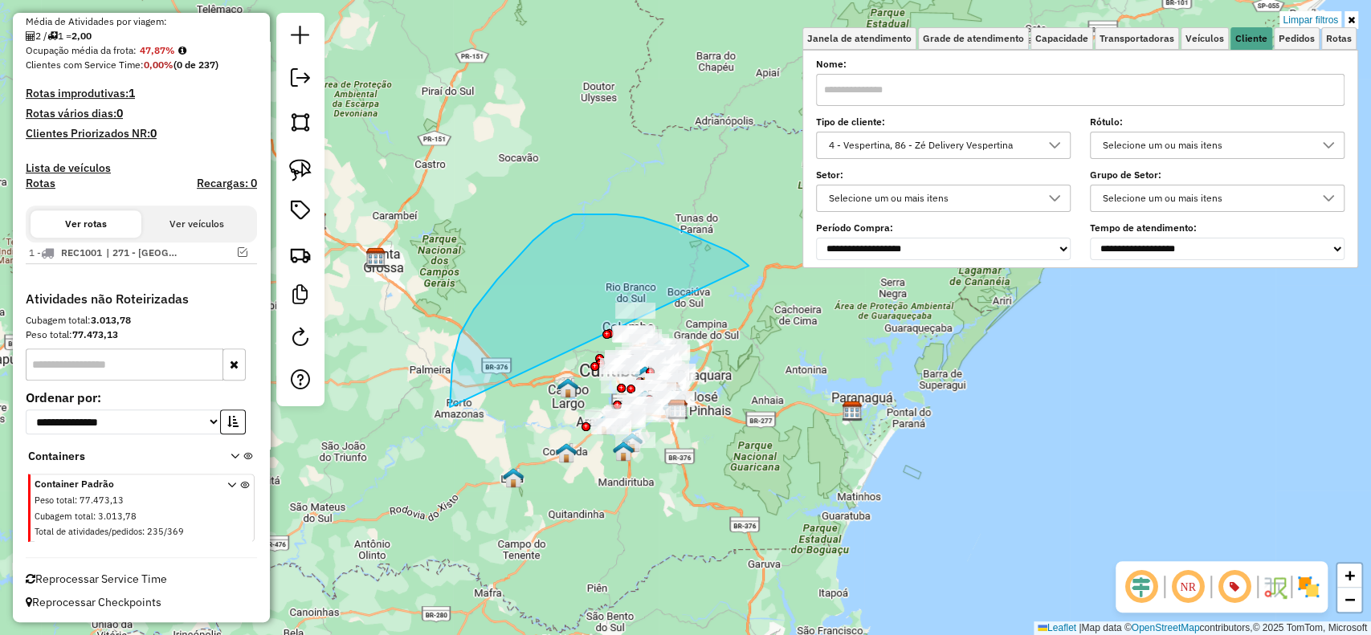
drag, startPoint x: 727, startPoint y: 250, endPoint x: 788, endPoint y: 466, distance: 224.2
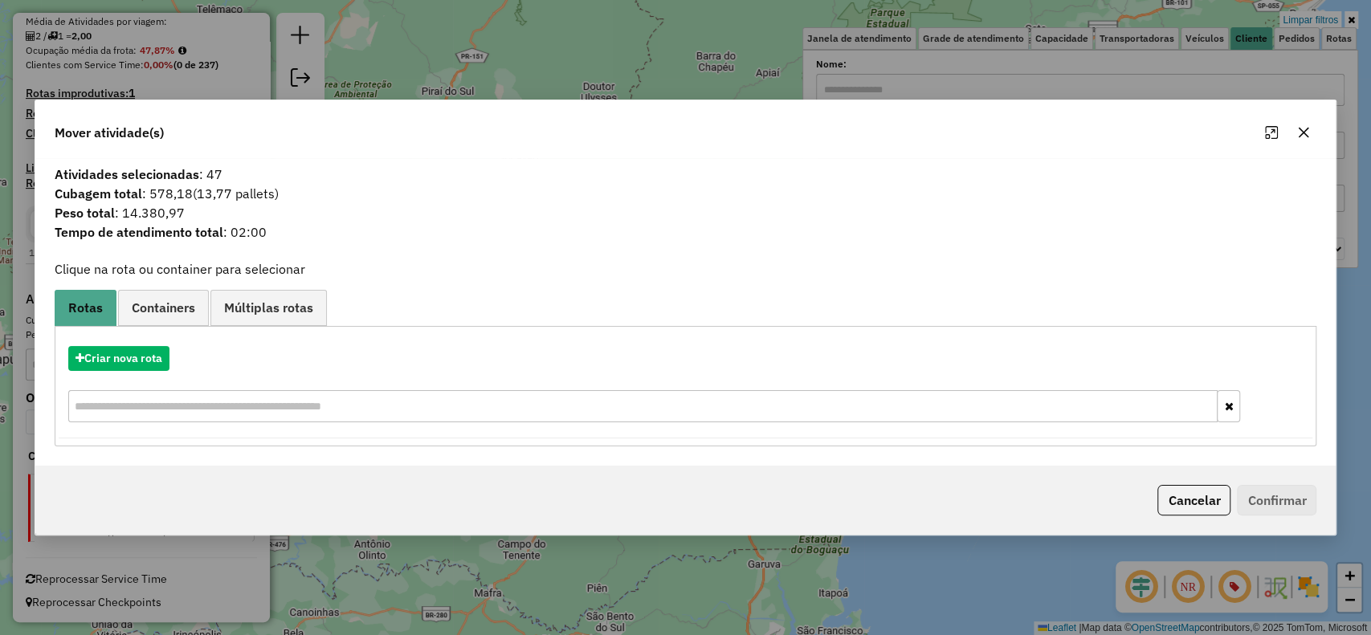
drag, startPoint x: 1179, startPoint y: 506, endPoint x: 1127, endPoint y: 523, distance: 55.1
click at [1178, 507] on button "Cancelar" at bounding box center [1193, 500] width 73 height 31
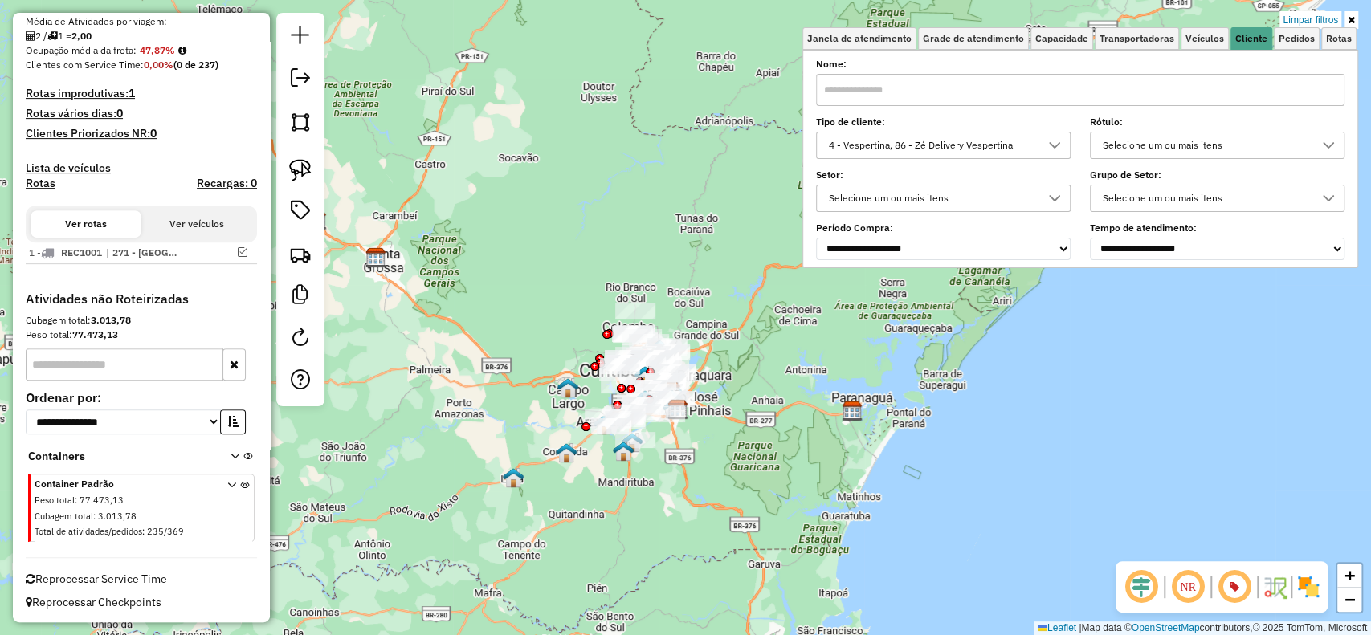
click at [957, 154] on div "4 - Vespertina, 86 - Zé Delivery Vespertina" at bounding box center [931, 145] width 216 height 26
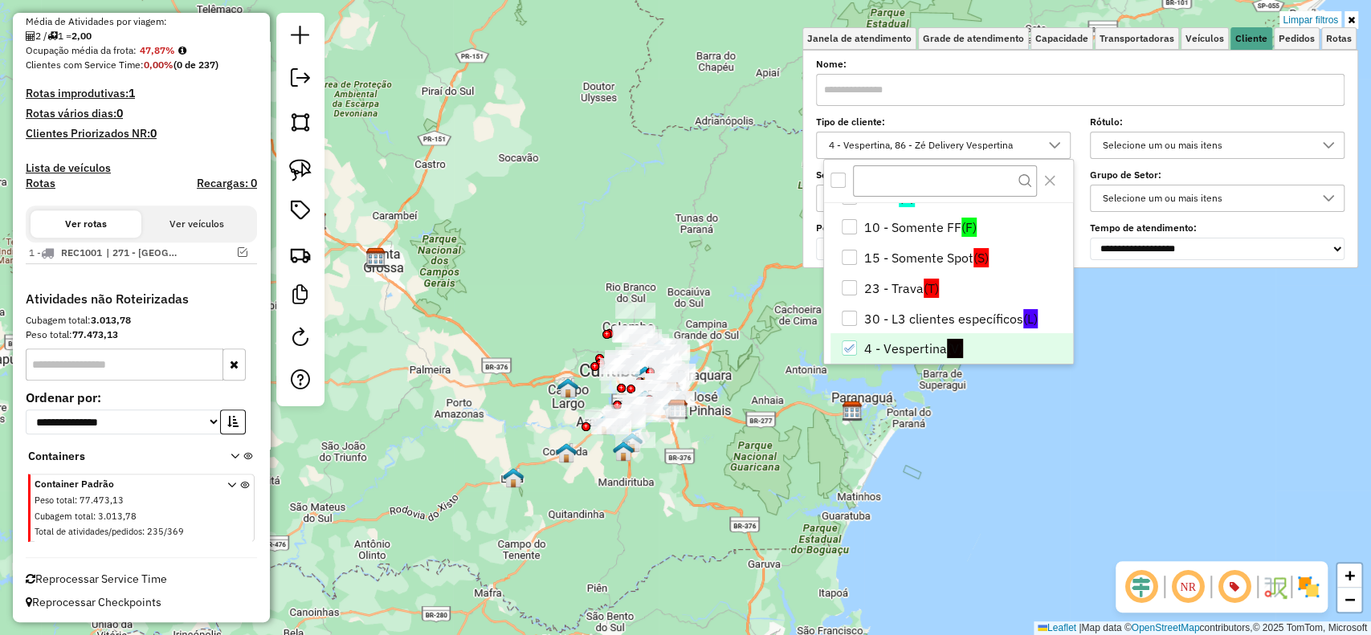
scroll to position [158, 0]
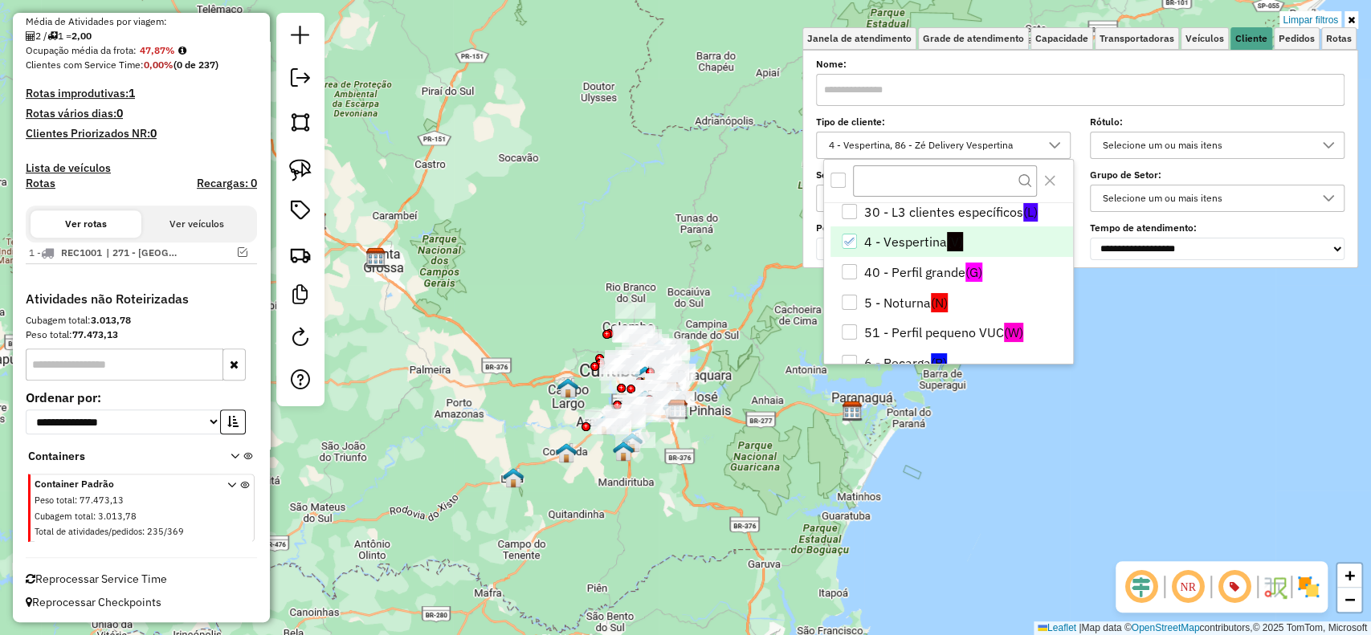
click at [950, 241] on span "(V)" at bounding box center [955, 241] width 16 height 19
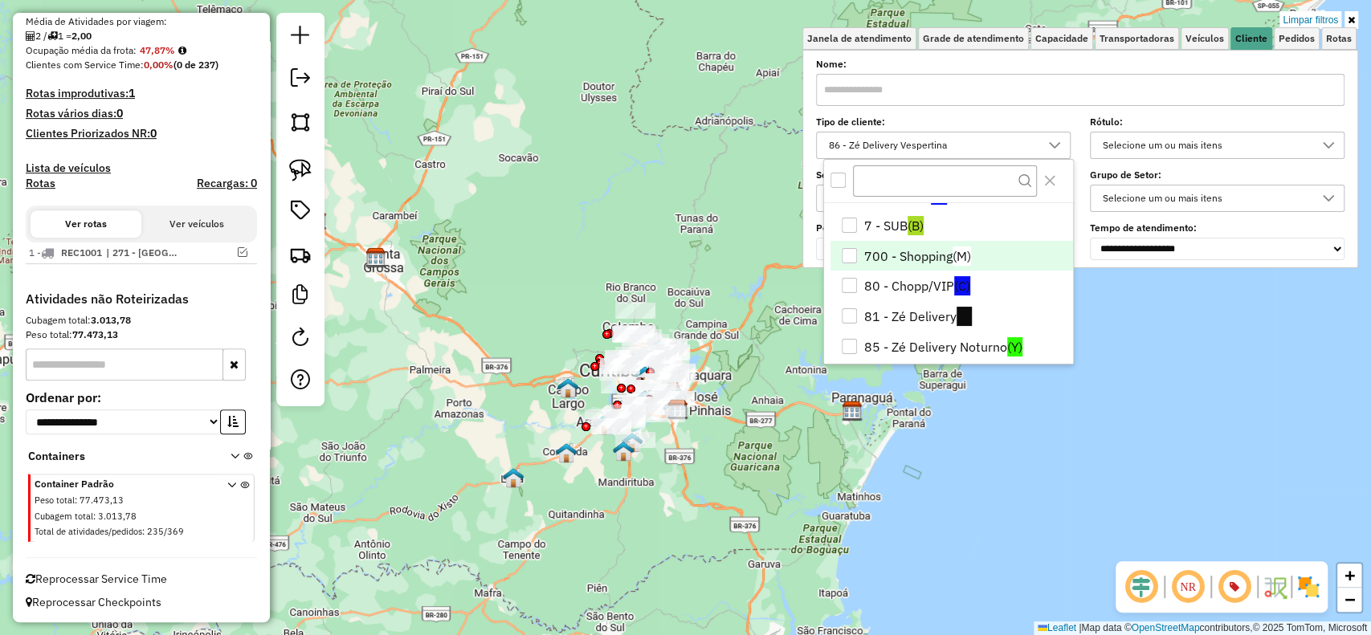
scroll to position [373, 0]
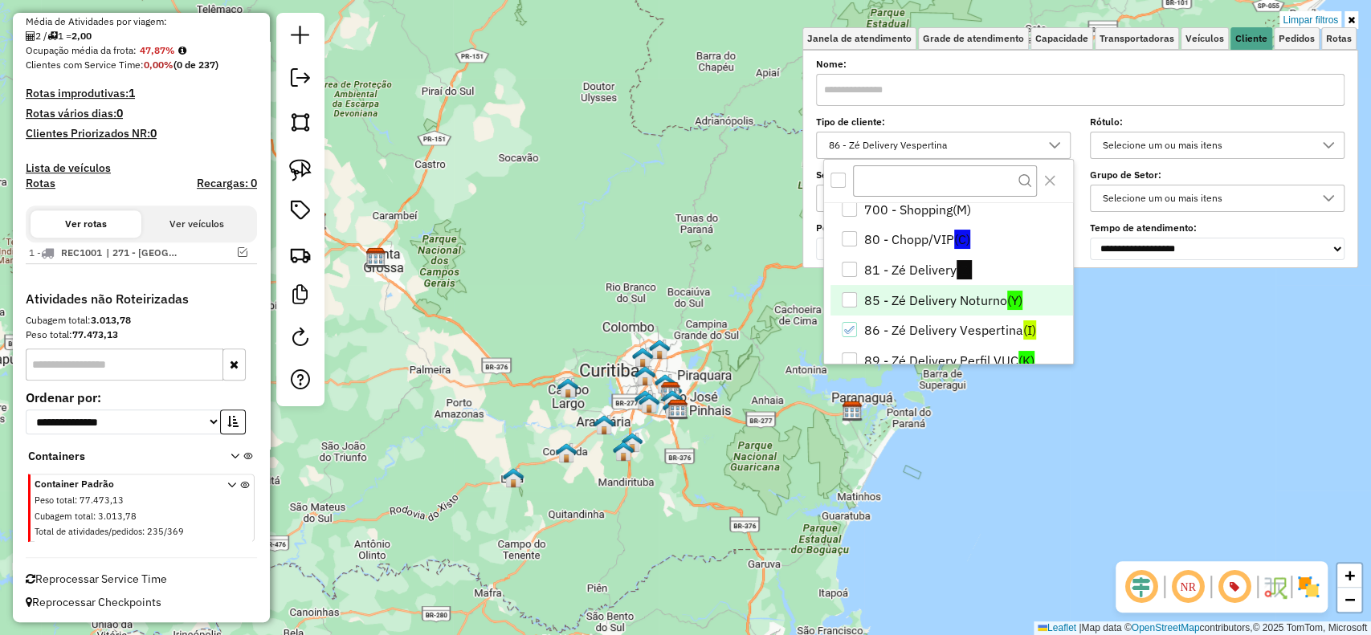
click at [927, 294] on li "85 - Zé Delivery Noturno (Y)" at bounding box center [951, 300] width 242 height 31
click at [916, 324] on li "86 - Zé Delivery Vespertina (I)" at bounding box center [951, 331] width 242 height 31
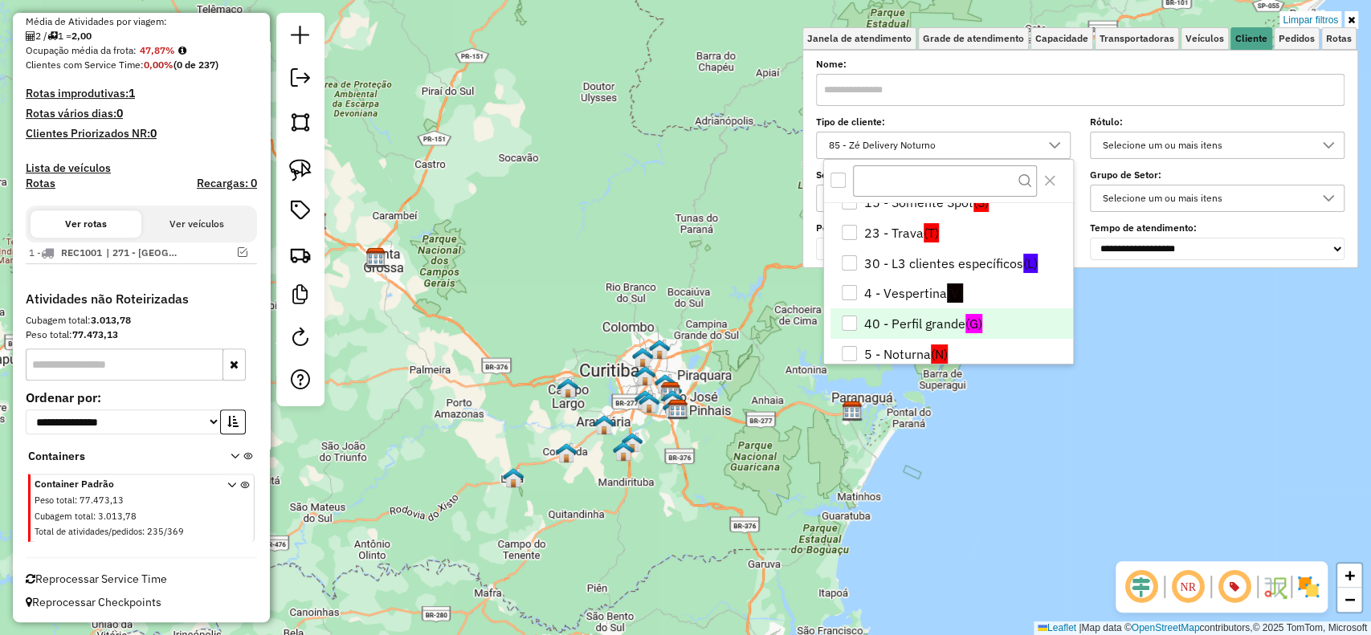
scroll to position [214, 0]
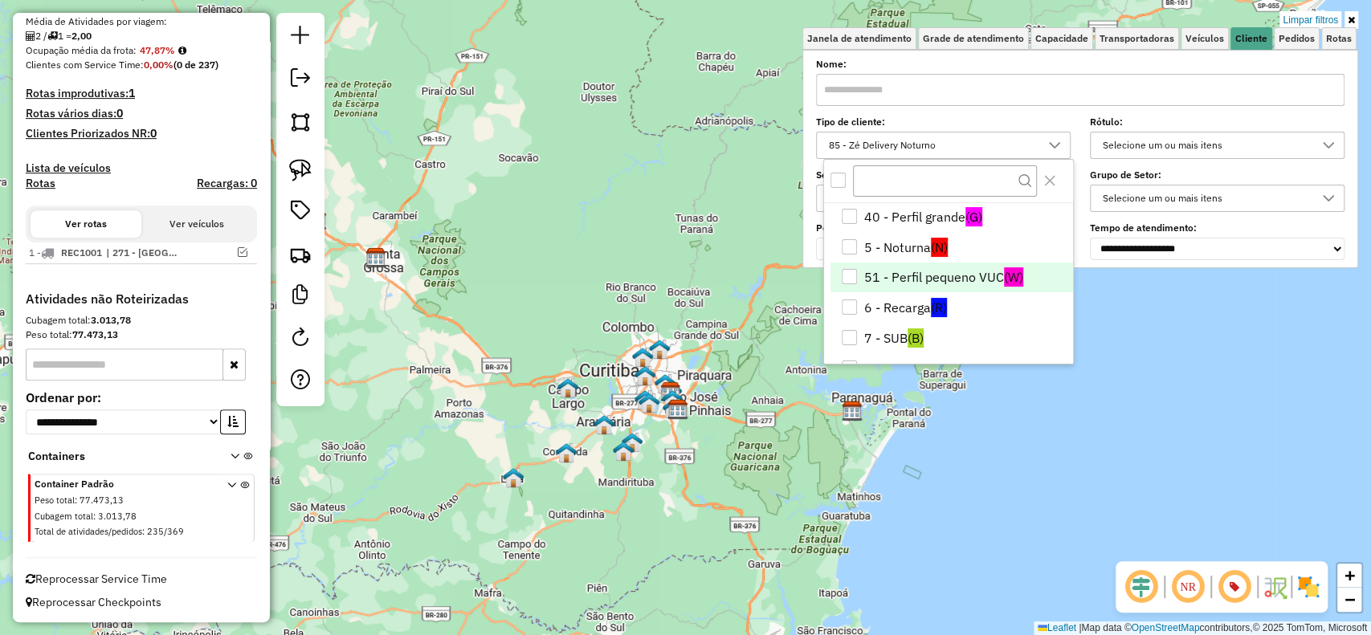
drag, startPoint x: 933, startPoint y: 255, endPoint x: 837, endPoint y: 274, distance: 97.5
click at [934, 255] on span "(N)" at bounding box center [939, 247] width 17 height 19
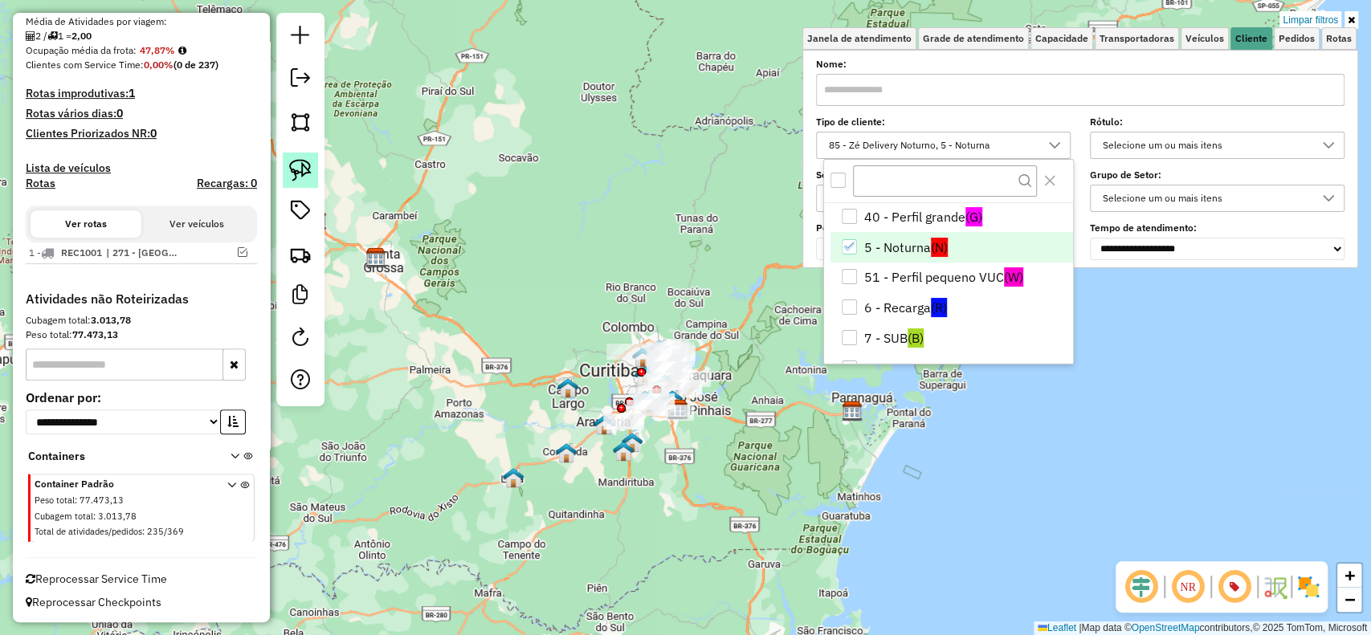
click at [304, 170] on img at bounding box center [300, 170] width 22 height 22
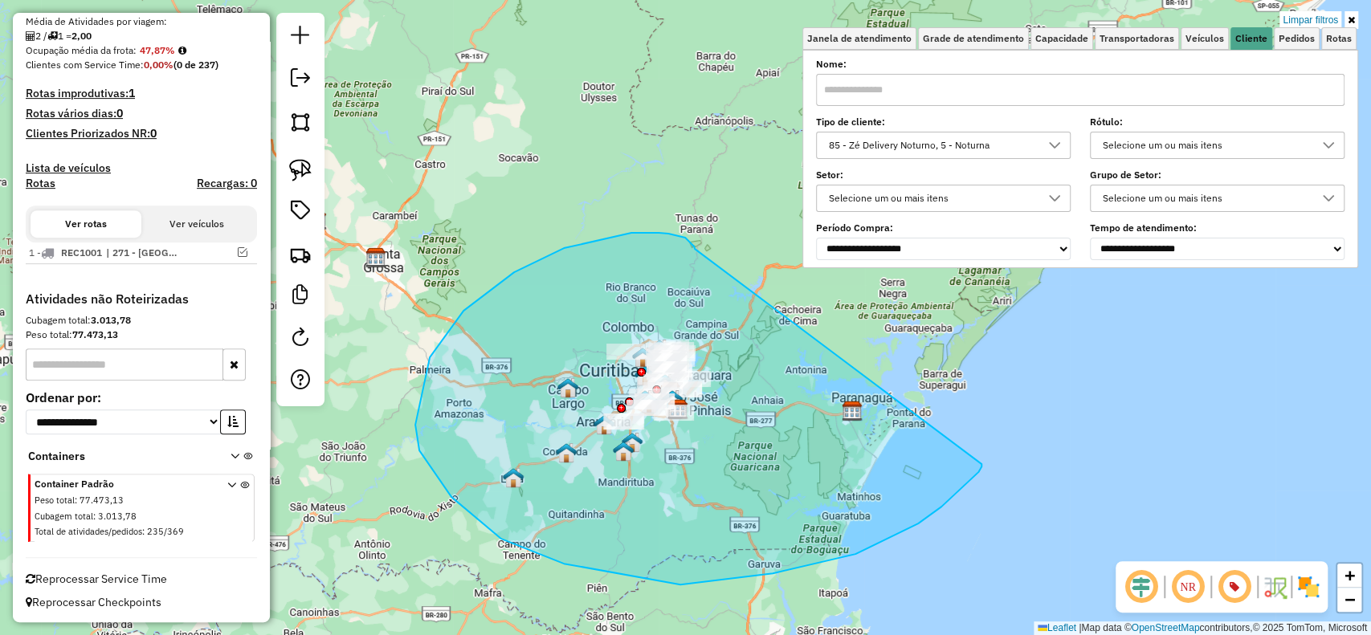
drag, startPoint x: 685, startPoint y: 238, endPoint x: 981, endPoint y: 464, distance: 372.9
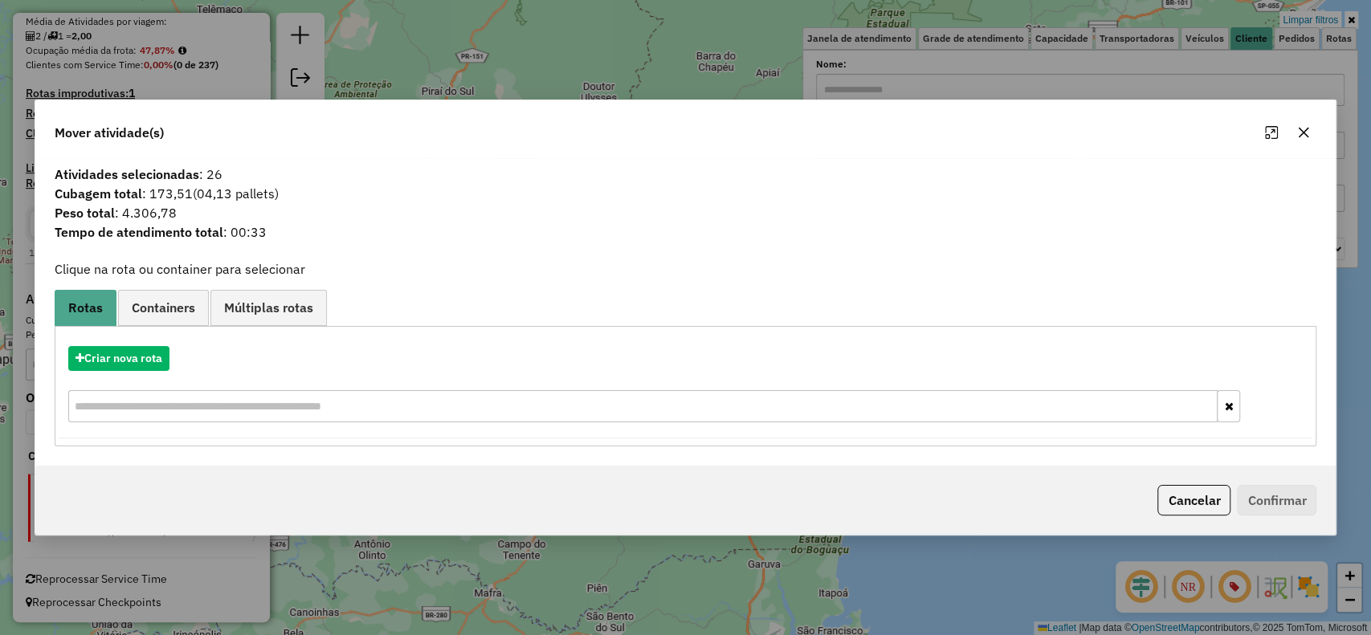
click at [1194, 493] on button "Cancelar" at bounding box center [1193, 500] width 73 height 31
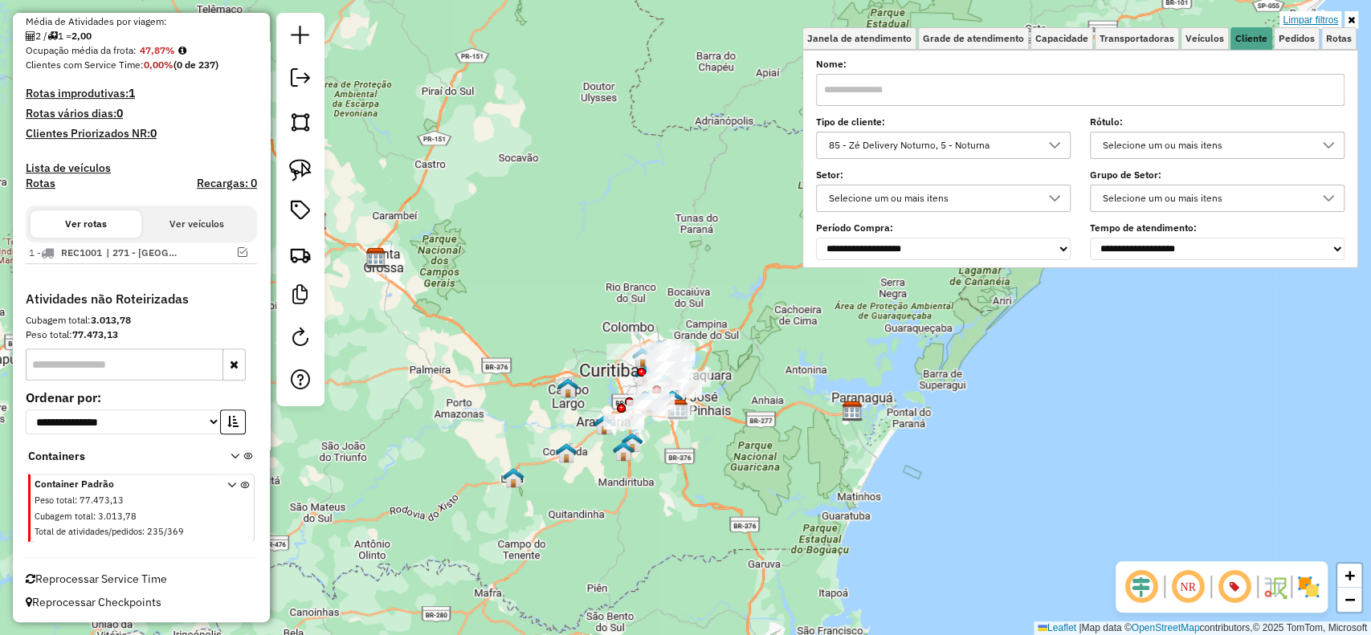
click at [1299, 16] on link "Limpar filtros" at bounding box center [1310, 20] width 62 height 18
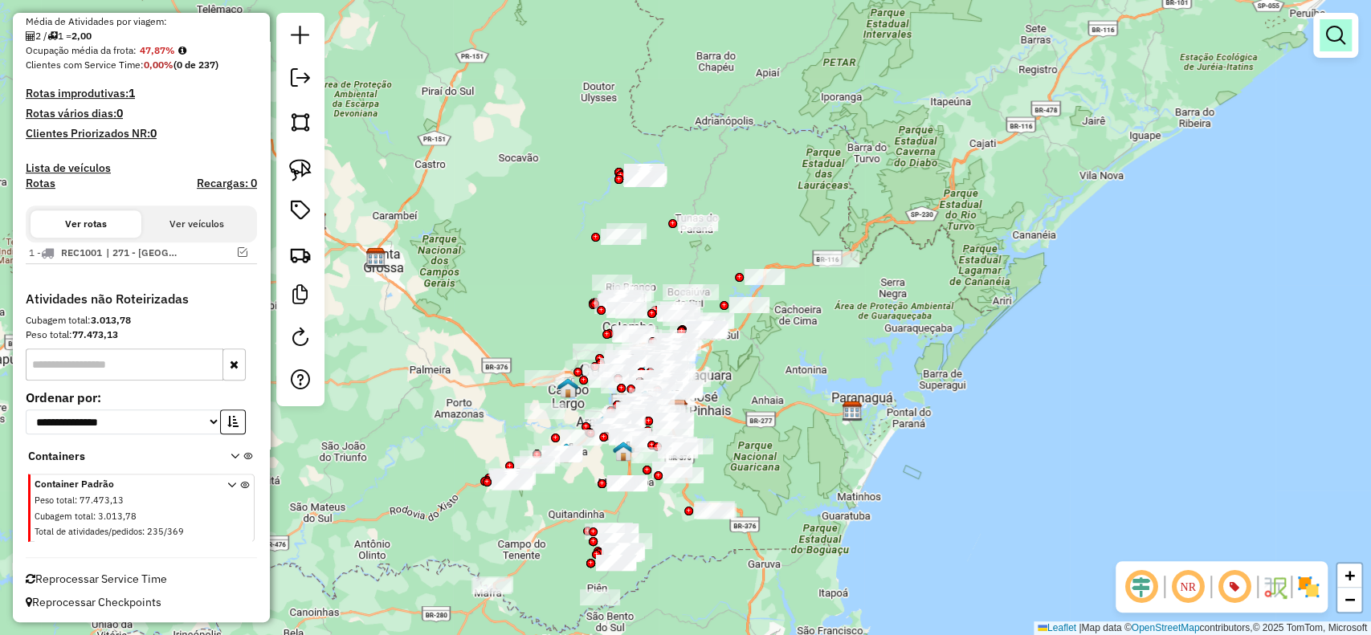
click at [1346, 34] on link at bounding box center [1335, 35] width 32 height 32
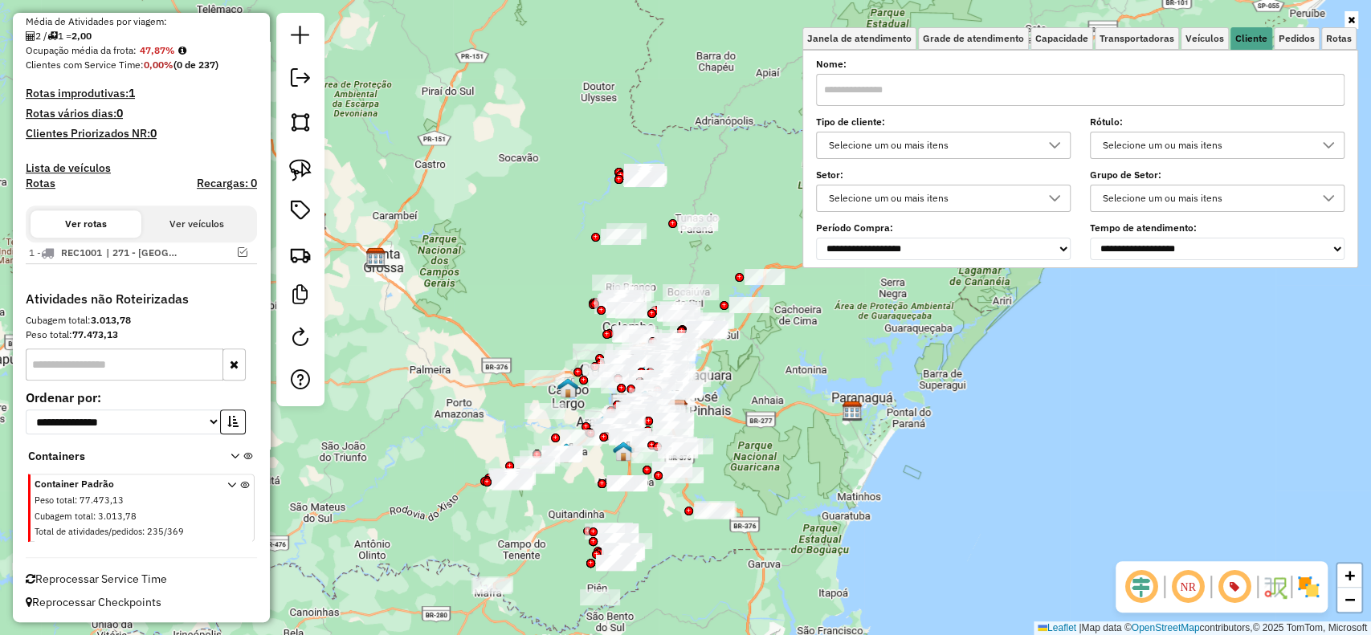
click at [999, 141] on div "Selecione um ou mais itens" at bounding box center [931, 145] width 216 height 26
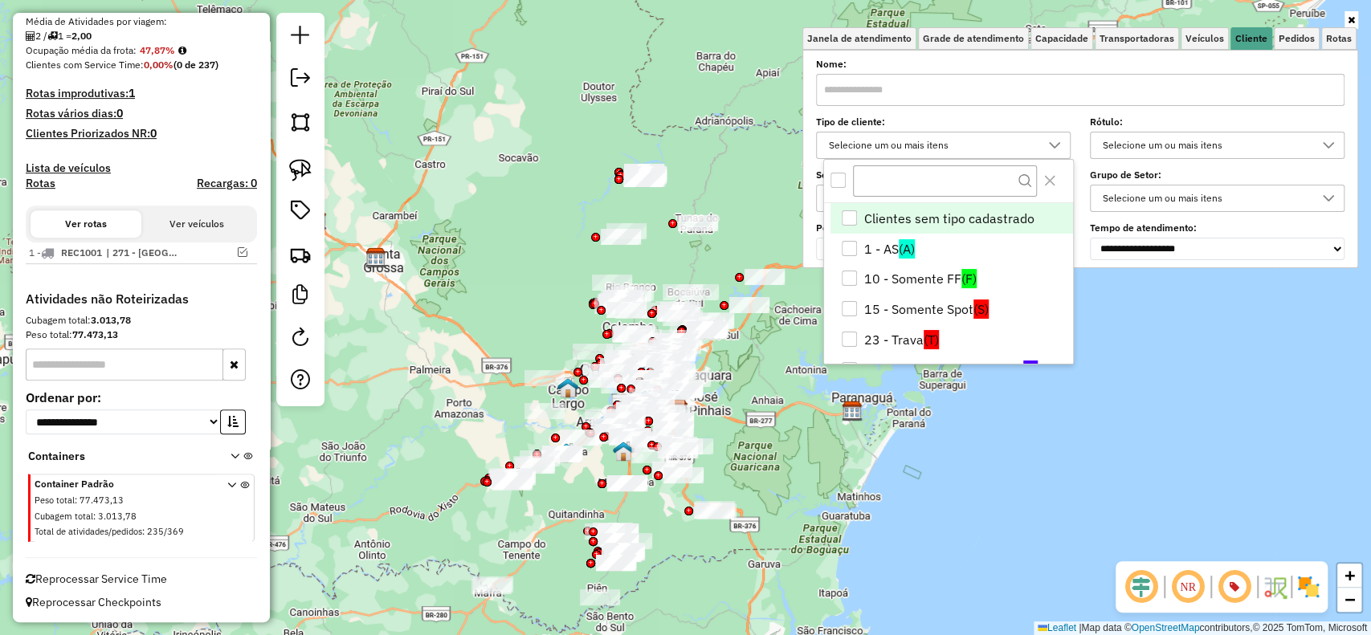
click at [836, 185] on div "All items unselected" at bounding box center [837, 180] width 15 height 15
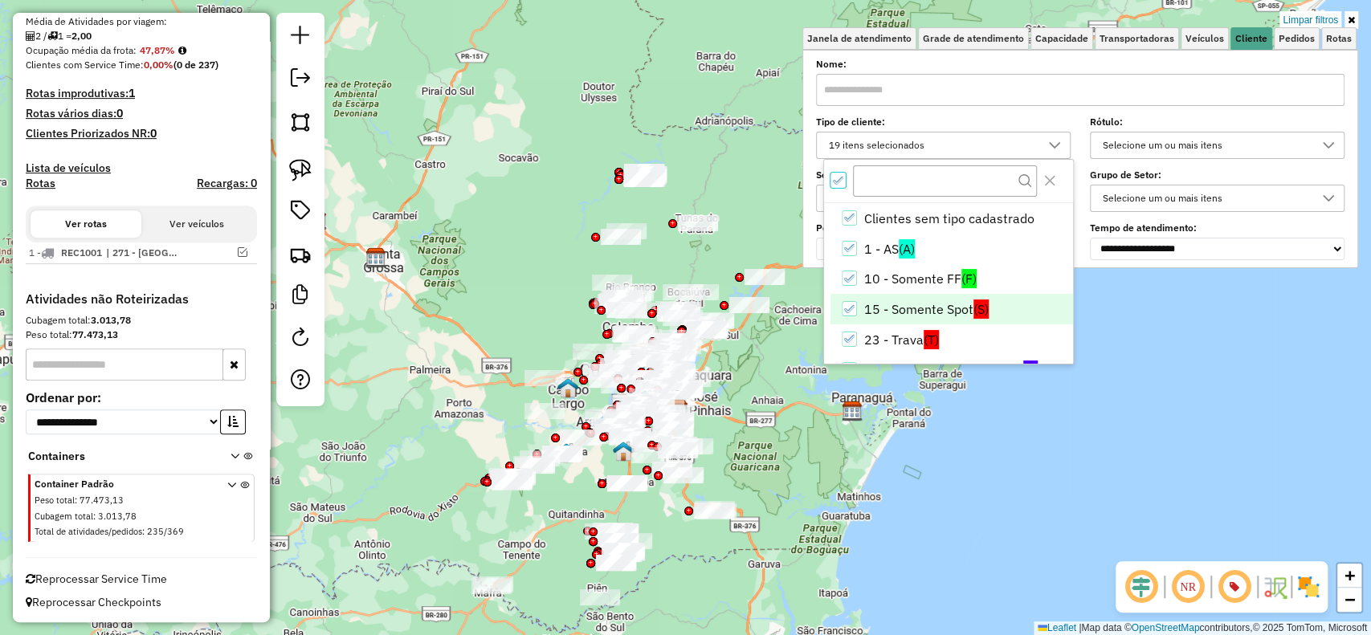
scroll to position [107, 0]
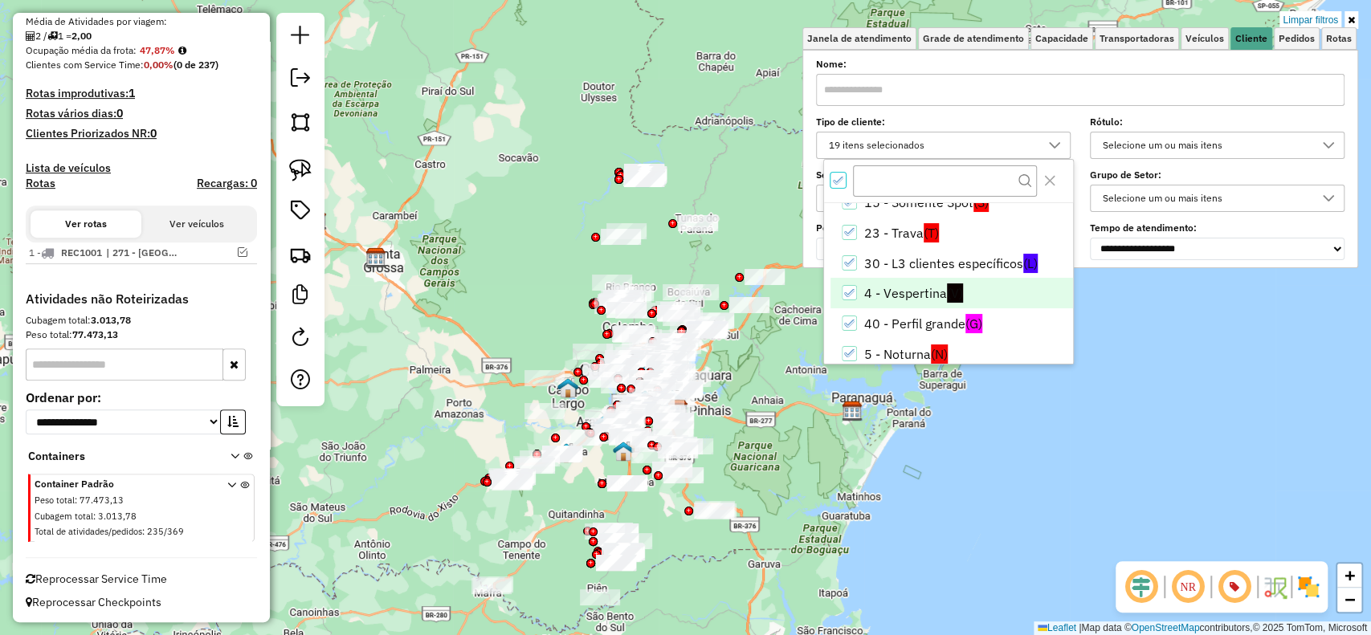
click at [925, 283] on li "4 - Vespertina (V)" at bounding box center [951, 293] width 242 height 31
click at [914, 348] on li "5 - Noturna (N)" at bounding box center [951, 354] width 242 height 31
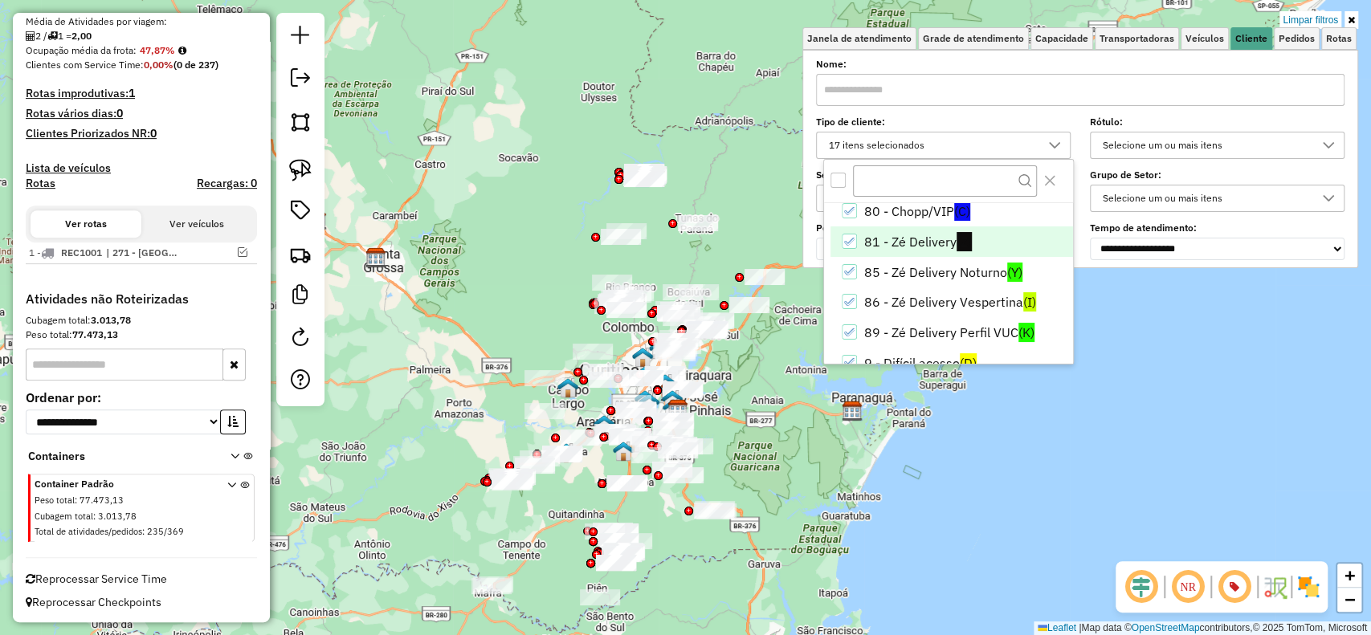
scroll to position [427, 0]
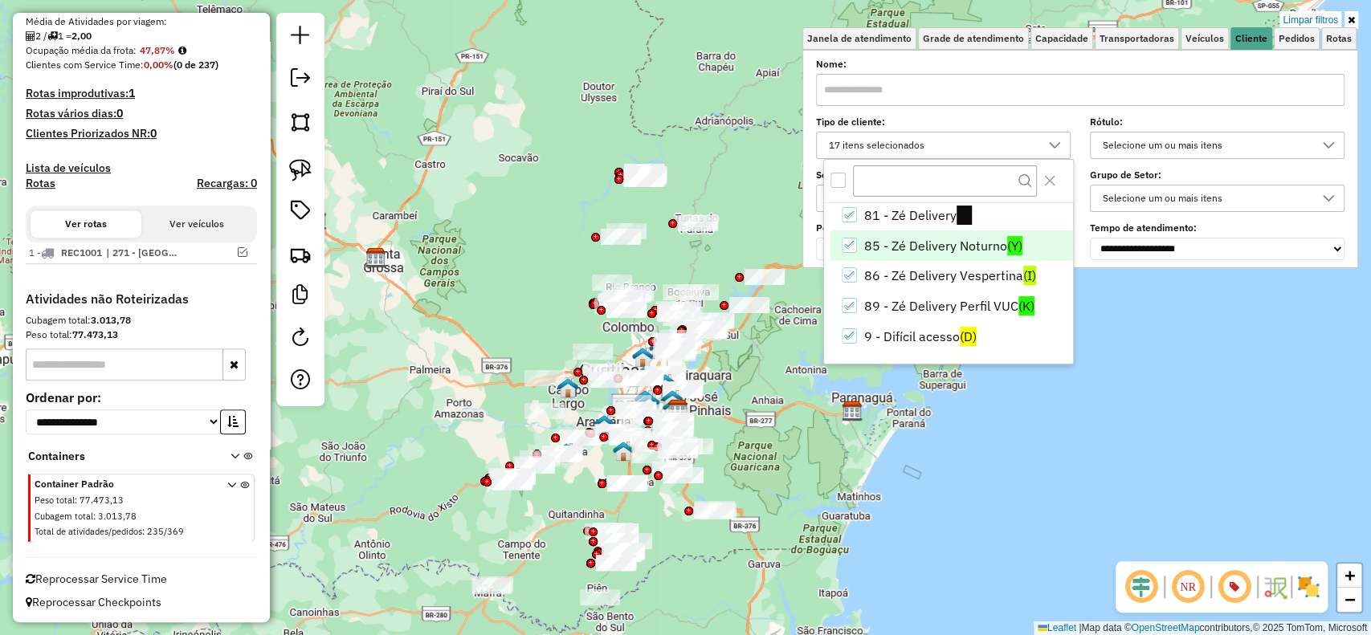
click at [986, 248] on li "85 - Zé Delivery Noturno (Y)" at bounding box center [951, 245] width 242 height 31
click at [984, 273] on li "86 - Zé Delivery Vespertina (I)" at bounding box center [951, 276] width 242 height 31
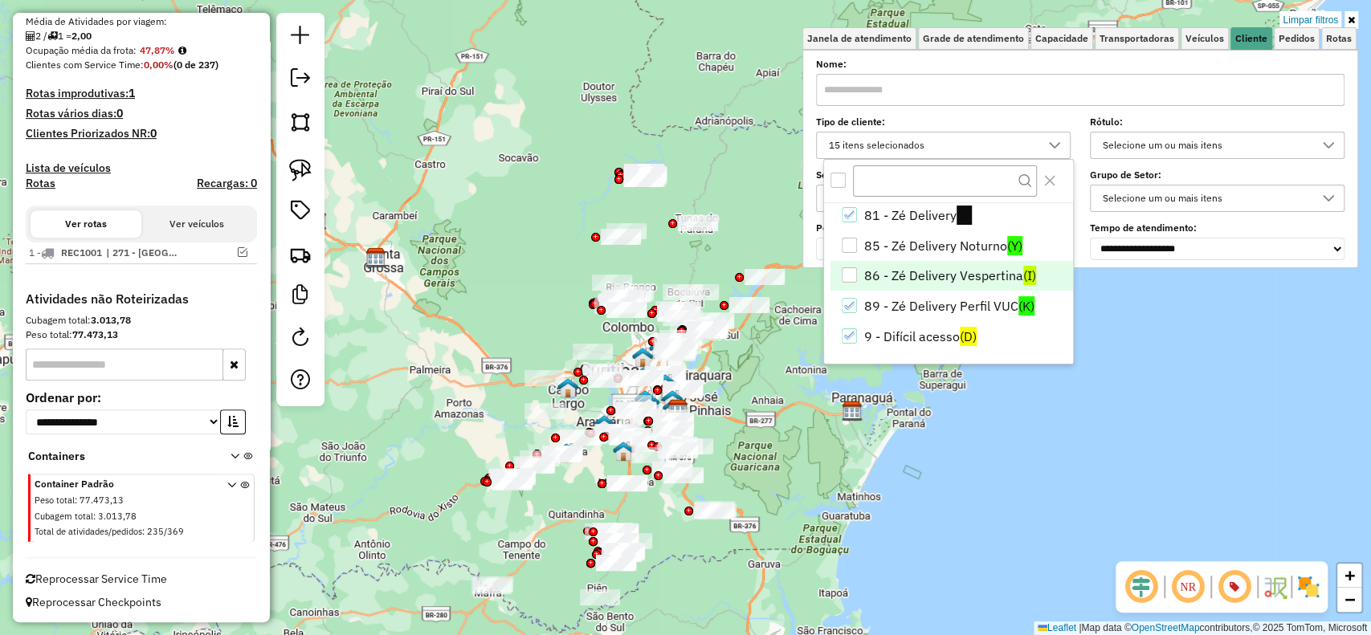
click at [815, 523] on div "Limpar filtros Janela de atendimento Grade de atendimento Capacidade Transporta…" at bounding box center [685, 317] width 1371 height 635
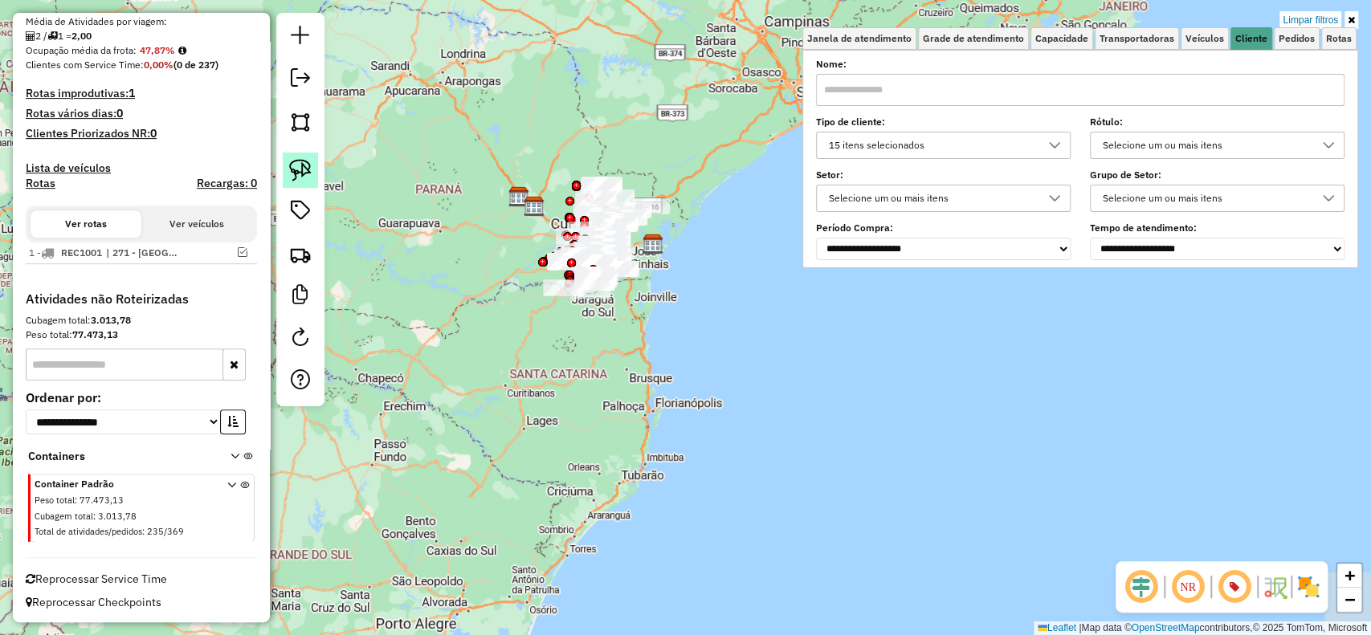
click at [307, 171] on img at bounding box center [300, 170] width 22 height 22
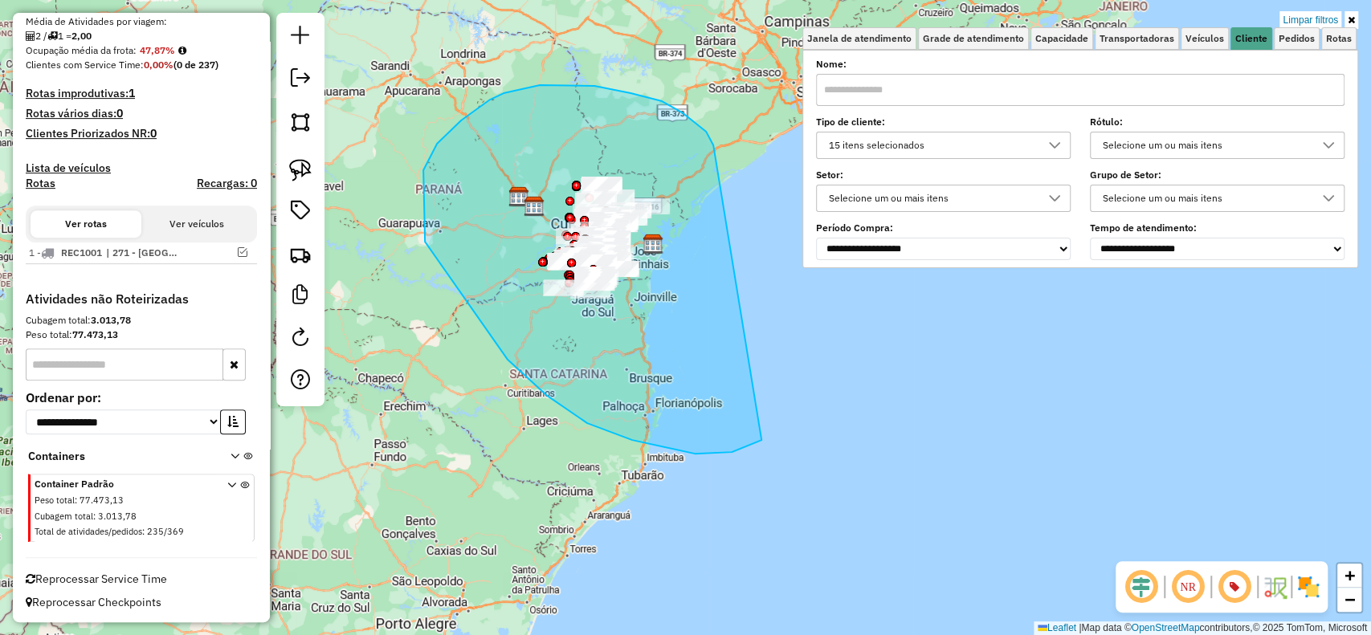
drag, startPoint x: 662, startPoint y: 101, endPoint x: 810, endPoint y: 379, distance: 315.0
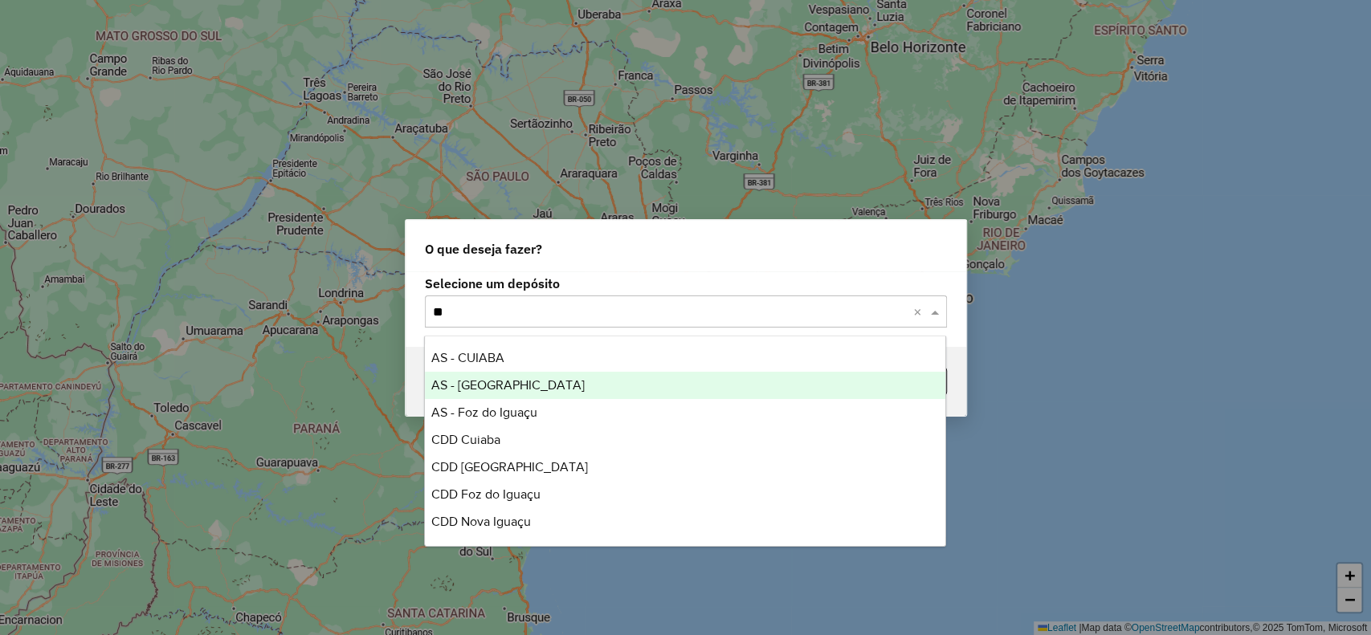
type input "***"
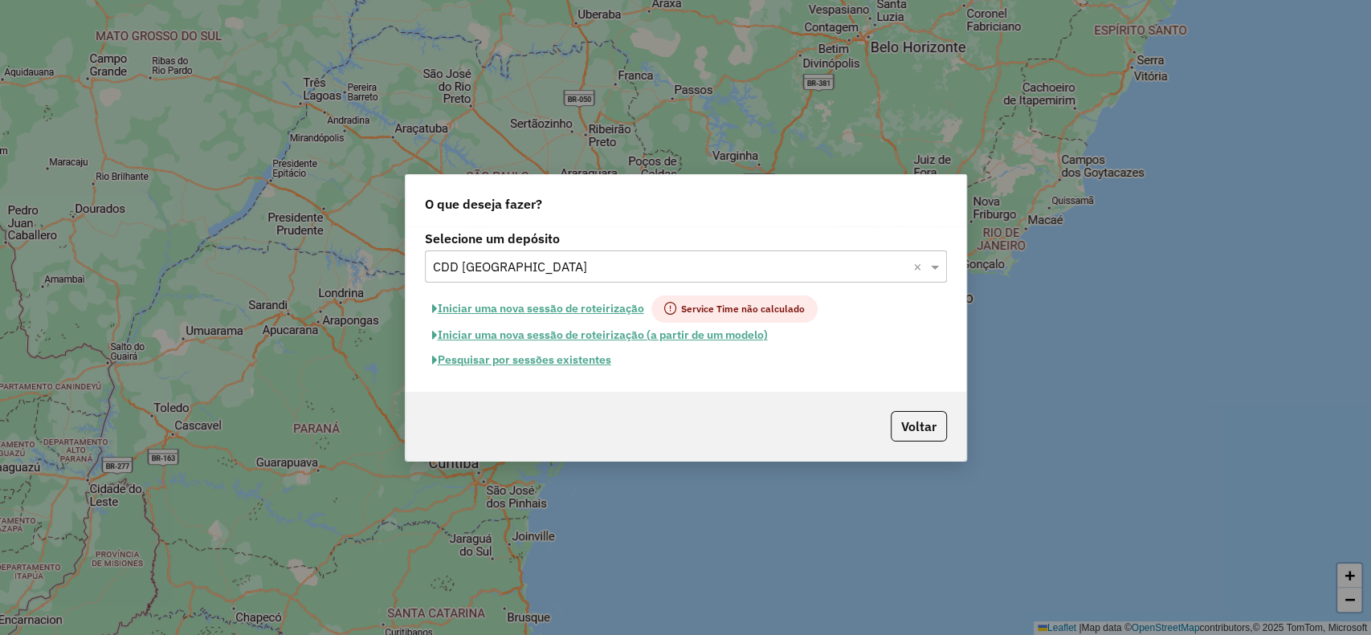
click at [642, 310] on button "Iniciar uma nova sessão de roteirização" at bounding box center [538, 308] width 226 height 27
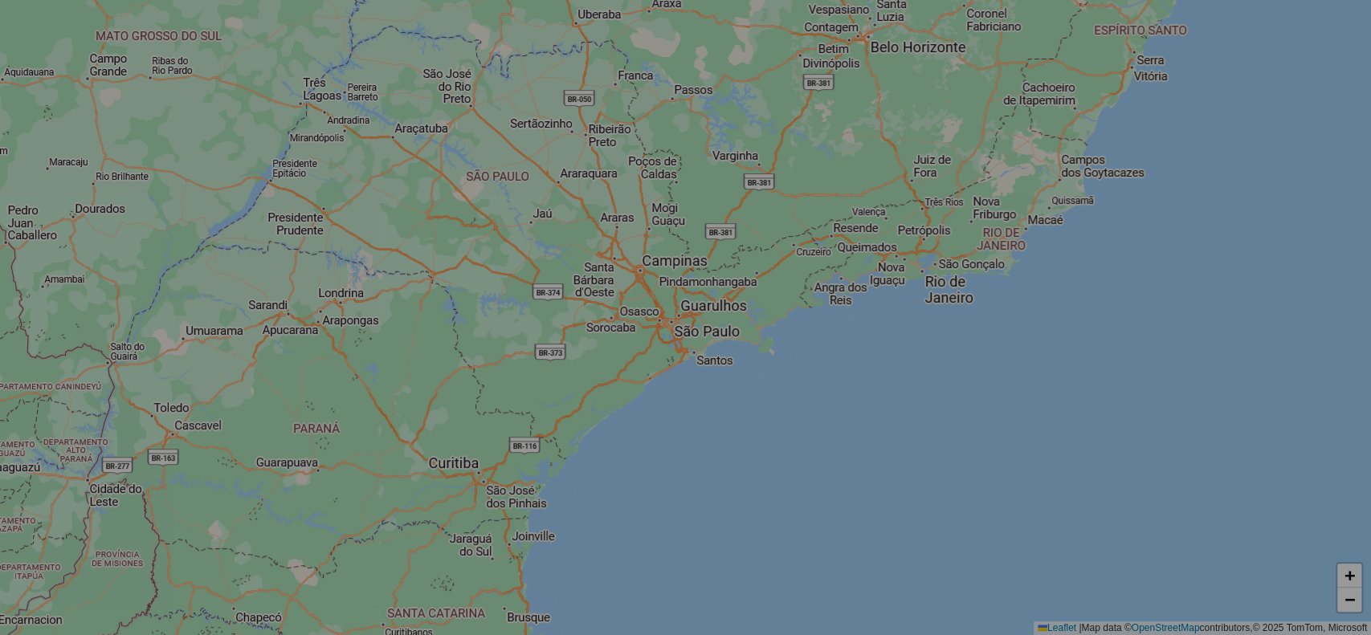
select select "*"
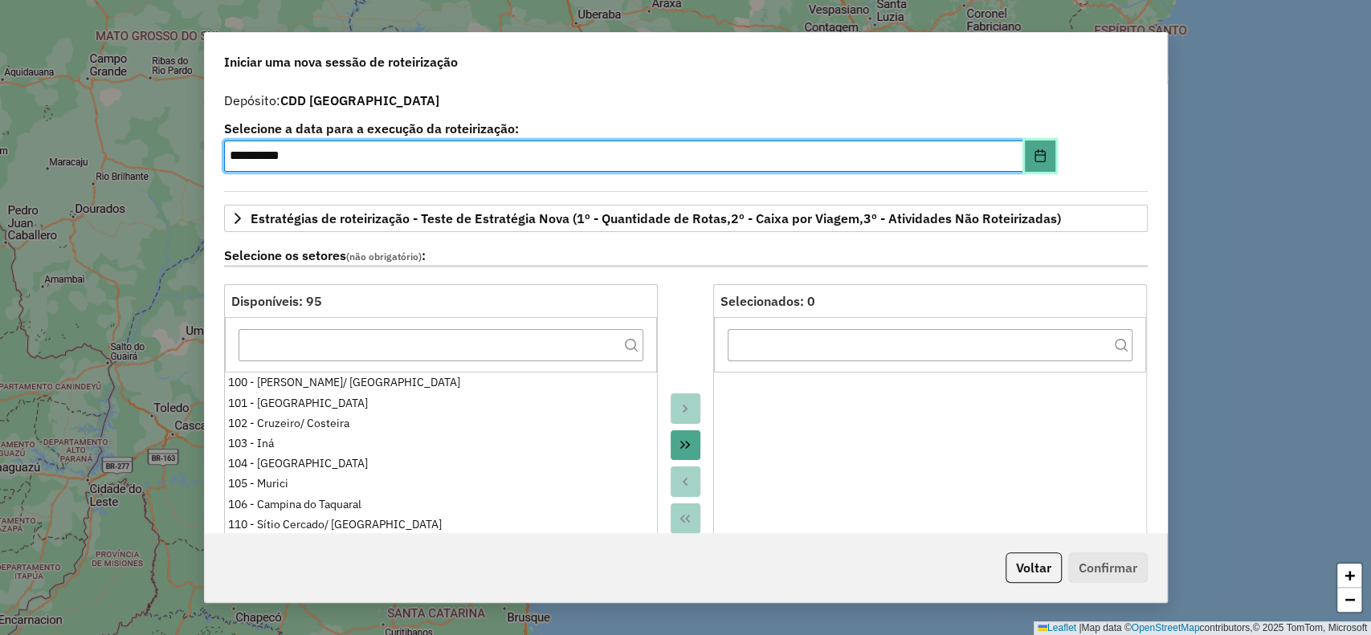
click at [1041, 154] on button "Choose Date" at bounding box center [1039, 157] width 31 height 32
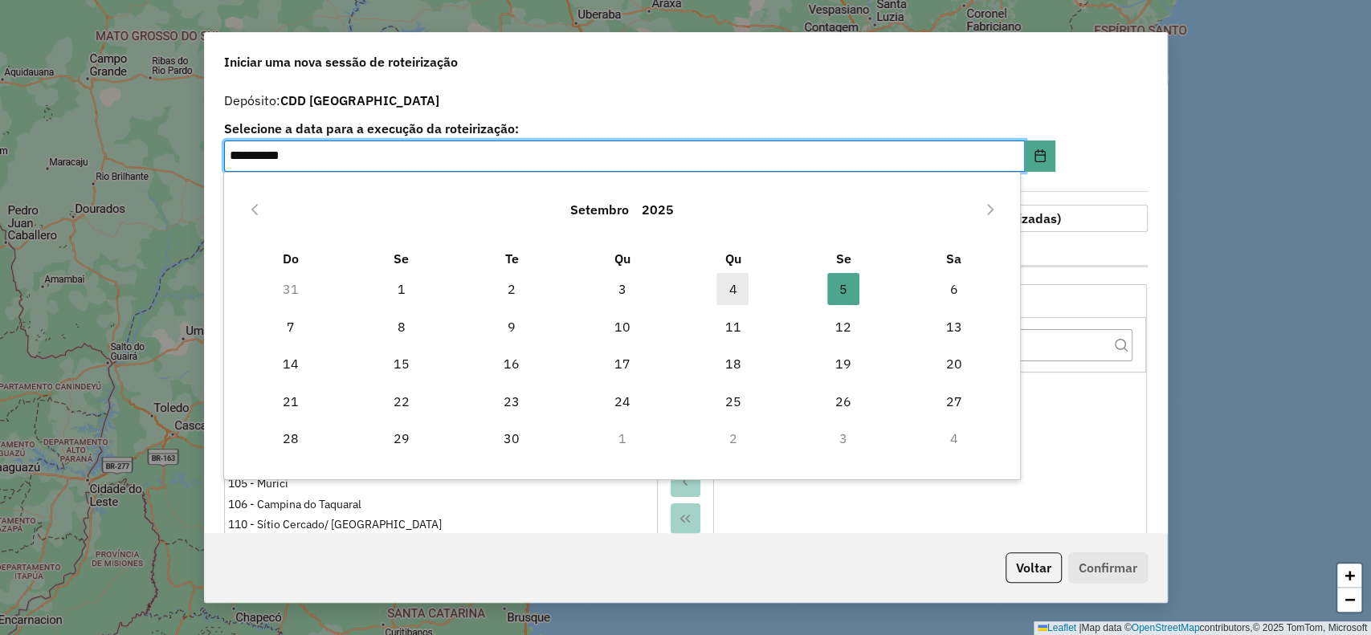
drag, startPoint x: 745, startPoint y: 282, endPoint x: 732, endPoint y: 286, distance: 13.5
click at [744, 281] on span "4" at bounding box center [732, 289] width 32 height 32
type input "**********"
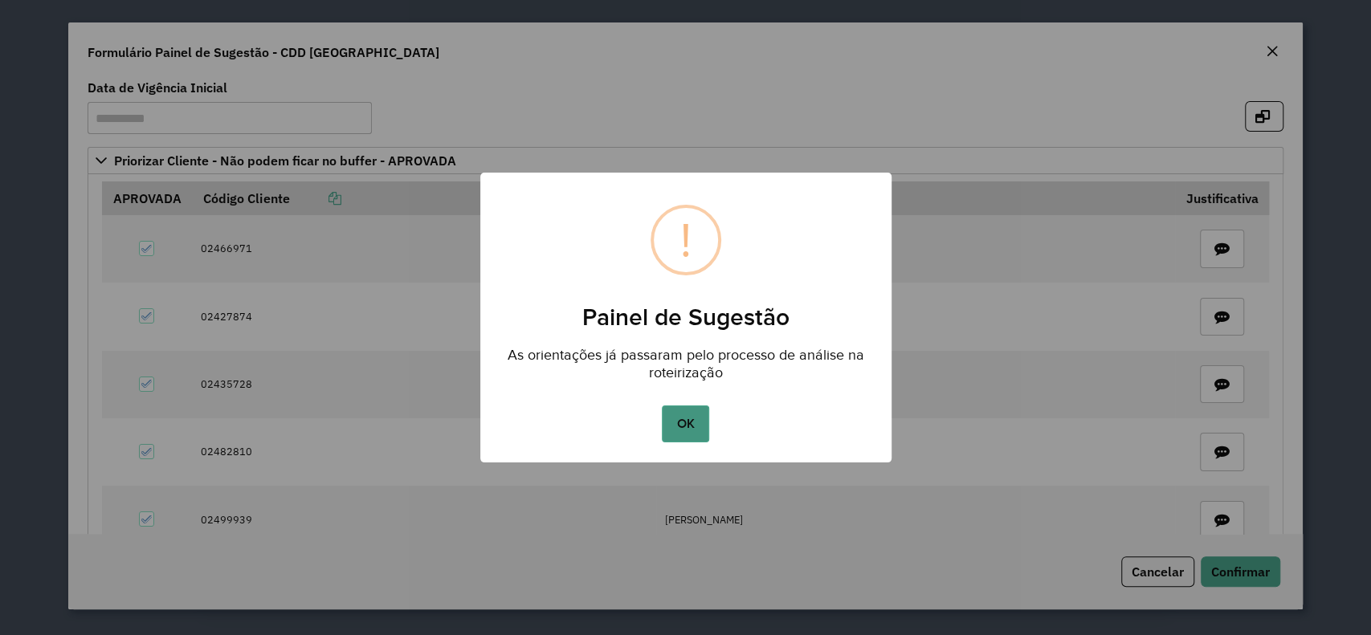
click at [679, 432] on button "OK" at bounding box center [685, 423] width 47 height 37
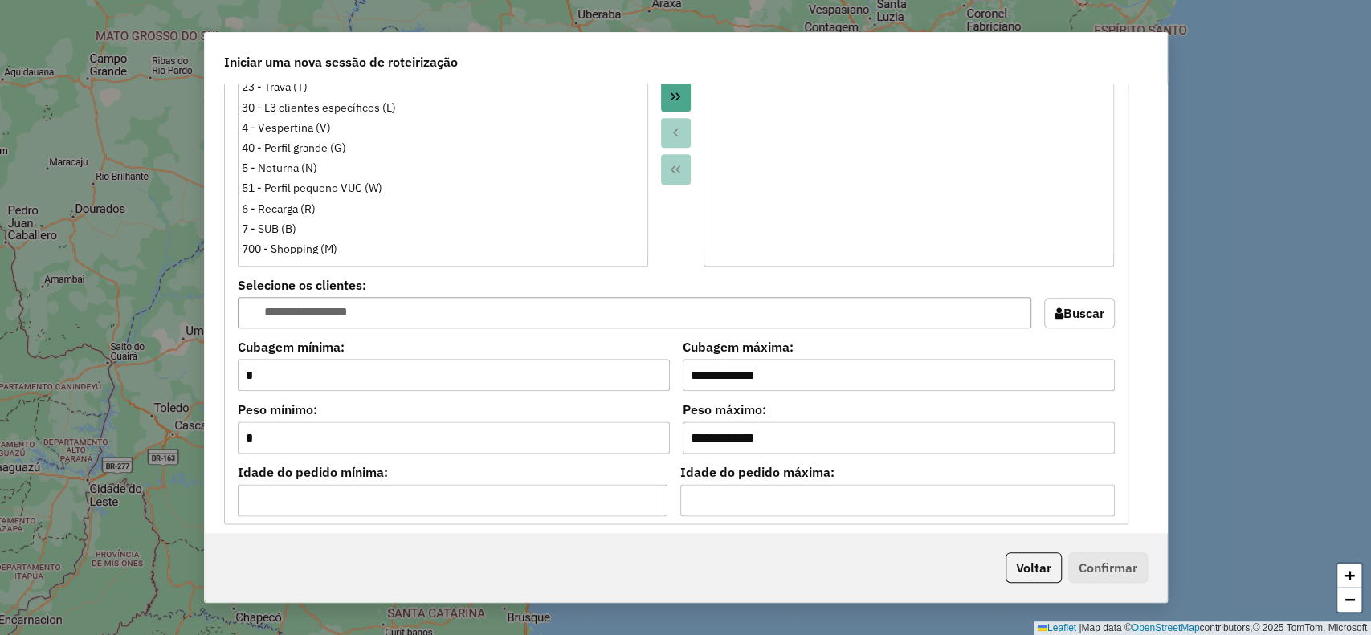
scroll to position [1498, 0]
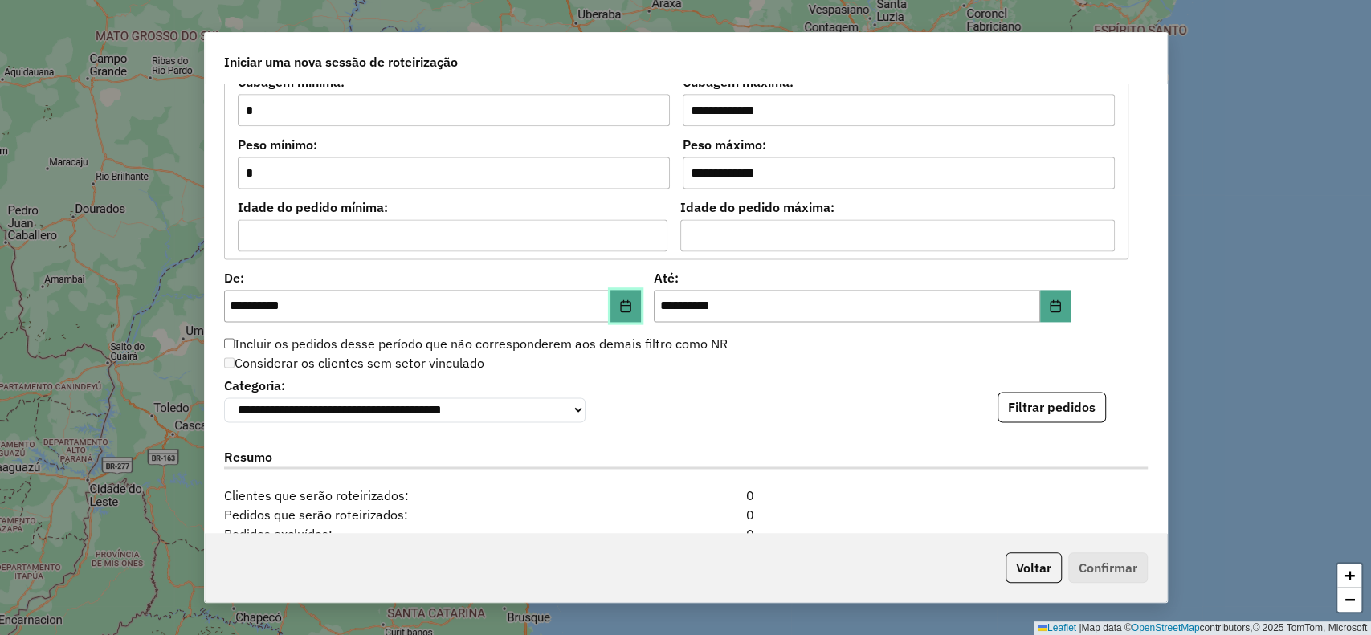
click at [619, 303] on icon "Choose Date" at bounding box center [625, 305] width 13 height 13
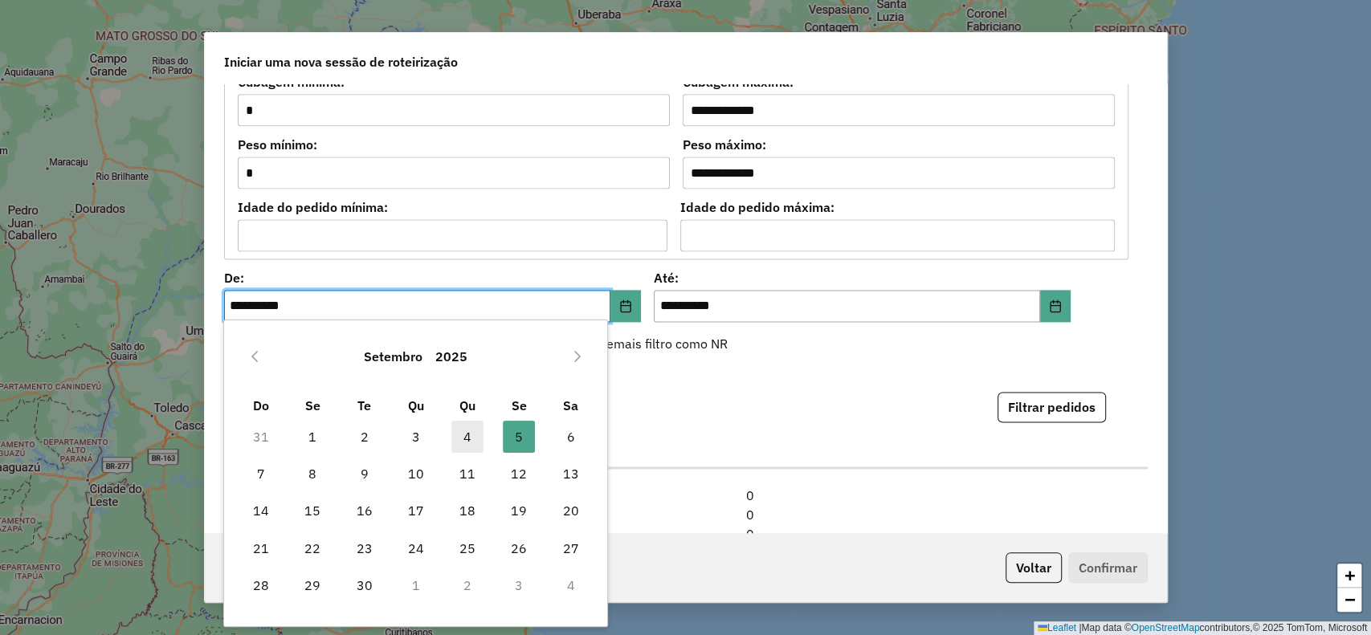
click at [466, 447] on span "4" at bounding box center [467, 437] width 32 height 32
type input "**********"
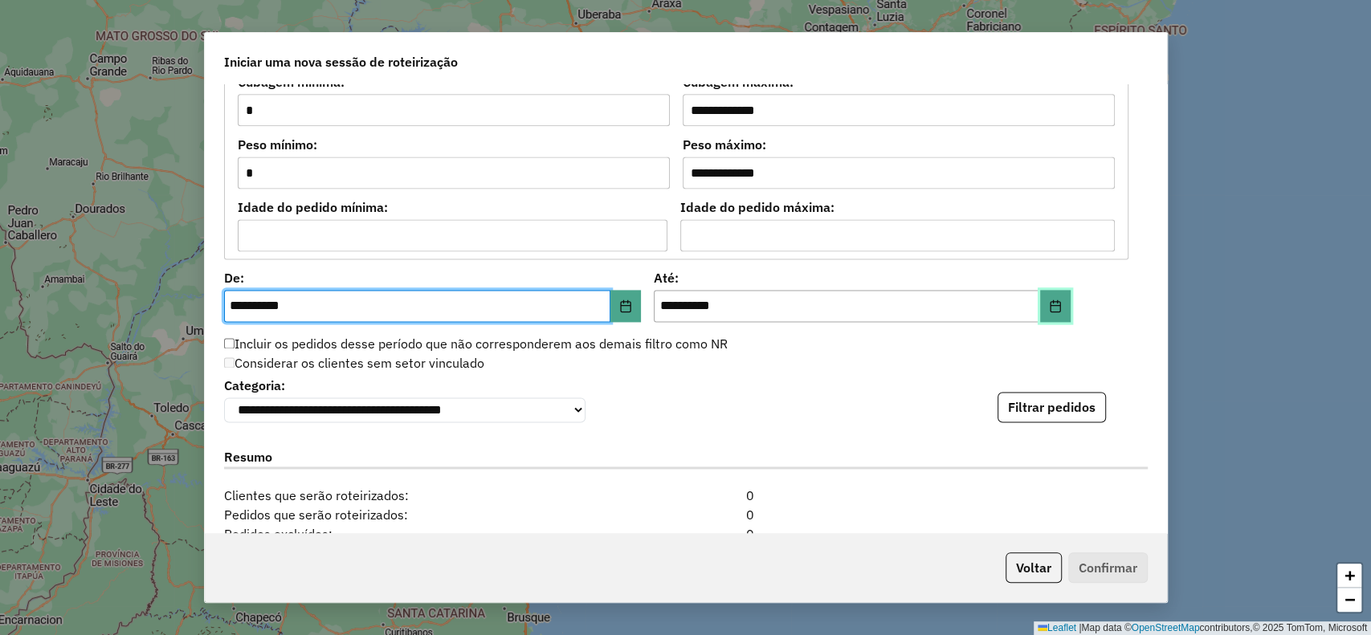
click at [1052, 307] on icon "Choose Date" at bounding box center [1055, 305] width 13 height 13
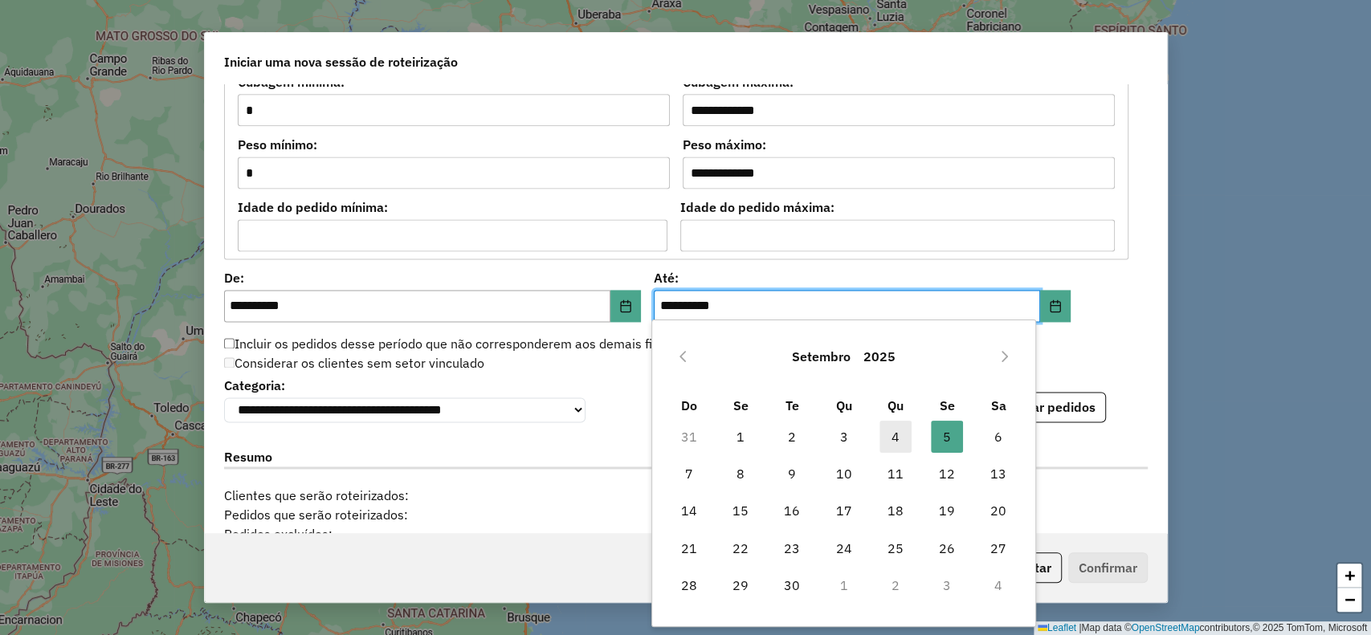
click at [894, 435] on span "4" at bounding box center [895, 437] width 32 height 32
type input "**********"
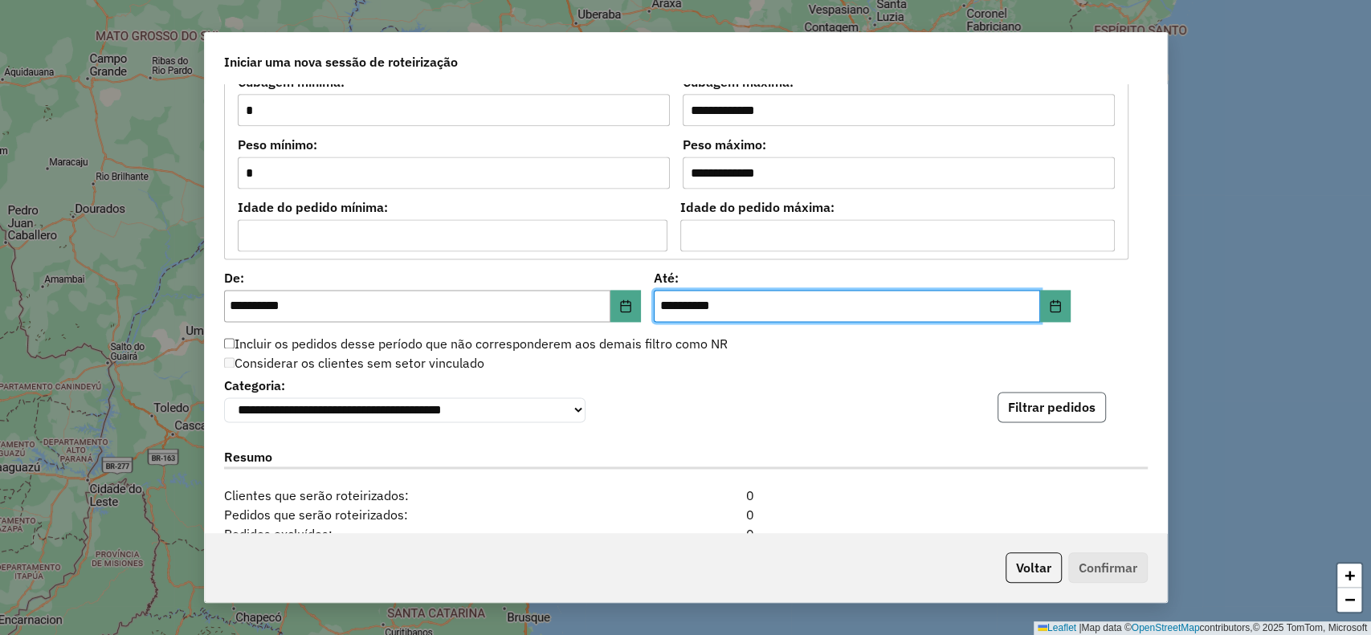
click at [1049, 416] on button "Filtrar pedidos" at bounding box center [1051, 407] width 108 height 31
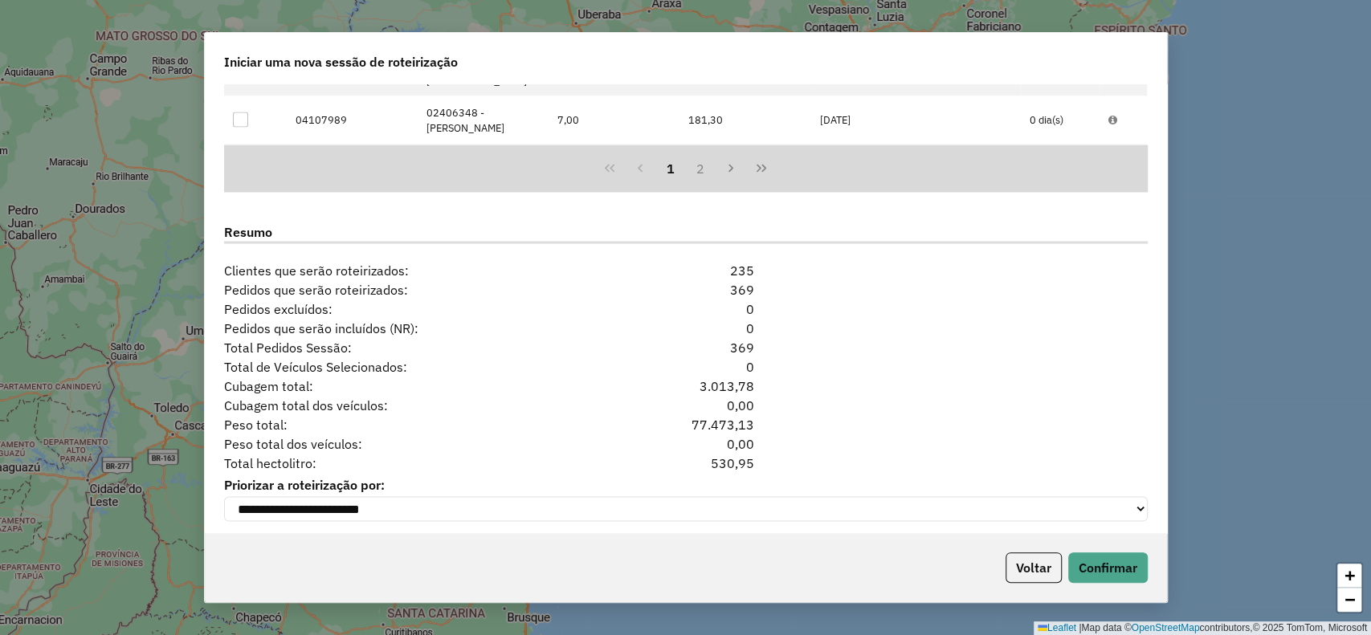
scroll to position [2067, 0]
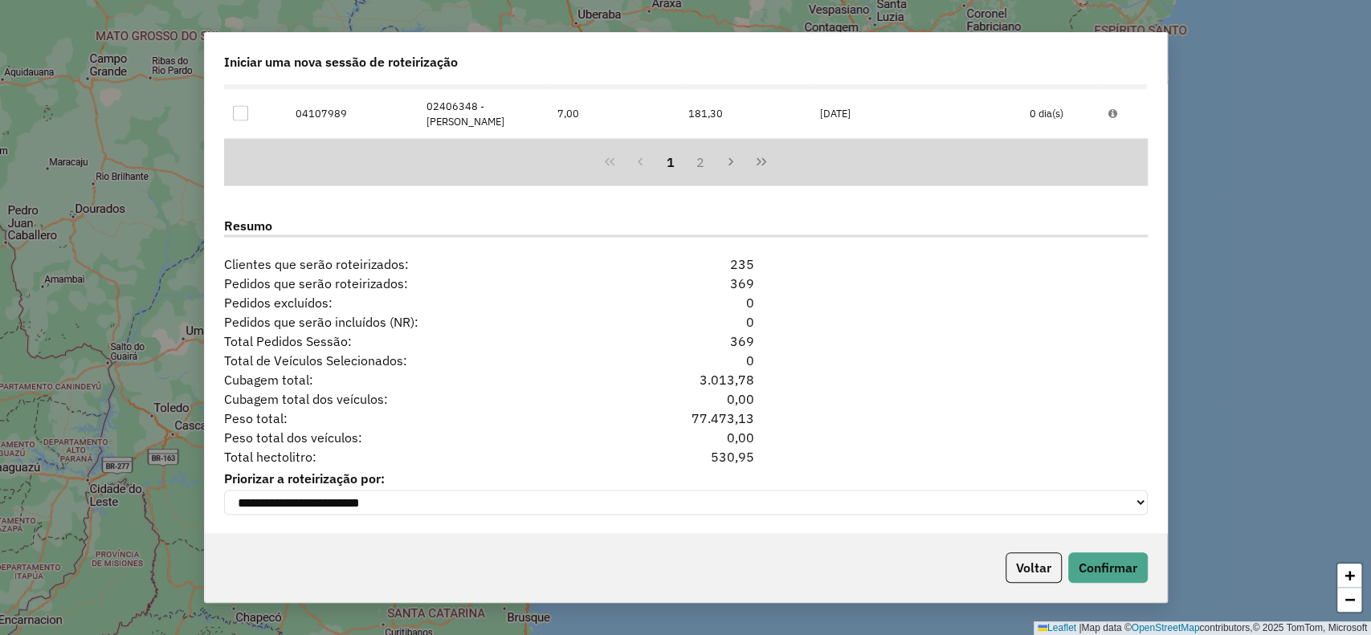
click at [724, 454] on div "530,95" at bounding box center [685, 455] width 157 height 19
copy div "530,95"
